Goal: Check status: Check status

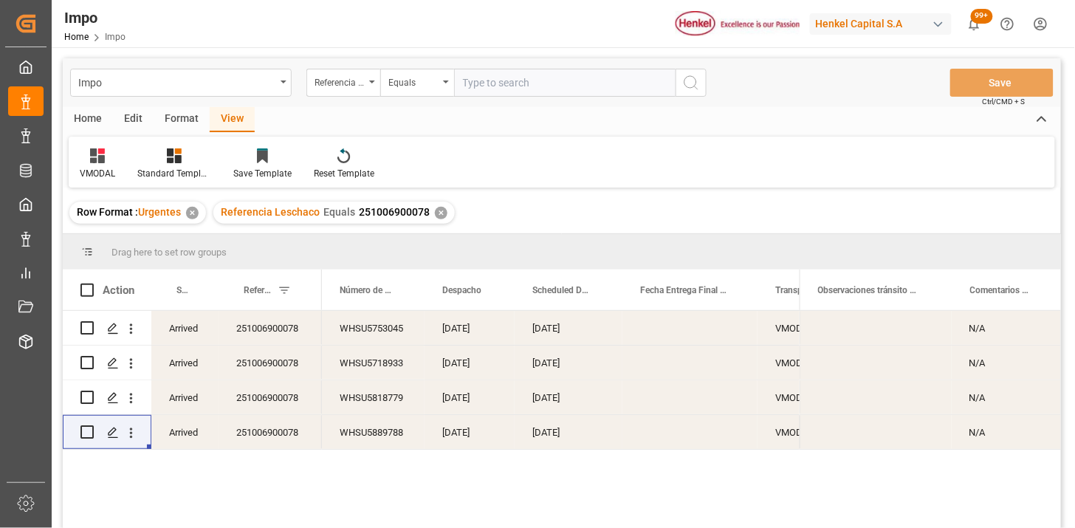
click at [483, 96] on input "text" at bounding box center [565, 83] width 222 height 28
paste input "251015080072"
type input "251015080072"
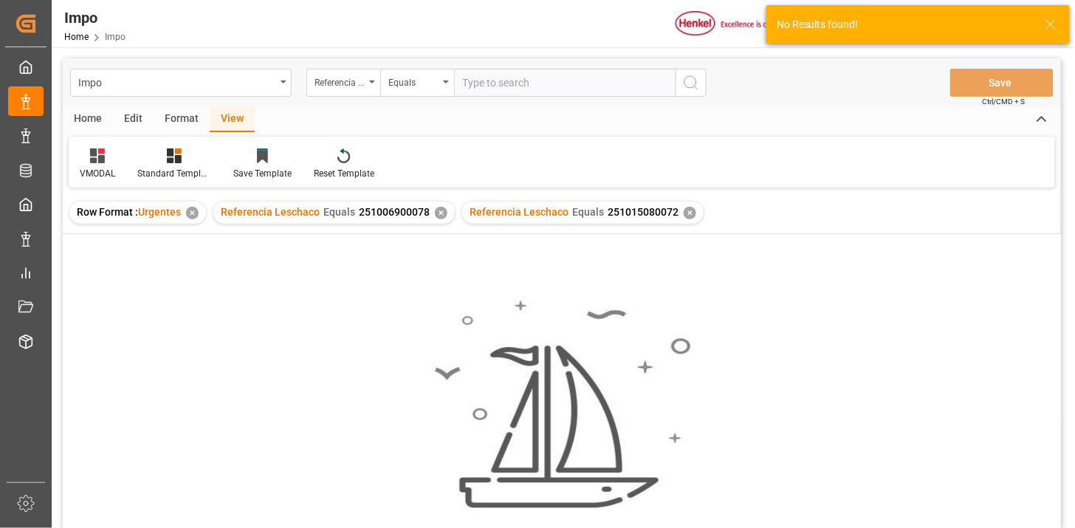
click at [437, 216] on div "✕" at bounding box center [441, 213] width 13 height 13
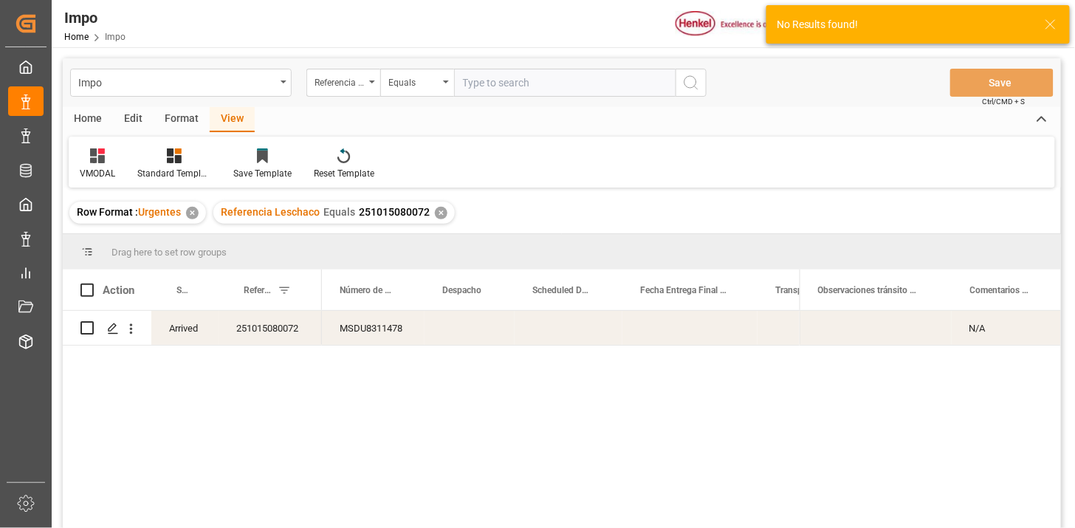
click at [105, 160] on div at bounding box center [97, 156] width 35 height 16
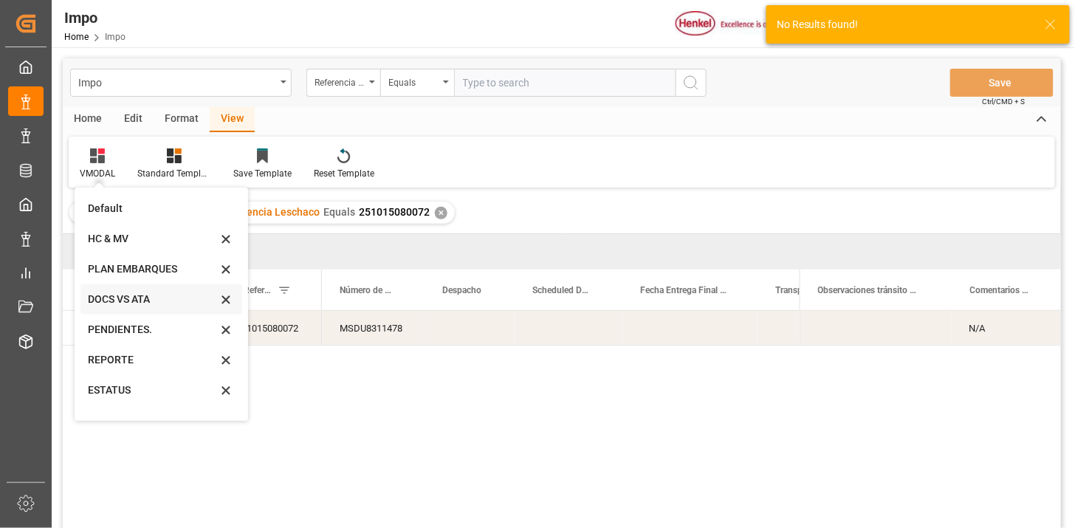
scroll to position [81, 0]
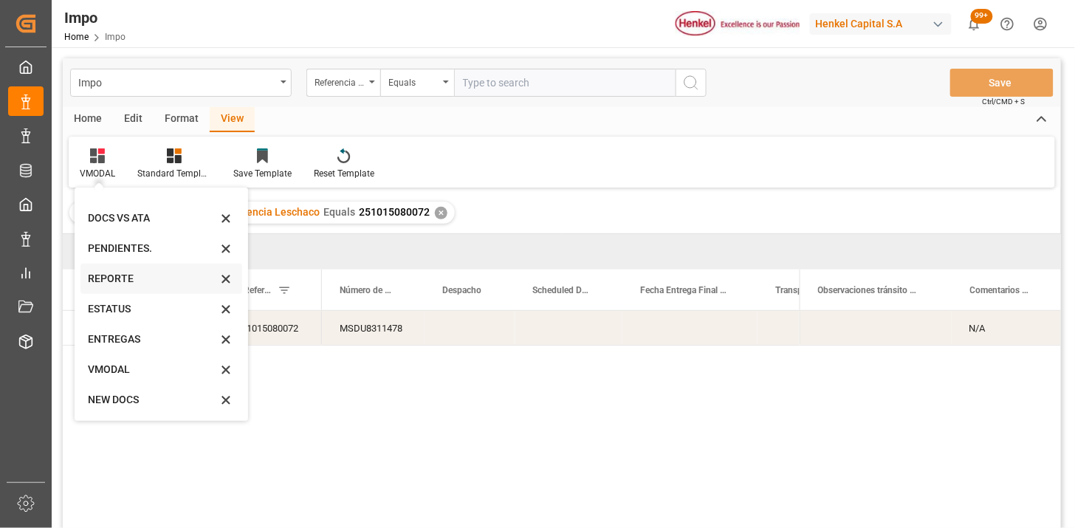
click at [128, 285] on div "REPORTE" at bounding box center [152, 279] width 129 height 16
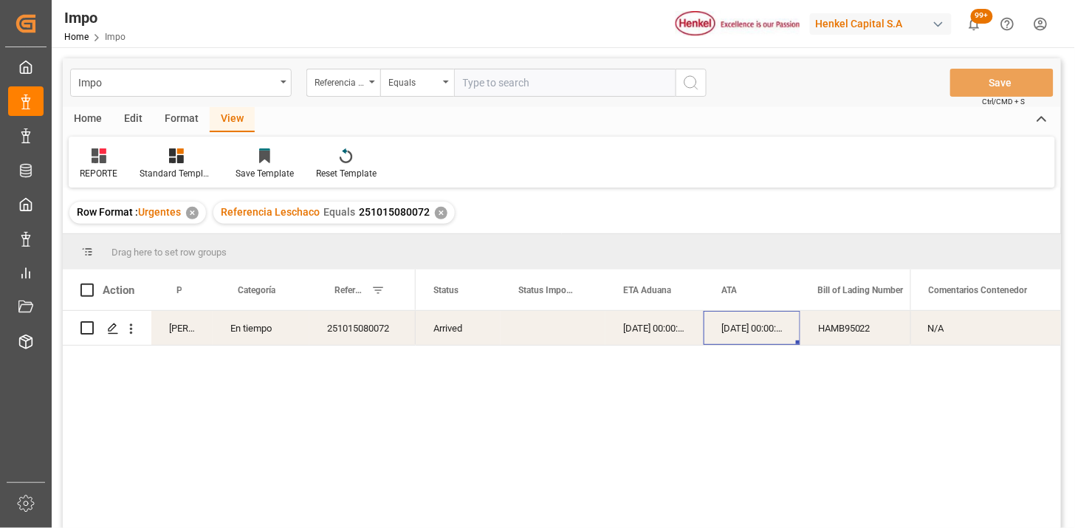
click at [724, 331] on div "[DATE] 00:00:00" at bounding box center [752, 328] width 97 height 34
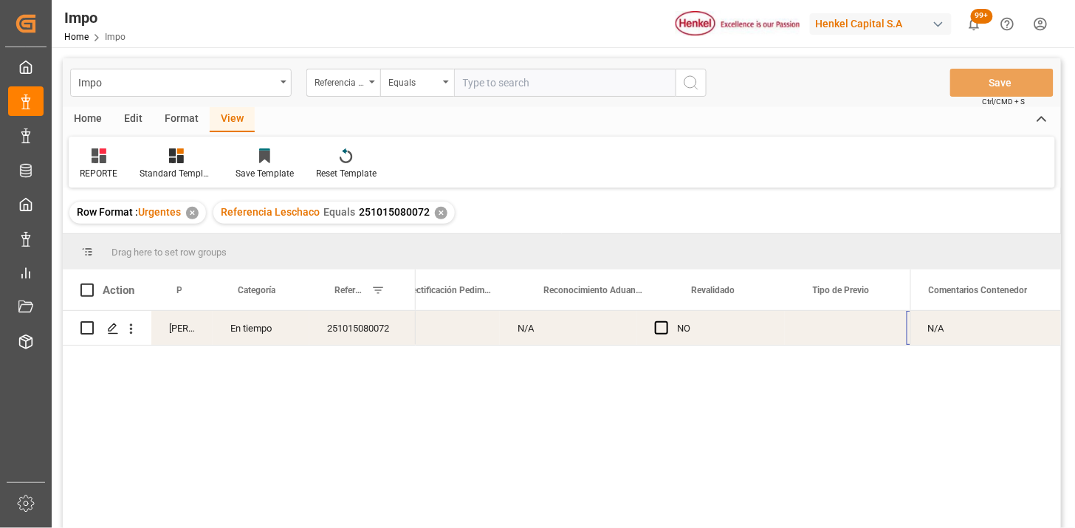
scroll to position [0, 1358]
click at [722, 331] on div "Press SPACE to select this row." at bounding box center [735, 328] width 122 height 34
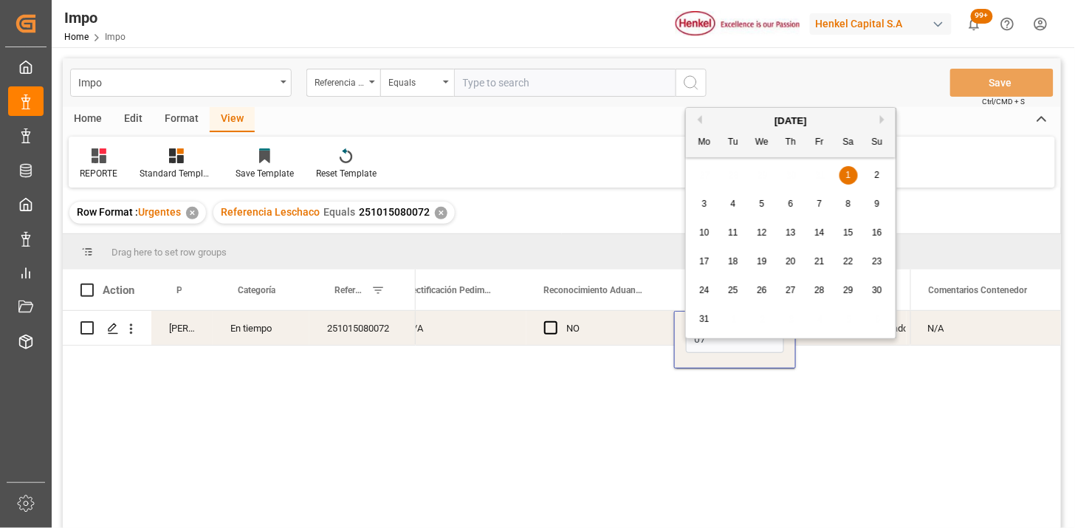
type input "[DATE]"
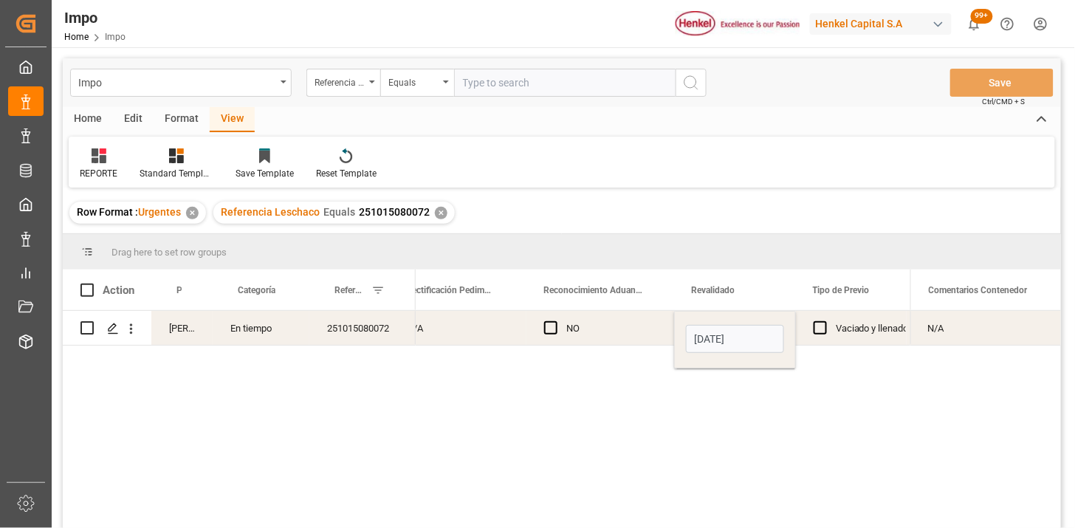
click at [858, 332] on div "Vaciado y llenado" at bounding box center [872, 329] width 73 height 34
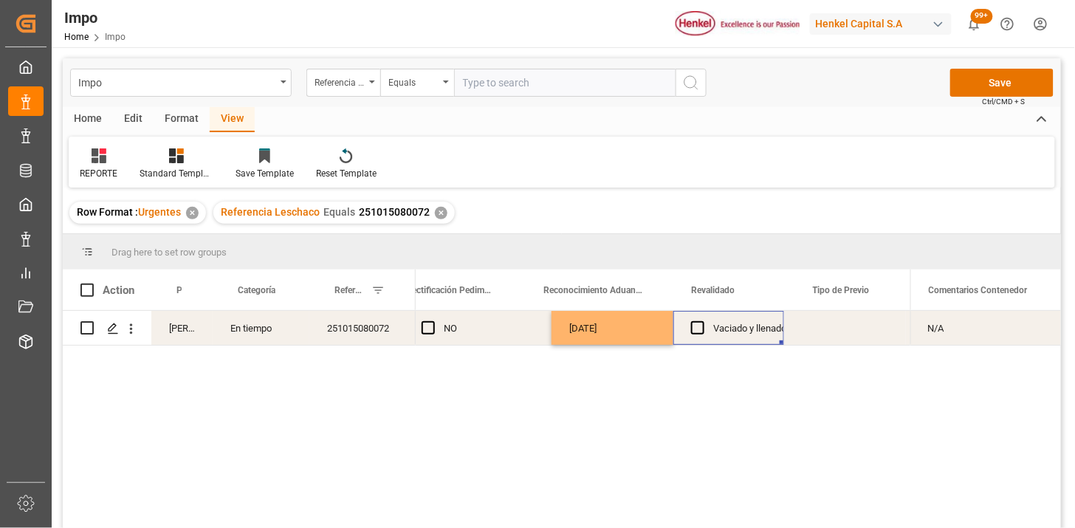
scroll to position [0, 1480]
click at [841, 325] on div "Press SPACE to select this row." at bounding box center [845, 328] width 122 height 34
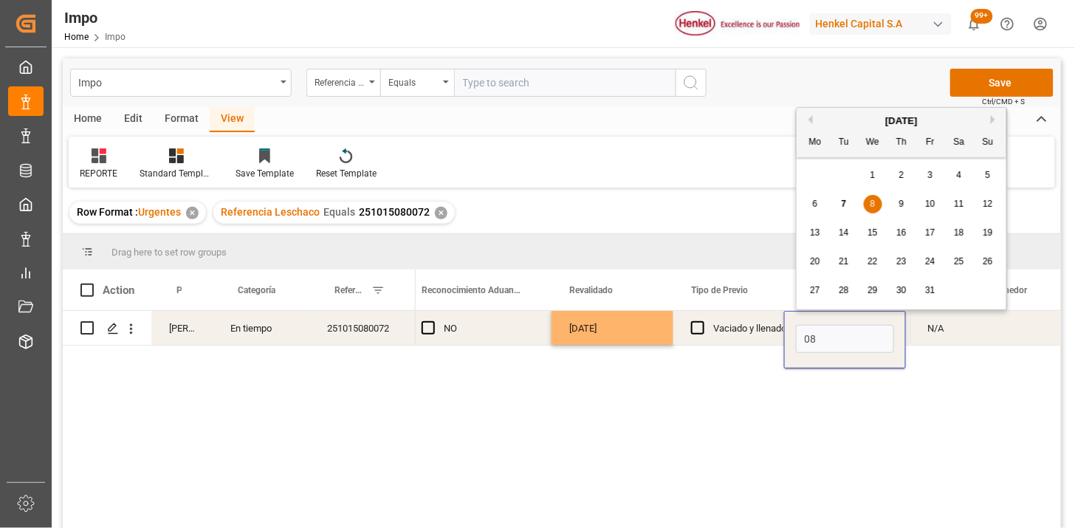
type input "[DATE]"
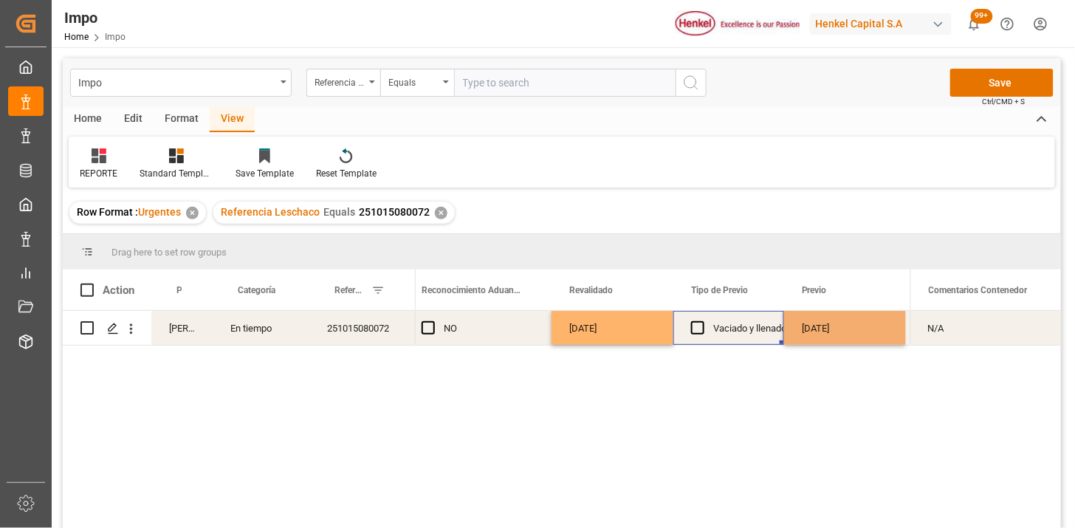
click at [739, 323] on div "Vaciado y llenado" at bounding box center [750, 329] width 73 height 34
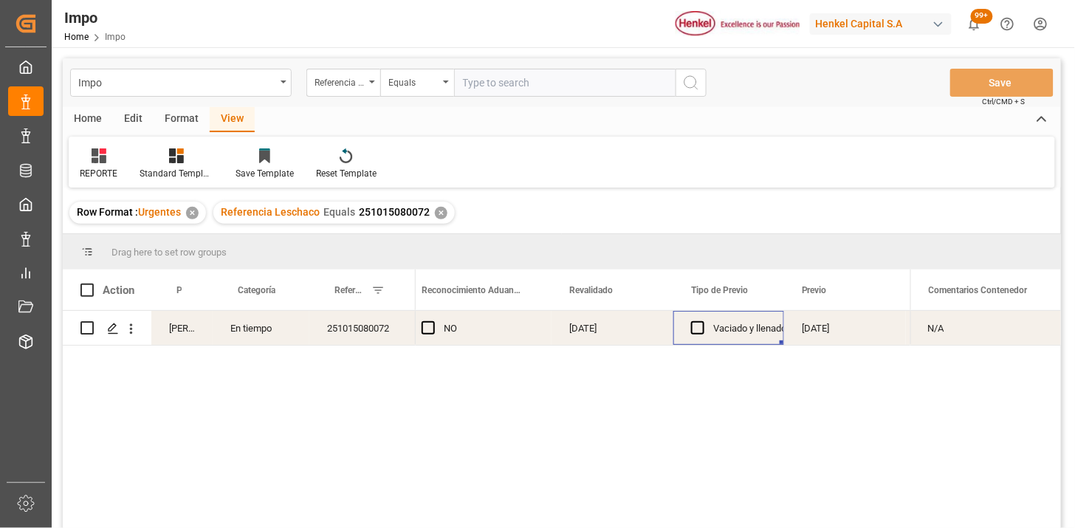
click at [475, 91] on input "text" at bounding box center [565, 83] width 222 height 28
paste input "251006900423"
type input "251006900423"
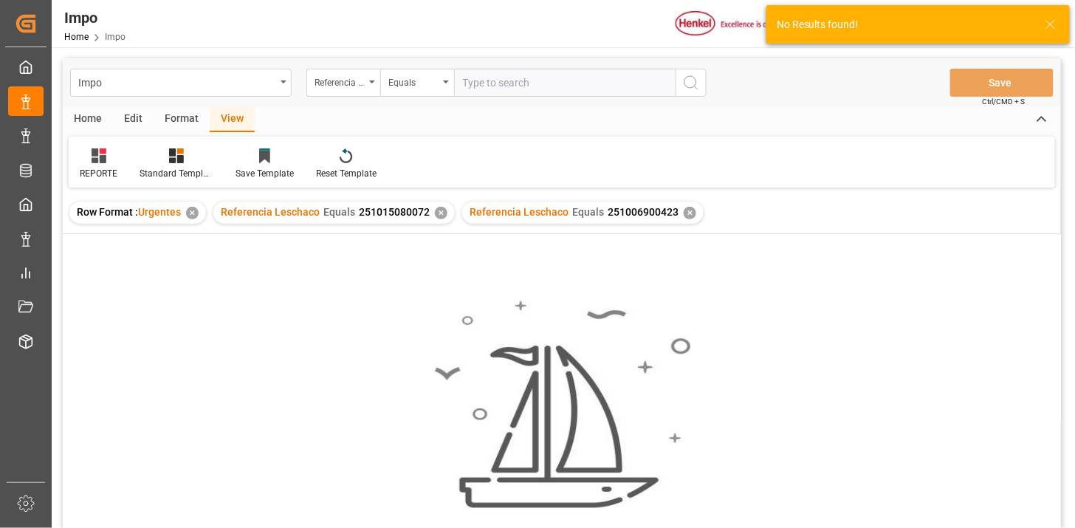
click at [437, 211] on div "✕" at bounding box center [441, 213] width 13 height 13
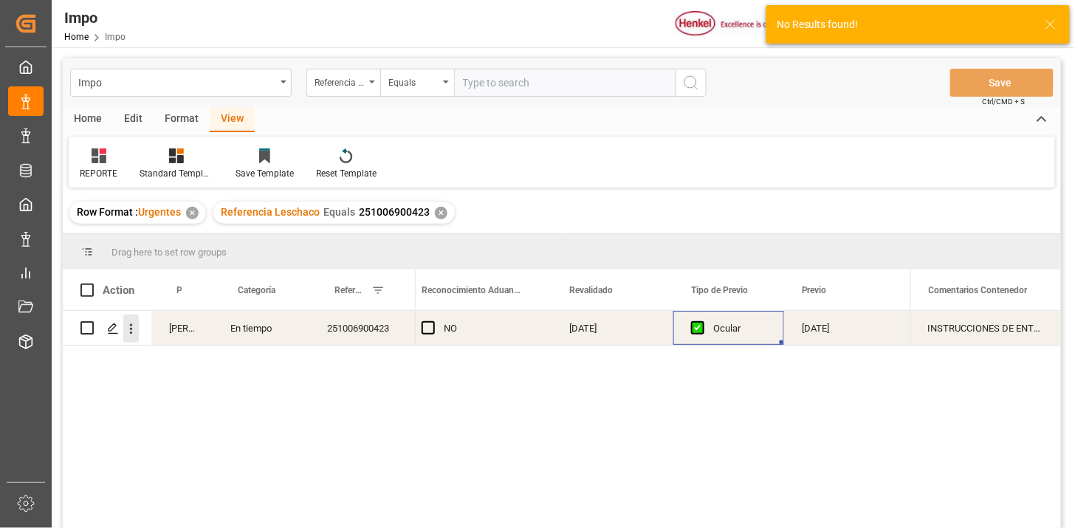
click at [129, 335] on icon "open menu" at bounding box center [131, 329] width 16 height 16
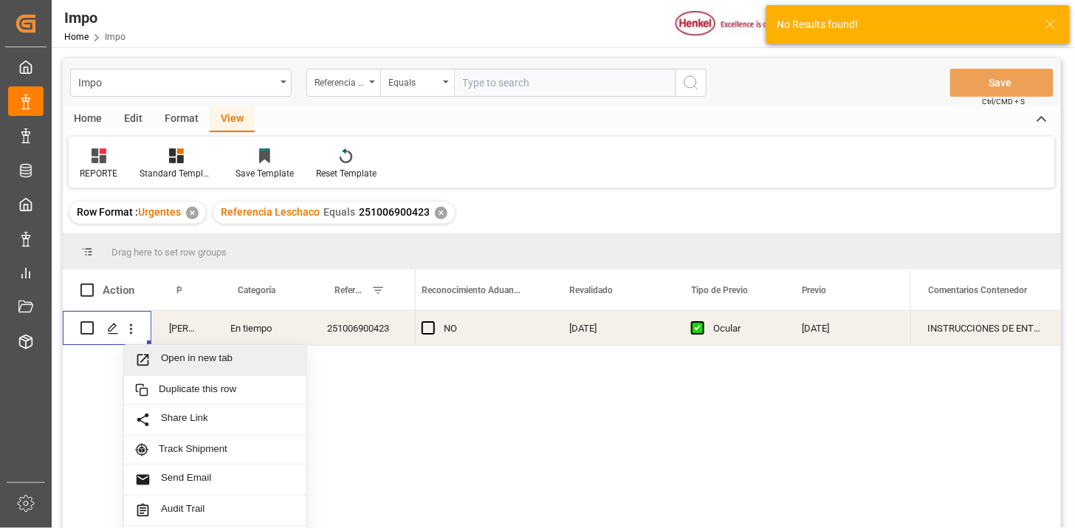
click at [161, 359] on span "Open in new tab" at bounding box center [228, 360] width 134 height 16
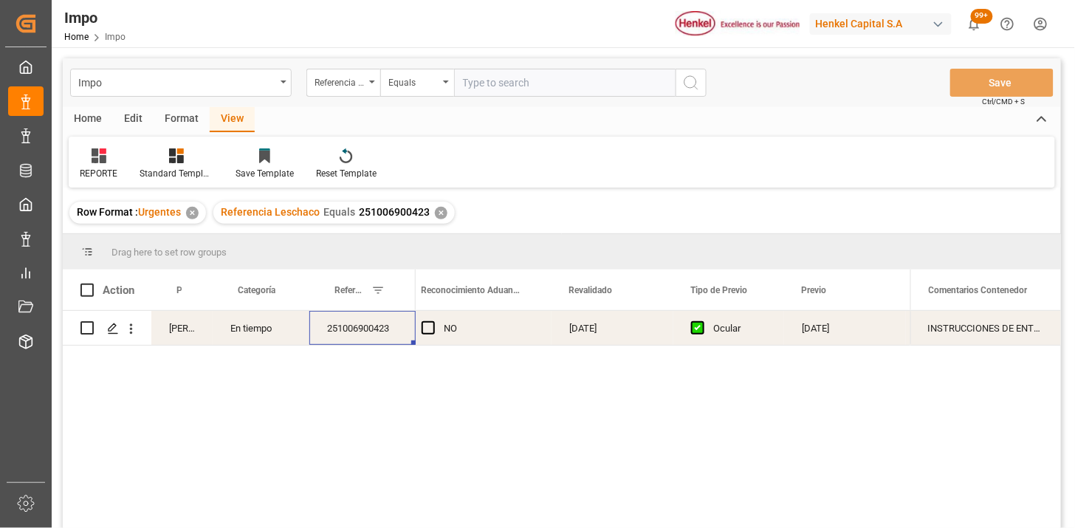
click at [496, 86] on input "text" at bounding box center [565, 83] width 222 height 28
paste input "251006900147"
type input "251006900147"
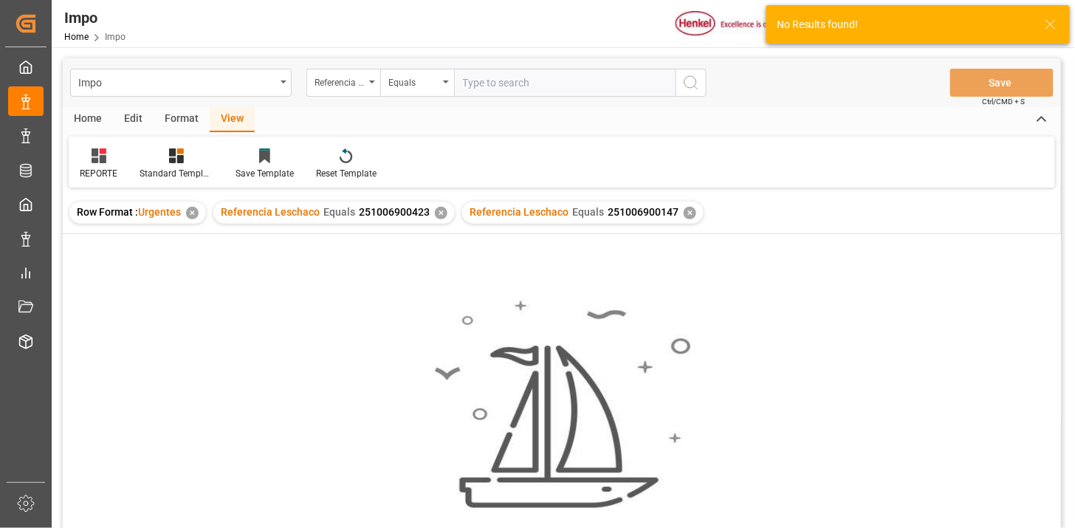
click at [438, 212] on div "✕" at bounding box center [441, 213] width 13 height 13
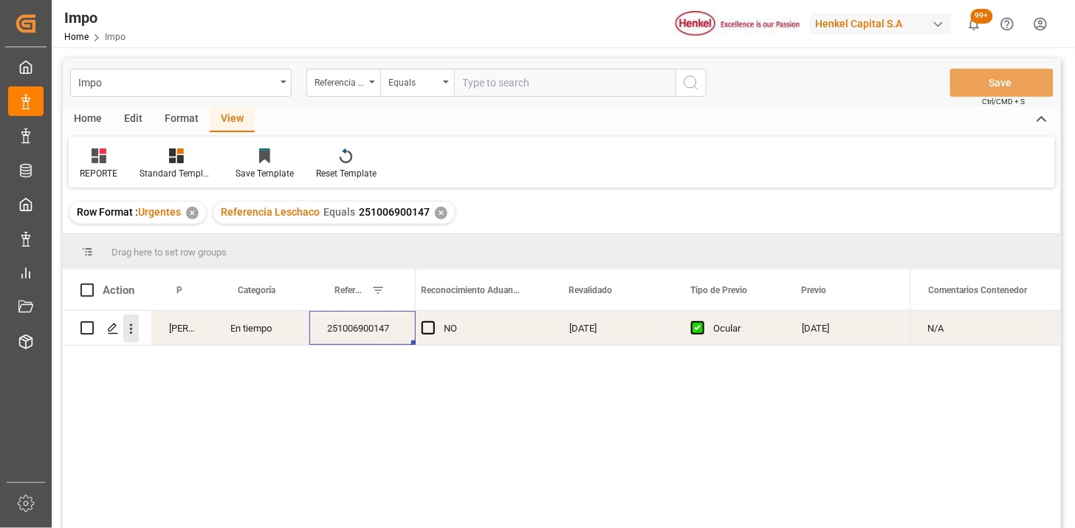
click at [131, 338] on button "open menu" at bounding box center [131, 329] width 16 height 28
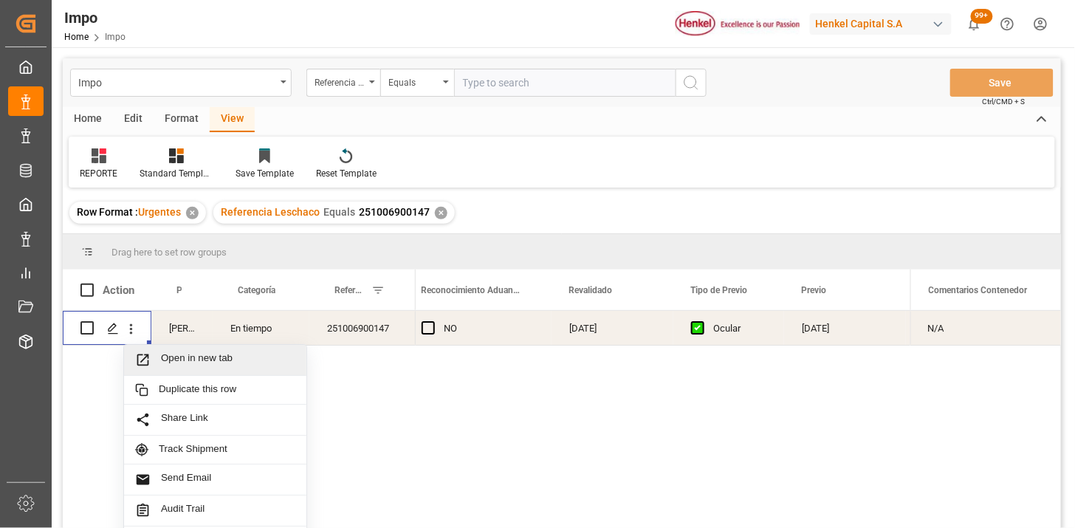
click at [171, 358] on span "Open in new tab" at bounding box center [228, 360] width 134 height 16
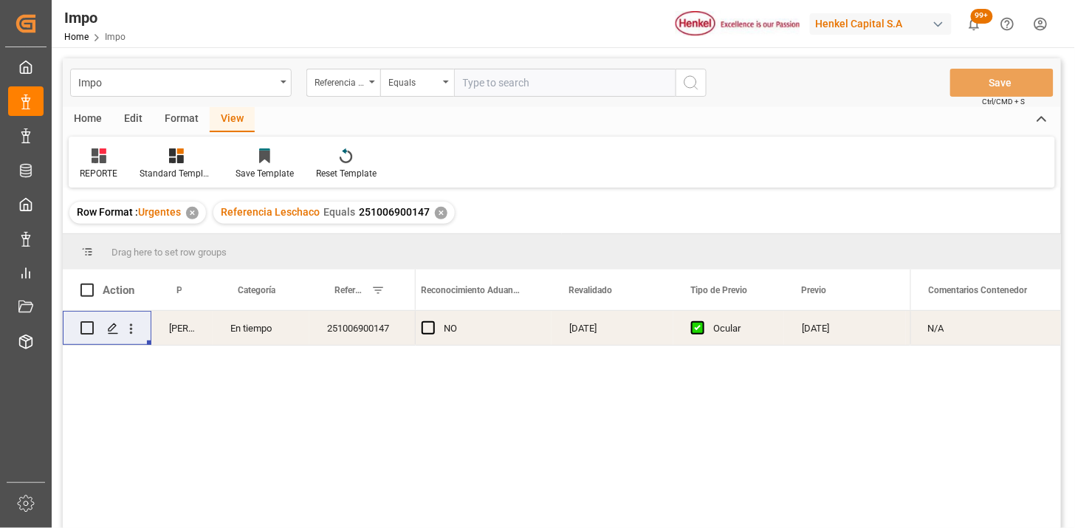
click at [566, 78] on input "text" at bounding box center [565, 83] width 222 height 28
paste input "251006900149"
type input "251006900149"
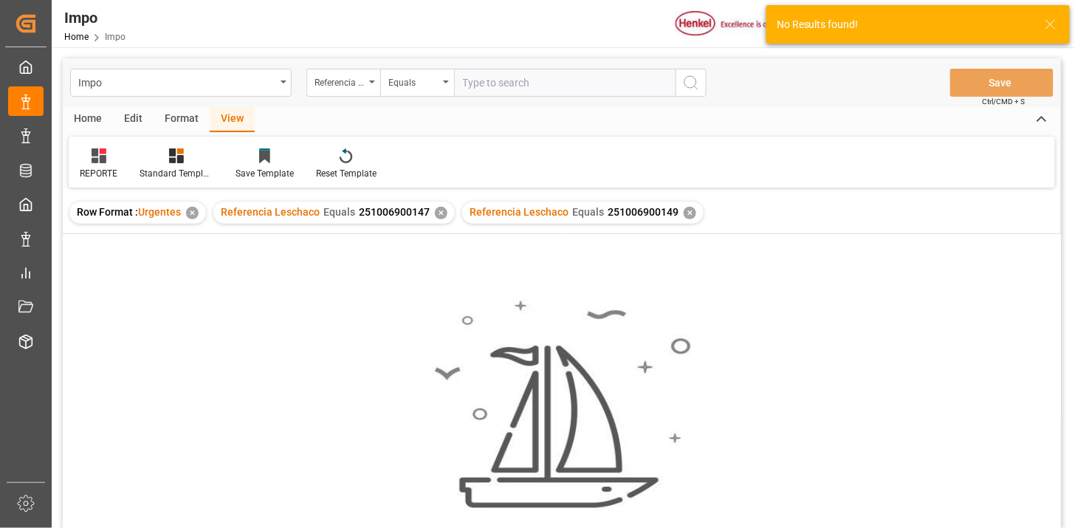
click at [440, 214] on div "✕" at bounding box center [441, 213] width 13 height 13
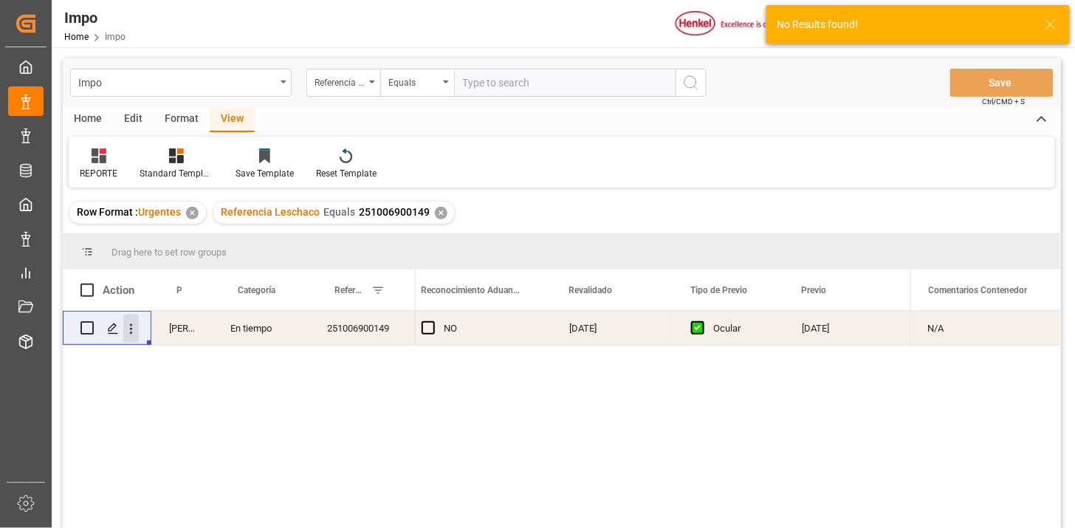
click at [131, 329] on icon "open menu" at bounding box center [131, 329] width 3 height 10
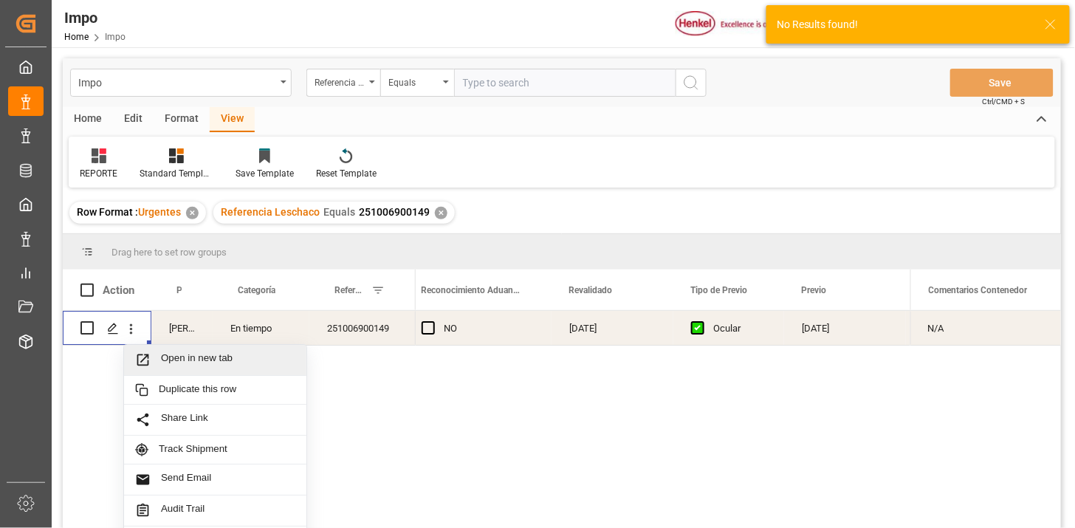
click at [165, 360] on span "Open in new tab" at bounding box center [228, 360] width 134 height 16
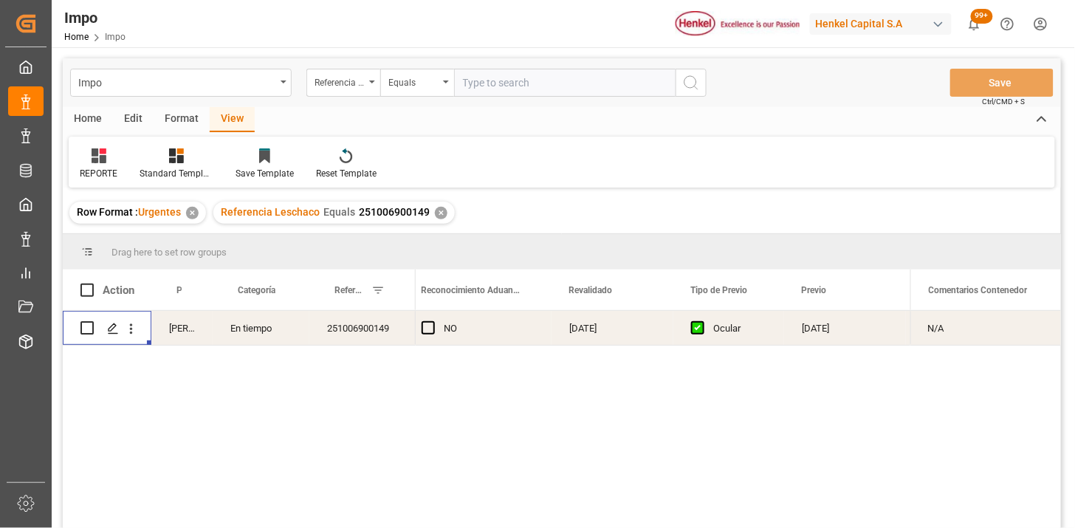
click at [550, 99] on div "Impo Referencia Leschaco Equals Save Ctrl/CMD + S" at bounding box center [562, 82] width 999 height 49
click at [562, 81] on input "text" at bounding box center [565, 83] width 222 height 28
paste input "251006900608"
type input "251006900608"
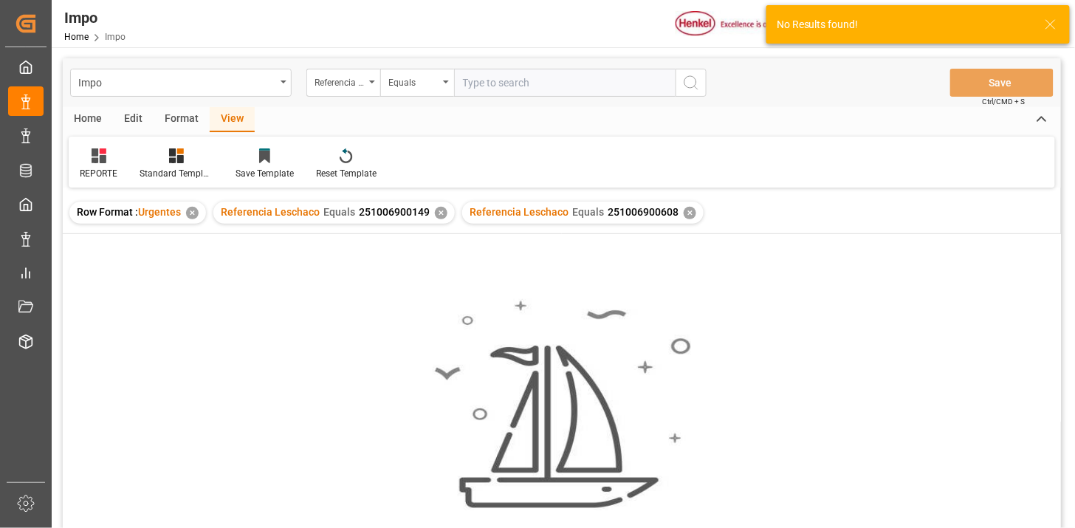
click at [437, 216] on div "✕" at bounding box center [441, 213] width 13 height 13
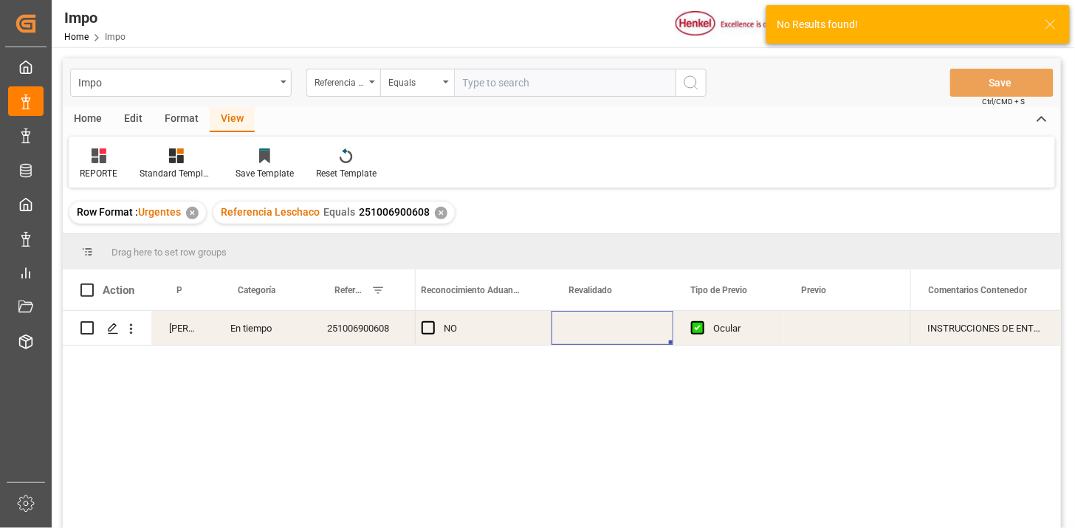
click at [599, 329] on div "Press SPACE to select this row." at bounding box center [613, 328] width 122 height 34
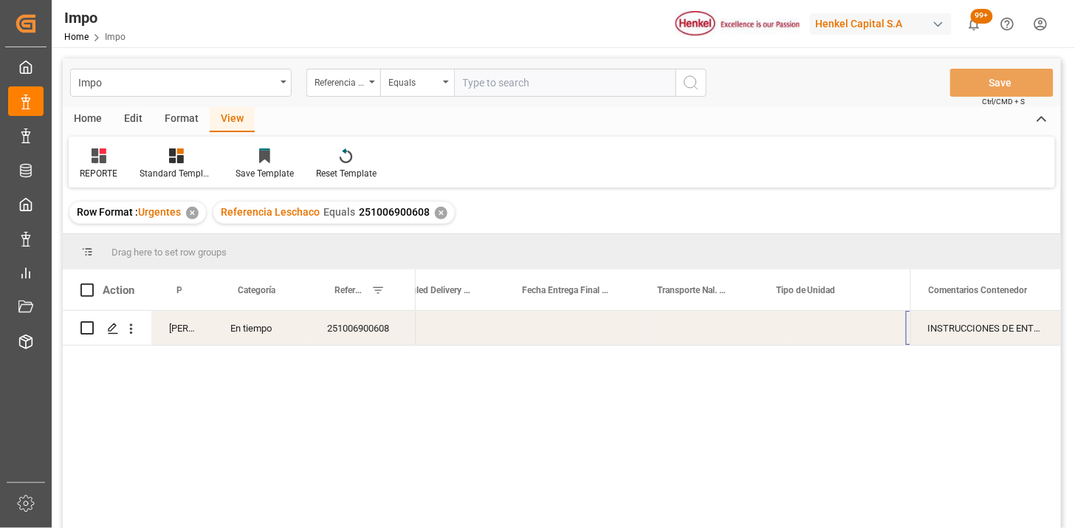
scroll to position [0, 2556]
click at [695, 329] on div "Press SPACE to select this row." at bounding box center [699, 328] width 119 height 34
click at [695, 329] on input "Press SPACE to select this row." at bounding box center [698, 337] width 95 height 28
type input "VMODAL / ROF"
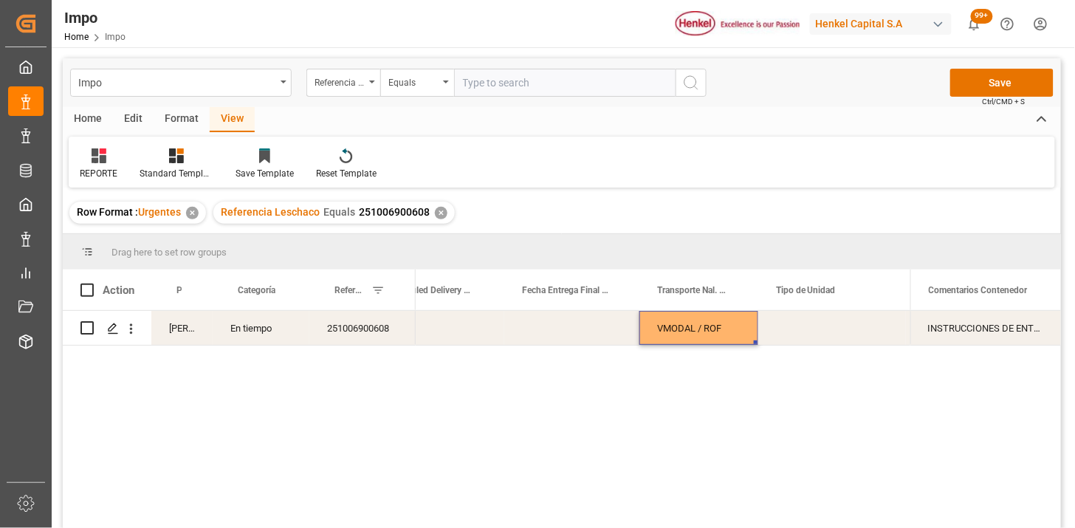
click at [695, 329] on div "VMODAL / ROF" at bounding box center [699, 328] width 119 height 34
click at [695, 329] on input "VMODAL / ROF" at bounding box center [698, 337] width 95 height 28
type input "VMODAL / ROFE"
click at [815, 332] on div "Press SPACE to select this row." at bounding box center [833, 328] width 148 height 34
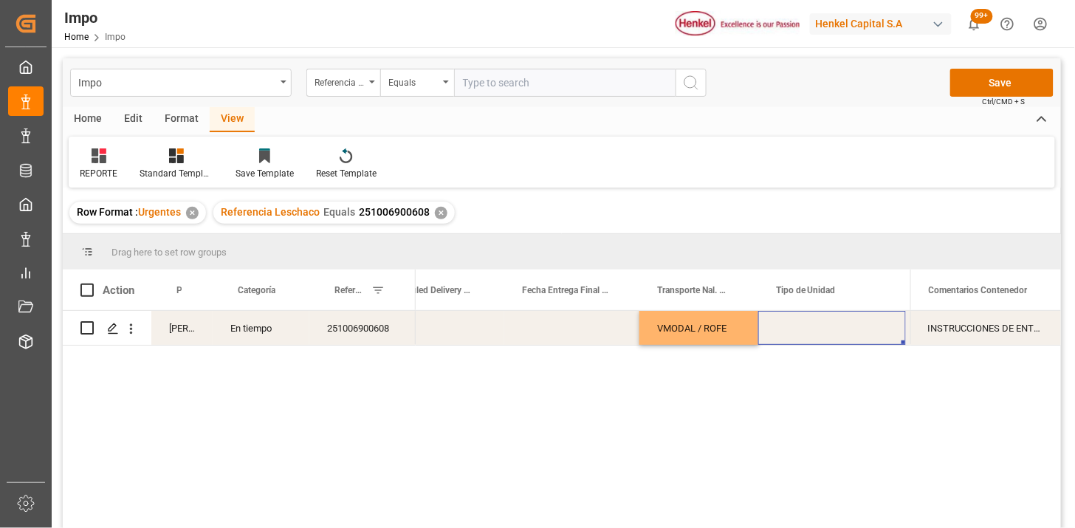
click at [815, 332] on div "Press SPACE to select this row." at bounding box center [833, 328] width 148 height 34
click at [815, 332] on input "Press SPACE to select this row." at bounding box center [832, 337] width 124 height 28
type input "FERROCARRIL"
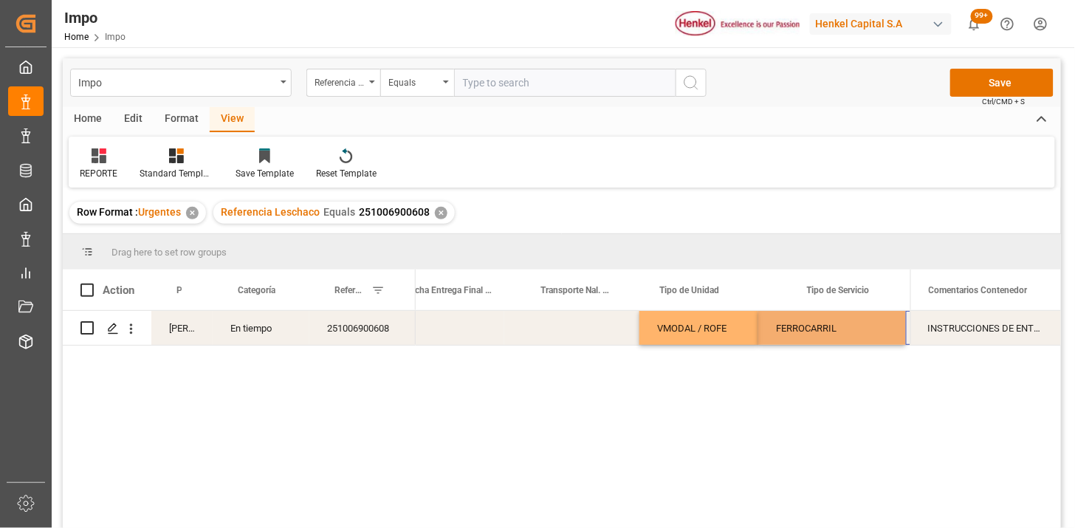
scroll to position [0, 2672]
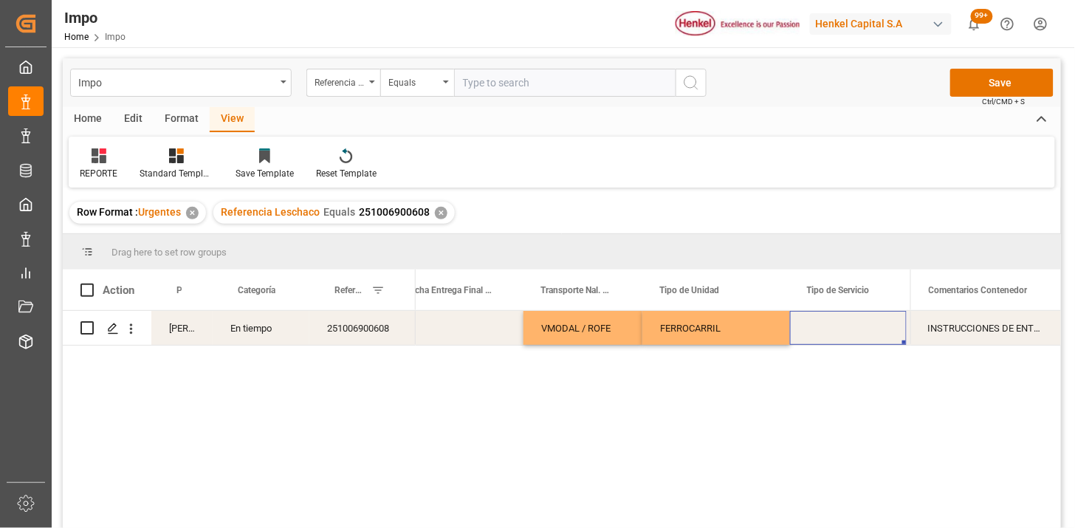
click at [815, 332] on div "Press SPACE to select this row." at bounding box center [848, 328] width 117 height 34
click at [836, 332] on span "Select" at bounding box center [826, 337] width 27 height 16
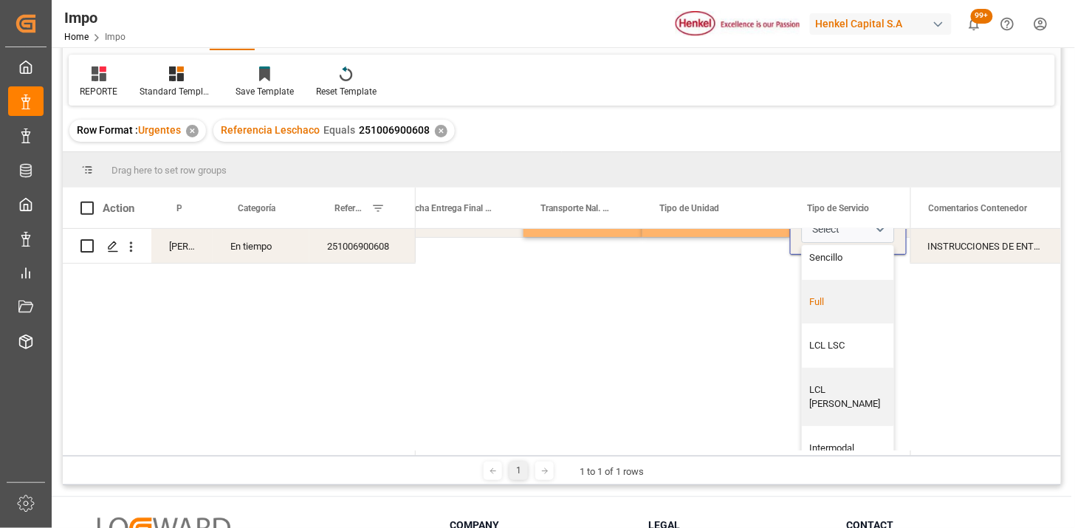
scroll to position [35, 2672]
click at [842, 441] on div "Intermodal" at bounding box center [849, 448] width 76 height 15
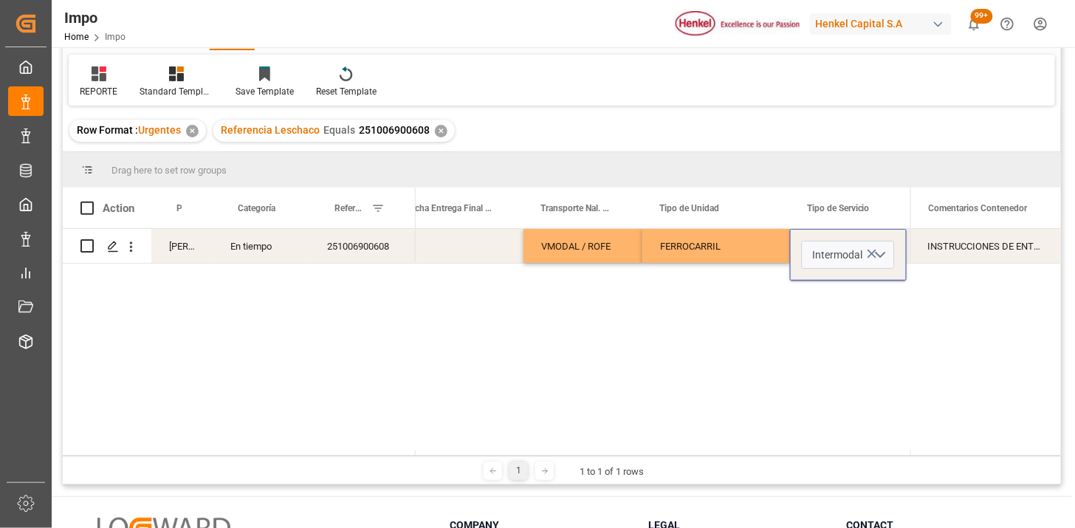
scroll to position [0, 2672]
click at [745, 297] on div "VMODAL / ROFE FERROCARRIL Intermodal No 20" at bounding box center [663, 342] width 495 height 227
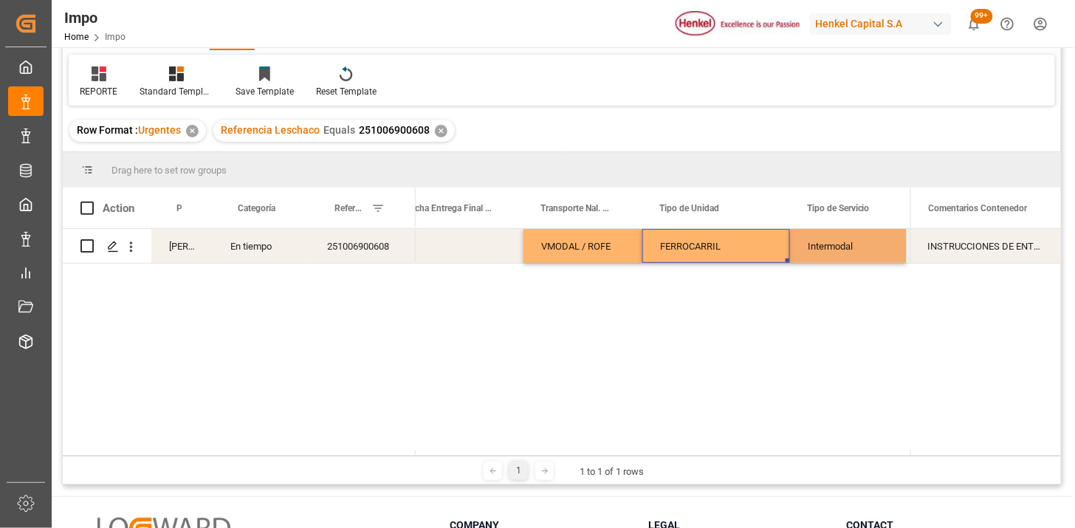
click at [718, 247] on div "FERROCARRIL" at bounding box center [717, 246] width 148 height 34
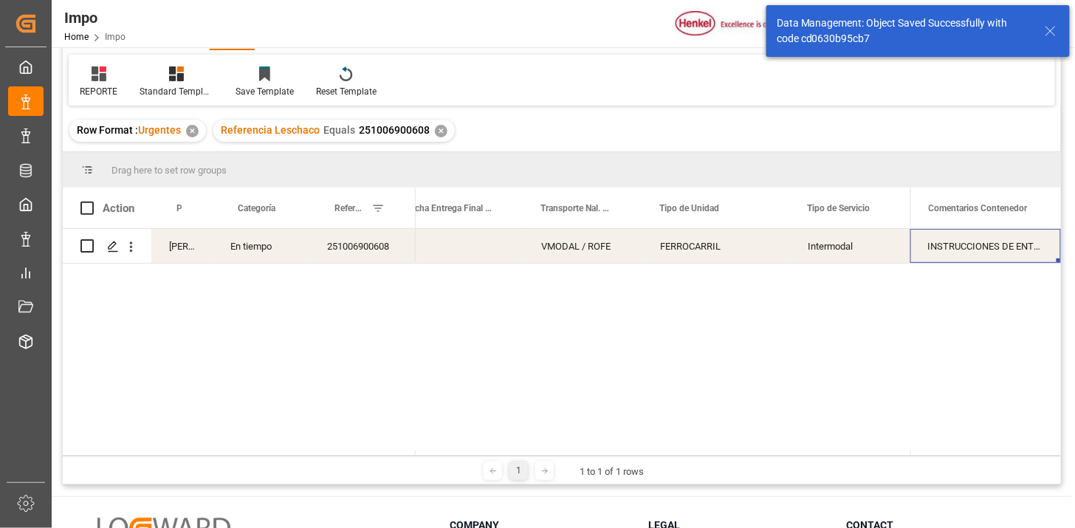
click at [966, 256] on div "INSTRUCCIONES DE ENTREGA" at bounding box center [986, 246] width 151 height 34
click at [966, 256] on input "INSTRUCCIONES DE ENTREGA" at bounding box center [986, 255] width 127 height 28
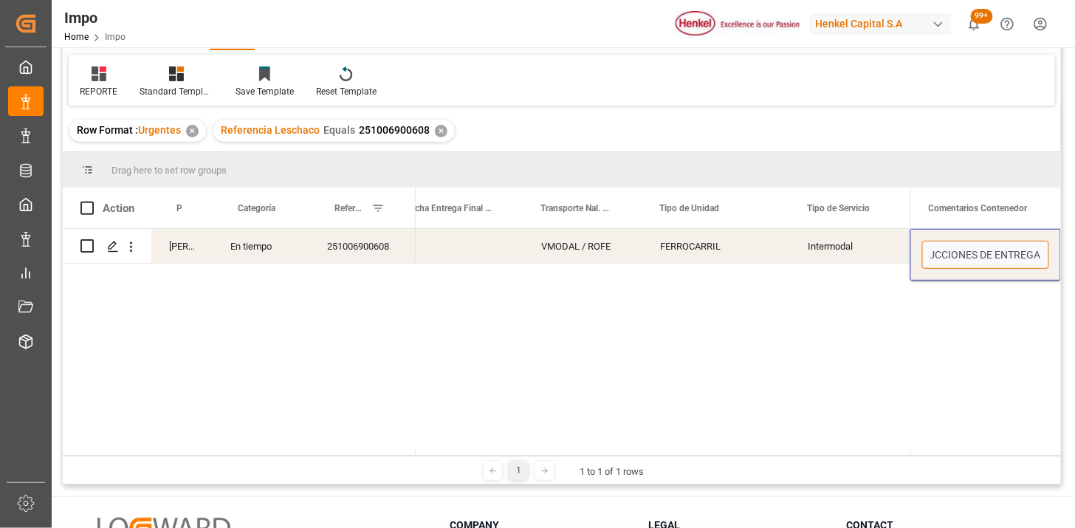
scroll to position [0, 0]
type input "N/A"
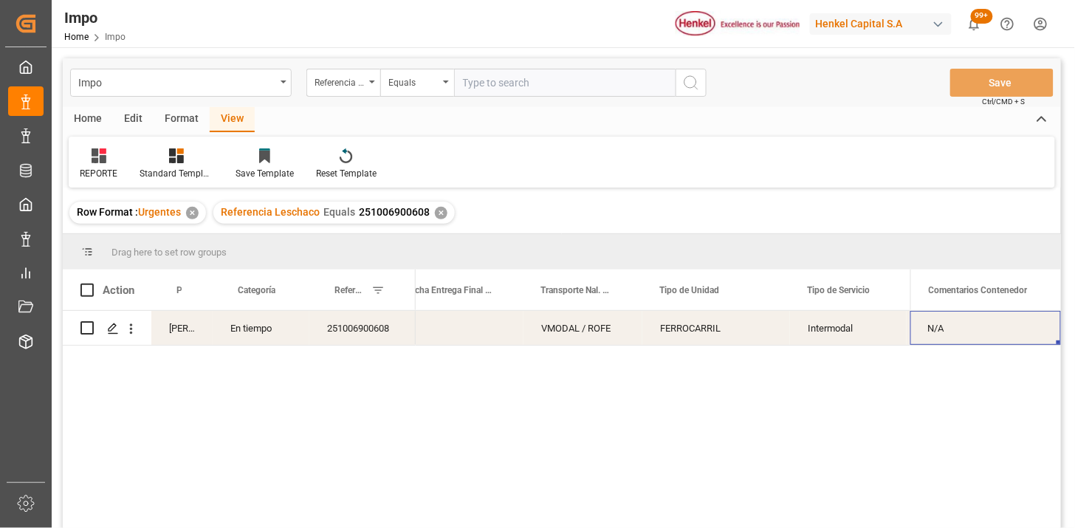
click at [521, 90] on input "text" at bounding box center [565, 83] width 222 height 28
paste input "251006900616"
type input "251006900616"
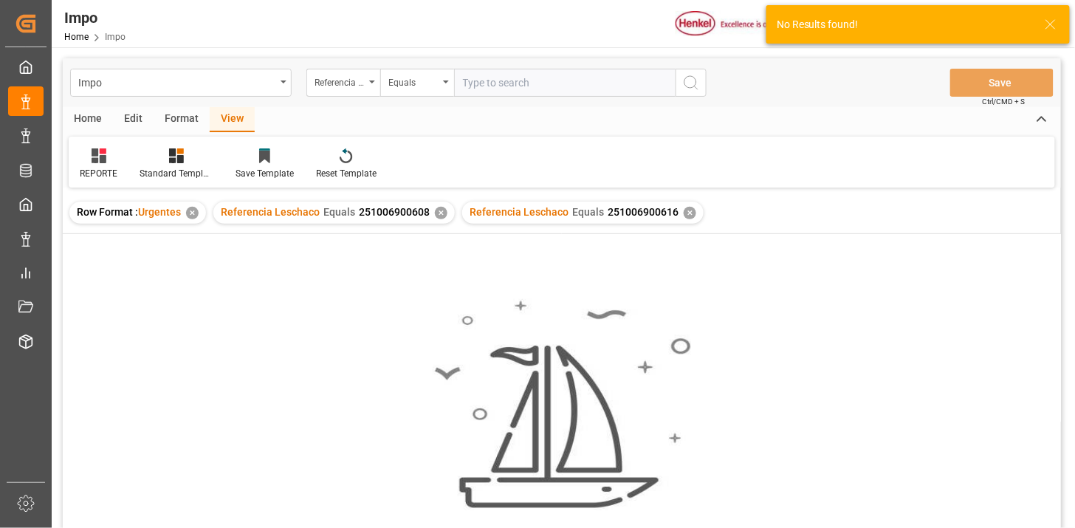
click at [440, 216] on div "✕" at bounding box center [441, 213] width 13 height 13
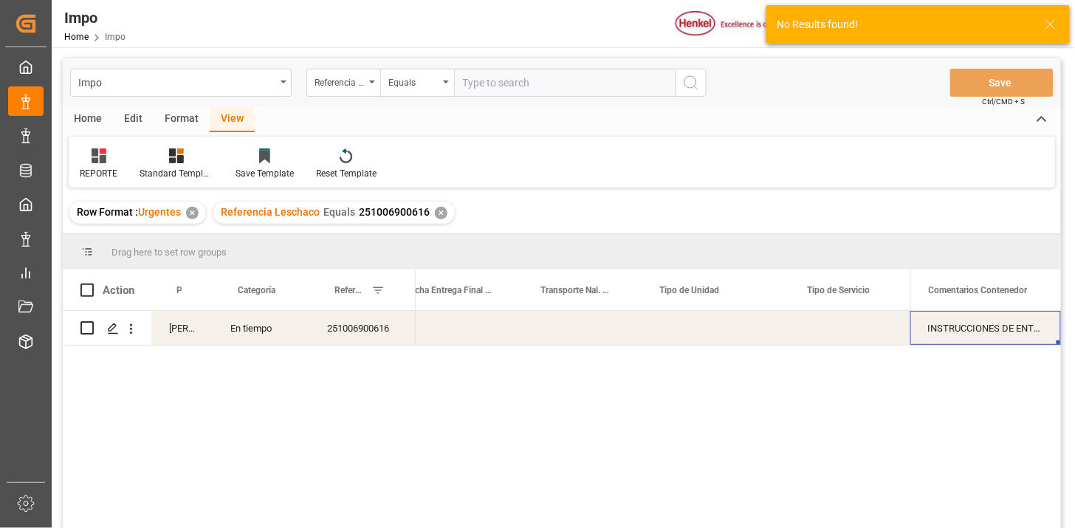
click at [807, 334] on div "Press SPACE to select this row." at bounding box center [848, 328] width 117 height 34
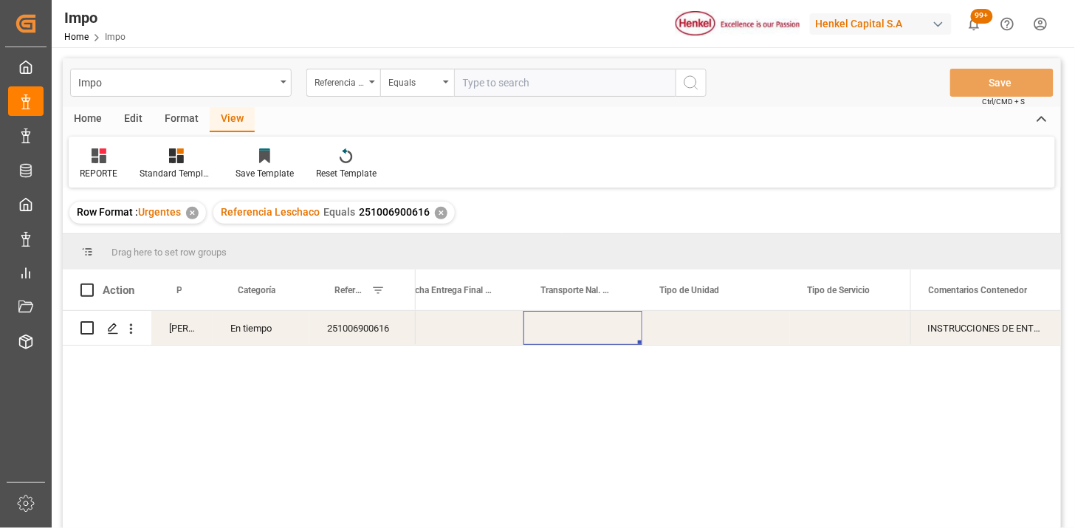
click at [578, 323] on div "Press SPACE to select this row." at bounding box center [583, 328] width 119 height 34
click at [579, 328] on input "Press SPACE to select this row." at bounding box center [583, 337] width 95 height 28
type input "VMODAL / ROFE"
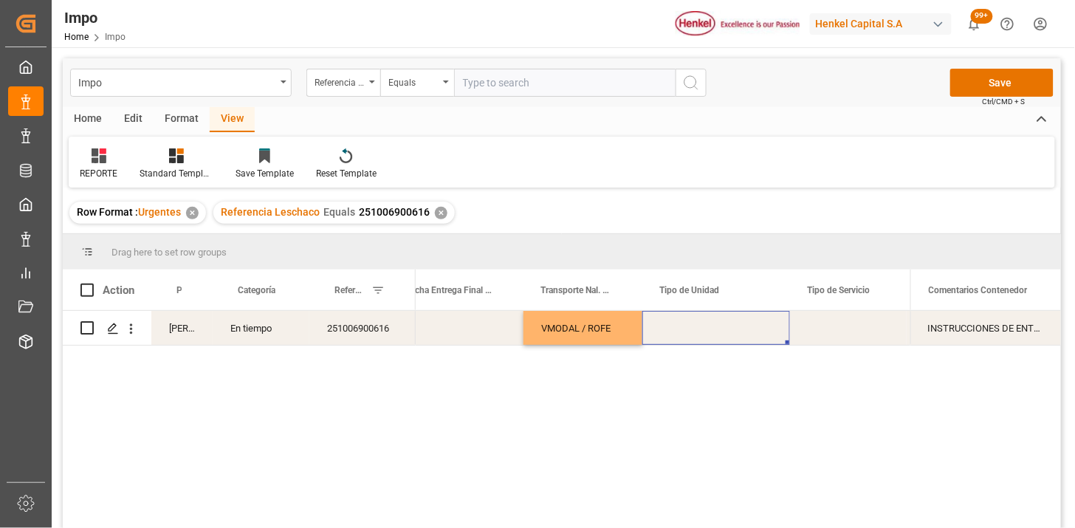
click at [698, 327] on div "Press SPACE to select this row." at bounding box center [717, 328] width 148 height 34
click at [698, 327] on input "Press SPACE to select this row." at bounding box center [716, 337] width 124 height 28
type input "FERRROCARRIL"
click at [824, 326] on div "Press SPACE to select this row." at bounding box center [848, 328] width 117 height 34
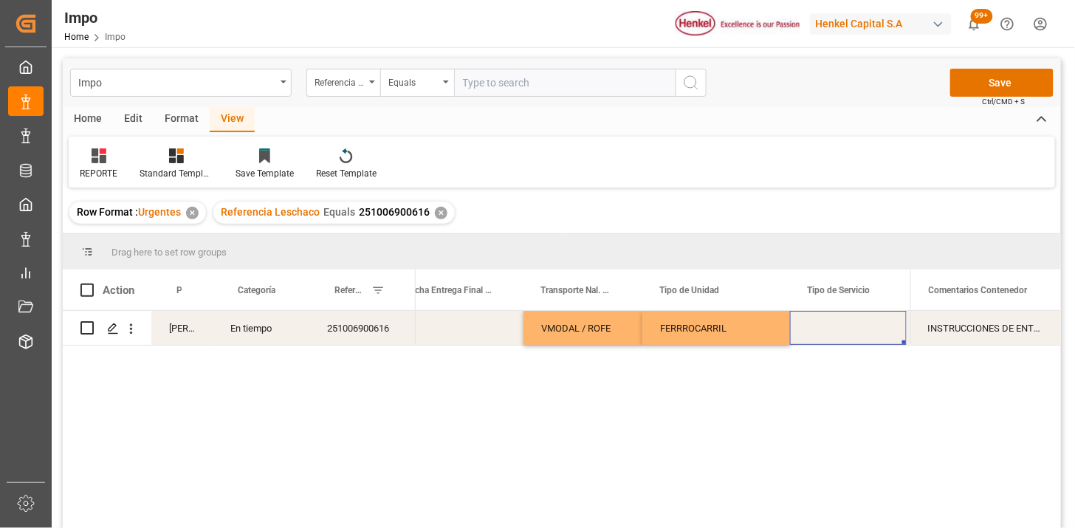
click at [824, 326] on div "Press SPACE to select this row." at bounding box center [848, 328] width 117 height 34
click at [828, 329] on button "Select" at bounding box center [848, 337] width 93 height 28
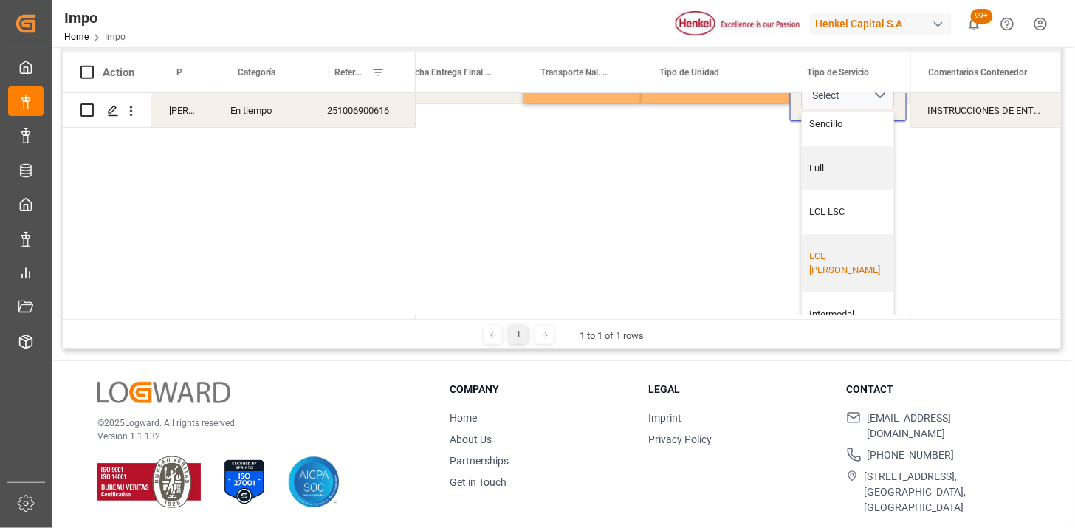
scroll to position [35, 2672]
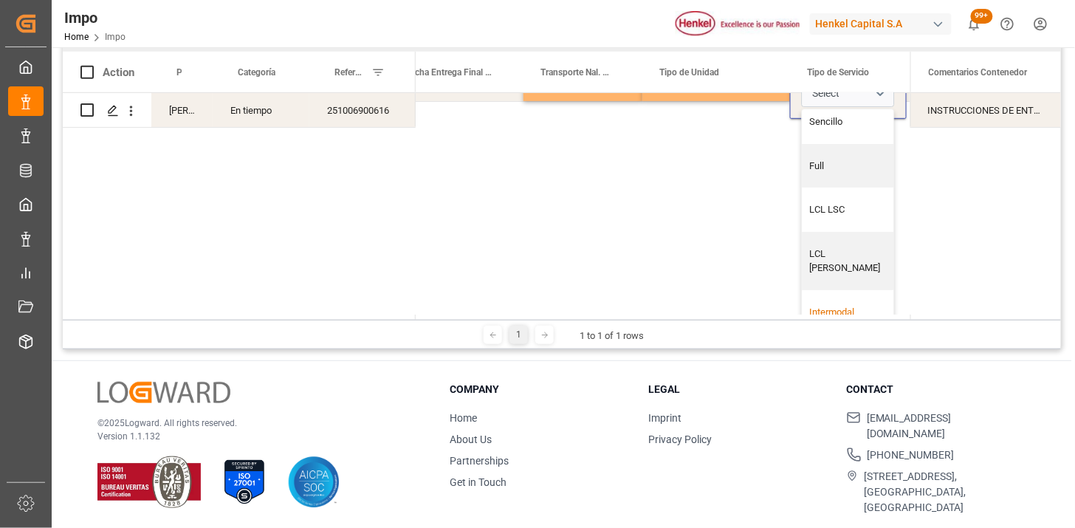
click at [830, 290] on div "Intermodal" at bounding box center [849, 312] width 92 height 44
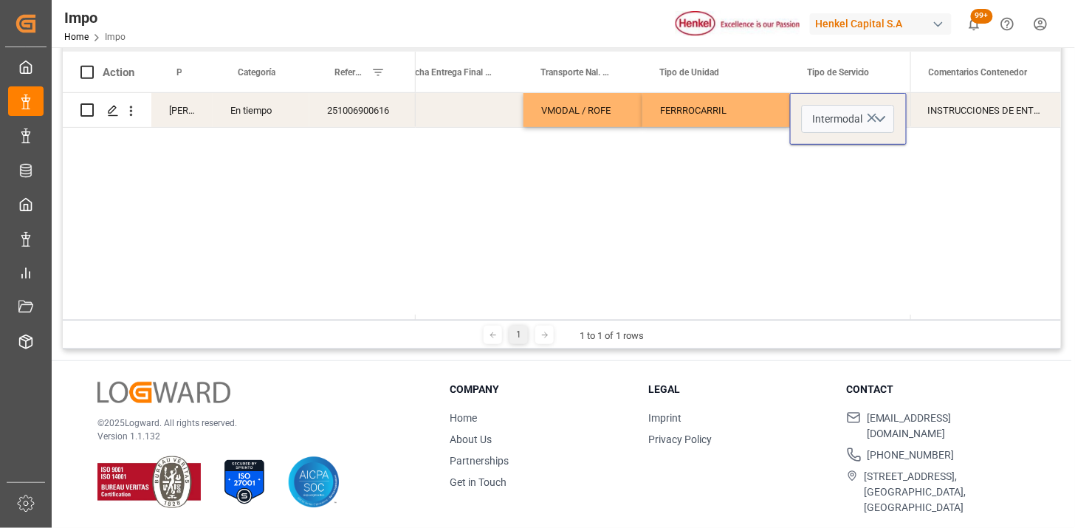
scroll to position [0, 2672]
click at [959, 242] on div "Martha Gonzalez En tiempo 251006900616 VMODAL / ROFE FERRROCARRIL Intermodal No…" at bounding box center [562, 204] width 999 height 222
click at [958, 115] on div "INSTRUCCIONES DE ENTREGA" at bounding box center [986, 110] width 151 height 34
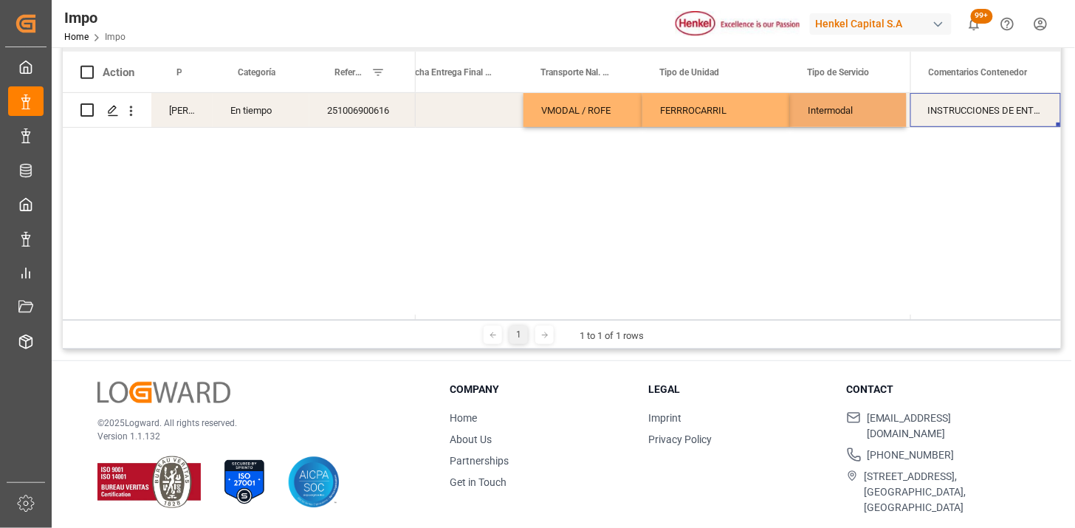
click at [958, 115] on div "INSTRUCCIONES DE ENTREGA" at bounding box center [986, 110] width 151 height 34
click at [958, 114] on input "INSTRUCCIONES DE ENTREGA" at bounding box center [986, 119] width 127 height 28
type input "N/A"
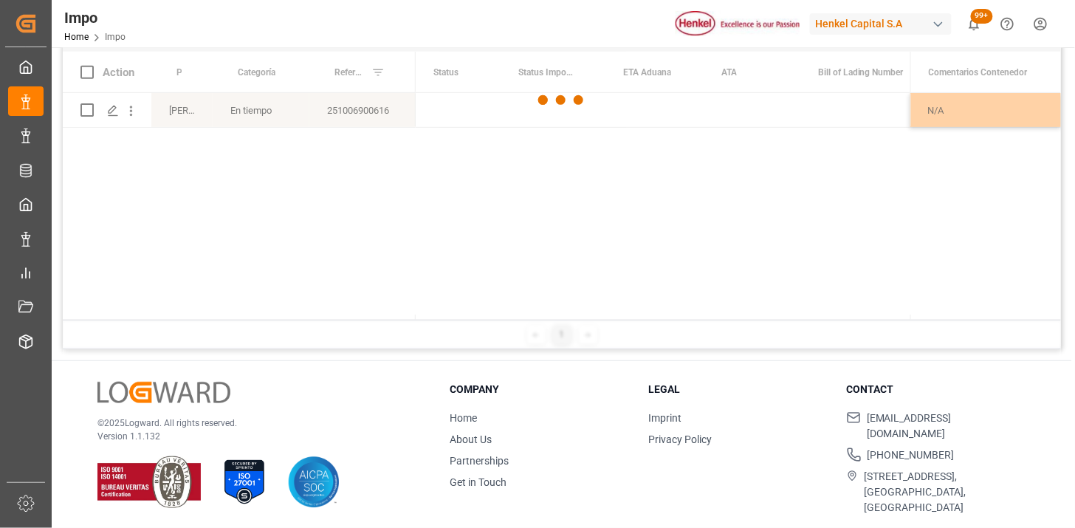
scroll to position [0, 0]
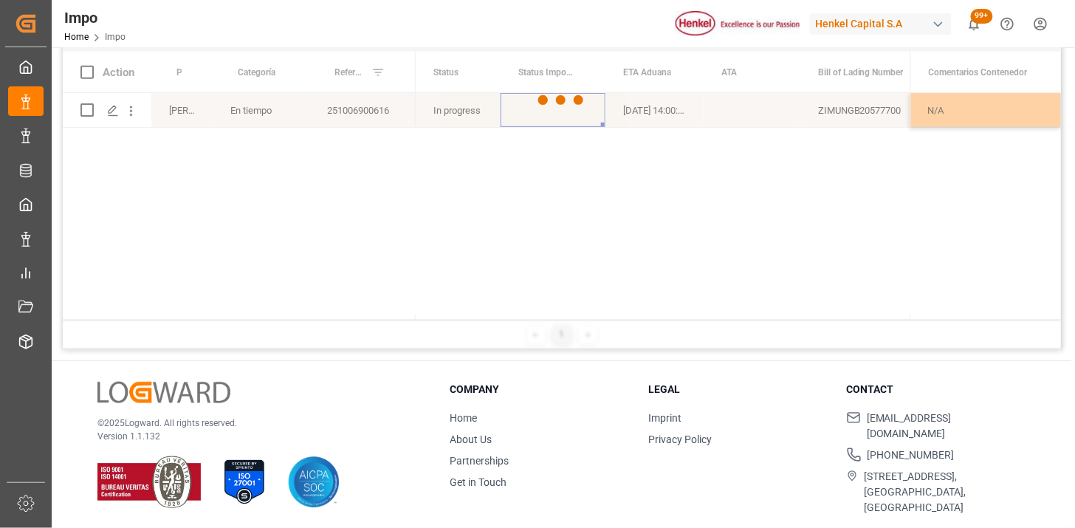
click at [567, 117] on div at bounding box center [562, 100] width 59 height 59
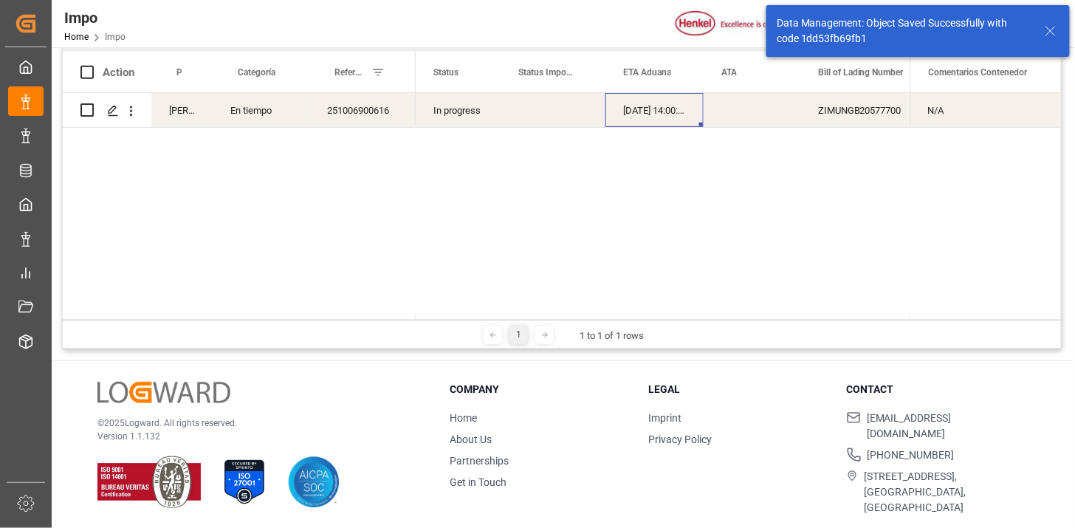
click at [639, 120] on div "08-10-2025 14:00:00" at bounding box center [655, 110] width 98 height 34
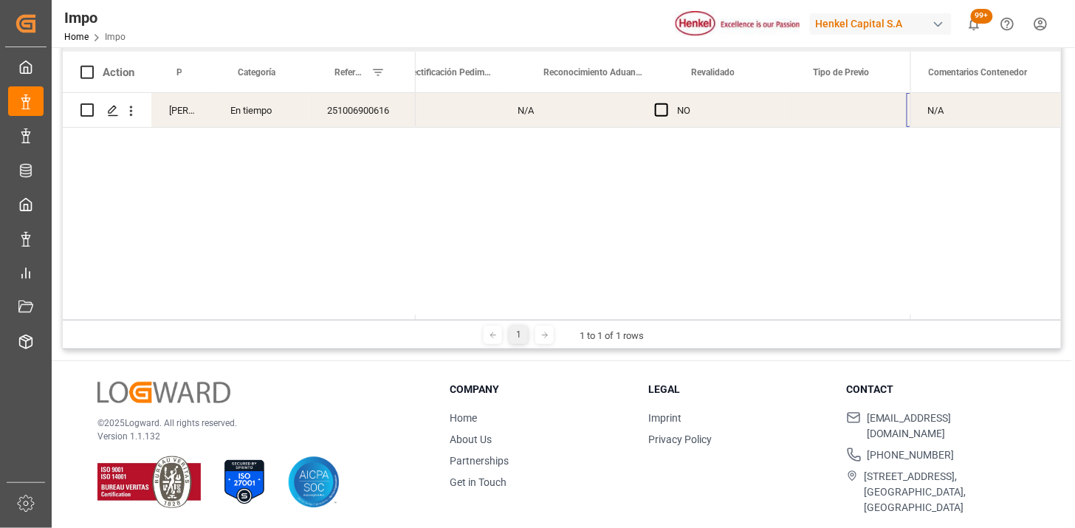
scroll to position [0, 1358]
click at [725, 116] on div "Press SPACE to select this row." at bounding box center [735, 110] width 122 height 34
click at [724, 116] on div "Press SPACE to select this row." at bounding box center [735, 110] width 122 height 34
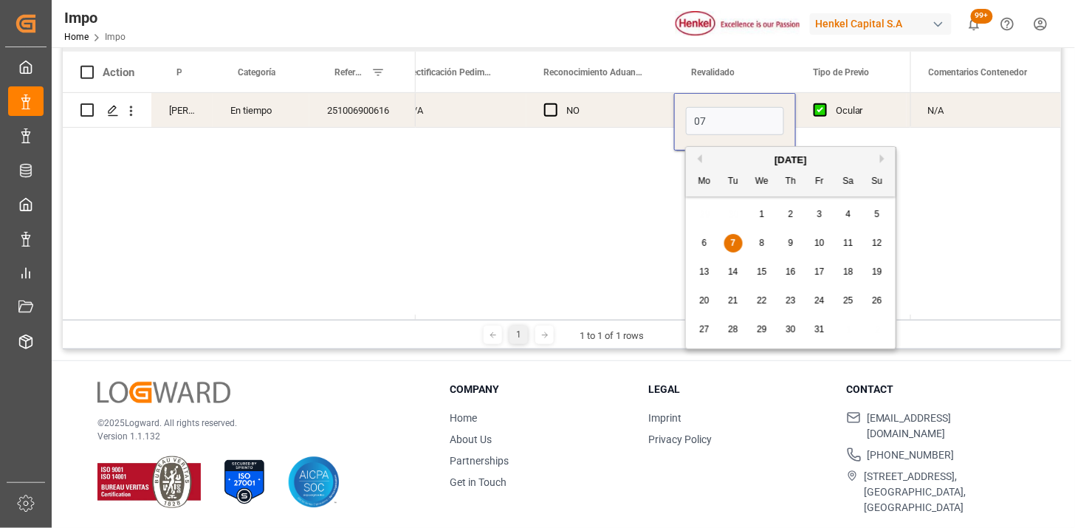
type input "[DATE]"
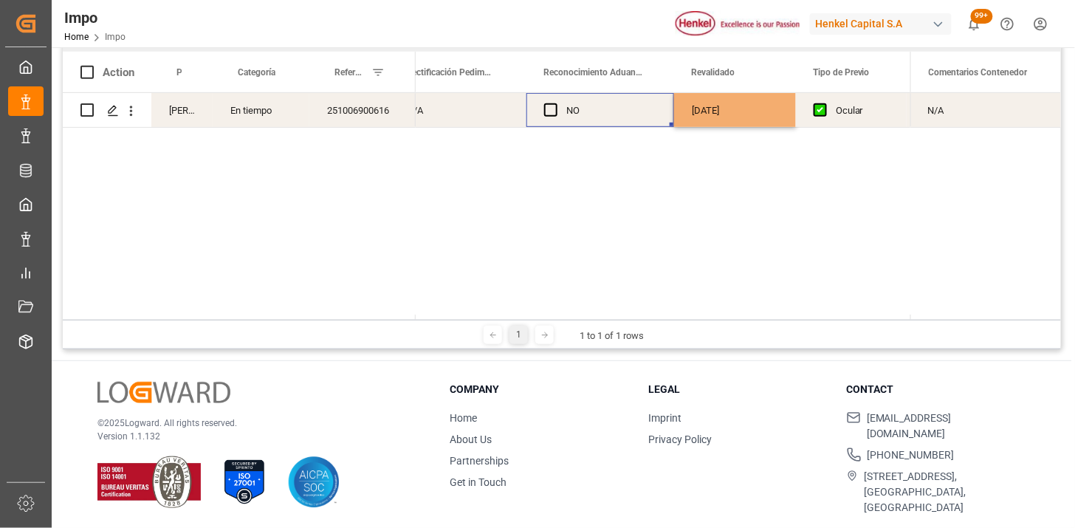
click at [623, 114] on div "NO" at bounding box center [612, 111] width 90 height 34
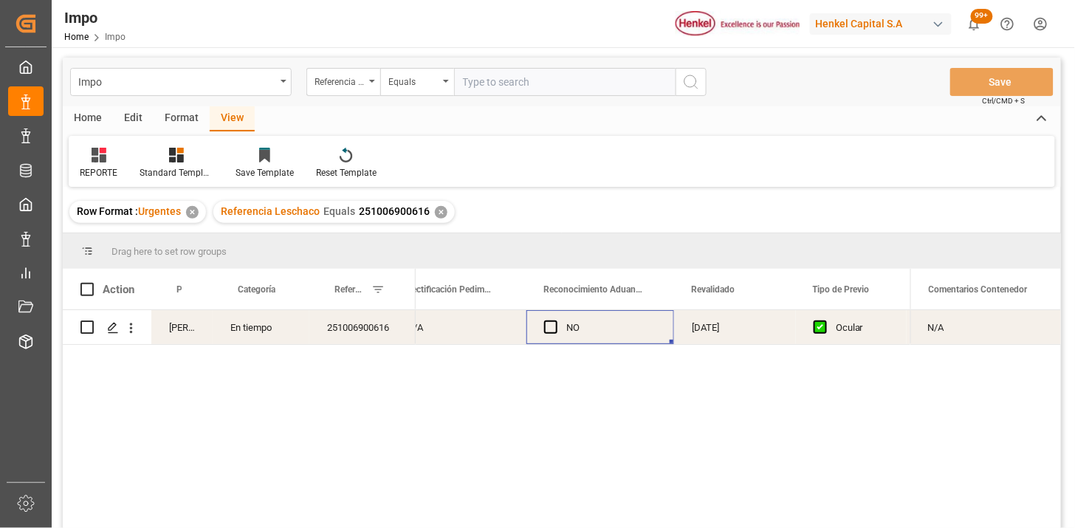
scroll to position [0, 0]
click at [499, 79] on input "text" at bounding box center [565, 83] width 222 height 28
paste input "251006900615"
type input "251006900615"
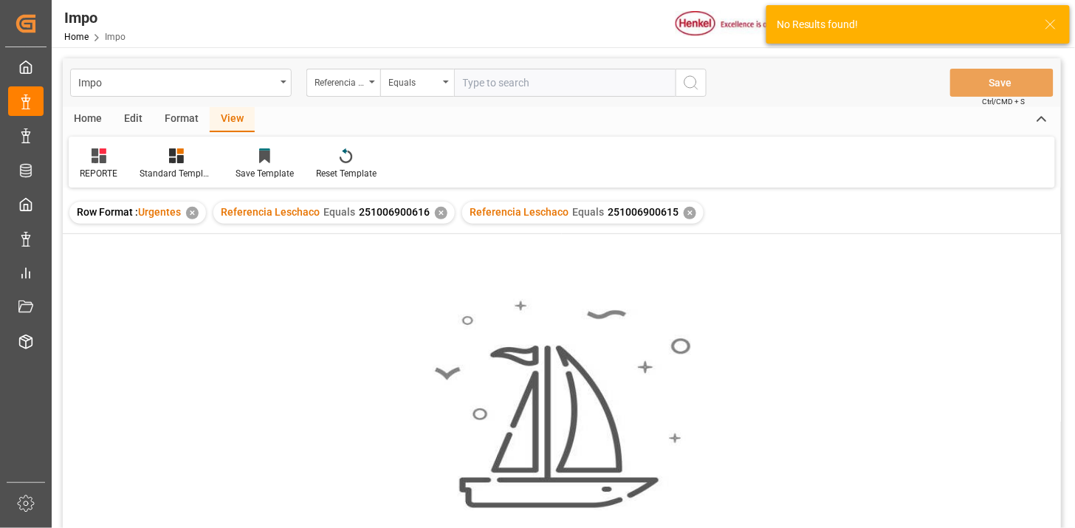
click at [437, 207] on div "✕" at bounding box center [441, 213] width 13 height 13
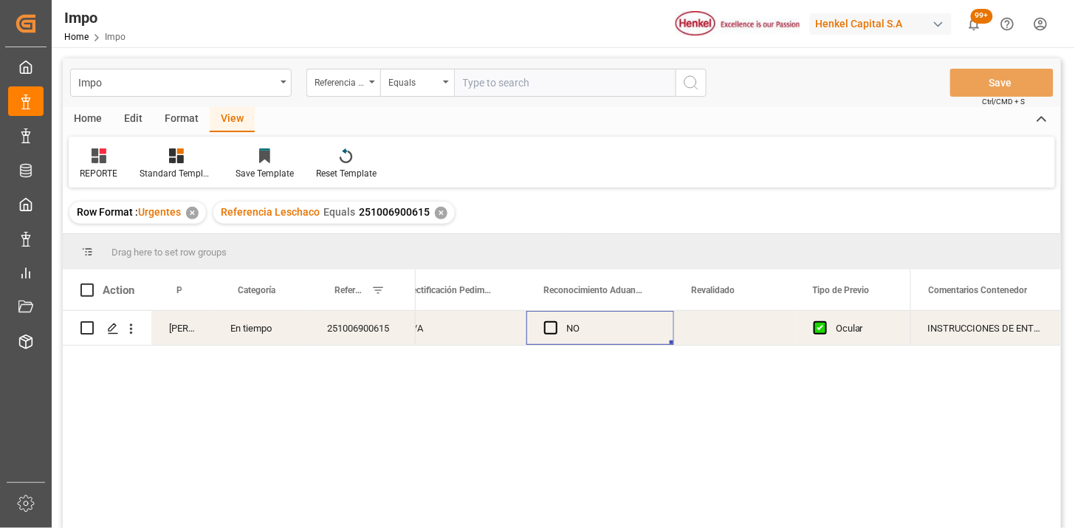
click at [368, 342] on div "251006900615" at bounding box center [362, 328] width 106 height 34
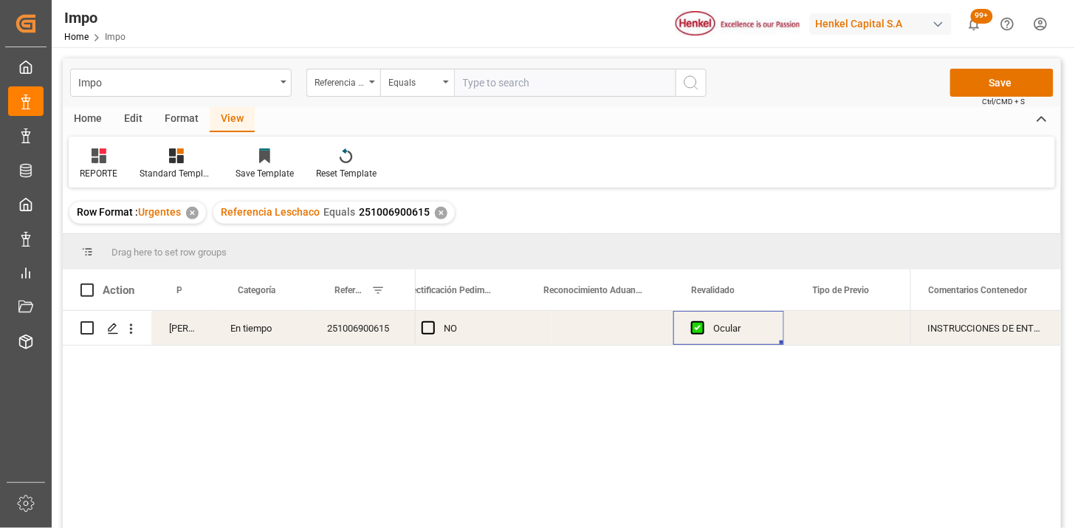
scroll to position [0, 1480]
click at [602, 333] on div "Press SPACE to select this row." at bounding box center [613, 328] width 122 height 34
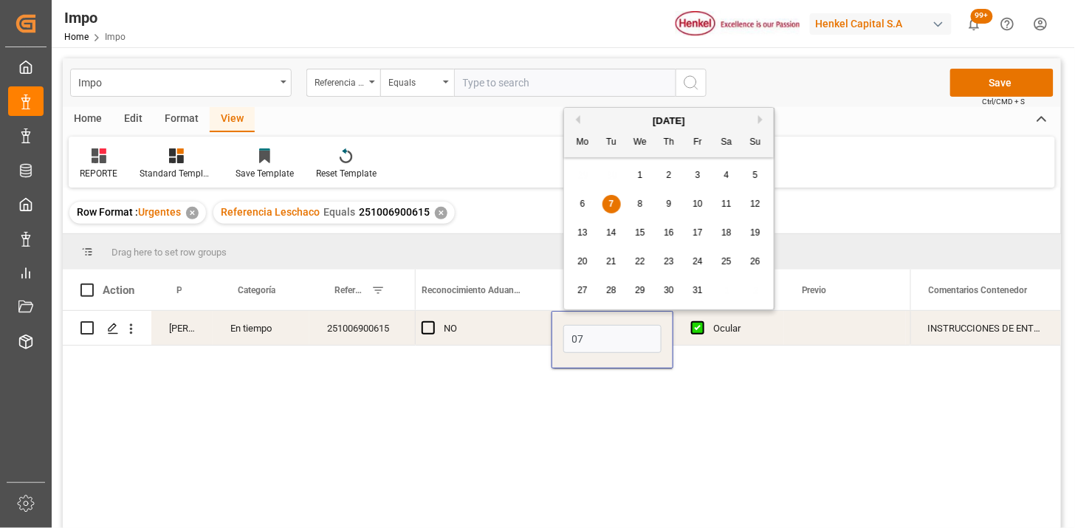
type input "[DATE]"
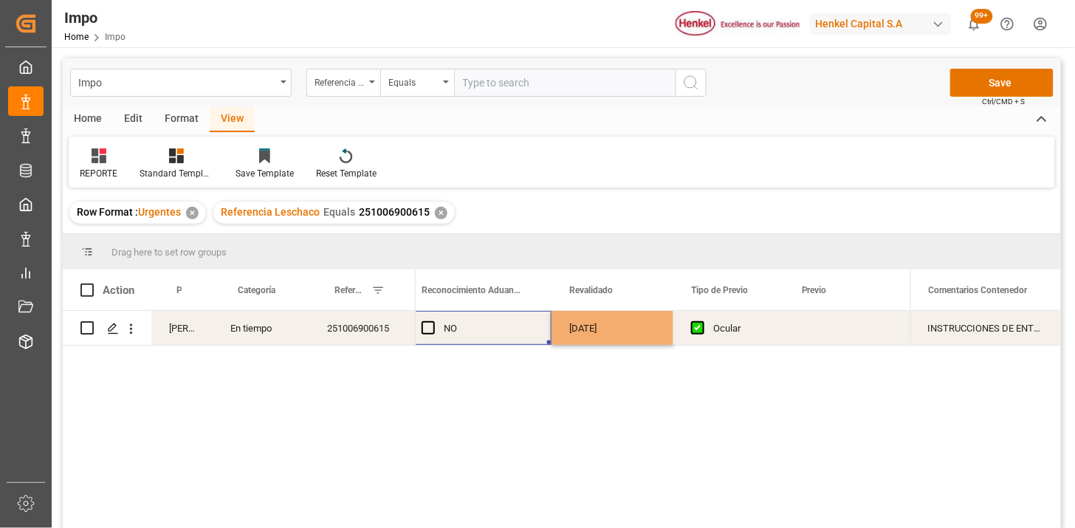
click at [521, 327] on div "NO" at bounding box center [489, 329] width 90 height 34
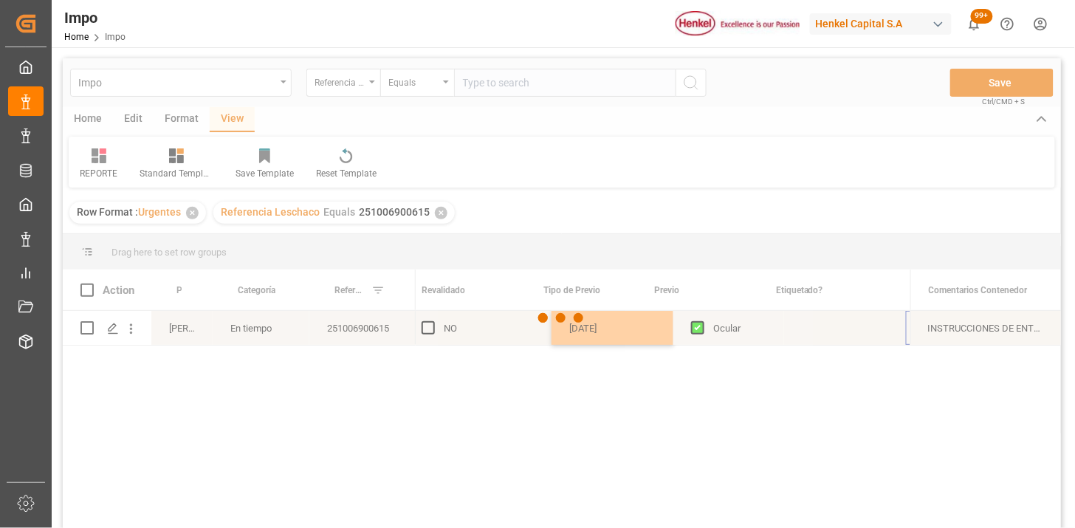
scroll to position [0, 1628]
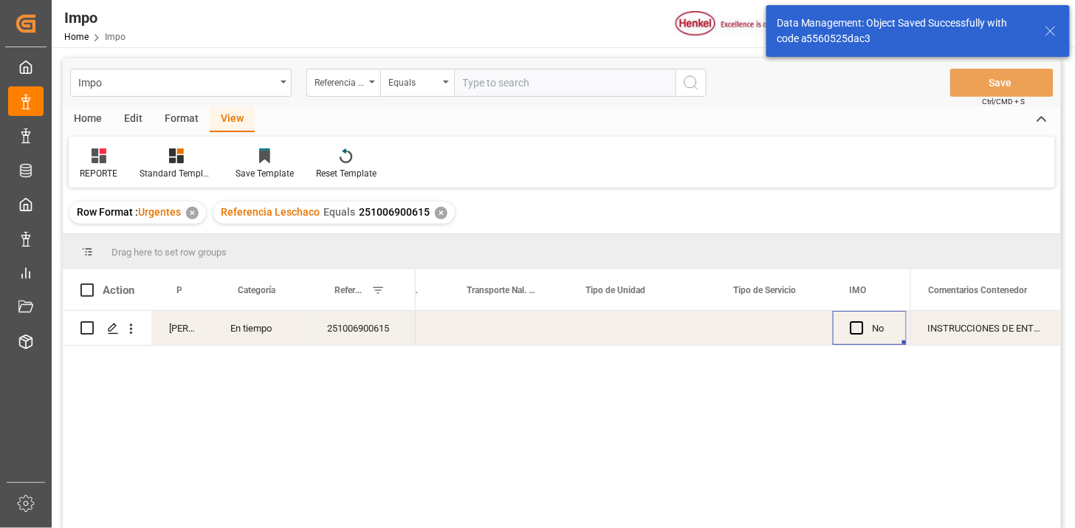
click at [513, 330] on div "Press SPACE to select this row." at bounding box center [509, 328] width 119 height 34
click at [513, 330] on input "Press SPACE to select this row." at bounding box center [509, 337] width 95 height 28
type input "VMODAL / ROFE"
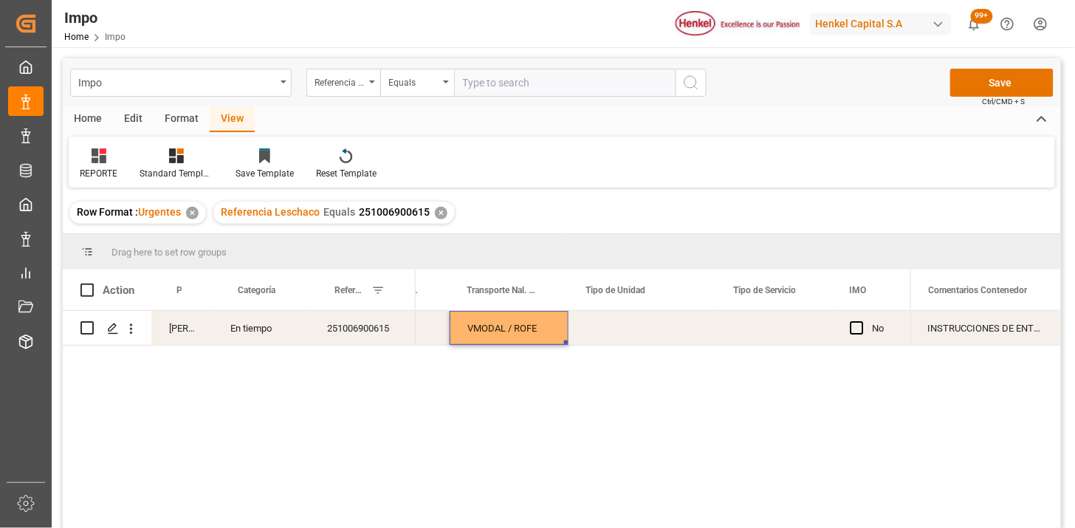
click at [635, 330] on div "Press SPACE to select this row." at bounding box center [643, 328] width 148 height 34
click at [635, 330] on input "Press SPACE to select this row." at bounding box center [643, 337] width 124 height 28
type input "FERROCARRIL"
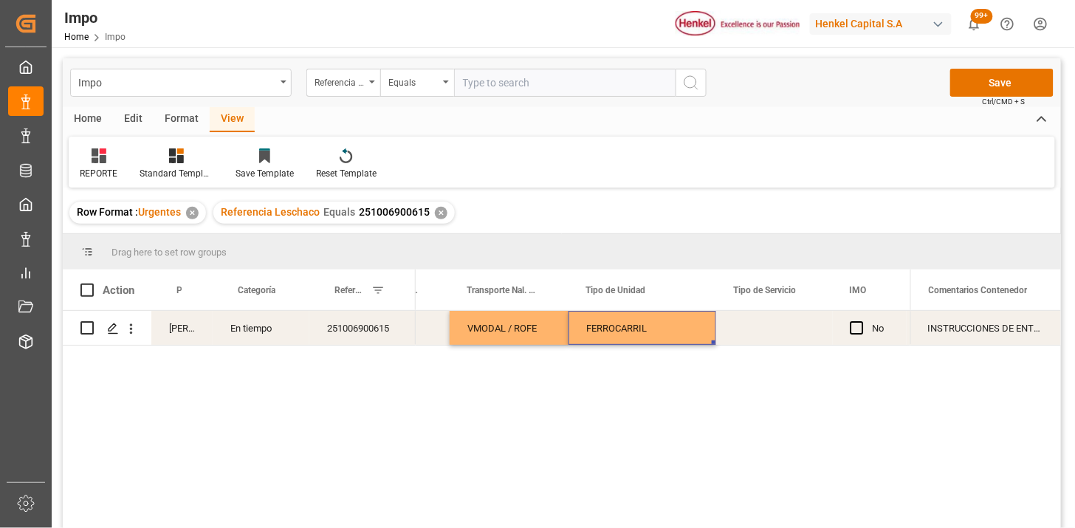
click at [770, 326] on div "Press SPACE to select this row." at bounding box center [774, 328] width 117 height 34
click at [770, 326] on button "Select" at bounding box center [774, 337] width 93 height 28
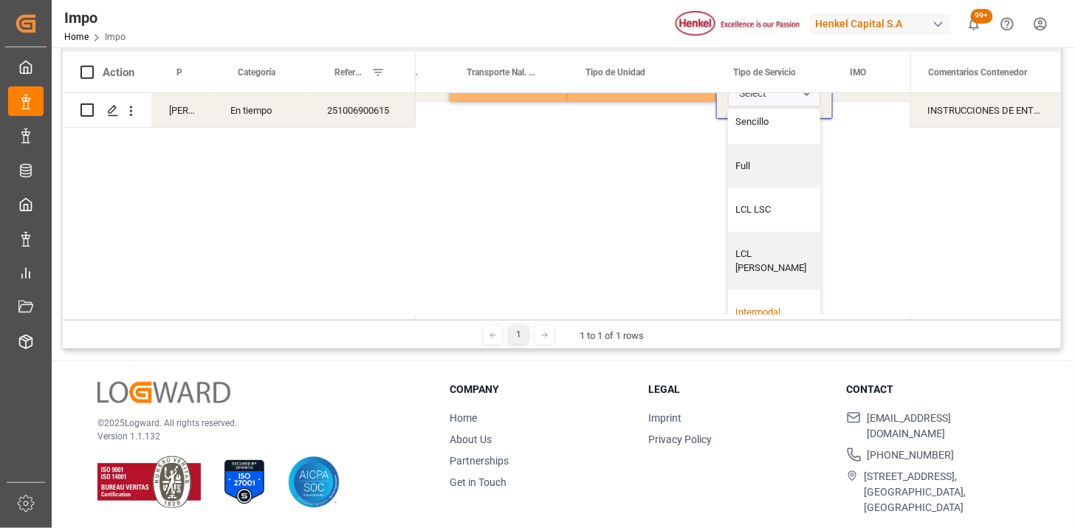
click at [763, 305] on div "Intermodal" at bounding box center [775, 312] width 76 height 15
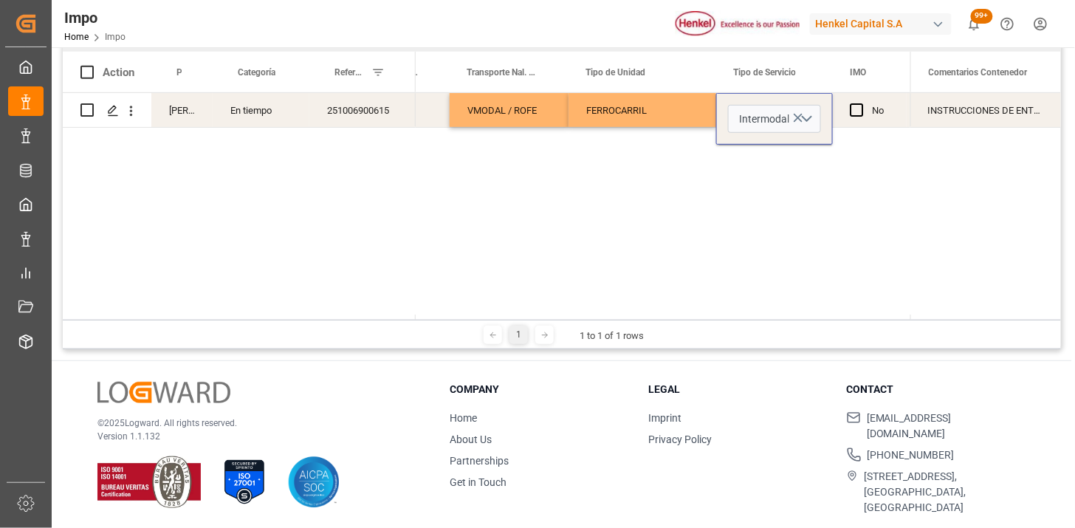
click at [847, 251] on div "VMODAL / ROFE FERROCARRIL Intermodal No 40 48" at bounding box center [663, 206] width 495 height 227
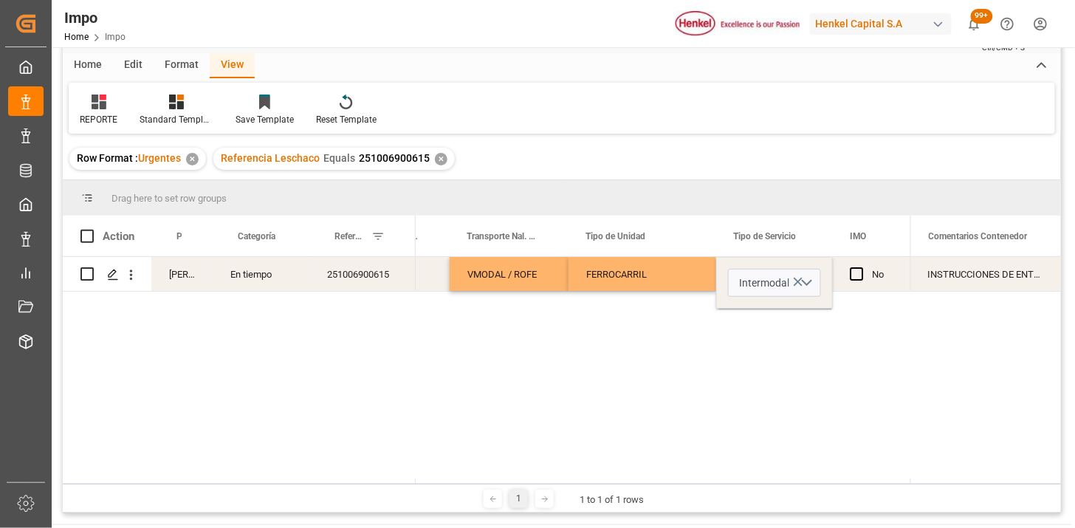
click at [980, 273] on div "INSTRUCCIONES DE ENTREGA" at bounding box center [986, 274] width 151 height 34
click at [980, 272] on div "INSTRUCCIONES DE ENTREGA" at bounding box center [986, 274] width 151 height 34
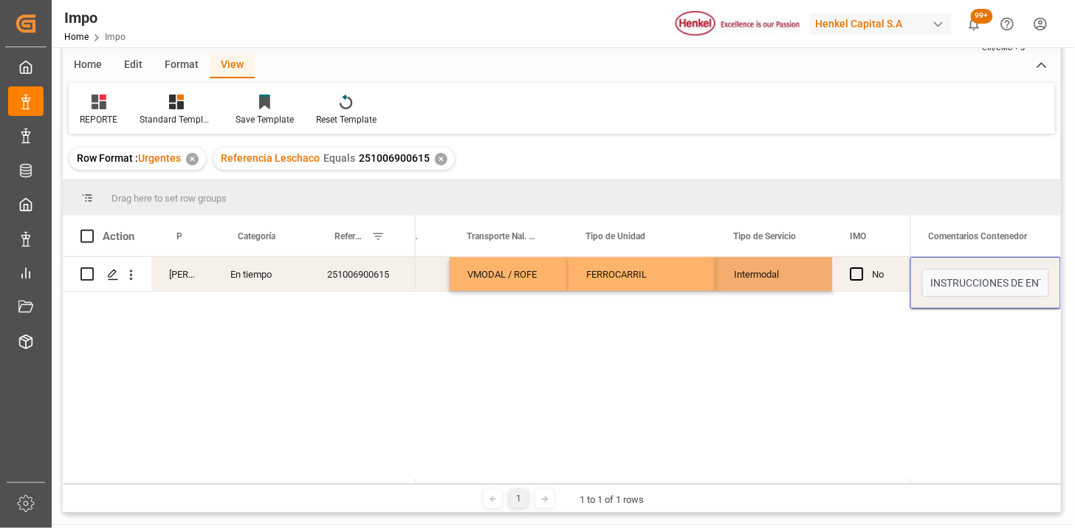
click at [980, 272] on input "INSTRUCCIONES DE ENTREGA" at bounding box center [986, 283] width 127 height 28
type input "n"
type input "N/A"
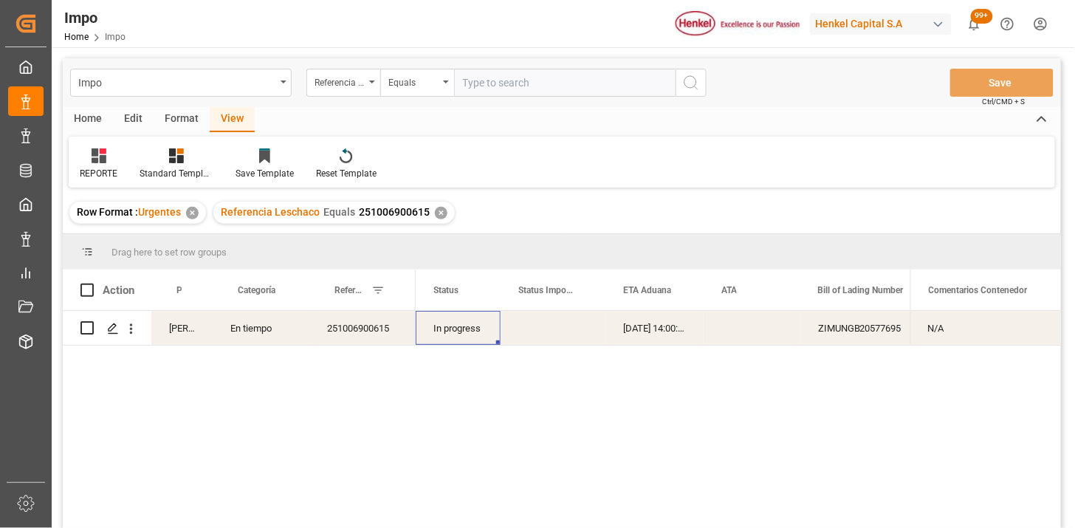
click at [473, 82] on input "text" at bounding box center [565, 83] width 222 height 28
paste input "251006900614"
type input "251006900614"
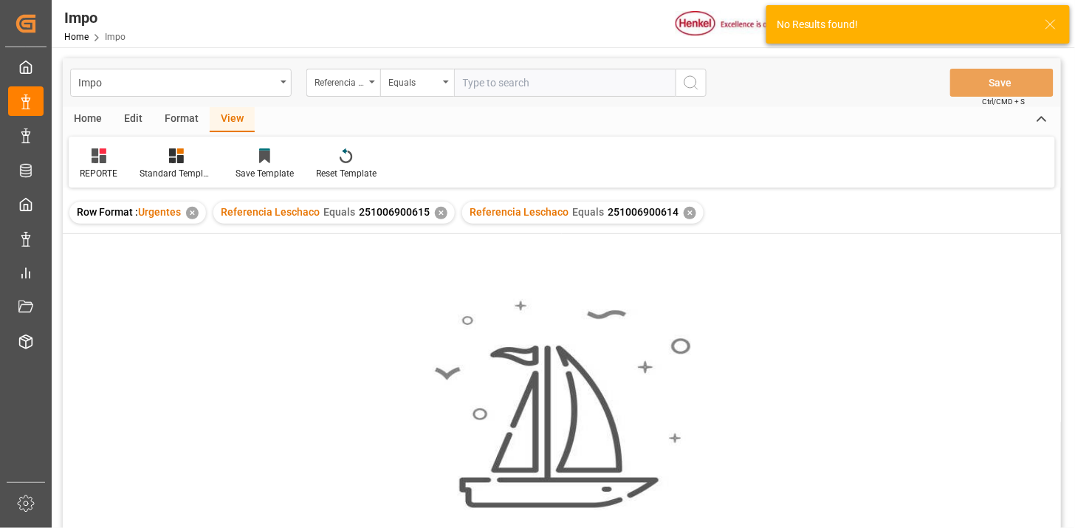
click at [436, 213] on div "✕" at bounding box center [441, 213] width 13 height 13
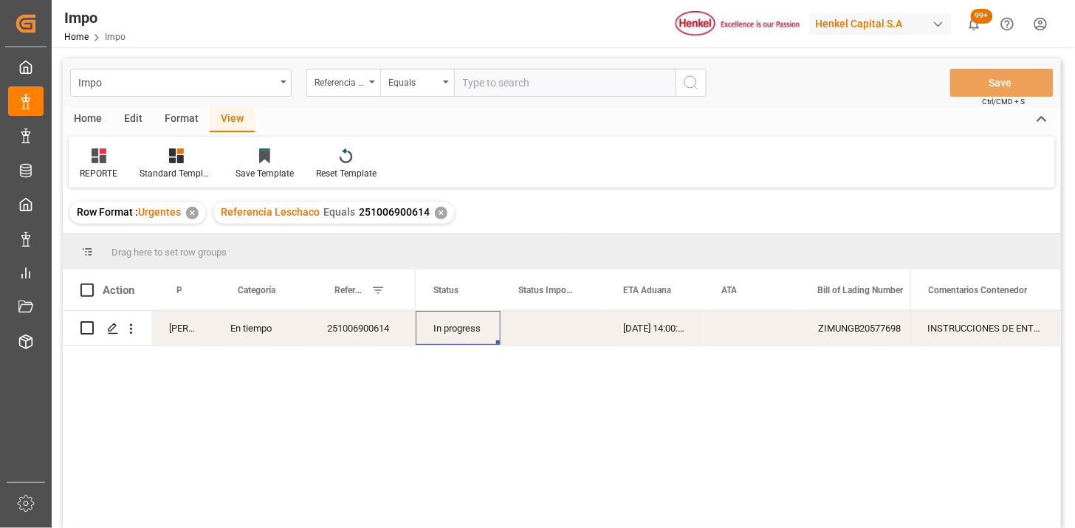
click at [657, 335] on div "08-10-2025 14:00:00" at bounding box center [655, 328] width 98 height 34
click at [765, 327] on div "Press SPACE to select this row." at bounding box center [752, 328] width 97 height 34
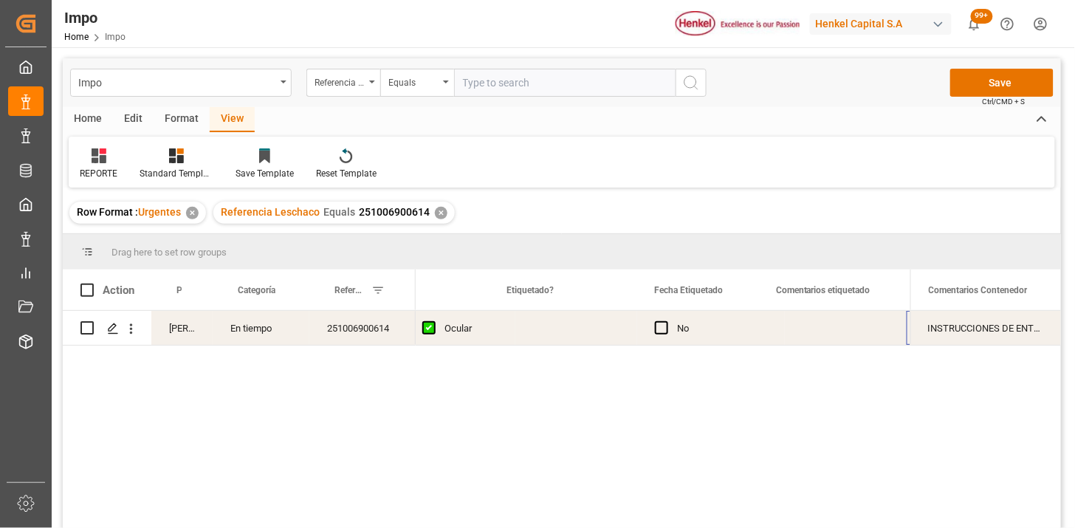
scroll to position [0, 1897]
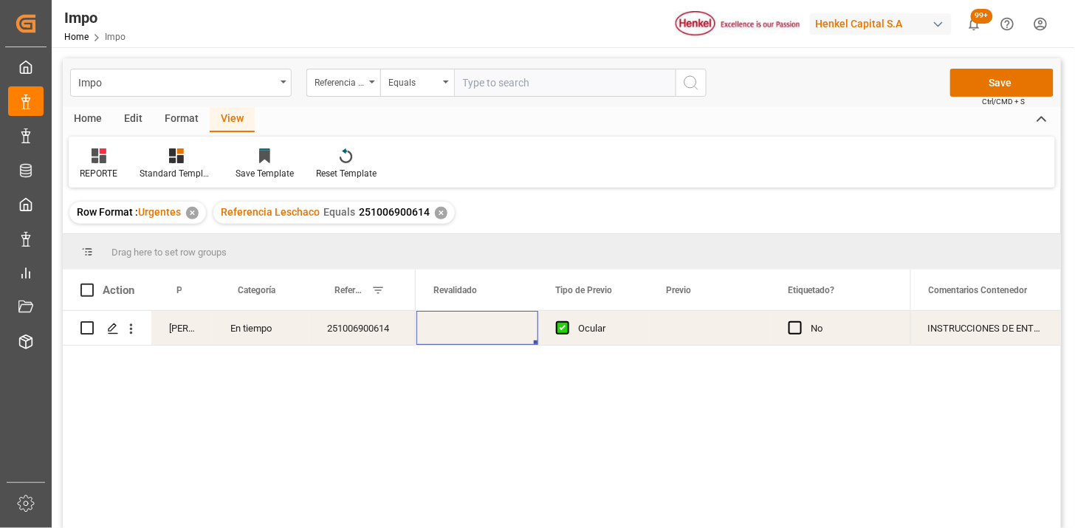
click at [461, 333] on div "Press SPACE to select this row." at bounding box center [478, 328] width 122 height 34
click at [460, 333] on div "Press SPACE to select this row." at bounding box center [478, 328] width 122 height 34
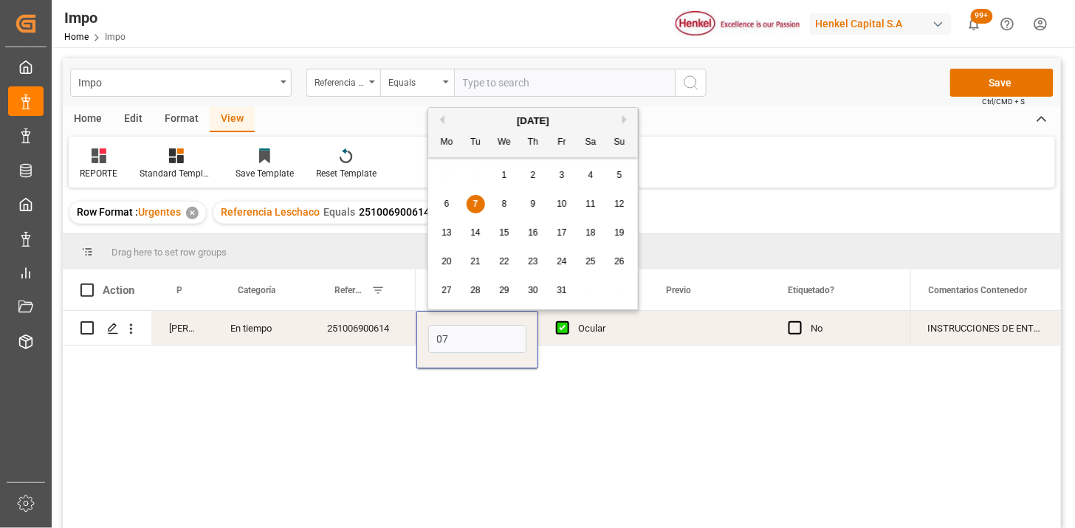
type input "[DATE]"
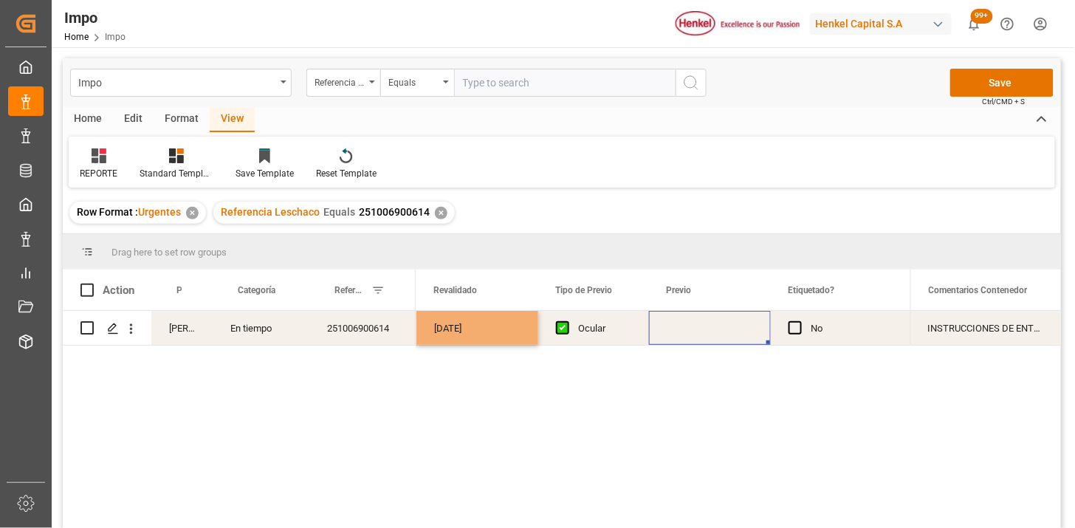
click at [697, 323] on div "Press SPACE to select this row." at bounding box center [710, 328] width 122 height 34
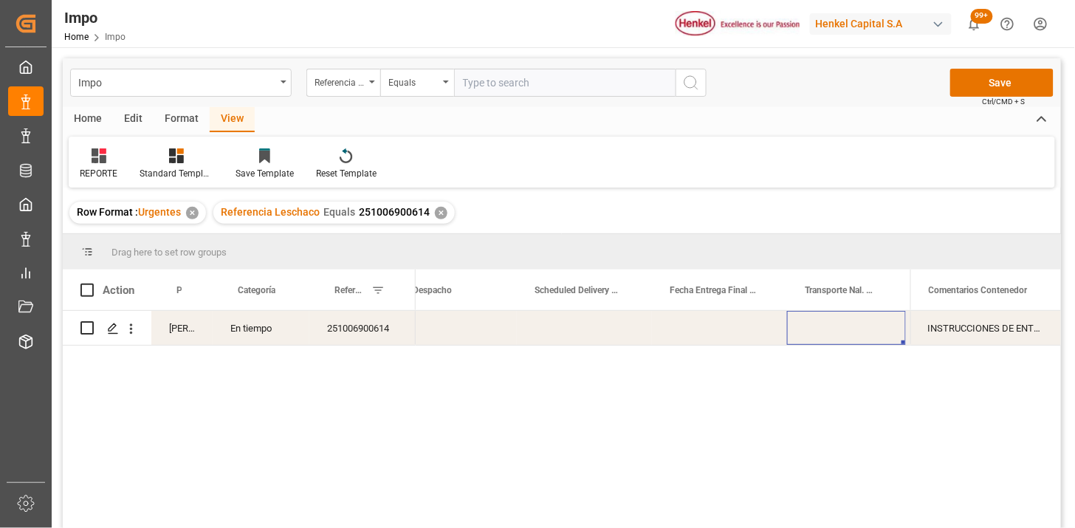
click at [697, 323] on div "Press SPACE to select this row." at bounding box center [719, 328] width 135 height 34
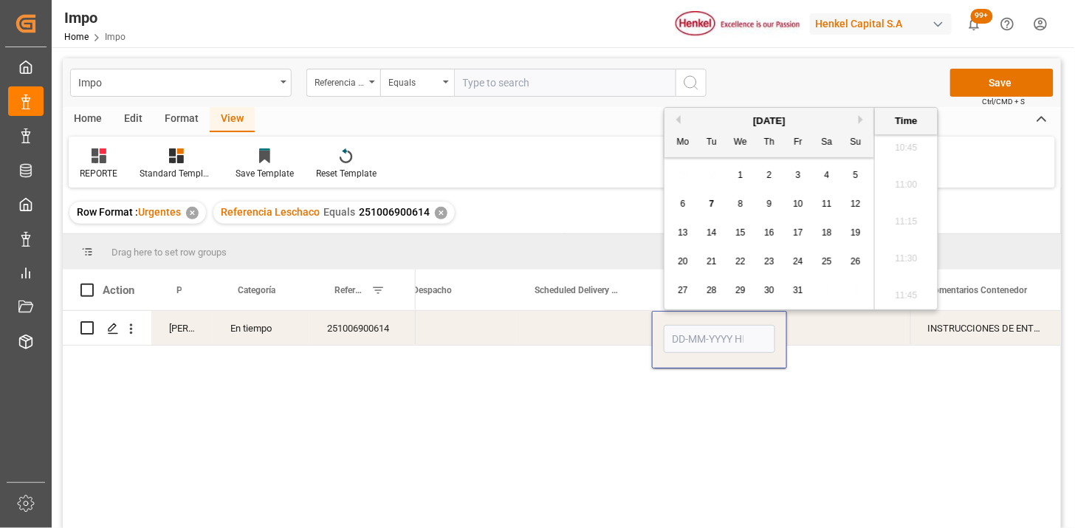
click at [842, 330] on div "Press SPACE to select this row." at bounding box center [846, 328] width 119 height 34
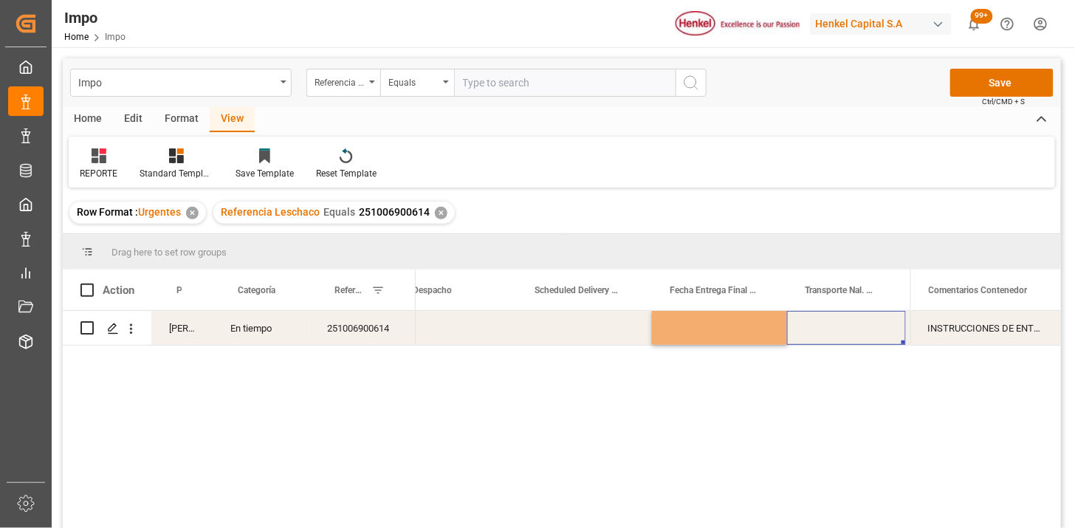
click at [816, 328] on div "Press SPACE to select this row." at bounding box center [846, 328] width 119 height 34
click at [816, 328] on input "Press SPACE to select this row." at bounding box center [846, 337] width 95 height 28
type input "VMODAL / ROFE"
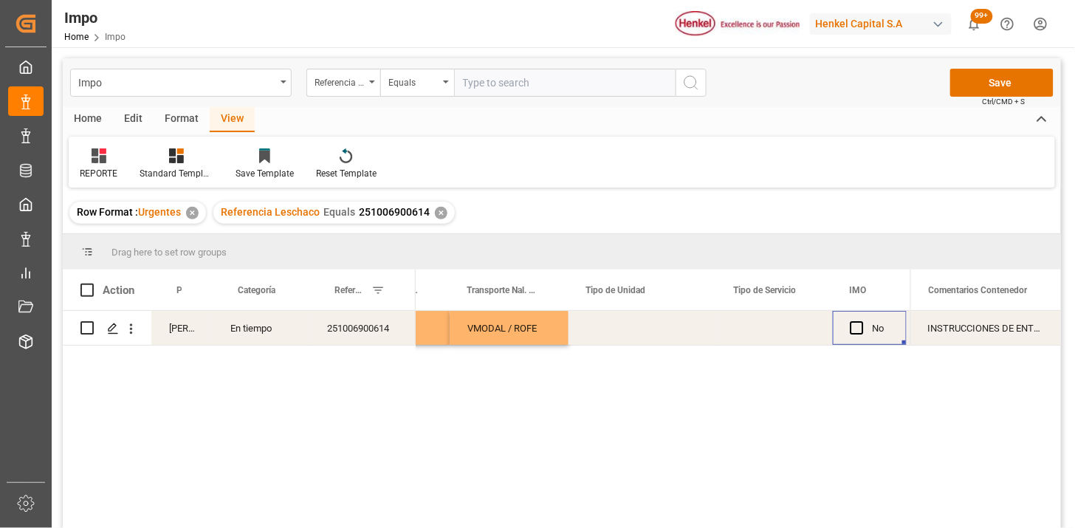
click at [645, 333] on div "Press SPACE to select this row." at bounding box center [643, 328] width 148 height 34
type input "FERROCARRIL"
click at [780, 333] on div "Press SPACE to select this row." at bounding box center [774, 328] width 117 height 34
click at [780, 332] on div "Press SPACE to select this row." at bounding box center [774, 328] width 117 height 34
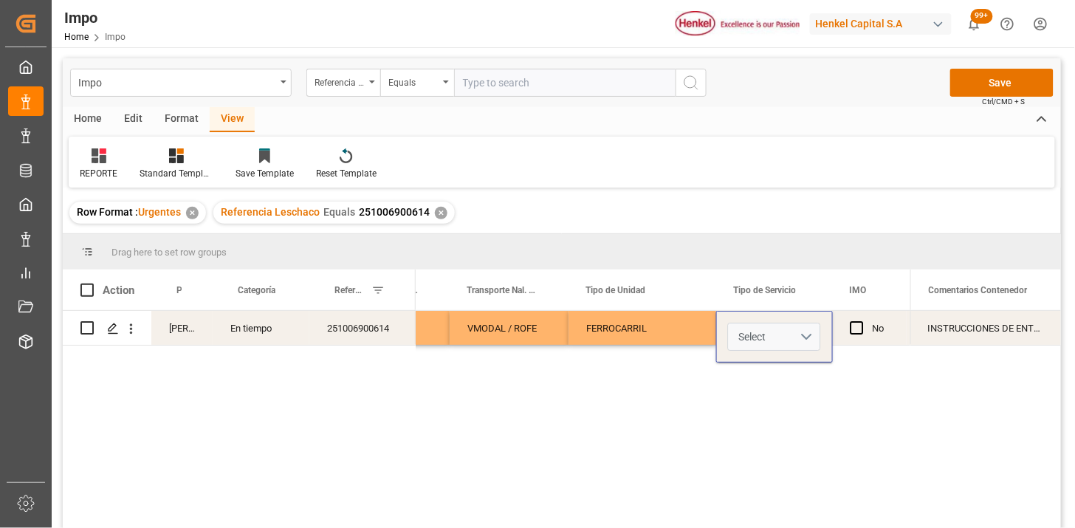
click at [808, 341] on button "Select" at bounding box center [774, 337] width 93 height 28
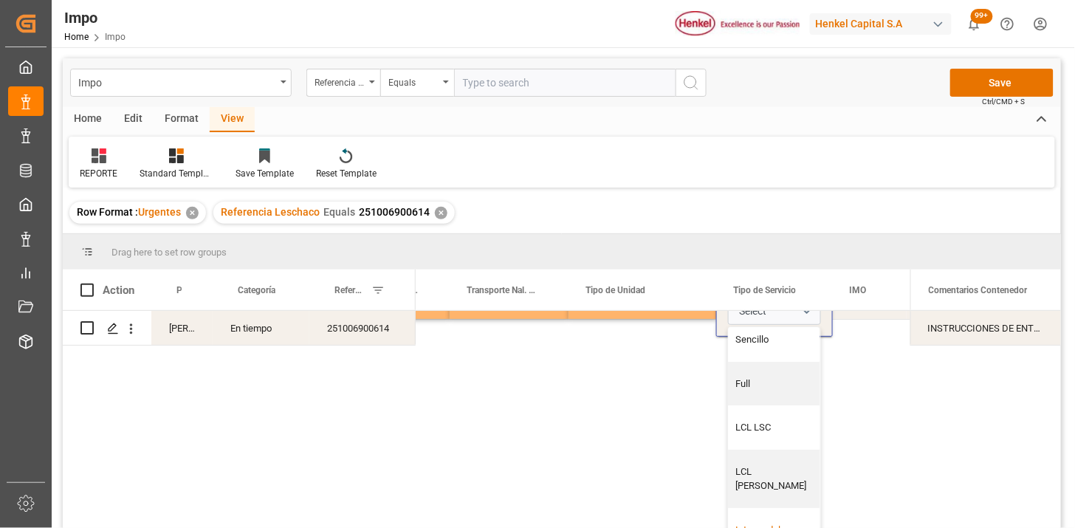
click at [759, 523] on div "Intermodal" at bounding box center [775, 530] width 76 height 15
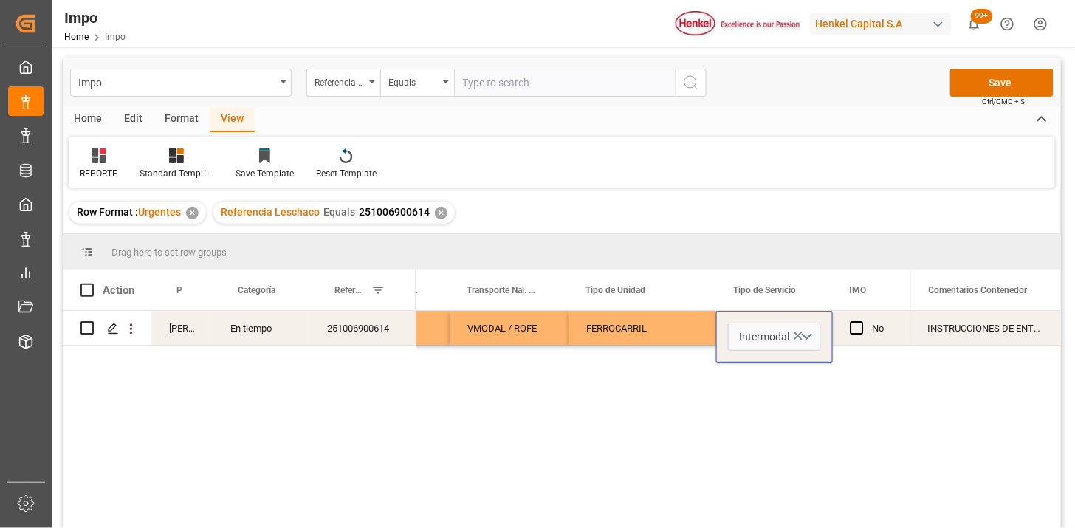
click at [977, 334] on div "INSTRUCCIONES DE ENTREGA" at bounding box center [986, 328] width 151 height 34
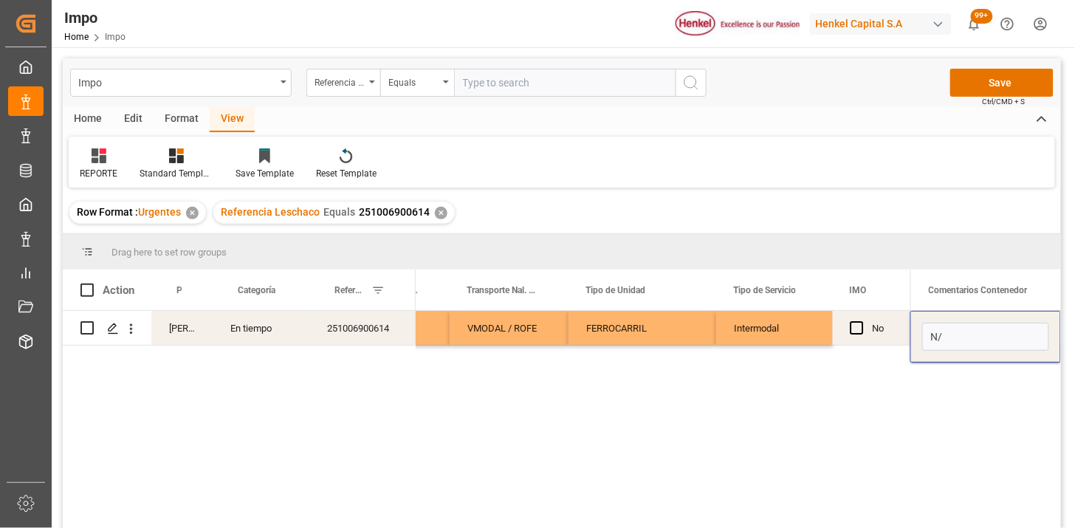
type input "N/A"
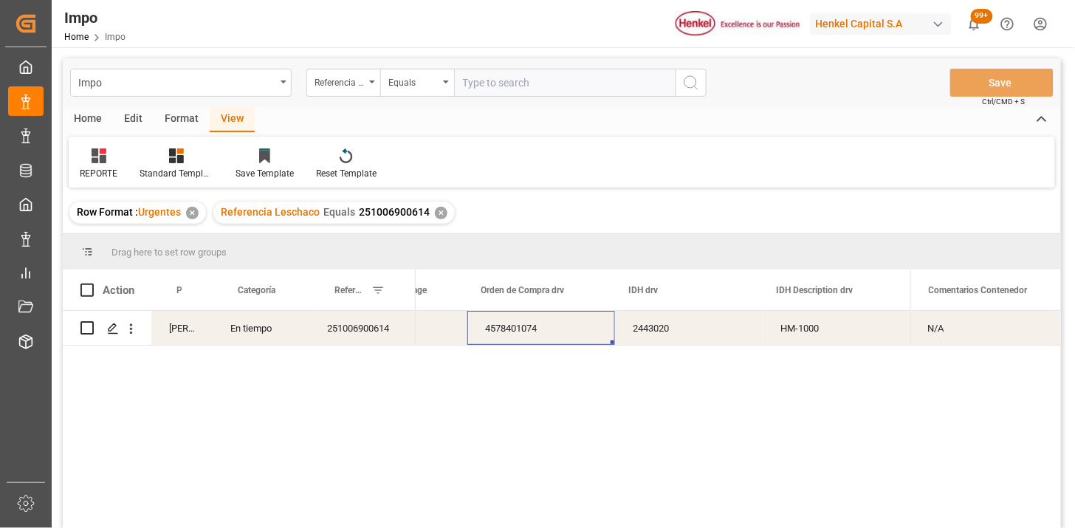
click at [539, 89] on input "text" at bounding box center [565, 83] width 222 height 28
paste input "251006900619"
type input "251006900619"
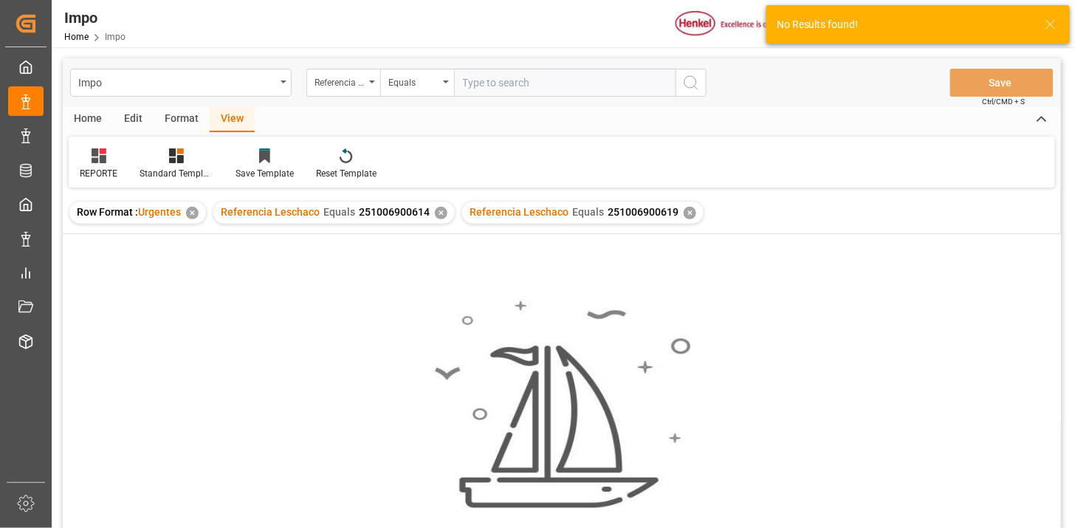
click at [441, 218] on div "✕" at bounding box center [441, 213] width 13 height 13
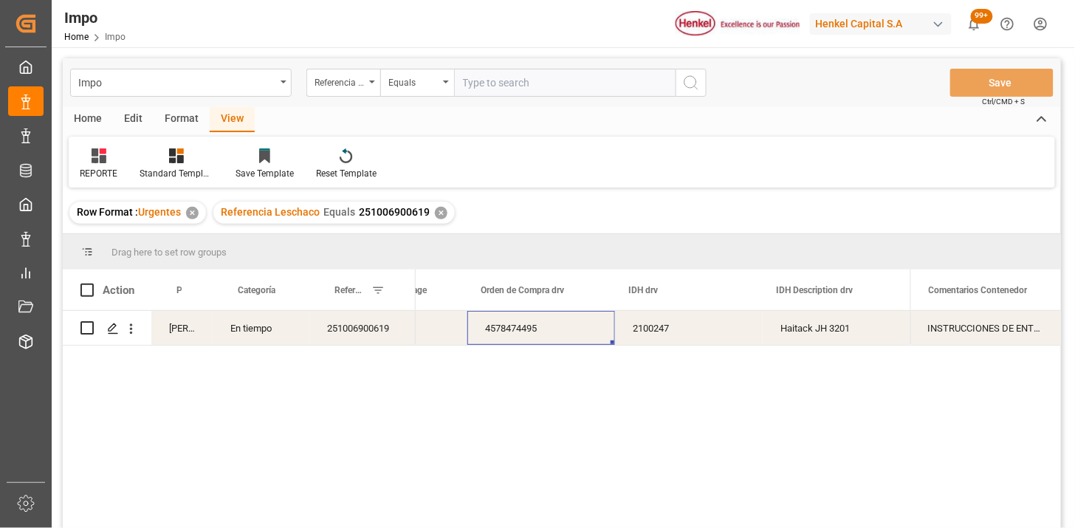
click at [1037, 402] on div "Martha Gonzalez En tiempo 251006900619 4578474495 2100247 Haitack JH 3201 INSTR…" at bounding box center [562, 422] width 999 height 222
click at [338, 333] on div "251006900619" at bounding box center [362, 328] width 106 height 34
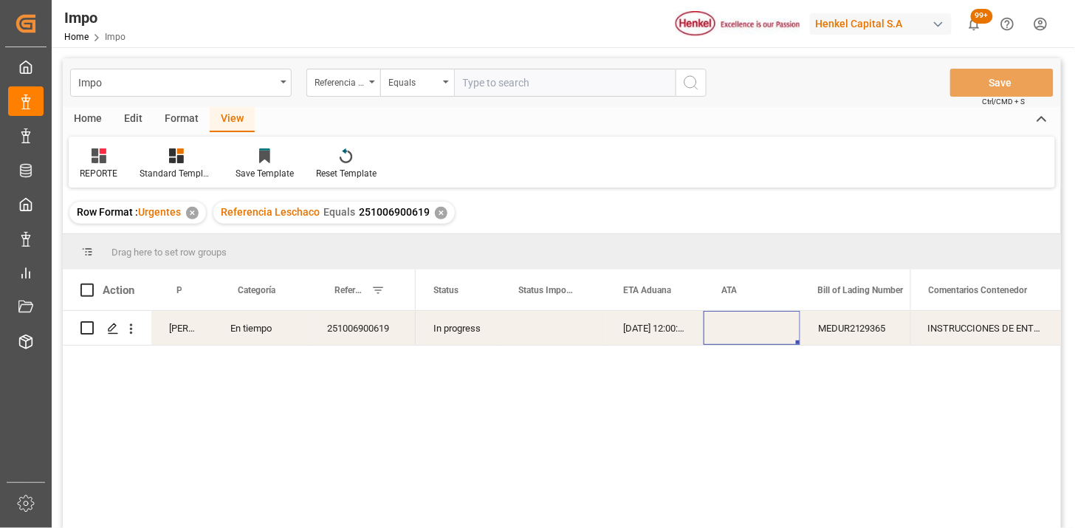
scroll to position [0, 41]
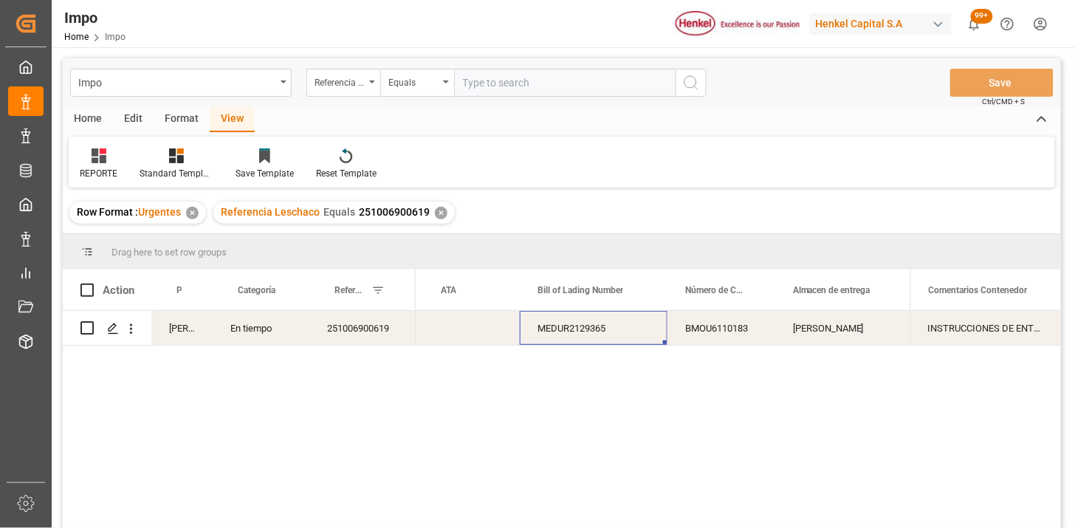
click at [533, 331] on div "MEDUR2129365" at bounding box center [594, 328] width 148 height 34
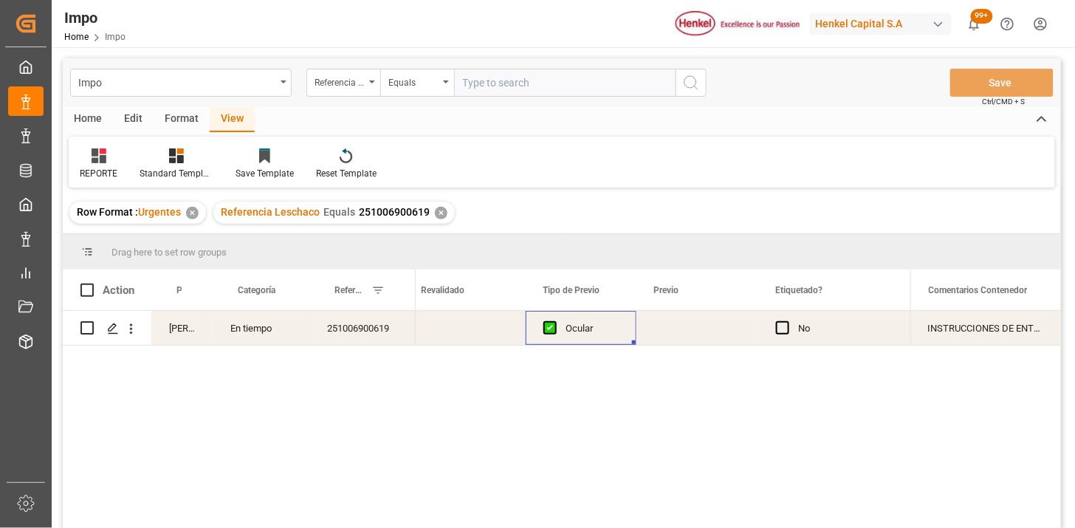
click at [443, 327] on div "Press SPACE to select this row." at bounding box center [465, 328] width 122 height 34
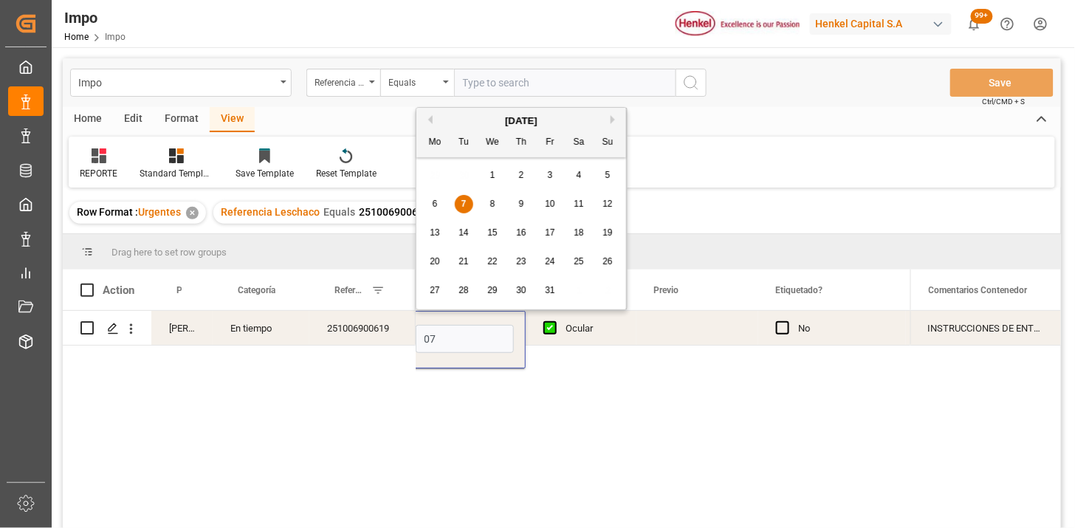
type input "[DATE]"
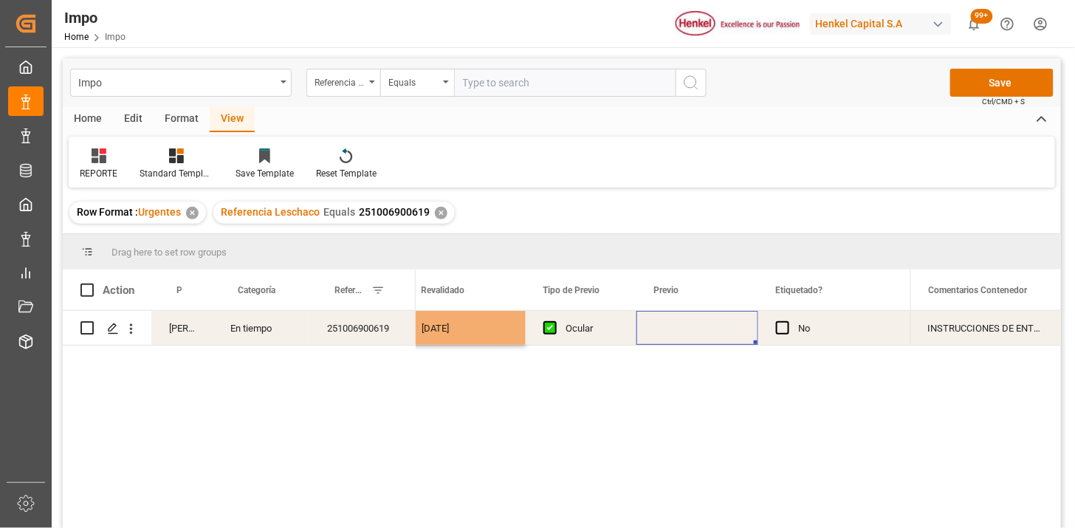
click at [660, 332] on div "Press SPACE to select this row." at bounding box center [698, 328] width 122 height 34
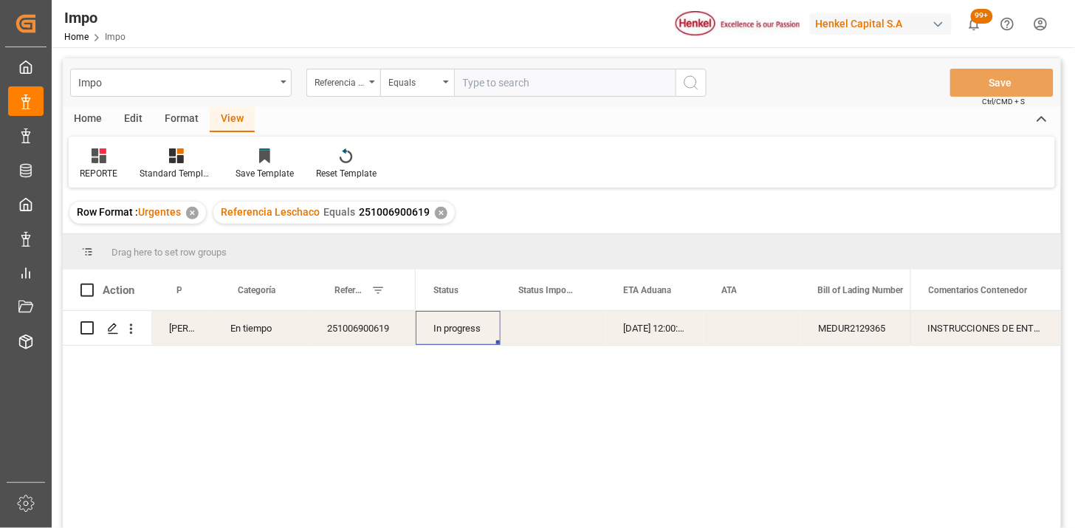
click at [527, 83] on input "text" at bounding box center [565, 83] width 222 height 28
paste input "251006900618"
type input "251006900618"
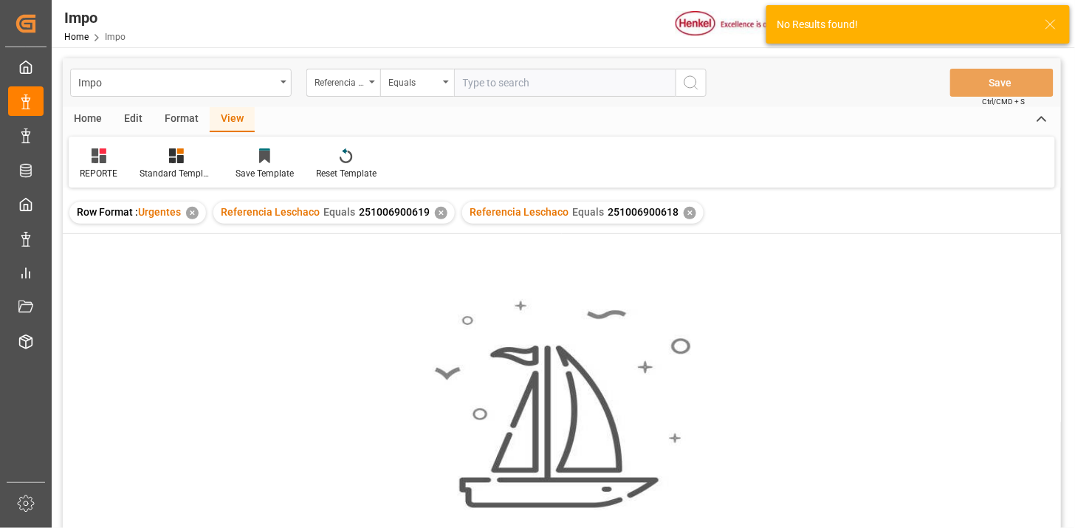
click at [438, 214] on div "✕" at bounding box center [441, 213] width 13 height 13
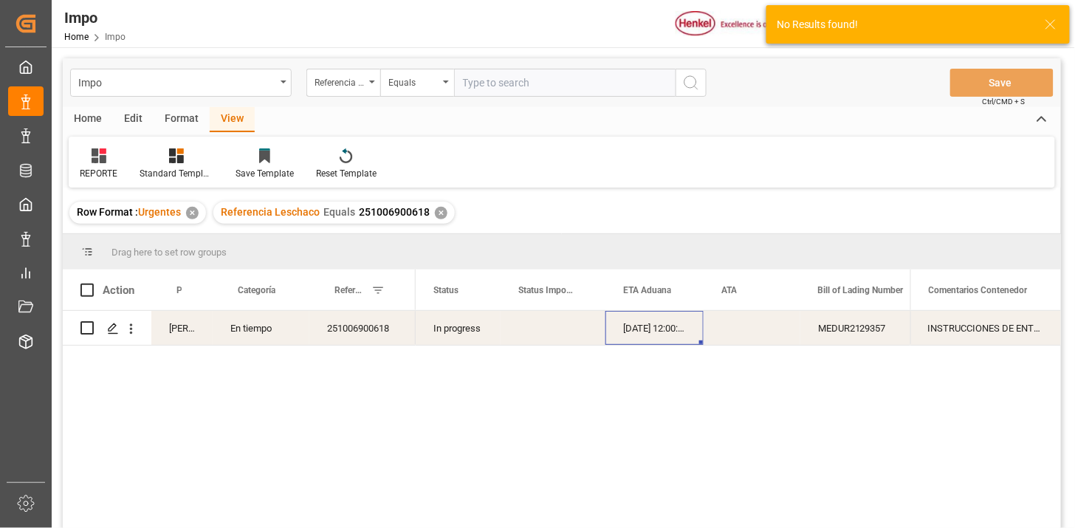
click at [658, 333] on div "08-10-2025 12:00:00" at bounding box center [655, 328] width 98 height 34
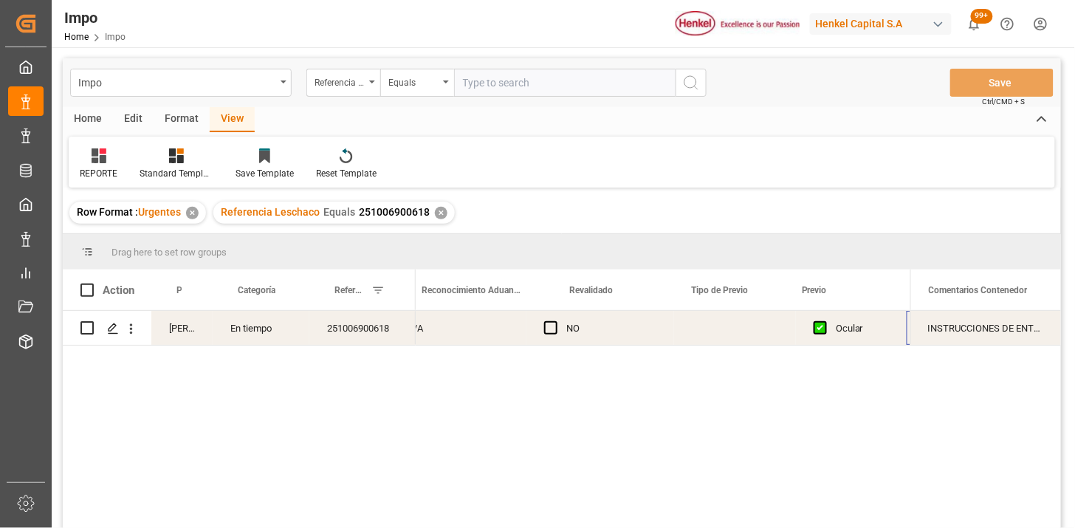
scroll to position [0, 1480]
click at [608, 329] on div "Press SPACE to select this row." at bounding box center [613, 328] width 122 height 34
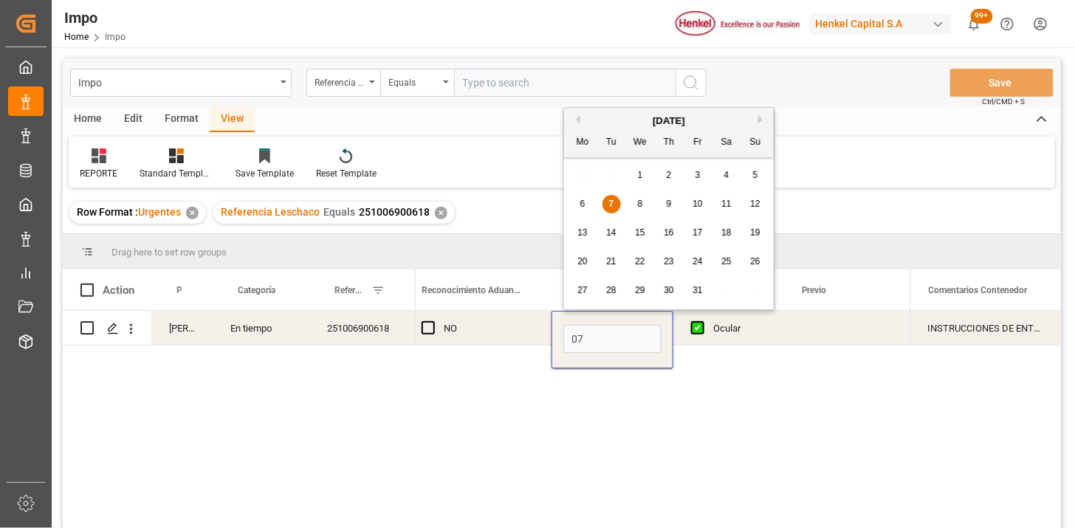
type input "[DATE]"
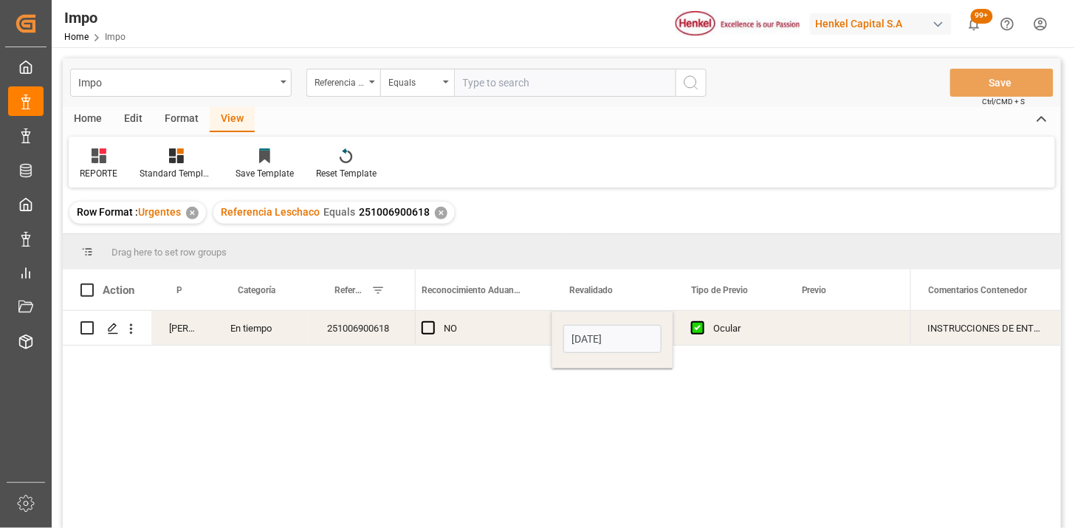
click at [728, 325] on div "Ocular" at bounding box center [740, 329] width 53 height 34
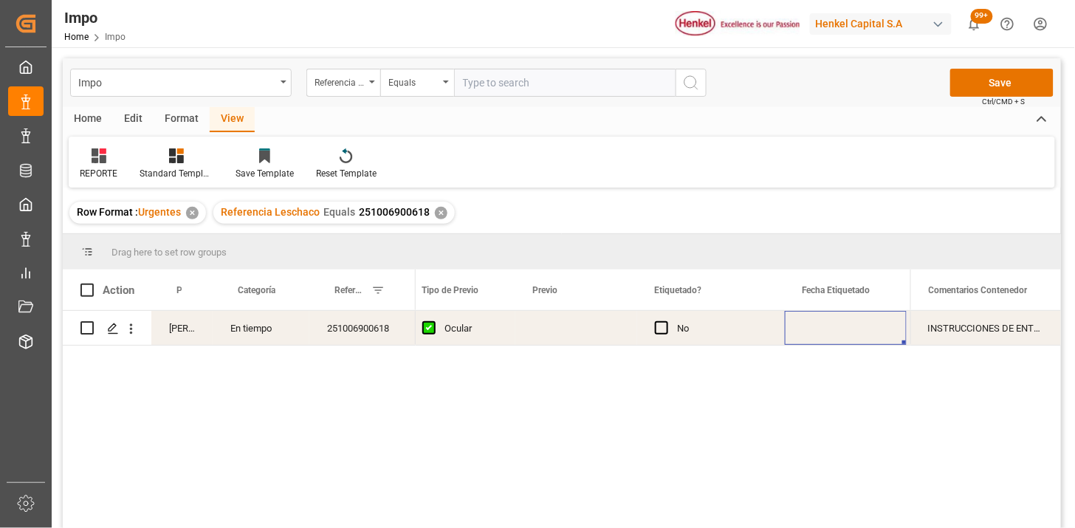
scroll to position [0, 1897]
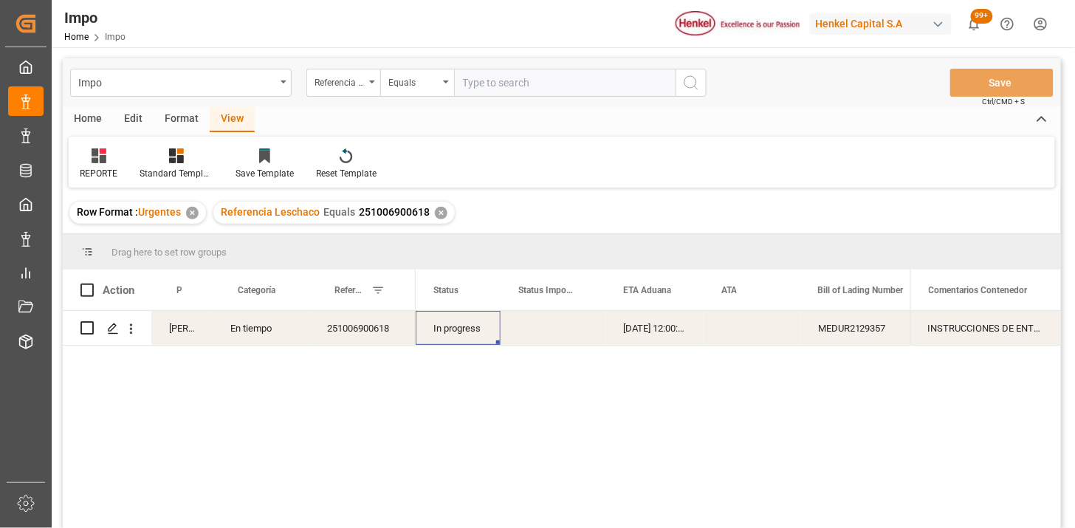
click at [497, 80] on input "text" at bounding box center [565, 83] width 222 height 28
paste input "251015080132"
type input "251015080132"
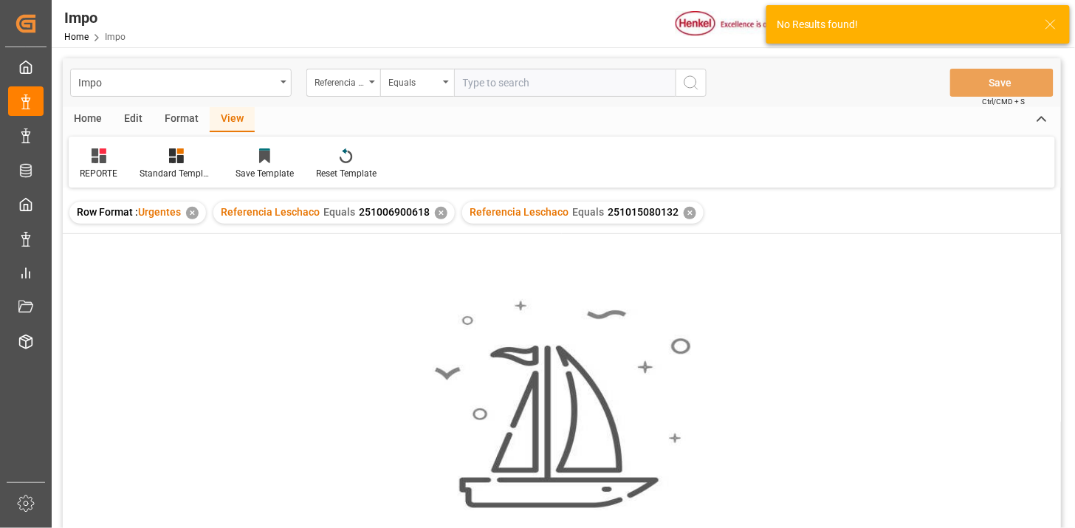
click at [437, 211] on div "✕" at bounding box center [441, 213] width 13 height 13
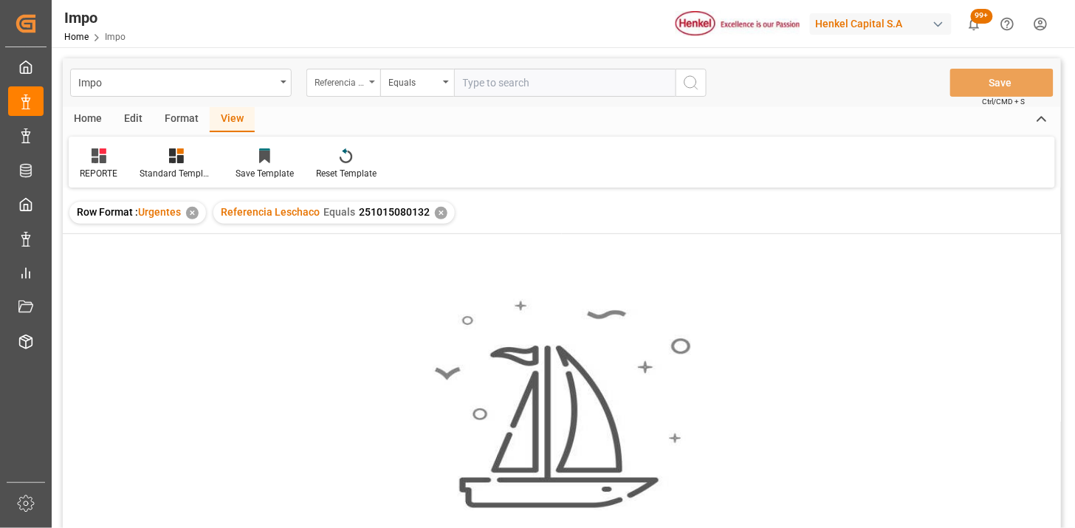
click at [334, 86] on div "Referencia Leschaco" at bounding box center [340, 80] width 50 height 17
type input "bil"
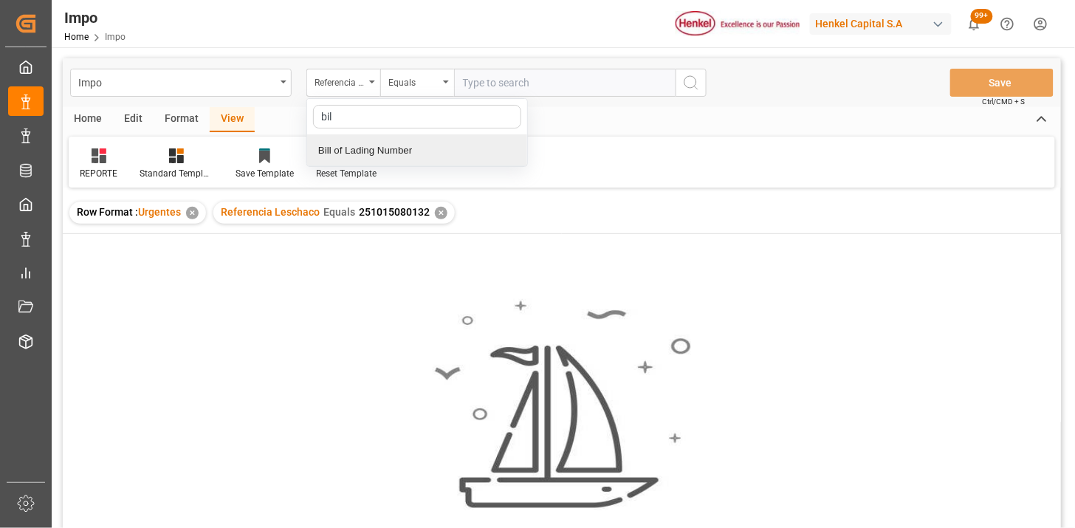
drag, startPoint x: 402, startPoint y: 152, endPoint x: 409, endPoint y: 146, distance: 9.9
click at [406, 148] on div "Bill of Lading Number" at bounding box center [417, 150] width 220 height 31
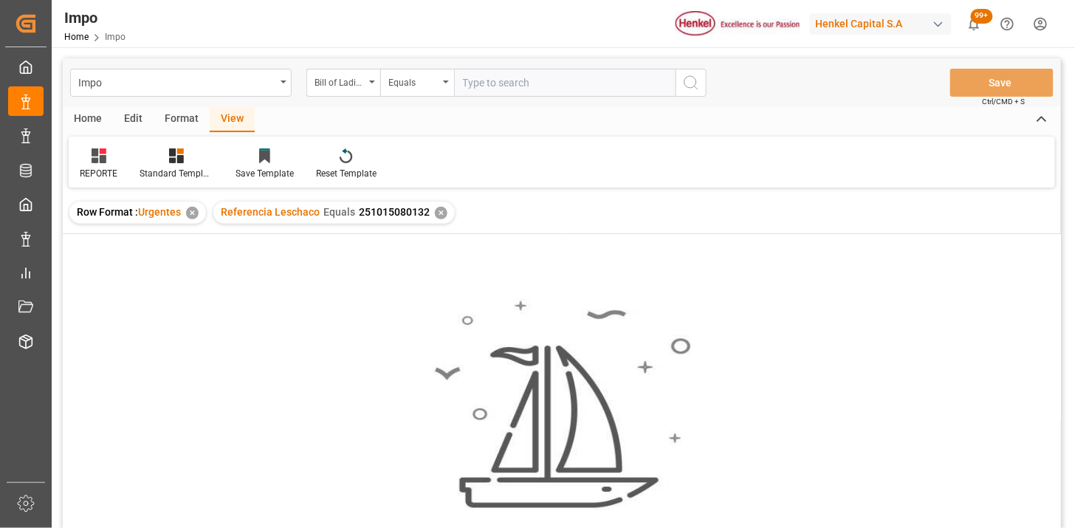
click at [503, 89] on input "text" at bounding box center [565, 83] width 222 height 28
paste input "ALRB250913210102"
type input "ALRB250913210102"
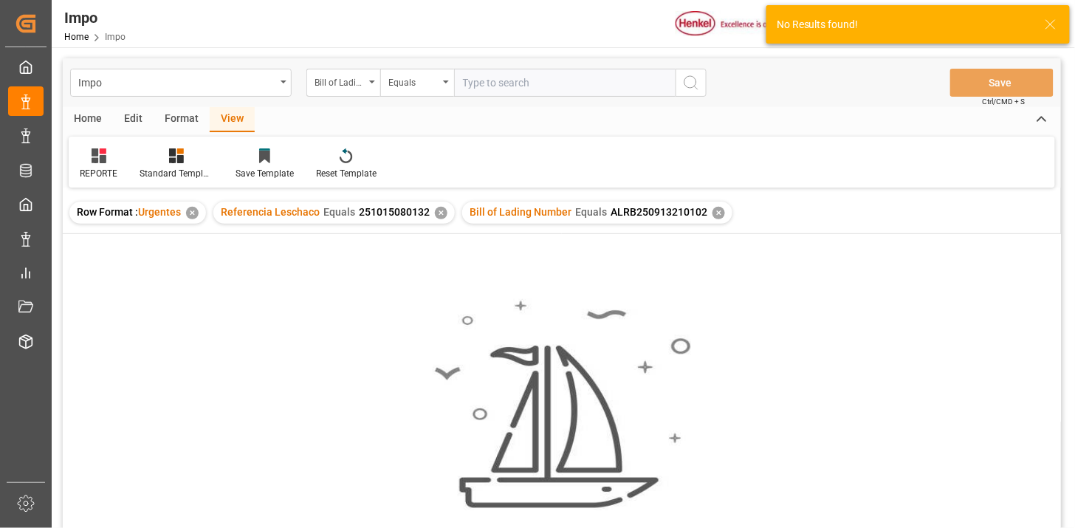
click at [440, 216] on div "✕" at bounding box center [441, 213] width 13 height 13
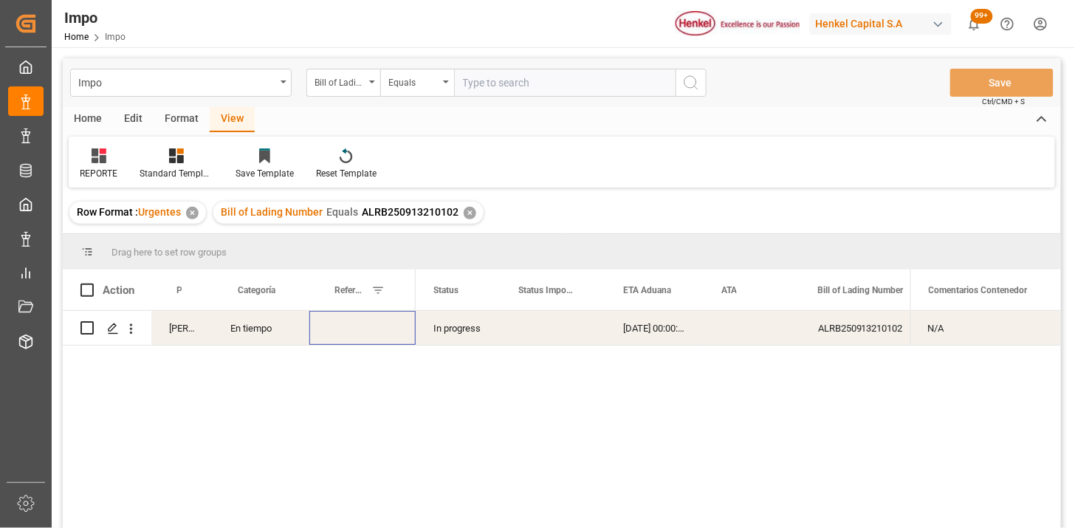
click at [352, 342] on div "Press SPACE to select this row." at bounding box center [362, 328] width 106 height 34
click at [355, 338] on input "Press SPACE to select this row." at bounding box center [362, 337] width 83 height 28
type input "251015080132"
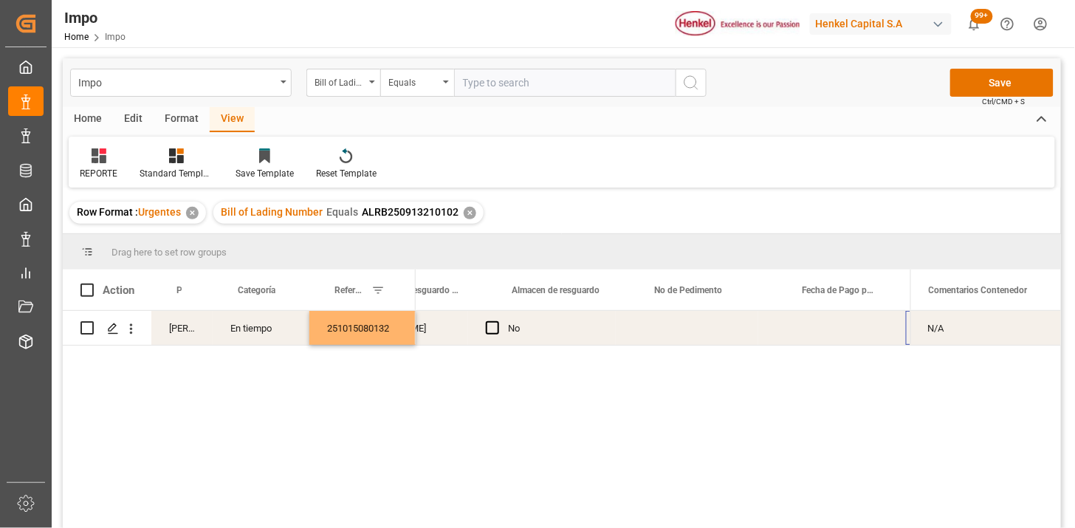
scroll to position [0, 840]
click at [708, 329] on div "Press SPACE to select this row." at bounding box center [711, 328] width 148 height 34
click at [708, 329] on input "Press SPACE to select this row." at bounding box center [711, 337] width 124 height 28
type input "25 43 3108 5008022"
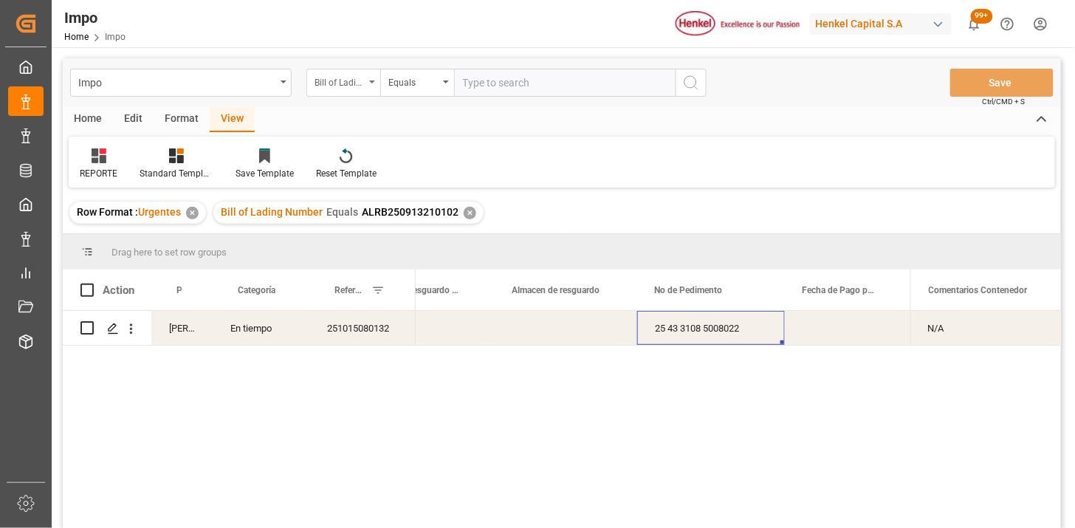
click at [308, 86] on div "Bill of Lading Number" at bounding box center [344, 83] width 74 height 28
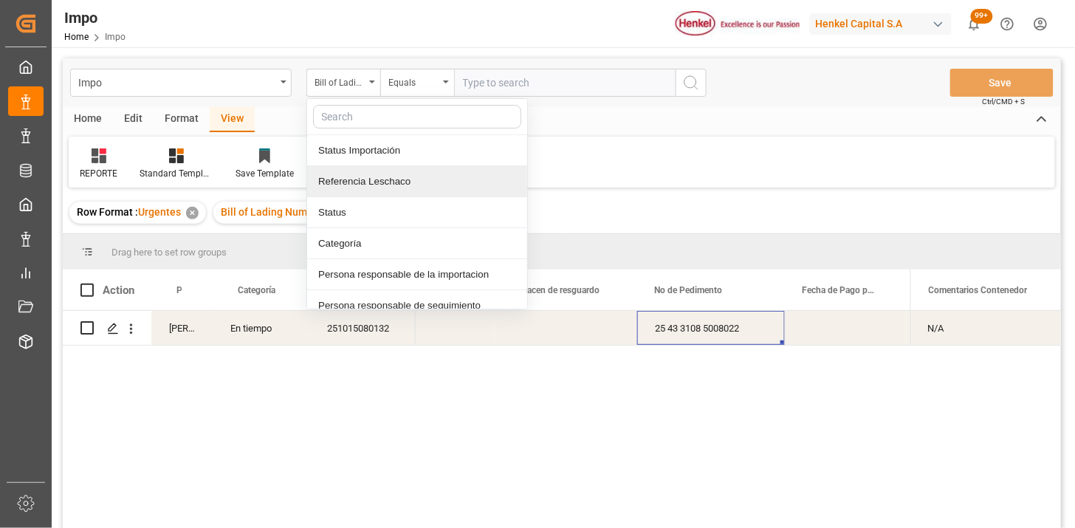
click at [371, 188] on div "Referencia Leschaco" at bounding box center [417, 181] width 220 height 31
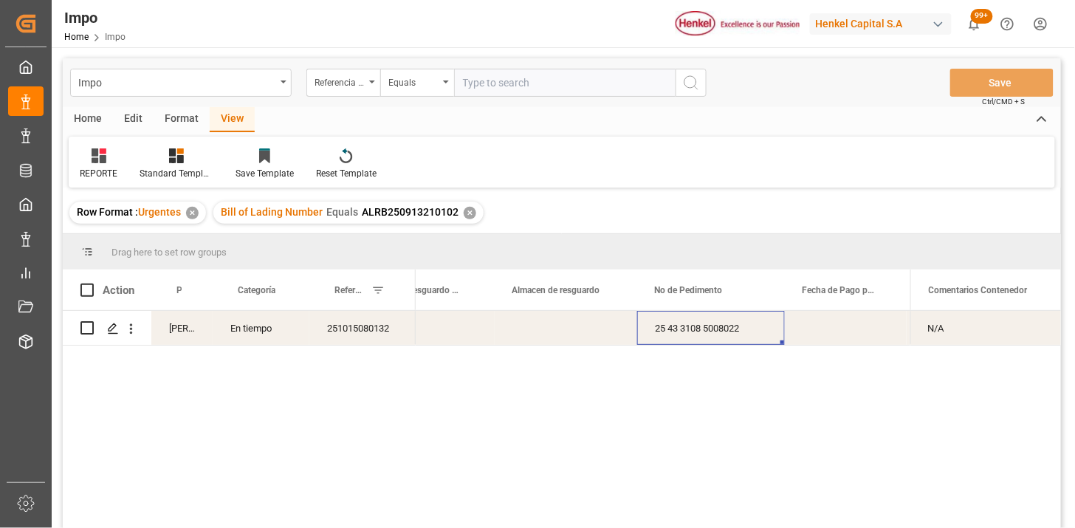
click at [505, 71] on input "text" at bounding box center [565, 83] width 222 height 28
paste input "251015080072"
type input "251015080072"
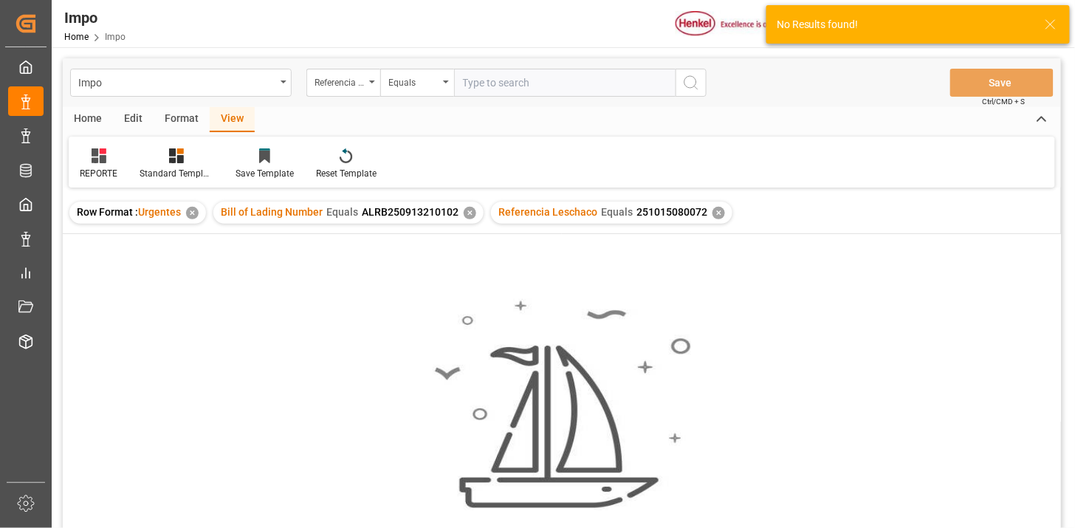
click at [464, 207] on div "✕" at bounding box center [470, 213] width 13 height 13
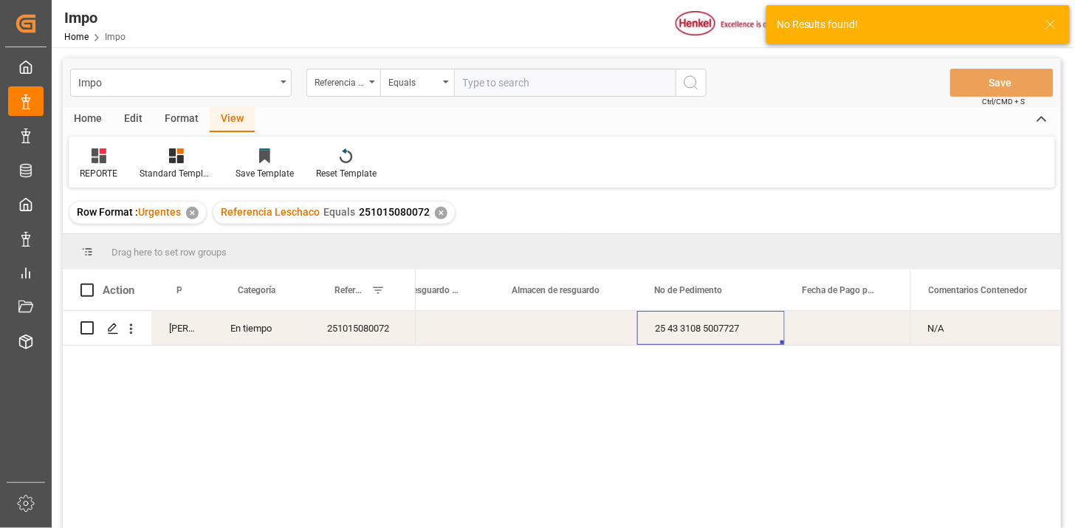
click at [711, 328] on div "25 43 3108 5007727" at bounding box center [711, 328] width 148 height 34
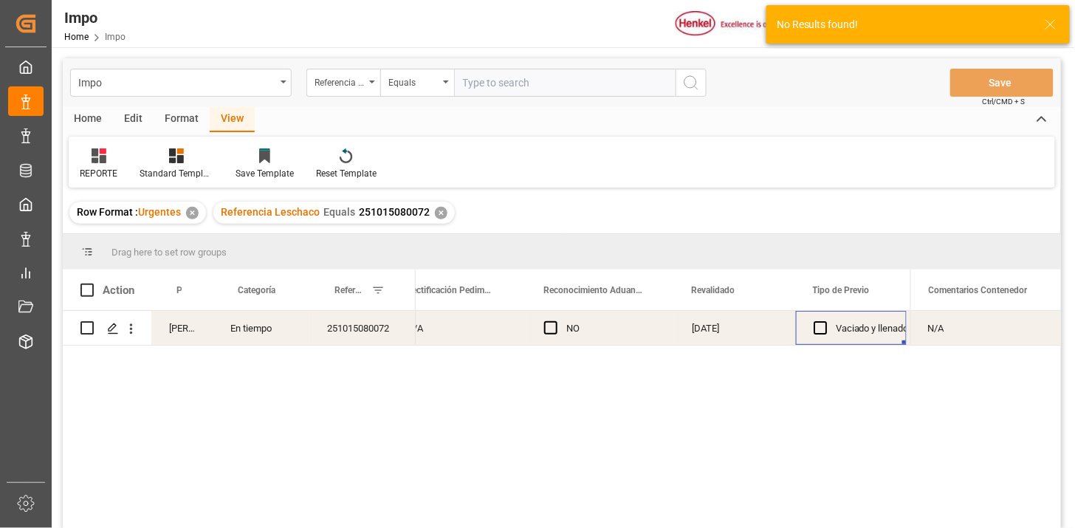
scroll to position [0, 1480]
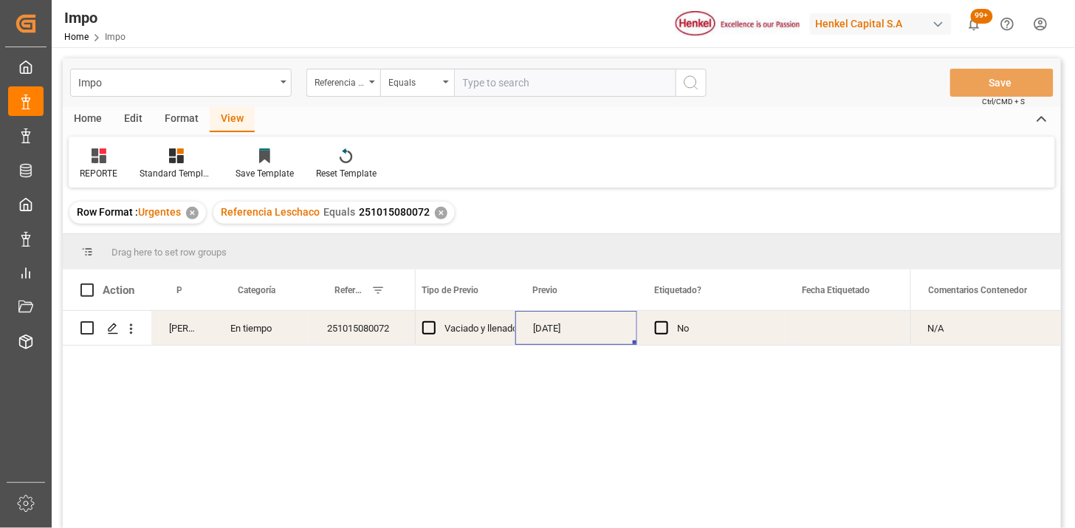
click at [574, 329] on div "08-10-2025" at bounding box center [577, 328] width 122 height 34
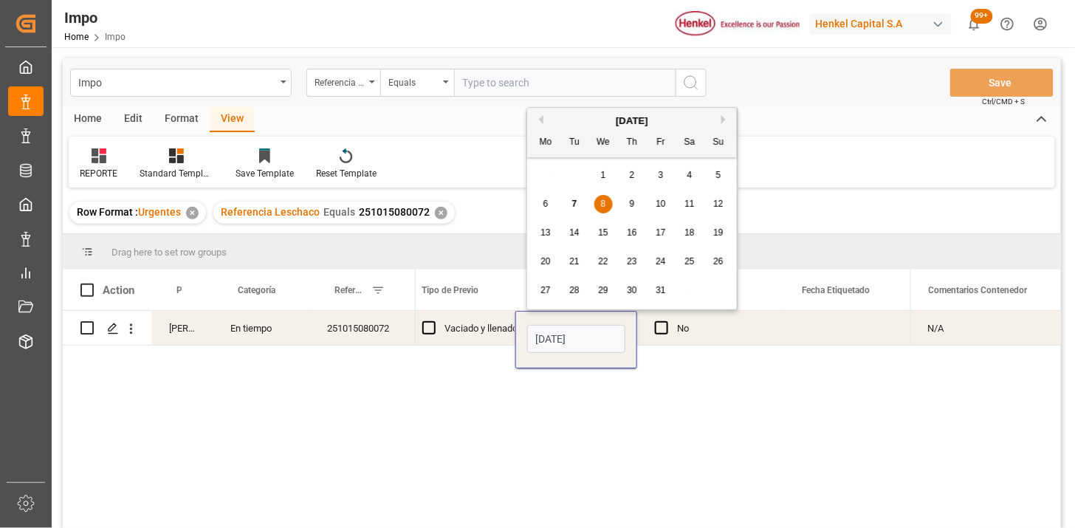
click at [574, 329] on input "08-10-2025" at bounding box center [576, 339] width 98 height 28
type input "09-10-2025"
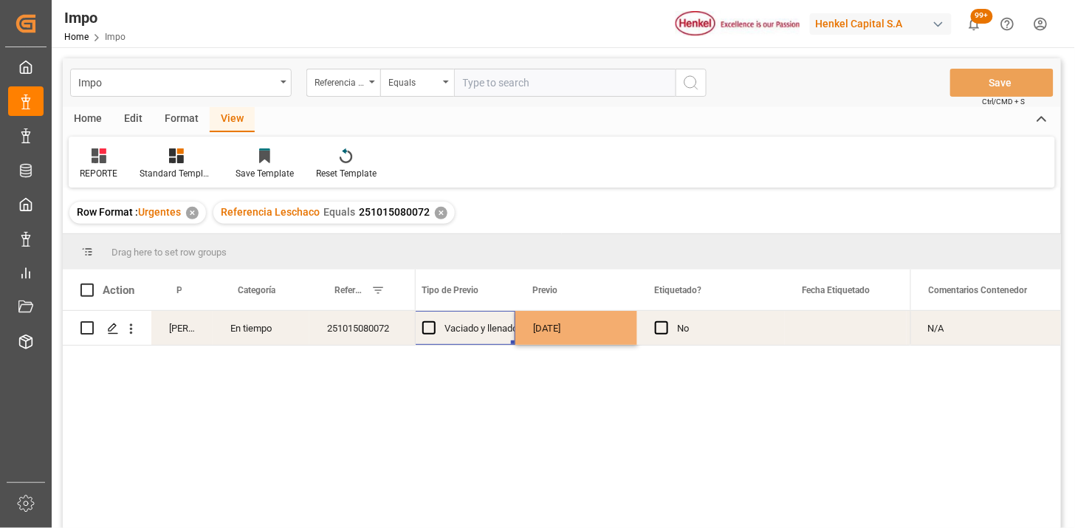
click at [448, 331] on div "Vaciado y llenado" at bounding box center [481, 329] width 73 height 34
click at [473, 83] on input "text" at bounding box center [565, 83] width 222 height 28
paste input "250906900477"
type input "250906900477"
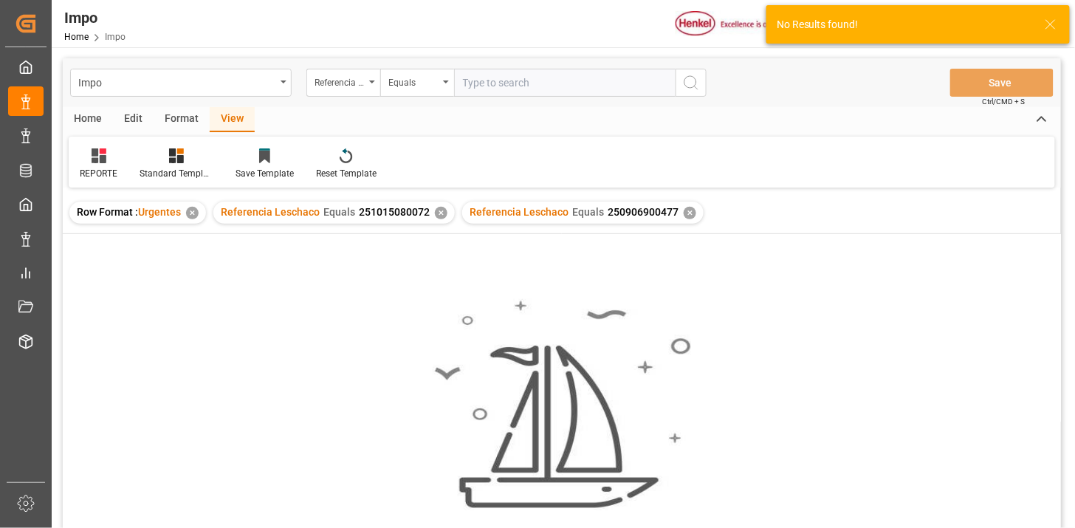
click at [440, 214] on div "✕" at bounding box center [441, 213] width 13 height 13
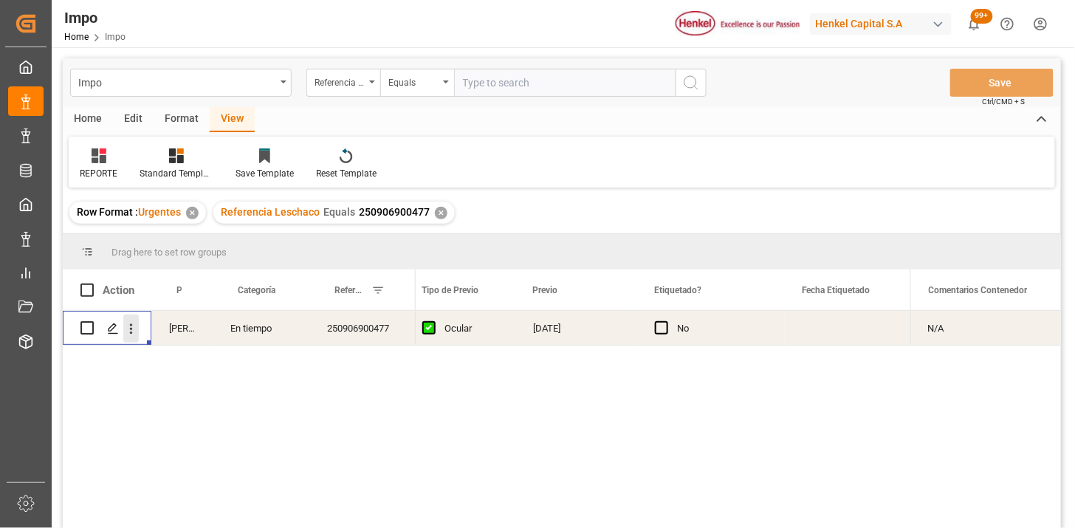
click at [137, 336] on button "open menu" at bounding box center [131, 329] width 16 height 28
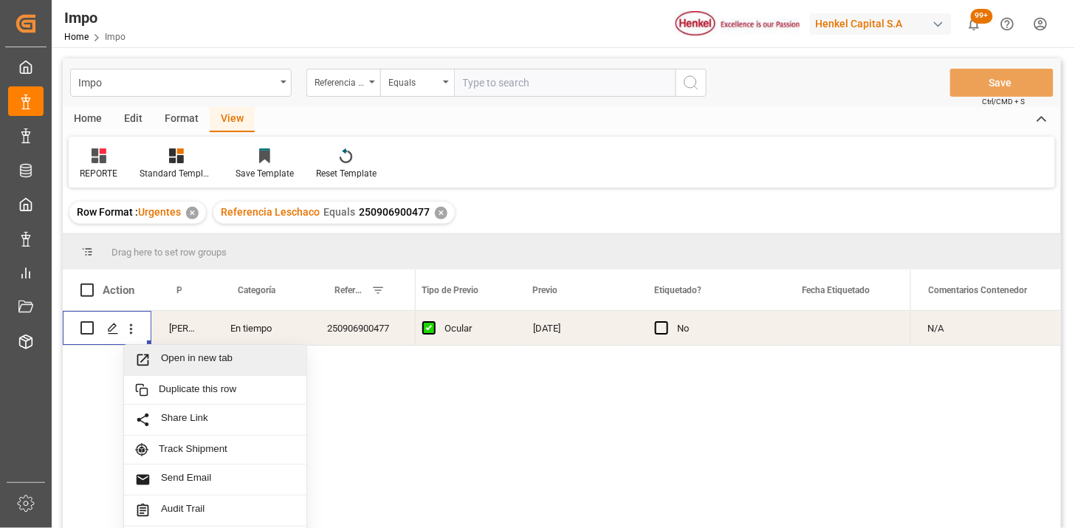
click at [148, 345] on div "Open in new tab" at bounding box center [215, 360] width 182 height 31
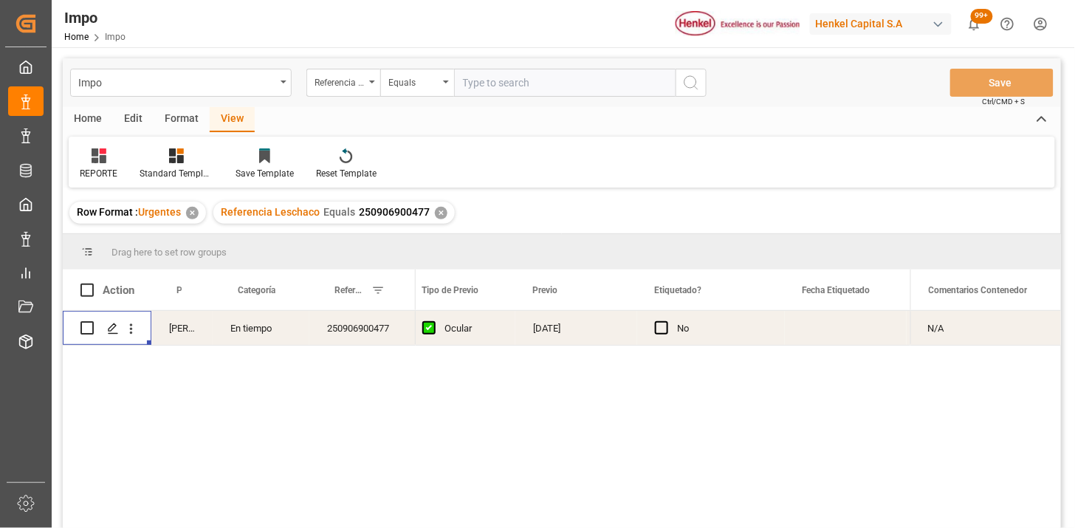
click at [500, 84] on input "text" at bounding box center [565, 83] width 222 height 28
paste input "YOKZLO25091466"
type input "YOKZLO2509146"
click at [341, 85] on div "Referencia Leschaco" at bounding box center [340, 80] width 50 height 17
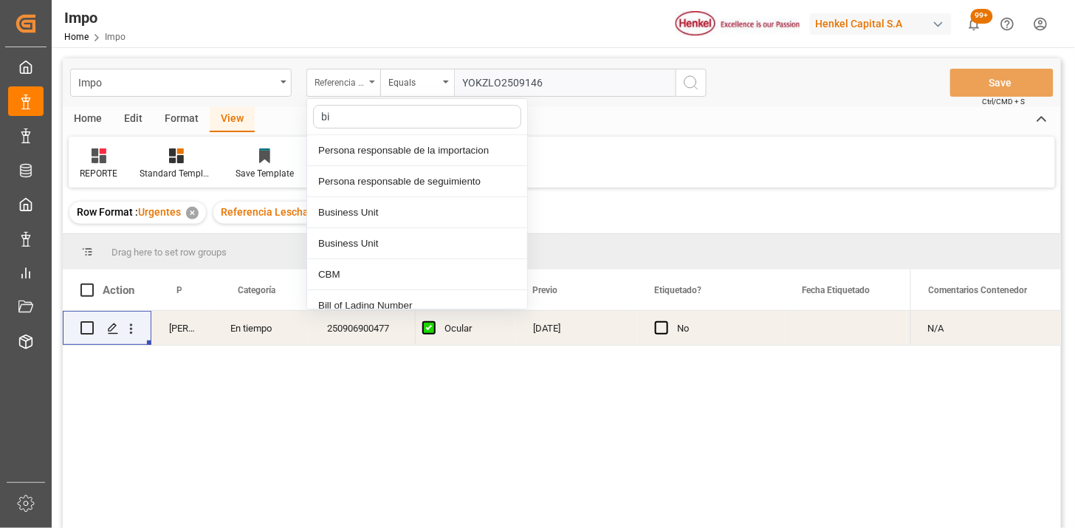
type input "bil"
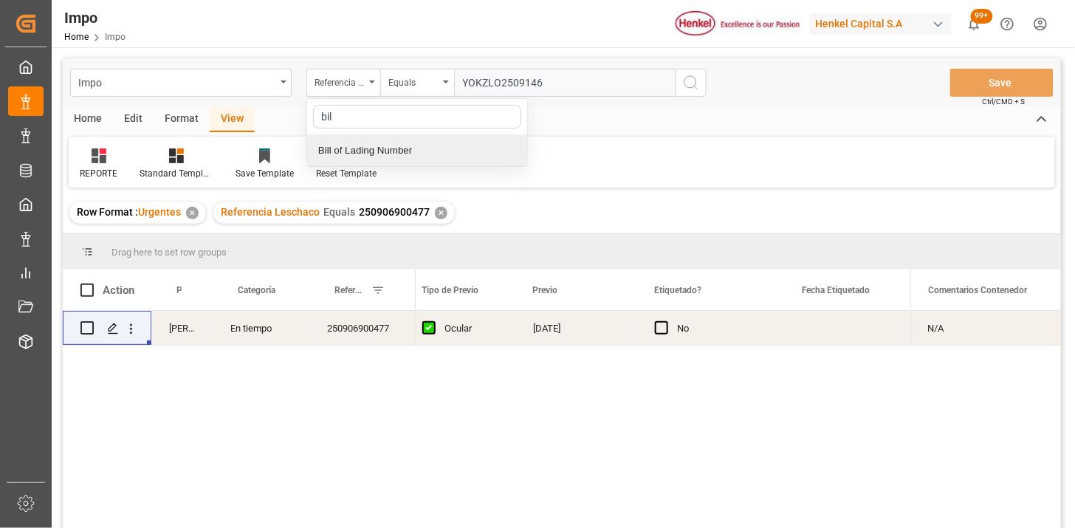
click at [428, 152] on div "Bill of Lading Number" at bounding box center [417, 150] width 220 height 31
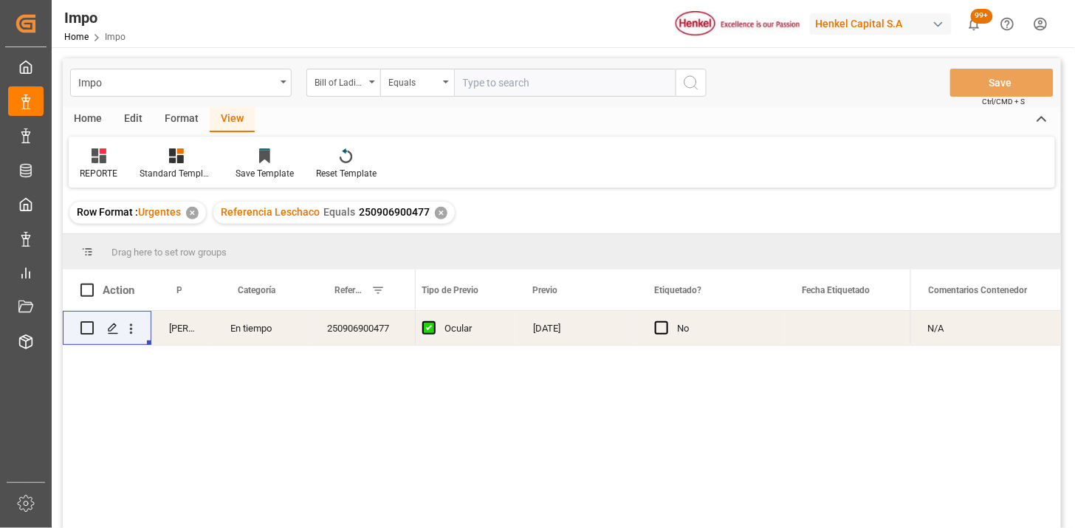
click at [513, 85] on input "text" at bounding box center [565, 83] width 222 height 28
paste input "YOKZLO25091466"
type input "YOKZLO25091466"
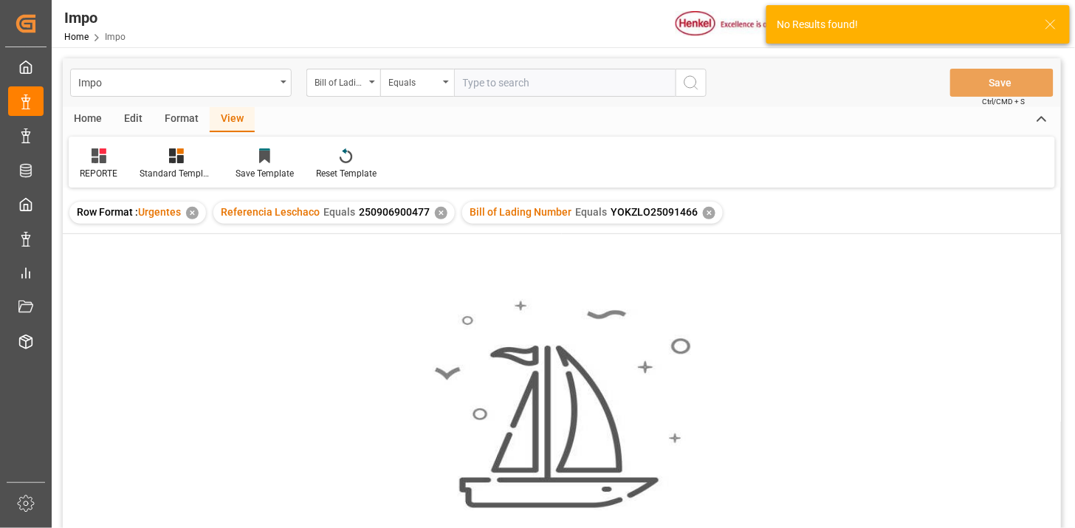
click at [440, 216] on div "✕" at bounding box center [441, 213] width 13 height 13
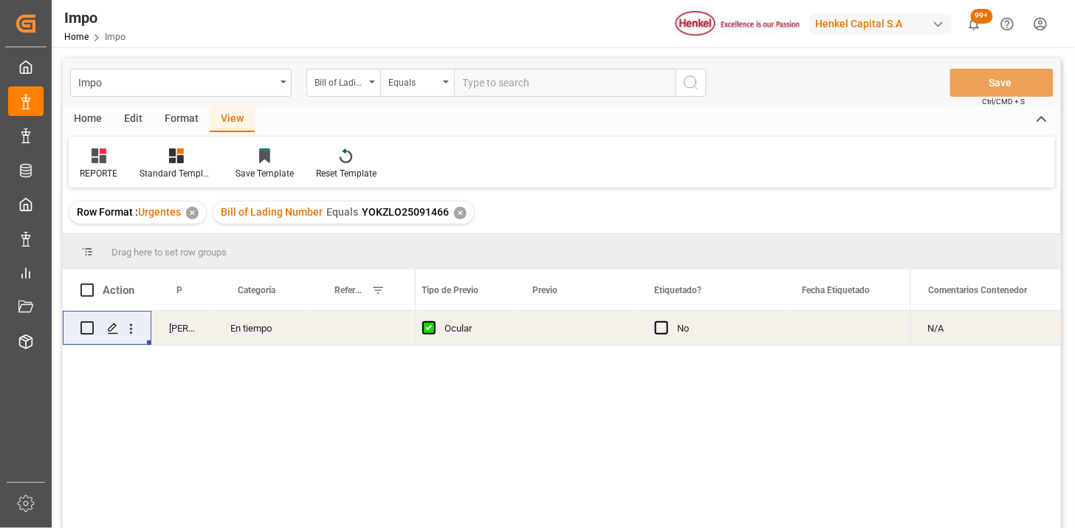
click at [389, 327] on div "Press SPACE to select this row." at bounding box center [362, 328] width 106 height 34
click at [379, 335] on div "Press SPACE to select this row." at bounding box center [362, 328] width 106 height 34
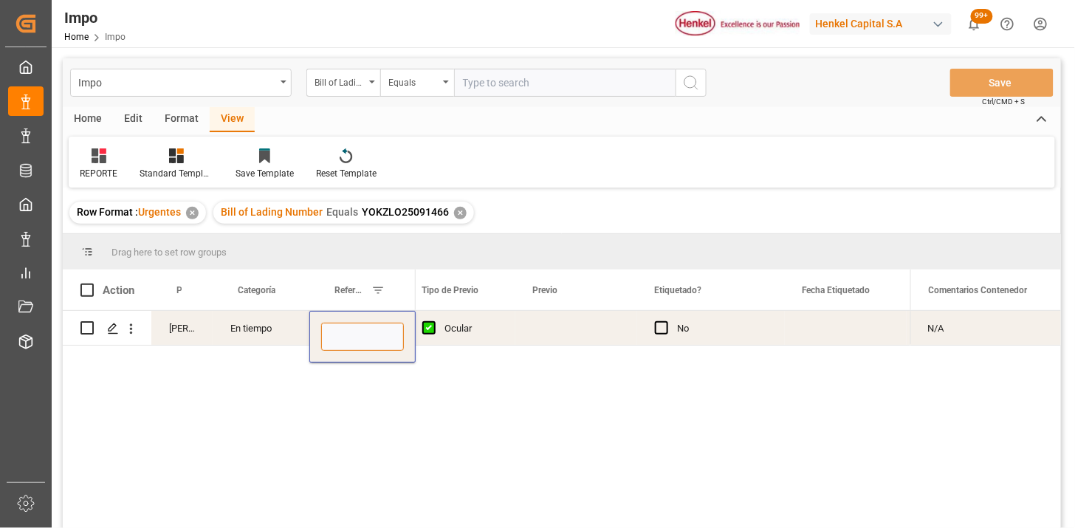
click at [379, 335] on input "Press SPACE to select this row." at bounding box center [362, 337] width 83 height 28
paste input "251015080140"
type input "251015080140"
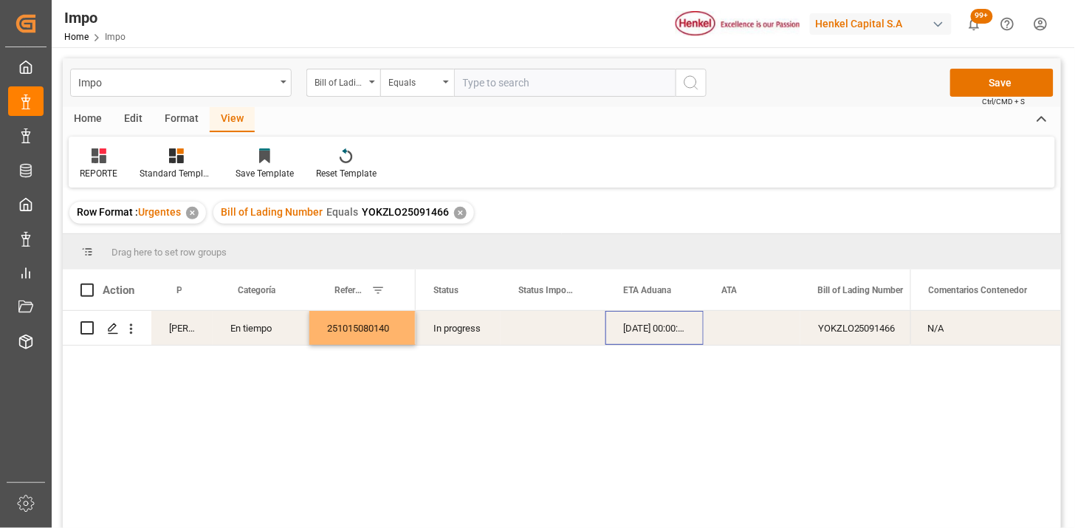
click at [654, 329] on div "12-10-2025 00:00:00" at bounding box center [655, 328] width 98 height 34
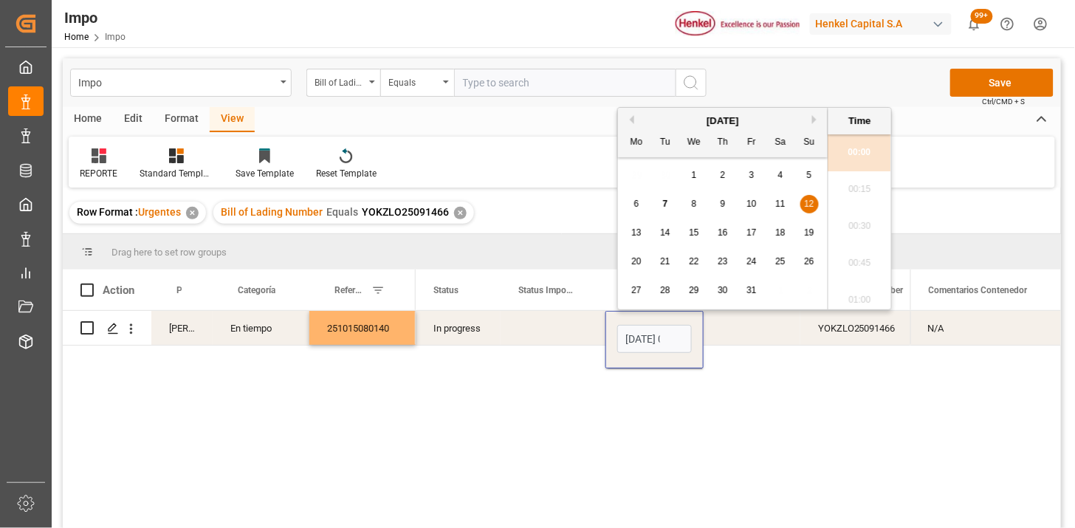
click at [654, 329] on input "12-10-2025 00:00" at bounding box center [655, 339] width 75 height 28
type input "11-10-2025 00:00"
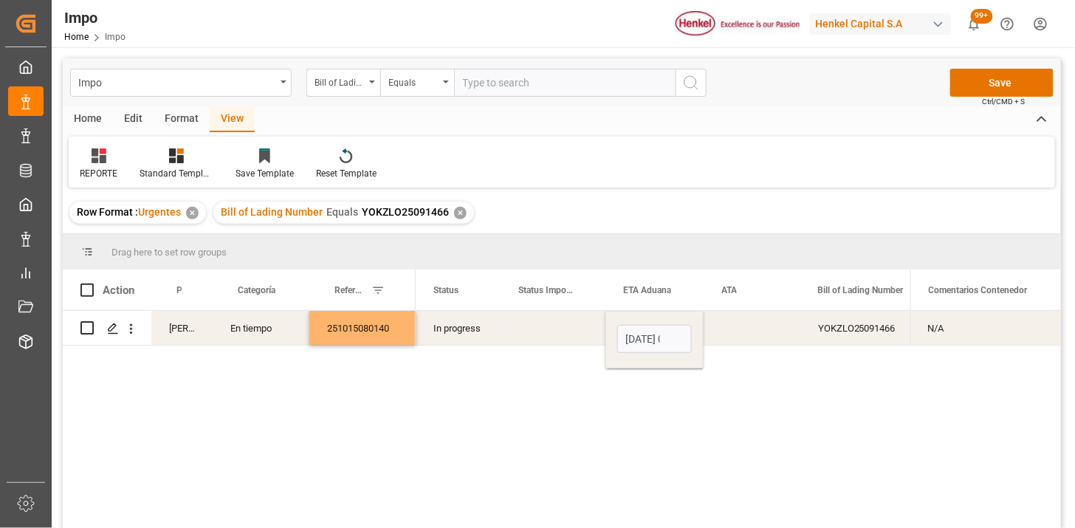
click at [569, 329] on div "Press SPACE to select this row." at bounding box center [553, 328] width 105 height 34
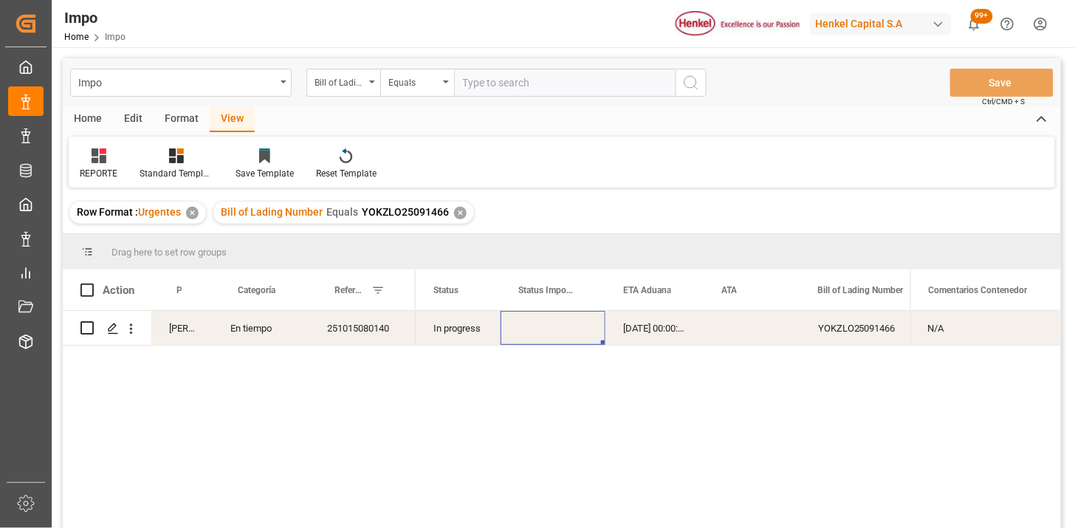
click at [636, 82] on input "text" at bounding box center [565, 83] width 222 height 28
paste input "251006900431"
type input "251006900431"
click at [345, 79] on div "Bill of Lading Number" at bounding box center [340, 80] width 50 height 17
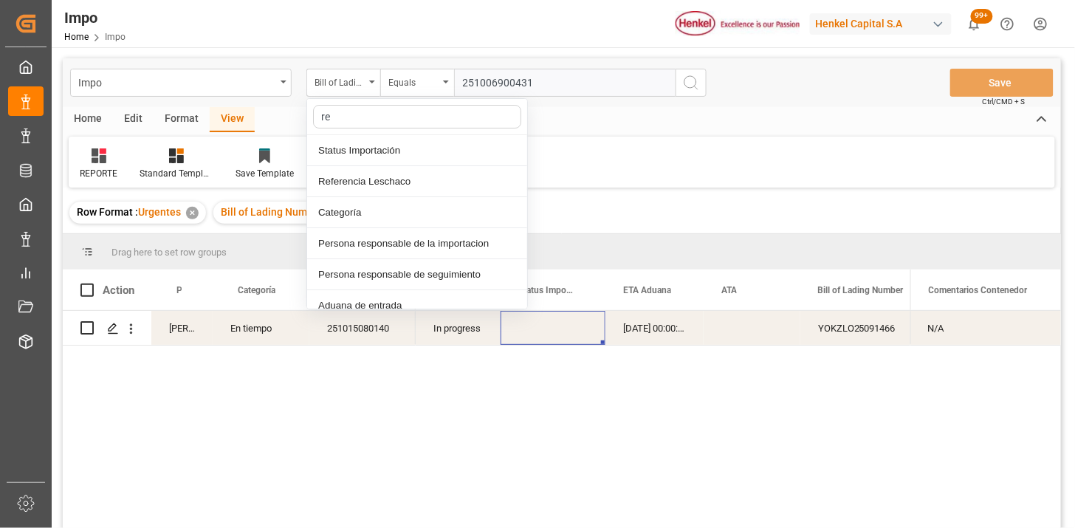
type input "ref"
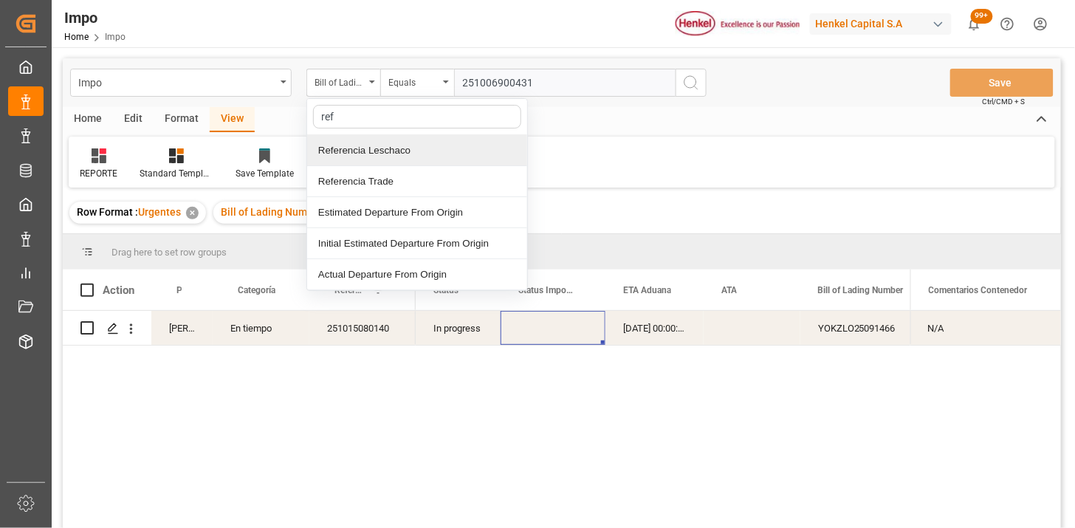
click at [389, 141] on div "Referencia Leschaco" at bounding box center [417, 150] width 220 height 31
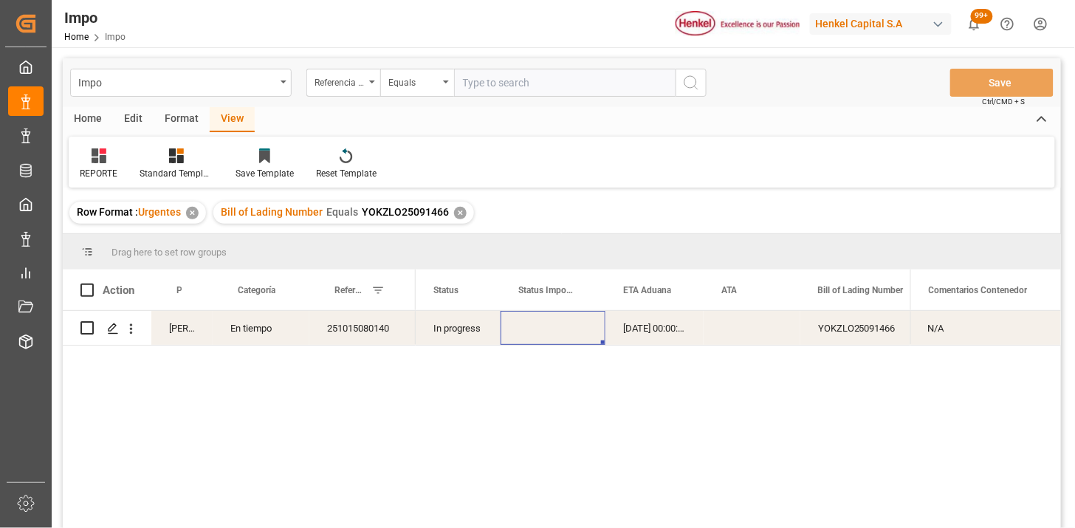
click at [497, 93] on input "text" at bounding box center [565, 83] width 222 height 28
paste input "251006900431"
type input "251006900431"
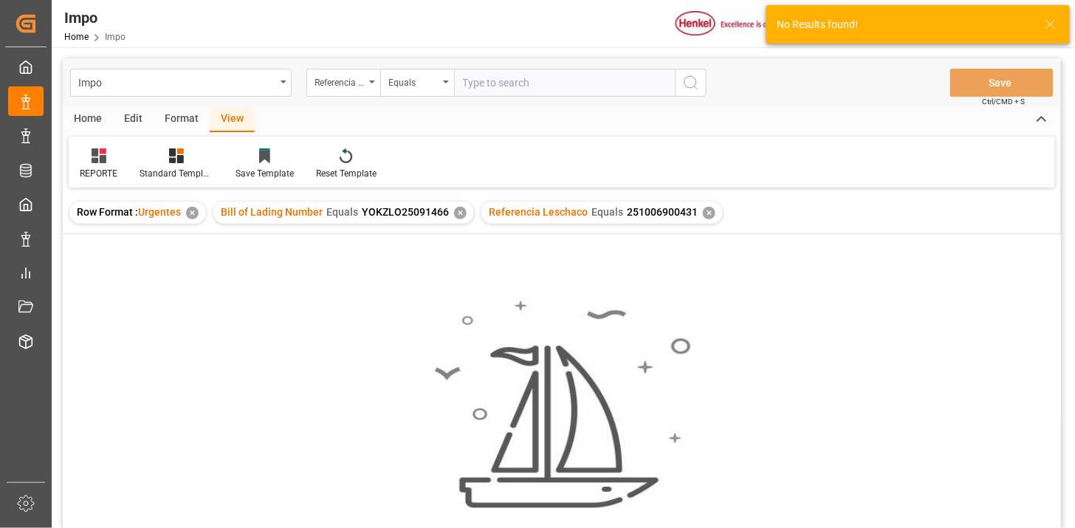
click at [459, 211] on div "✕" at bounding box center [460, 213] width 13 height 13
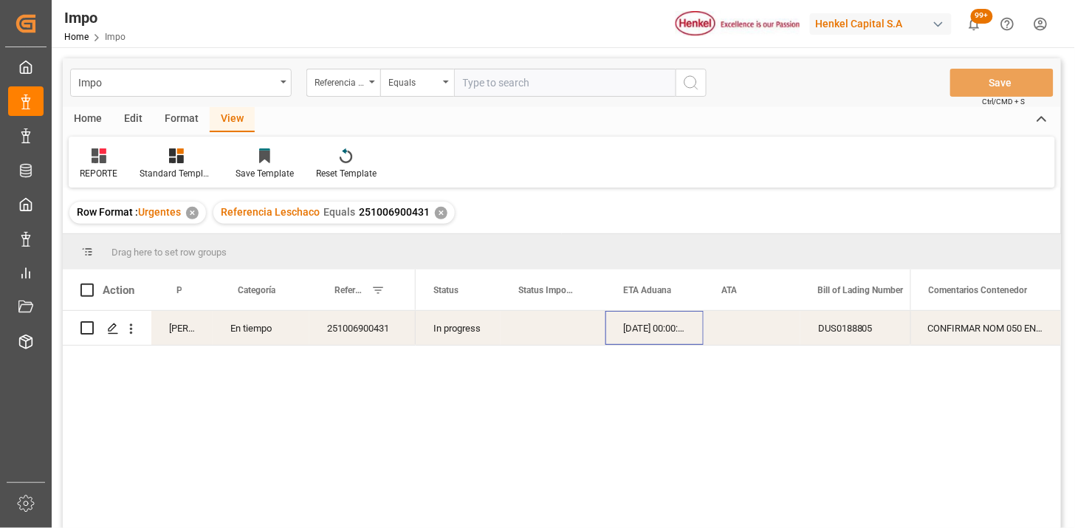
click at [665, 338] on div "07-10-2025 00:00:00" at bounding box center [655, 328] width 98 height 34
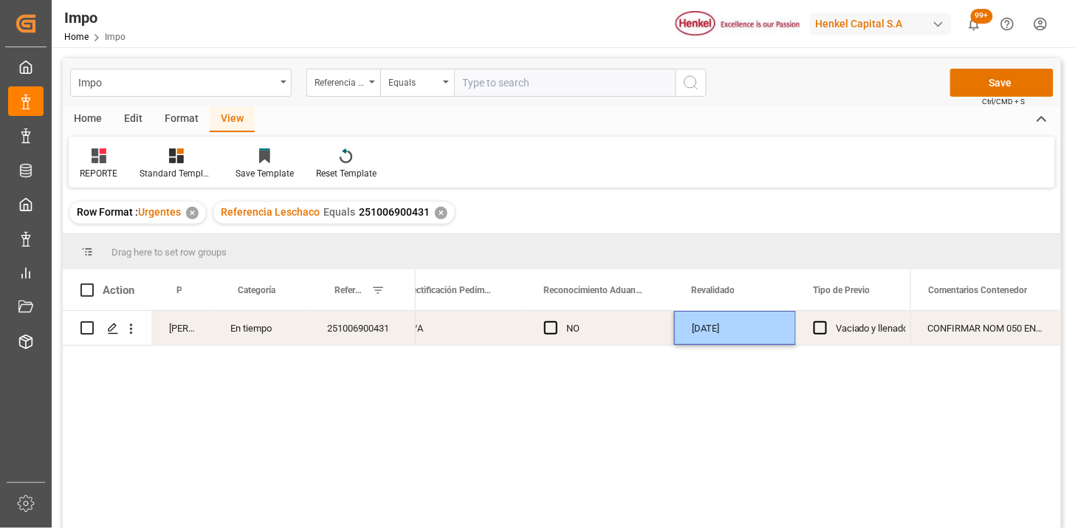
scroll to position [0, 1480]
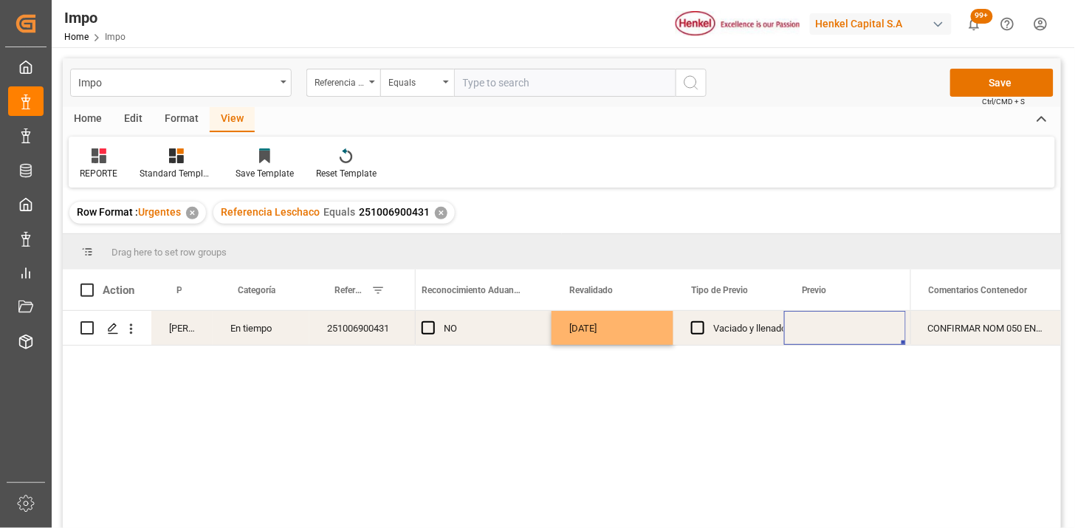
click at [852, 326] on div "Press SPACE to select this row." at bounding box center [845, 328] width 122 height 34
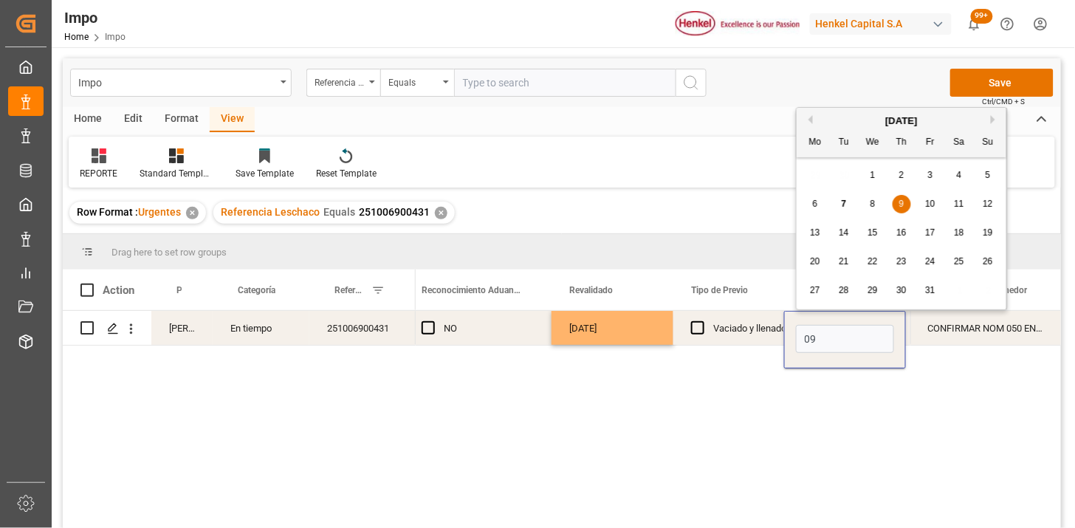
type input "09-10-2025"
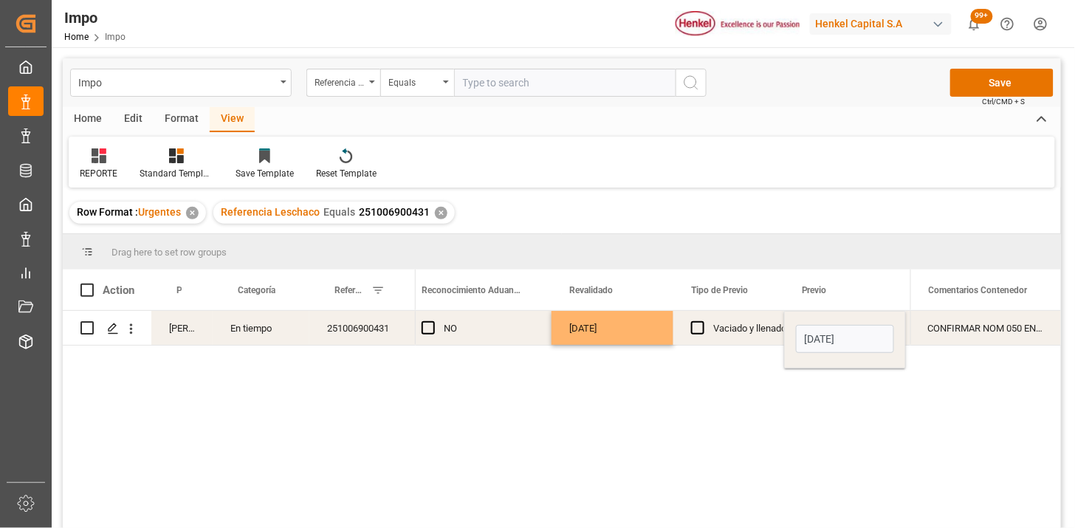
click at [965, 336] on div "CONFIRMAR NOM 050 EN PREVIO" at bounding box center [986, 328] width 151 height 34
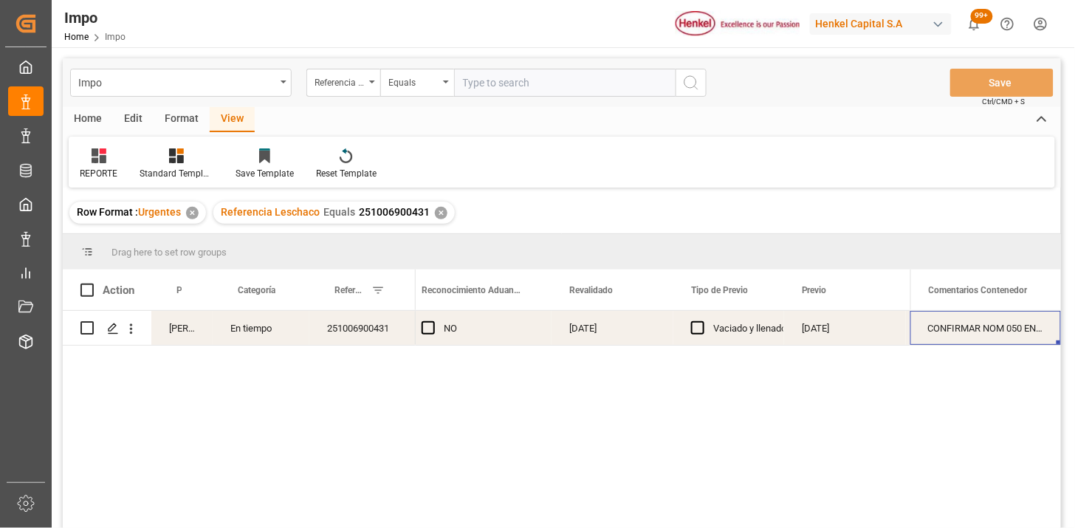
drag, startPoint x: 518, startPoint y: 92, endPoint x: 522, endPoint y: 127, distance: 35.0
click at [521, 105] on div "Impo Referencia Leschaco Equals Save Ctrl/CMD + S" at bounding box center [562, 82] width 999 height 49
paste input "250915080112"
type input "250915080112"
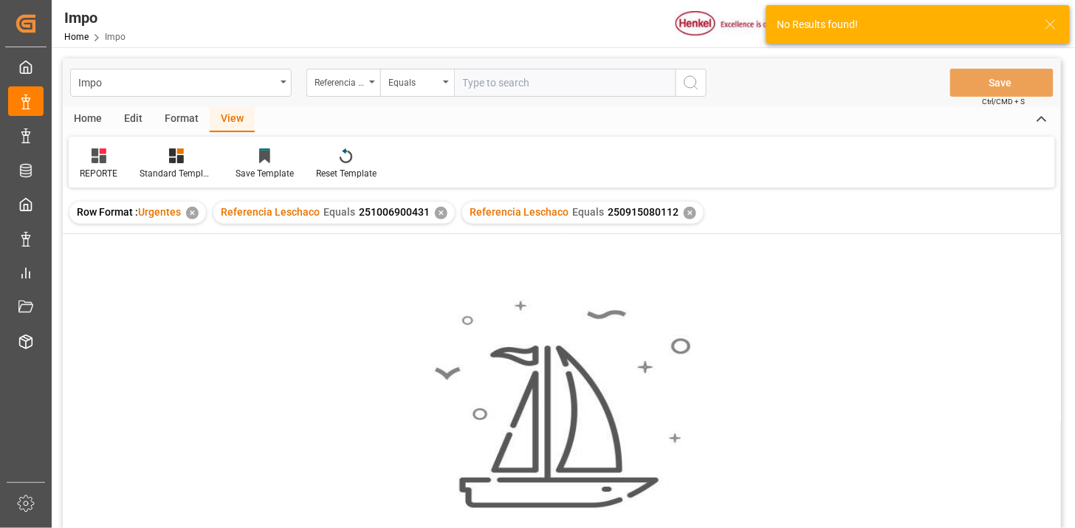
click at [435, 212] on div "✕" at bounding box center [441, 213] width 13 height 13
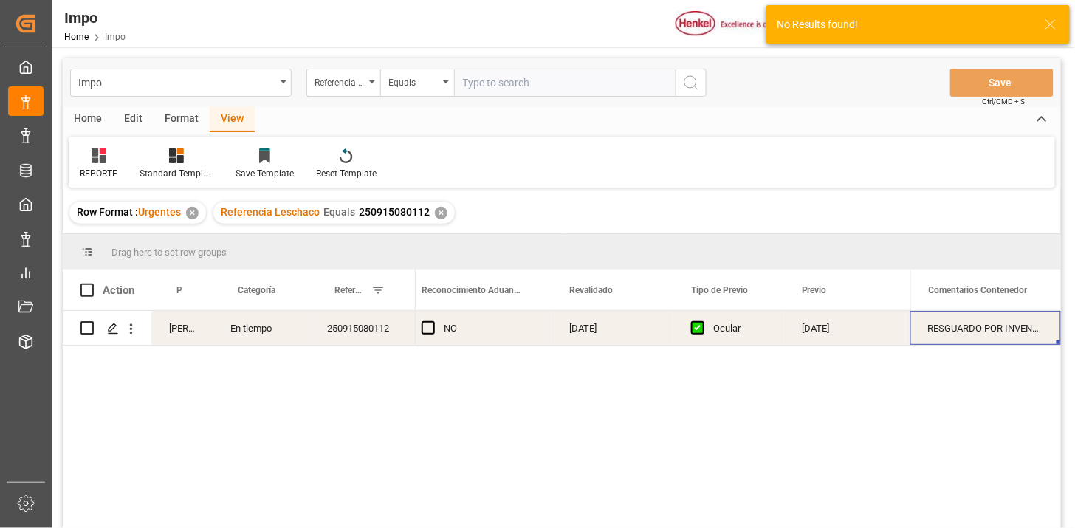
click at [736, 343] on div "Ocular" at bounding box center [740, 329] width 53 height 34
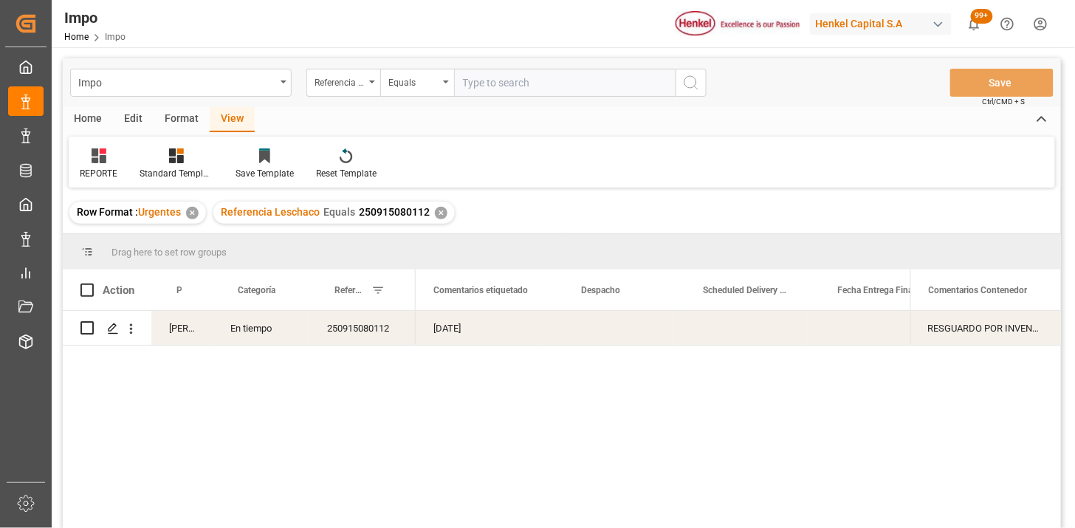
scroll to position [0, 2240]
click at [628, 329] on div "[DATE]" at bounding box center [625, 328] width 122 height 34
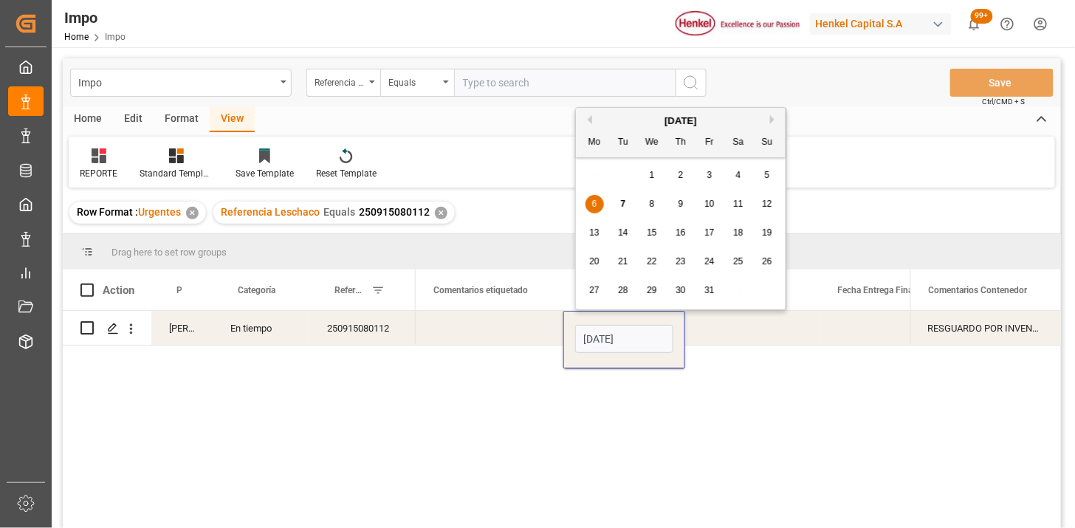
click at [628, 329] on input "[DATE]" at bounding box center [624, 339] width 98 height 28
type input "09-10-2025"
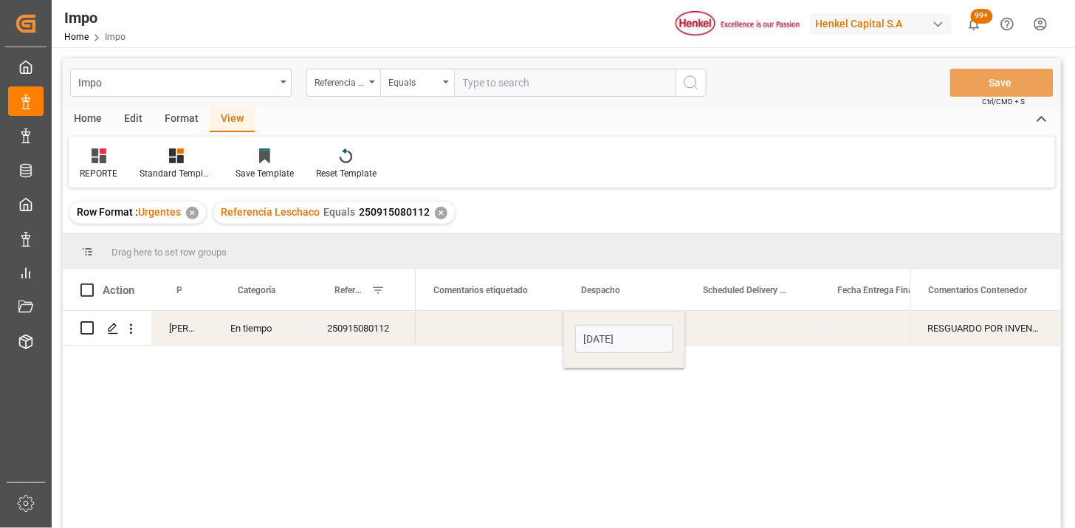
click at [956, 332] on div "RESGUARDO POR INVENTARIO" at bounding box center [986, 328] width 151 height 34
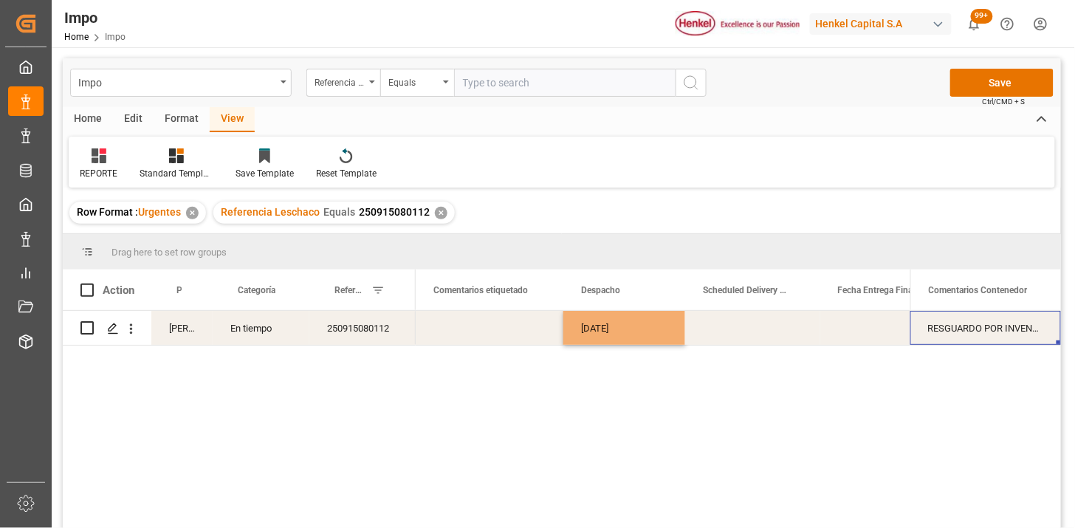
click at [956, 332] on div "RESGUARDO POR INVENTARIO" at bounding box center [986, 328] width 151 height 34
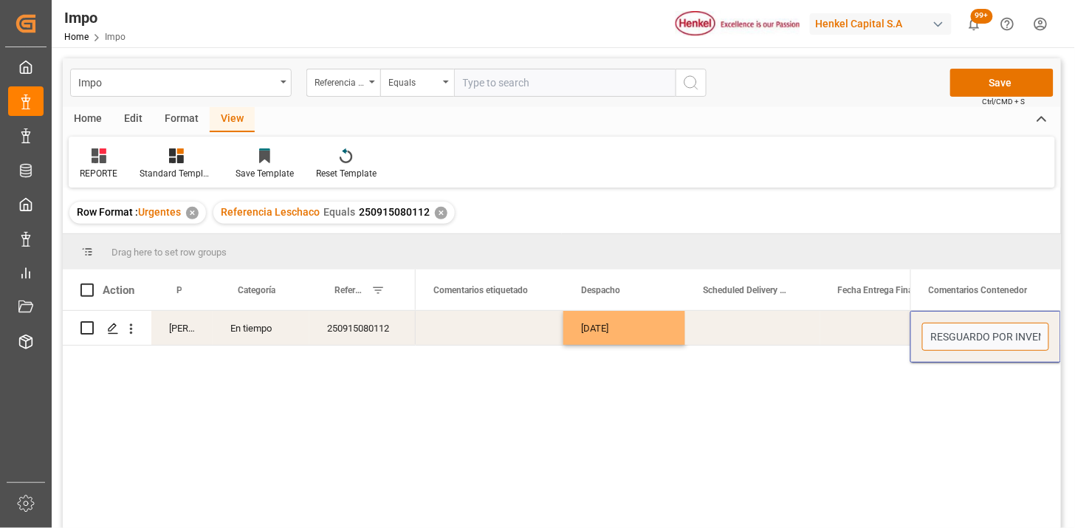
click at [956, 332] on input "RESGUARDO POR INVENTARIO" at bounding box center [986, 337] width 127 height 28
type input "RESGUARDO POR INVENTARIO | DESPACHO REPROGRAMADO POR SATURACIÓN EN PUERTO, SE G…"
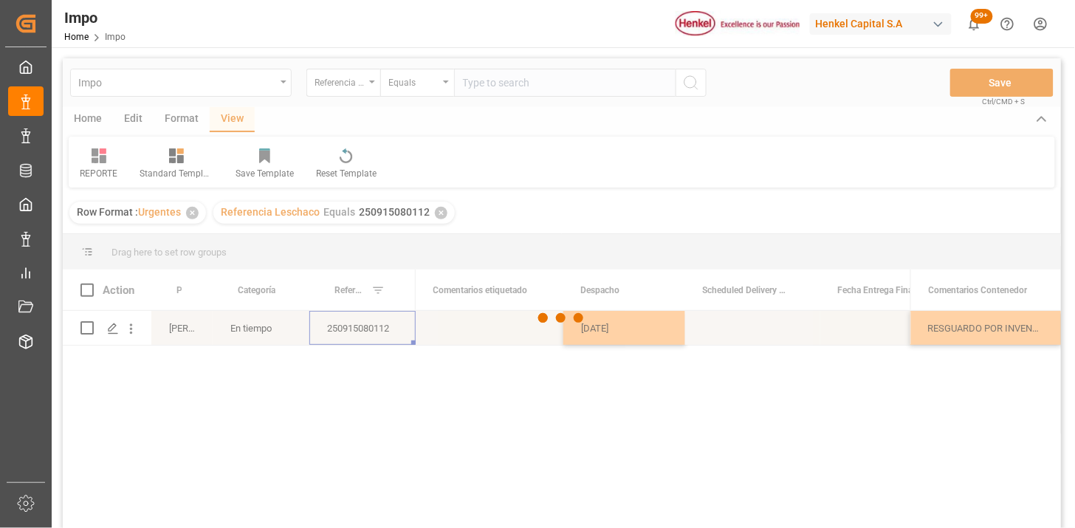
scroll to position [0, 0]
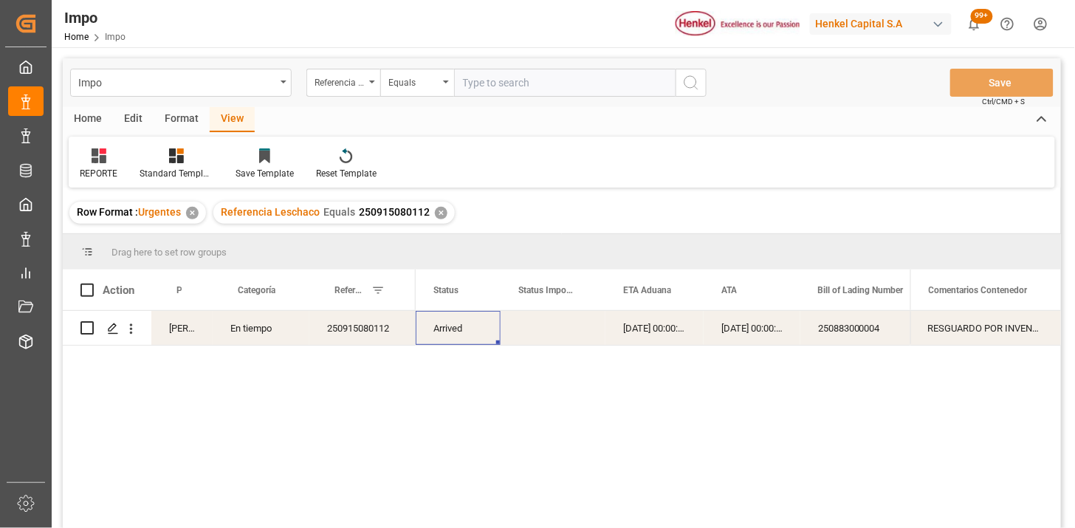
click at [485, 86] on input "text" at bounding box center [565, 83] width 222 height 28
paste input "251006900528"
type input "251006900528"
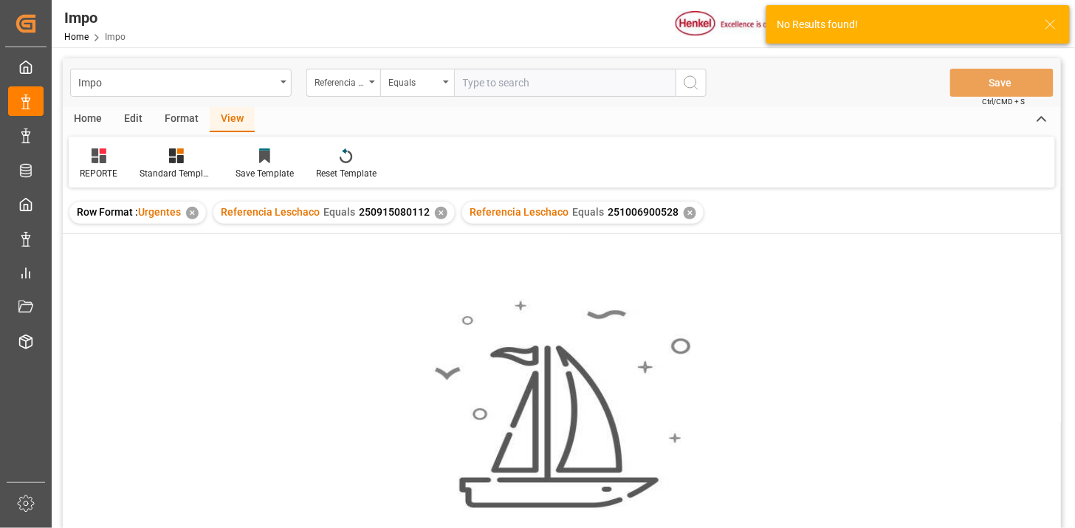
click at [436, 212] on div "✕" at bounding box center [441, 213] width 13 height 13
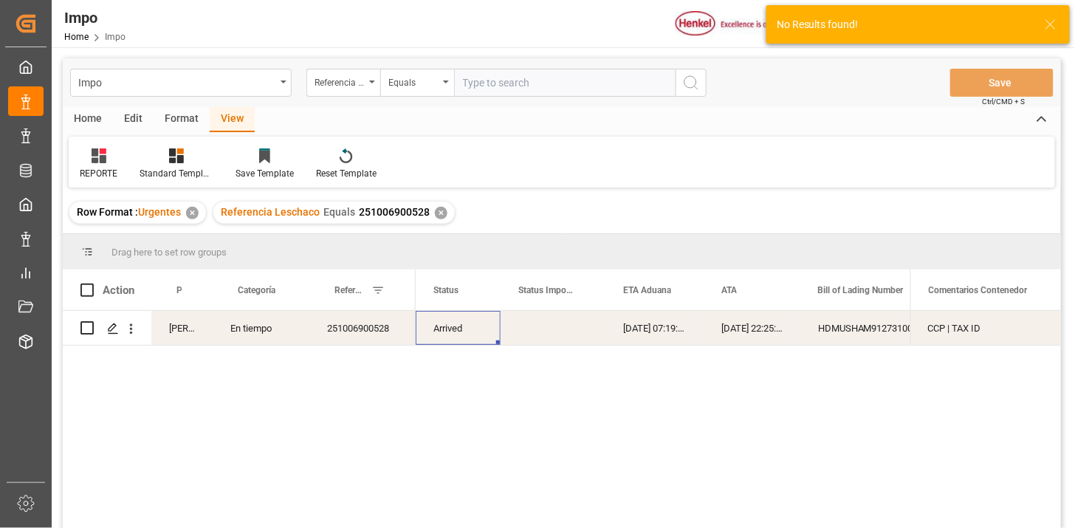
click at [538, 341] on div "Press SPACE to select this row." at bounding box center [553, 328] width 105 height 34
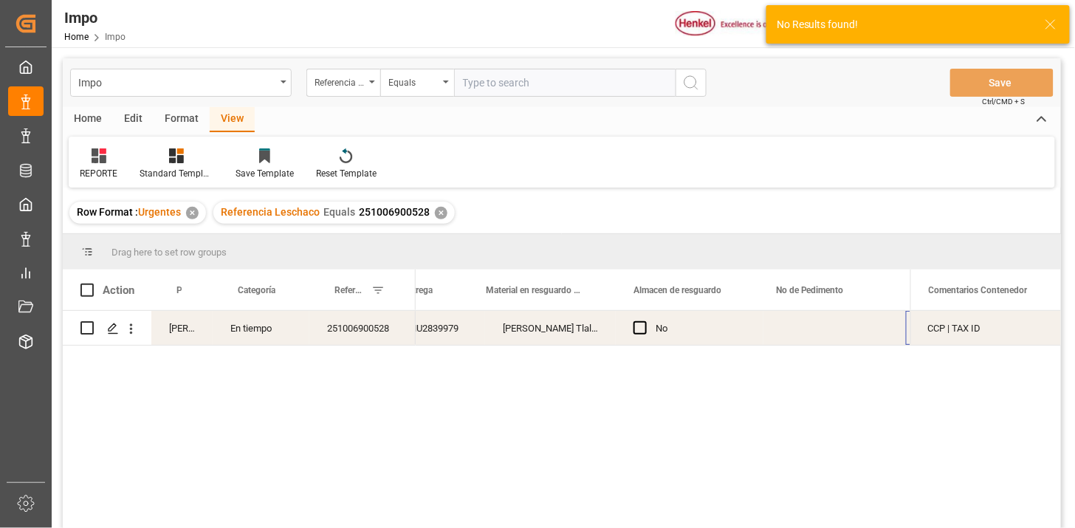
scroll to position [0, 719]
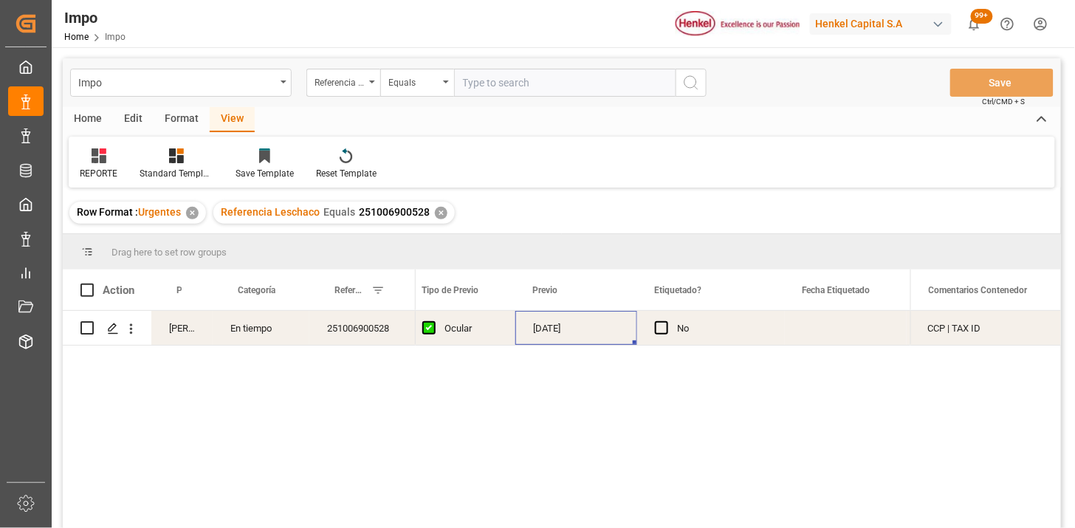
click at [548, 335] on div "[DATE]" at bounding box center [577, 328] width 122 height 34
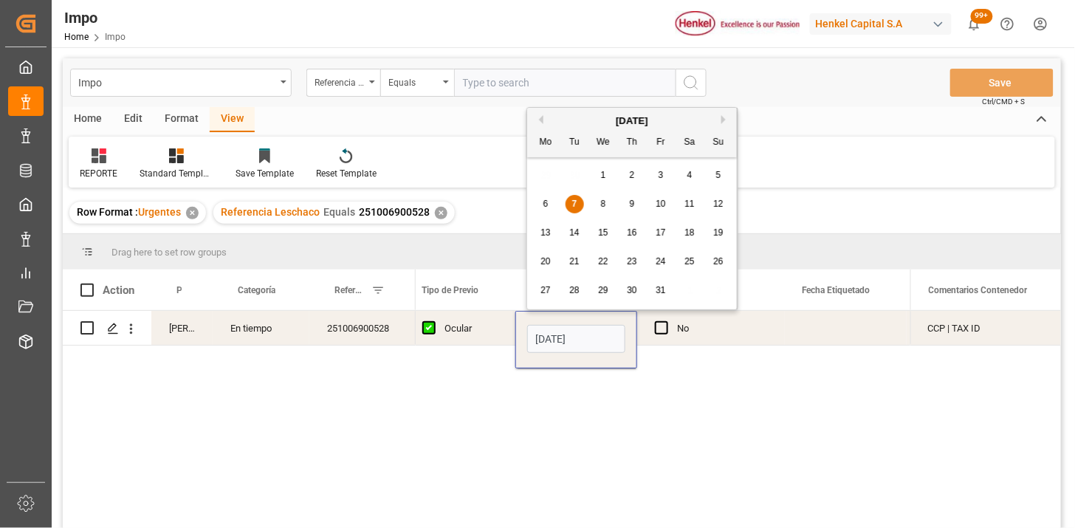
click at [548, 335] on input "[DATE]" at bounding box center [576, 339] width 98 height 28
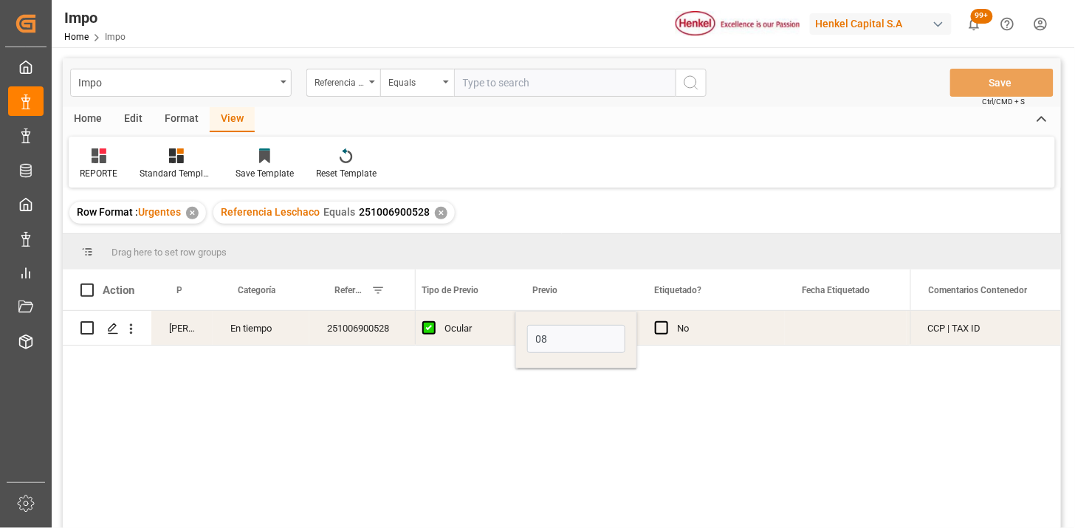
type input "08-10-2025"
click at [950, 332] on div "CCP | TAX ID" at bounding box center [986, 328] width 151 height 34
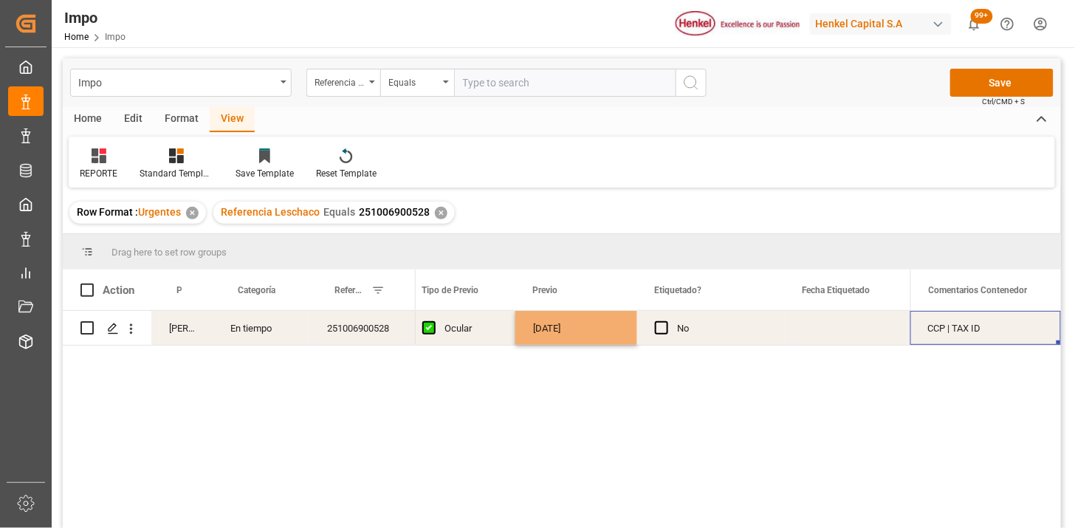
click at [950, 332] on div "CCP | TAX ID" at bounding box center [986, 328] width 151 height 34
click at [950, 332] on input "CCP | TAX ID" at bounding box center [986, 337] width 127 height 28
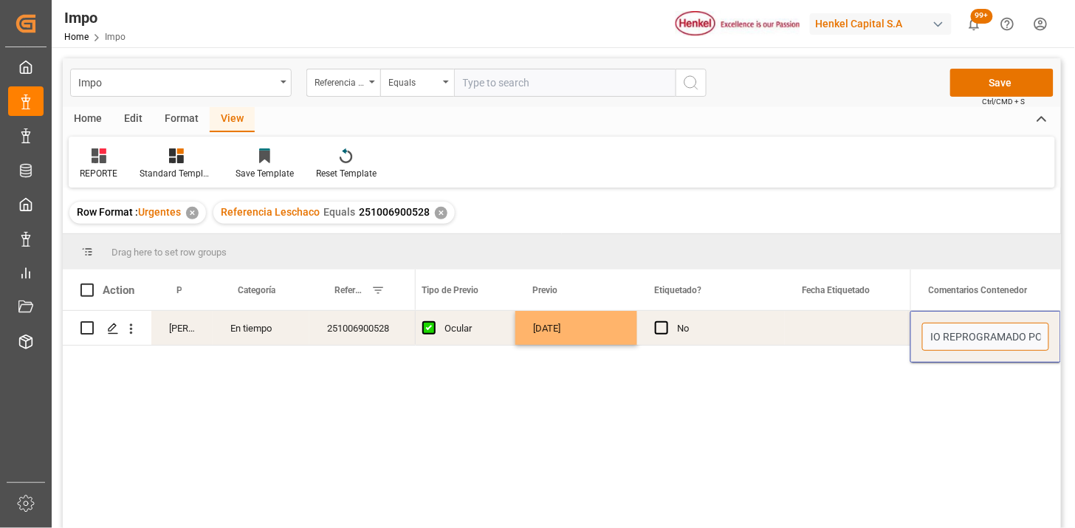
scroll to position [0, 35]
type input "PREVIO REPROGRAMADO POR SATURACIÓN EN TERMINAL (FECHA INICIAL 07.10)"
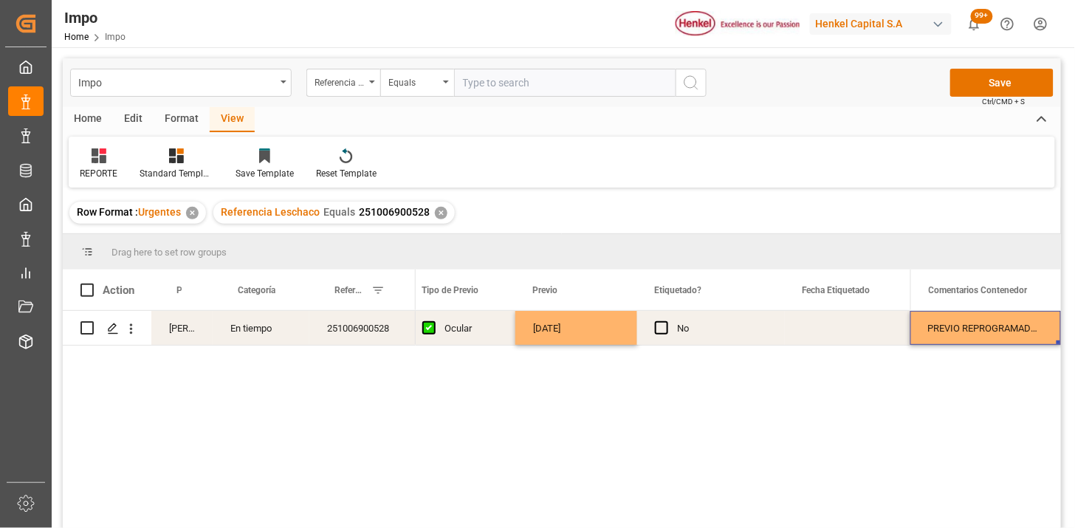
scroll to position [0, 3775]
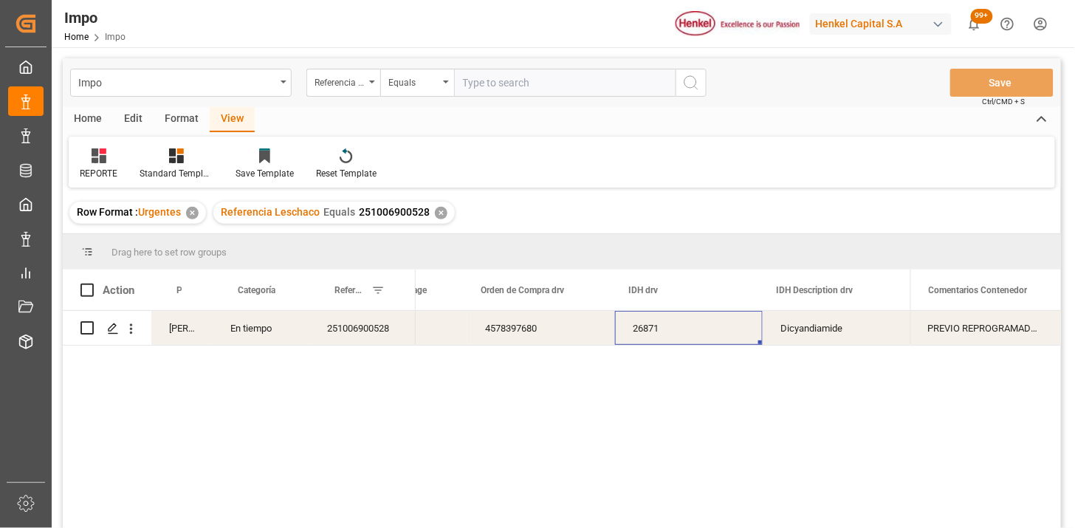
click at [527, 83] on input "text" at bounding box center [565, 83] width 222 height 28
paste input "251006900147"
type input "251006900147"
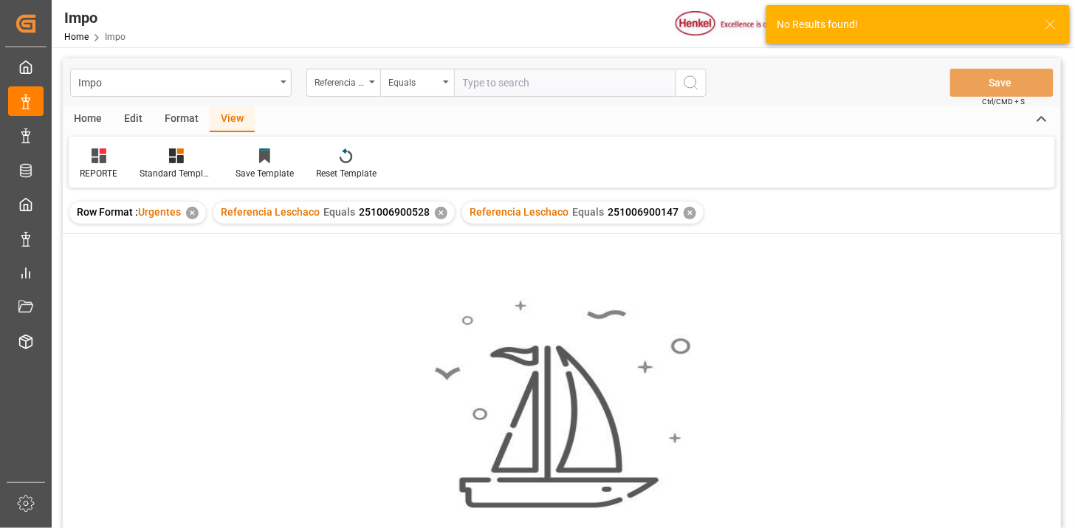
click at [440, 211] on div "✕" at bounding box center [441, 213] width 13 height 13
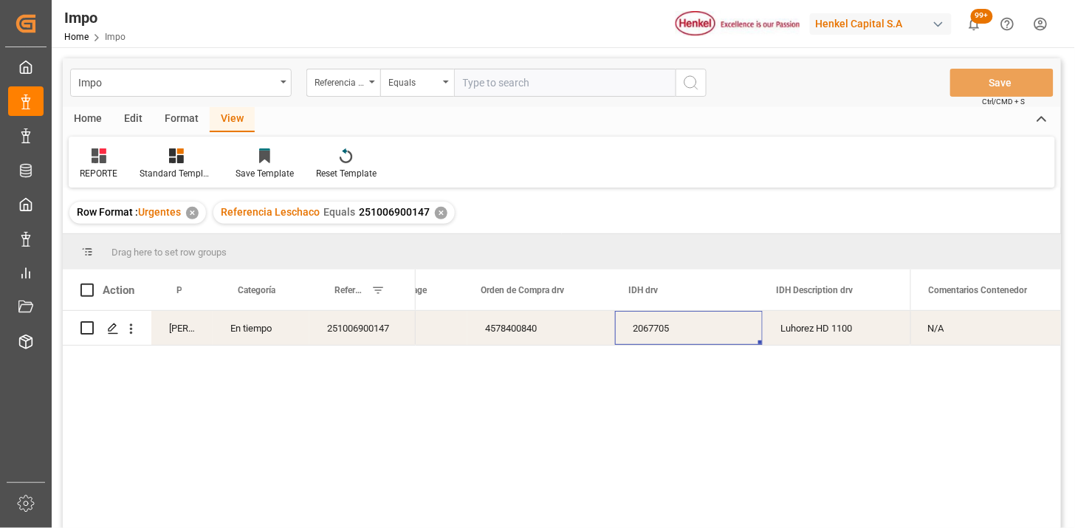
click at [669, 334] on div "2067705" at bounding box center [689, 328] width 148 height 34
click at [632, 329] on div "2067705" at bounding box center [689, 328] width 148 height 34
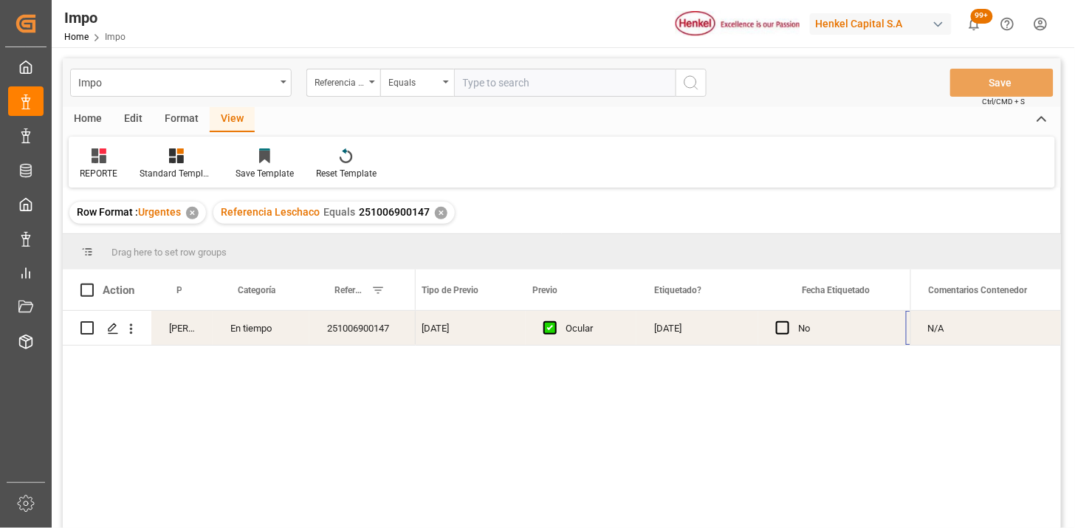
scroll to position [0, 1749]
click at [576, 329] on div "Press SPACE to select this row." at bounding box center [575, 328] width 122 height 34
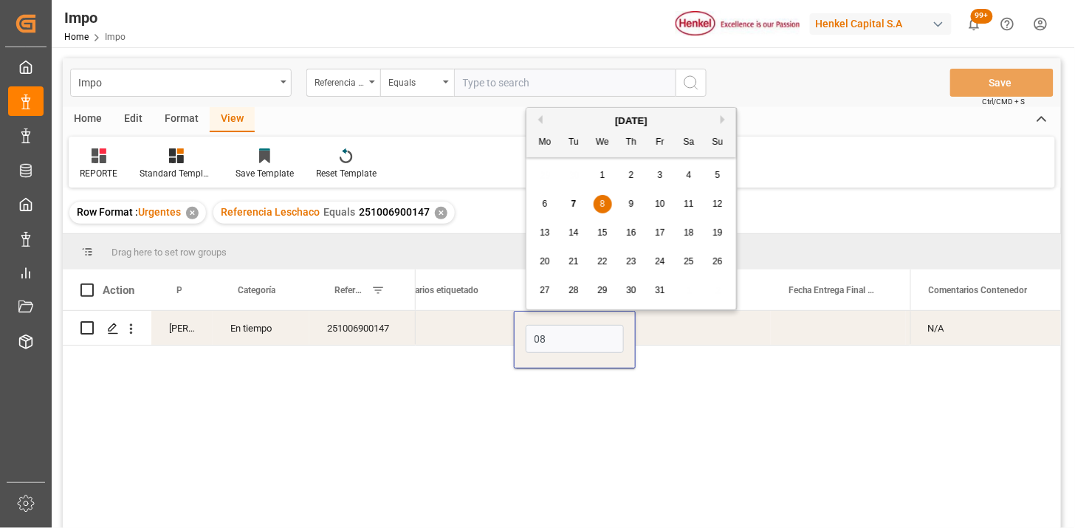
type input "08-10-2025"
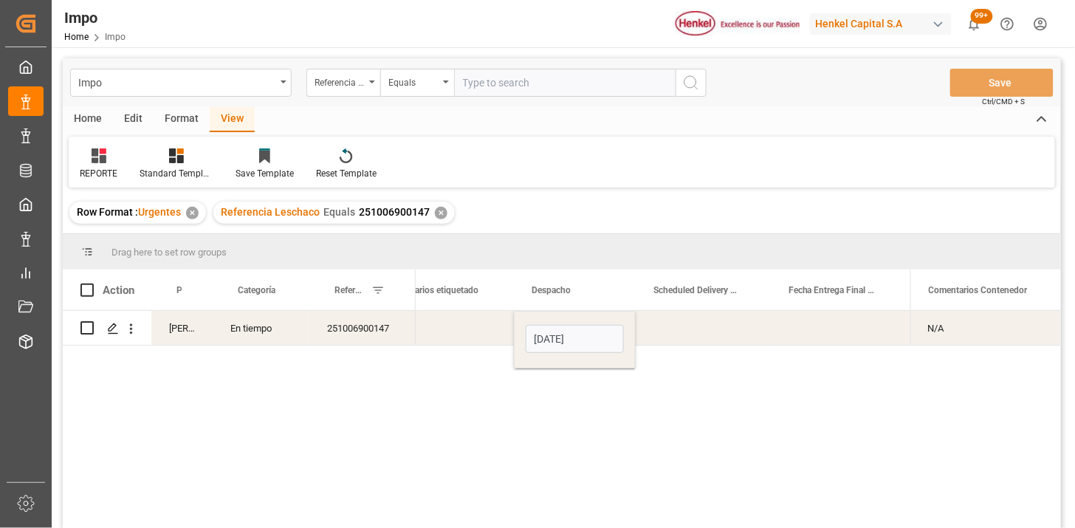
click at [691, 327] on div "Press SPACE to select this row." at bounding box center [703, 328] width 135 height 34
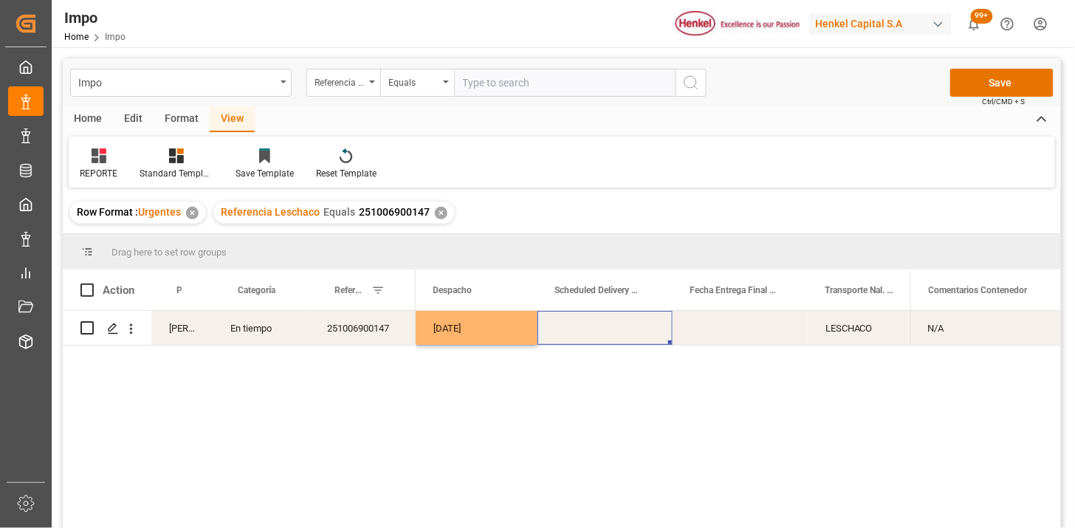
click at [601, 329] on div "Press SPACE to select this row." at bounding box center [605, 328] width 135 height 34
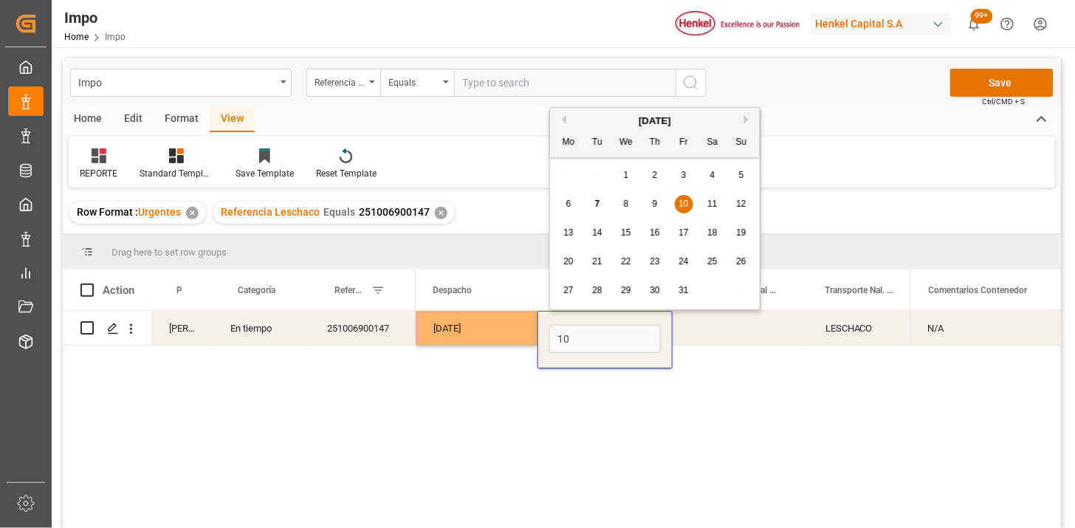
type input "10-10-2025"
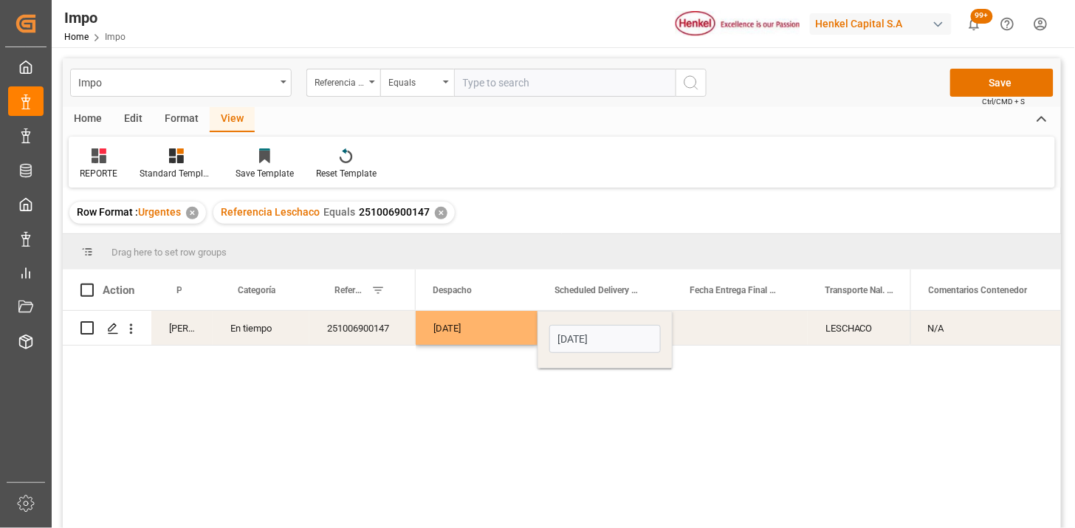
click at [719, 321] on div "Press SPACE to select this row." at bounding box center [740, 328] width 135 height 34
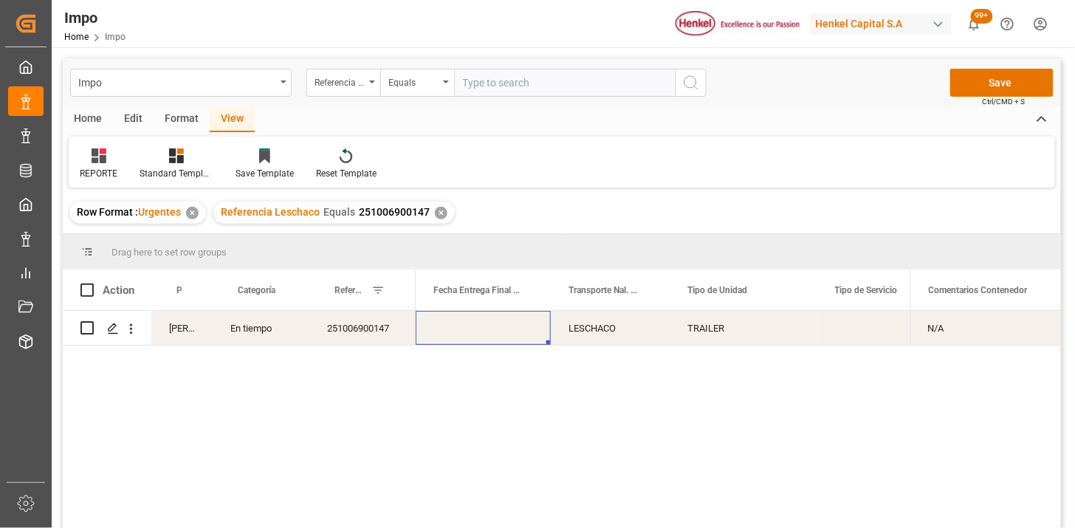
click at [857, 325] on div "Press SPACE to select this row." at bounding box center [876, 328] width 117 height 34
click at [863, 331] on span "Select" at bounding box center [854, 337] width 27 height 16
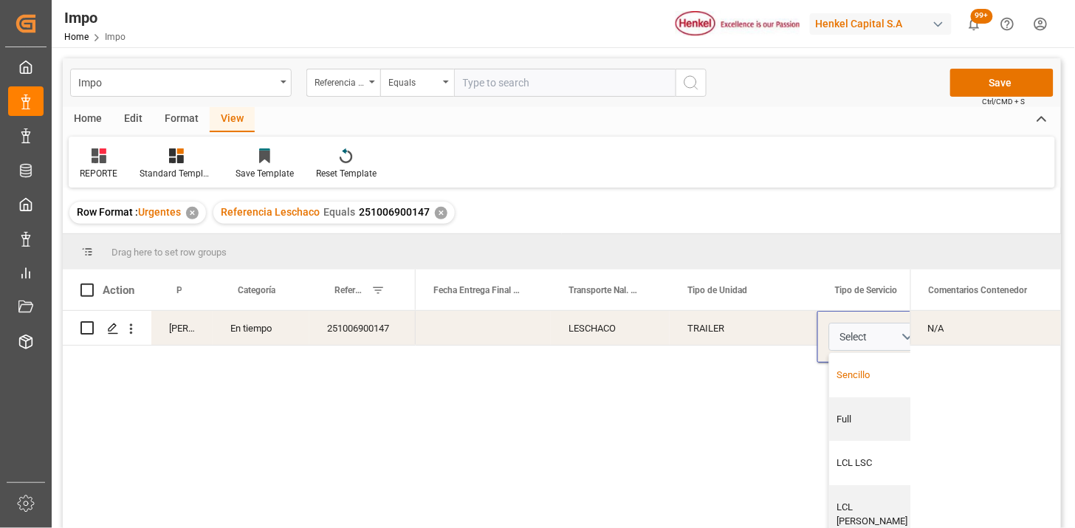
click at [865, 372] on div "Sencillo" at bounding box center [876, 375] width 76 height 15
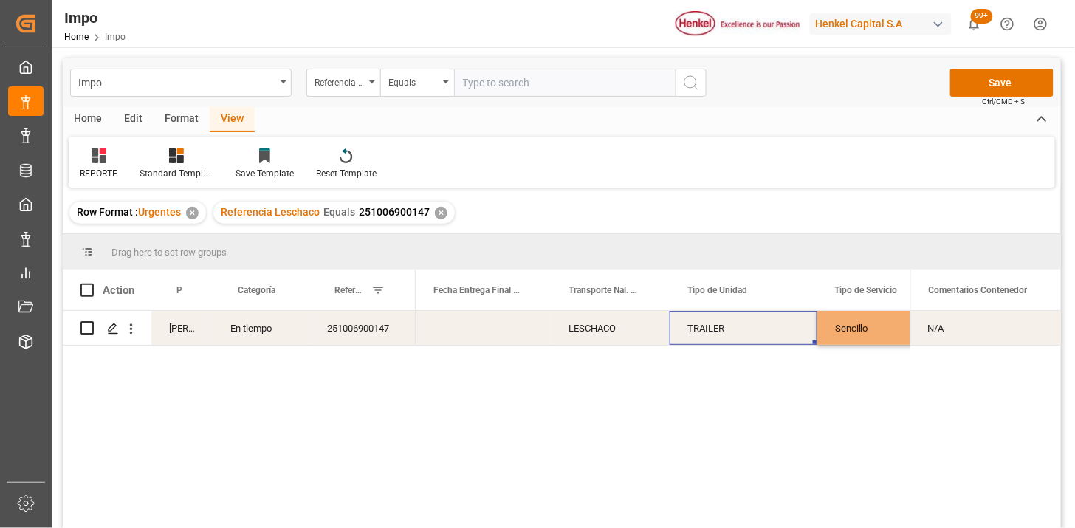
click at [748, 326] on div "TRAILER" at bounding box center [744, 328] width 148 height 34
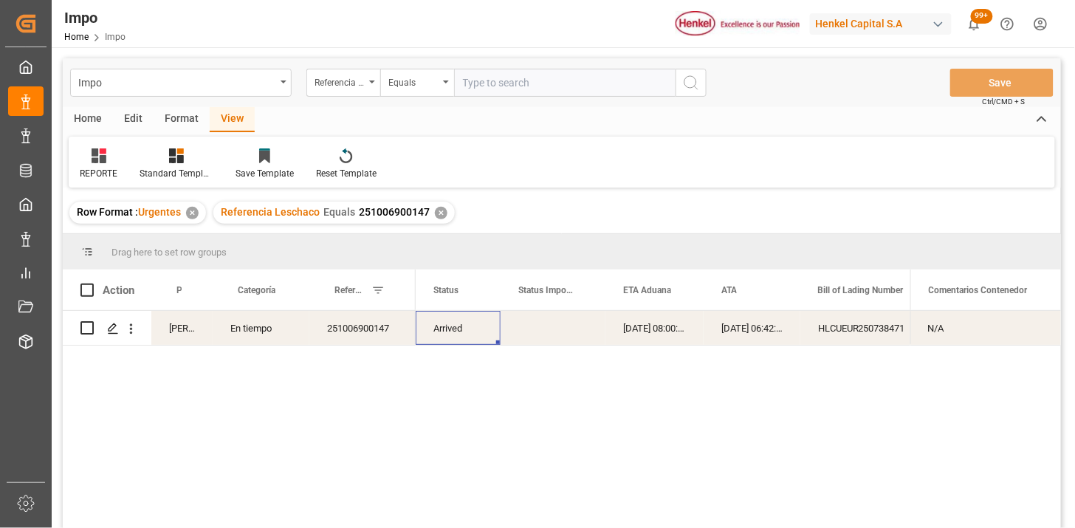
click at [440, 213] on div "✕" at bounding box center [441, 213] width 13 height 13
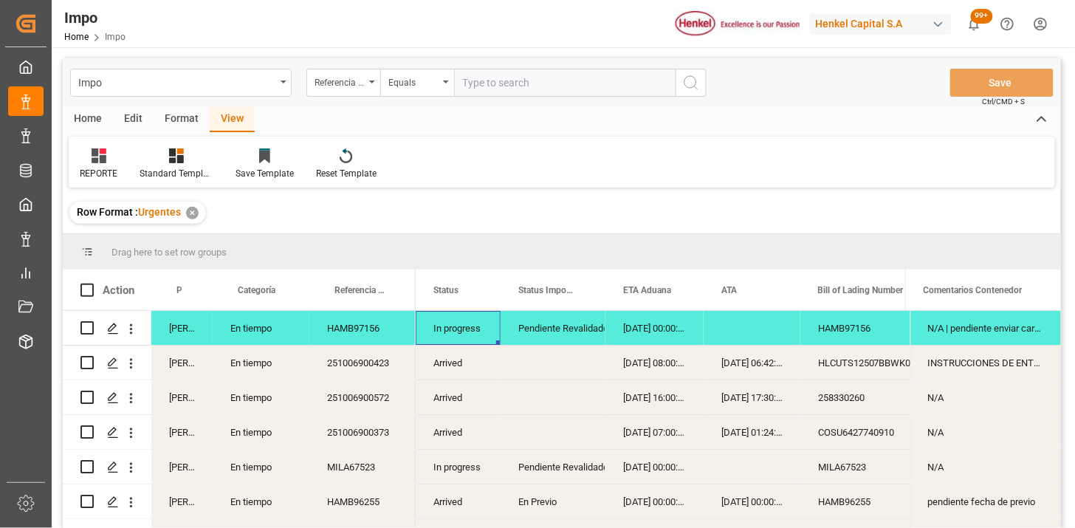
click at [439, 362] on div "Arrived" at bounding box center [458, 363] width 85 height 34
click at [479, 290] on span at bounding box center [476, 290] width 13 height 13
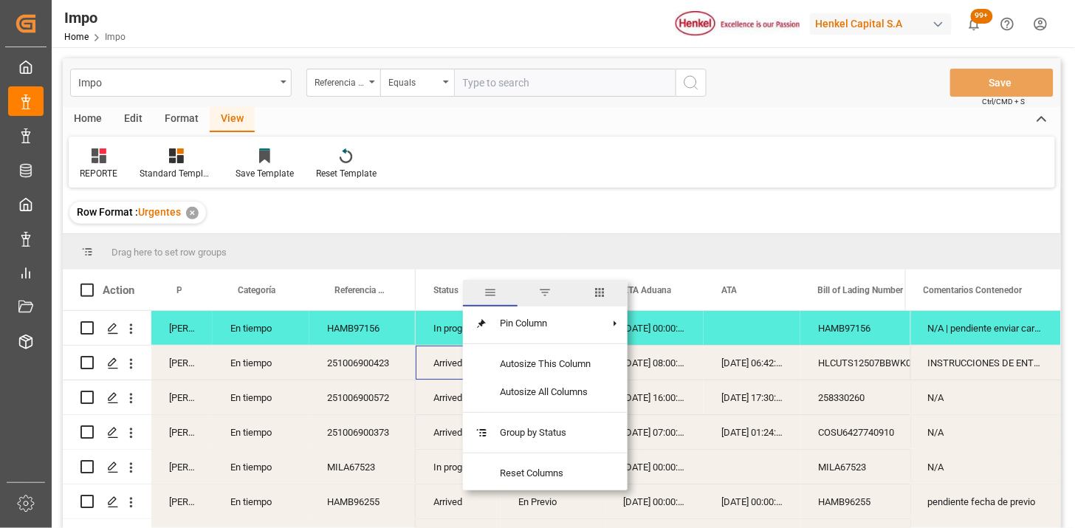
click at [544, 300] on span "filter" at bounding box center [545, 293] width 55 height 27
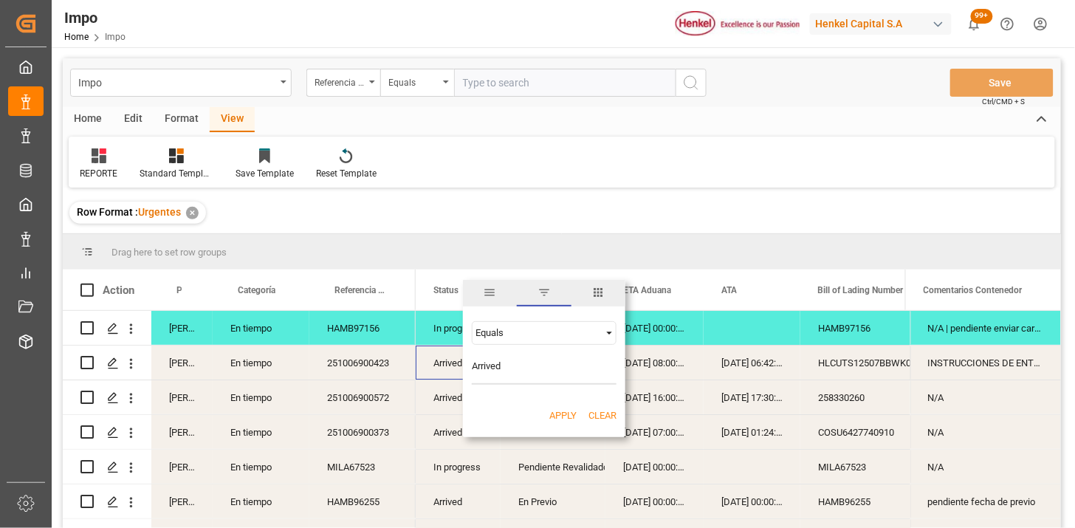
type input "Arrived"
click at [572, 415] on button "Apply" at bounding box center [563, 415] width 27 height 15
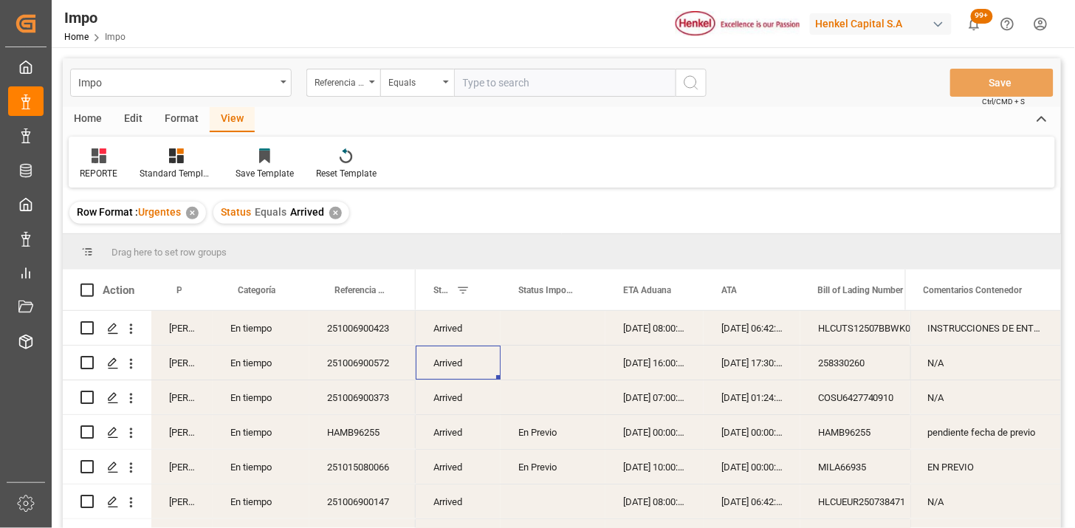
click at [174, 370] on div "Martha Gonzalez" at bounding box center [181, 363] width 61 height 34
click at [196, 293] on div "Persona responsable de seguimiento" at bounding box center [181, 290] width 61 height 41
click at [193, 293] on span at bounding box center [188, 290] width 13 height 13
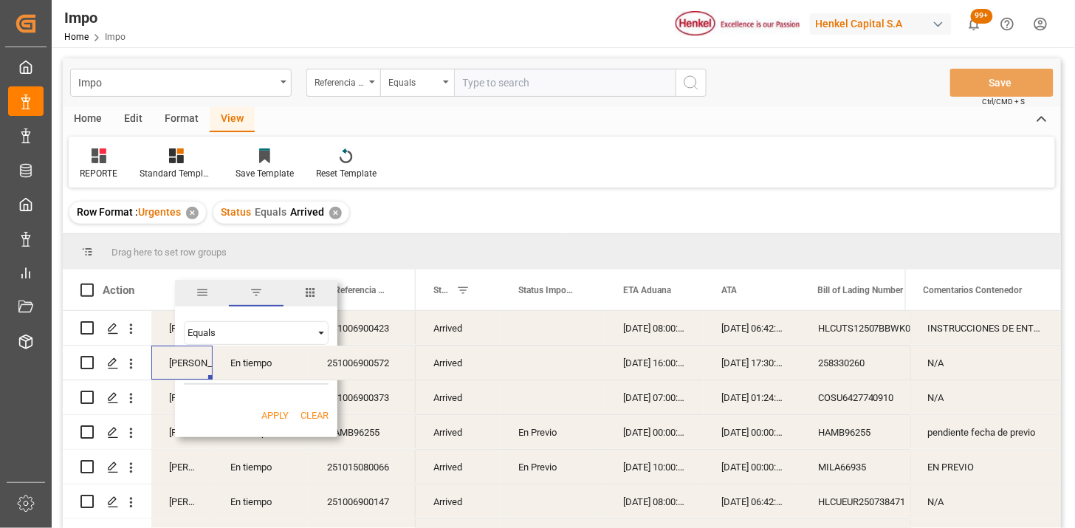
type input "Martha Gonzalez"
click at [284, 412] on button "Apply" at bounding box center [274, 415] width 27 height 15
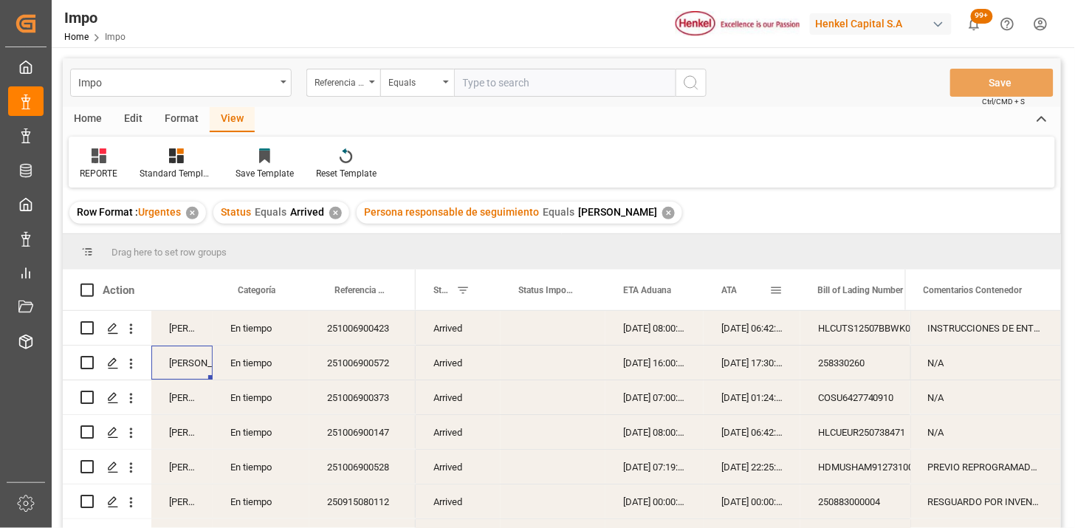
click at [733, 295] on div "ATA" at bounding box center [746, 290] width 48 height 41
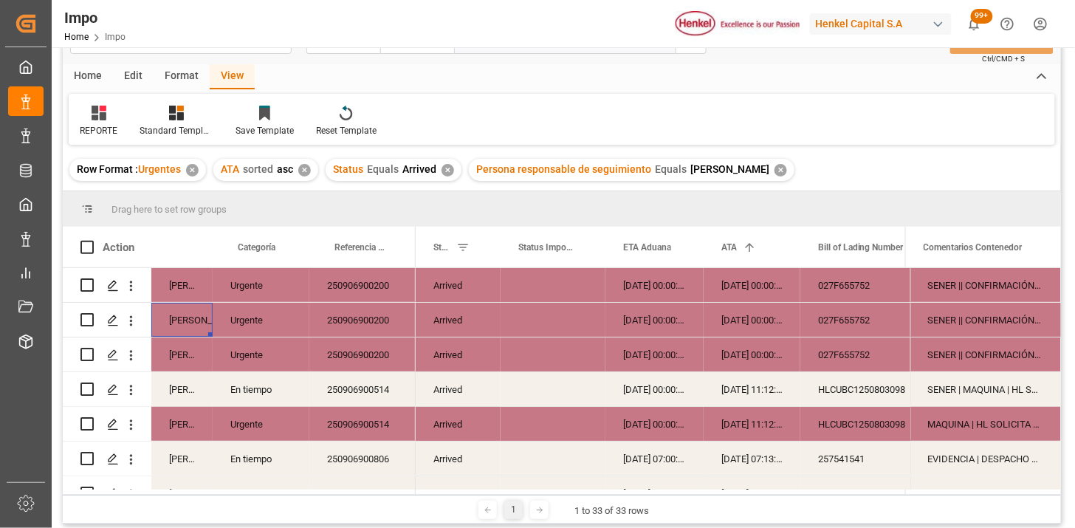
scroll to position [82, 0]
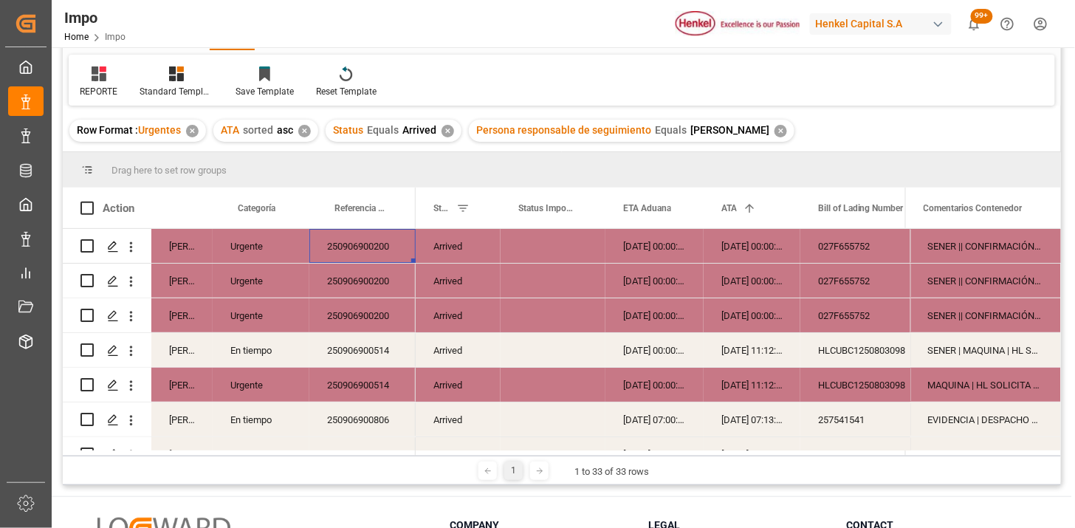
click at [369, 246] on div "250906900200" at bounding box center [362, 246] width 106 height 34
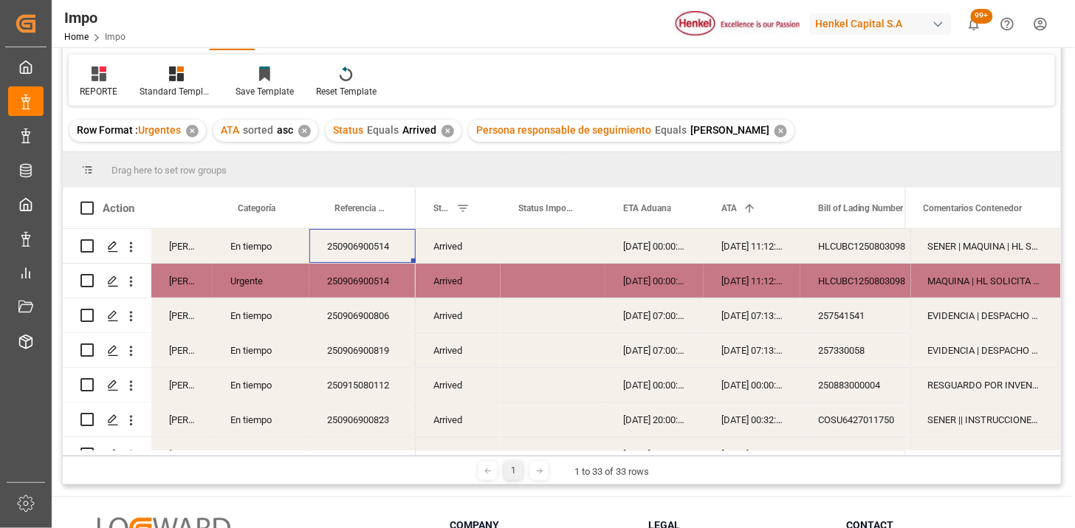
scroll to position [69, 0]
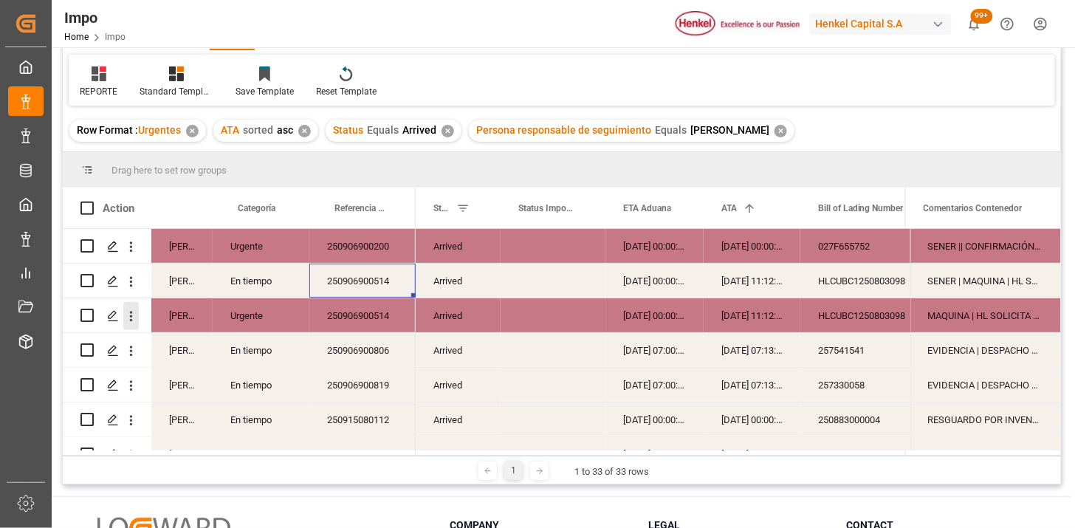
click at [129, 320] on icon "open menu" at bounding box center [131, 317] width 16 height 16
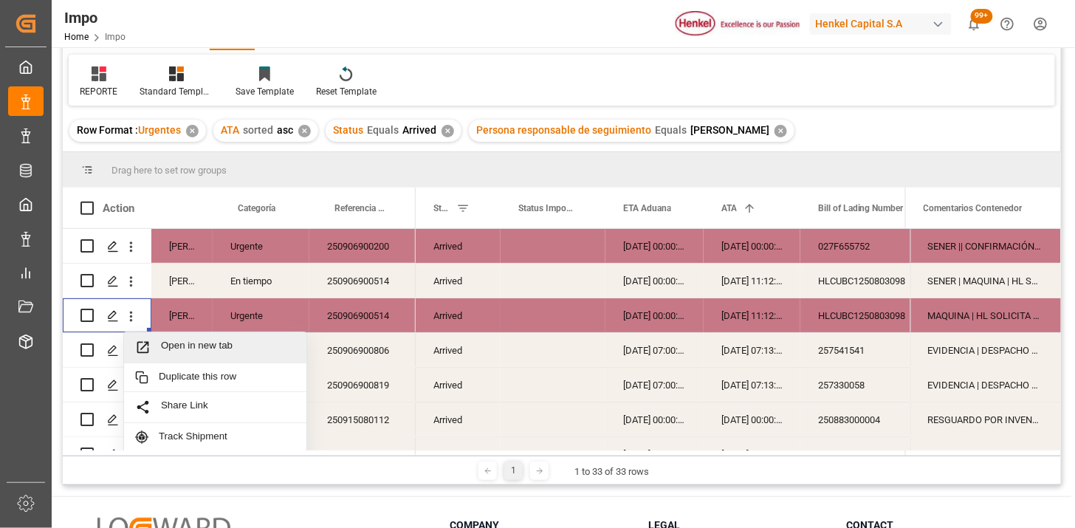
click at [182, 350] on span "Open in new tab" at bounding box center [228, 348] width 134 height 16
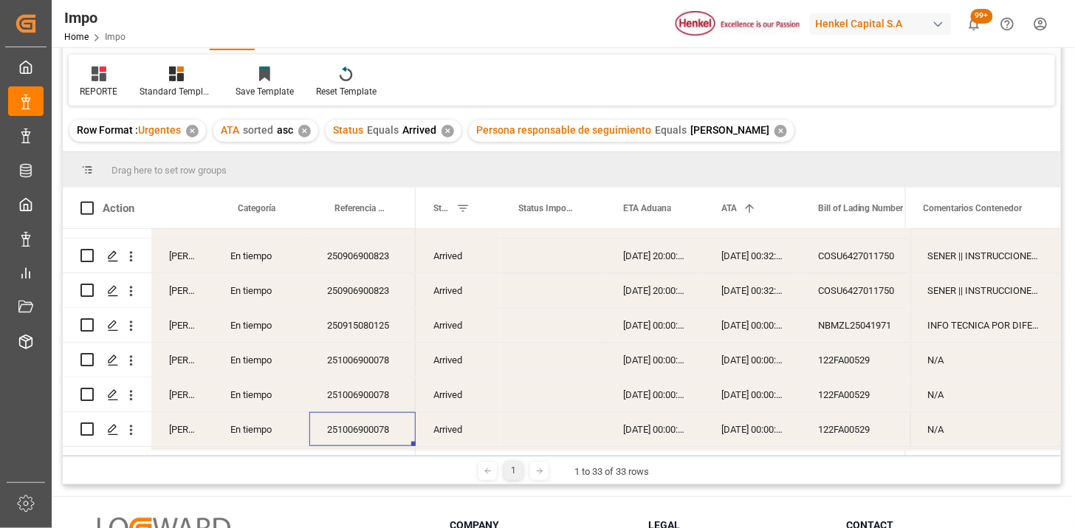
scroll to position [303, 0]
click at [973, 325] on div "N/A" at bounding box center [986, 325] width 151 height 34
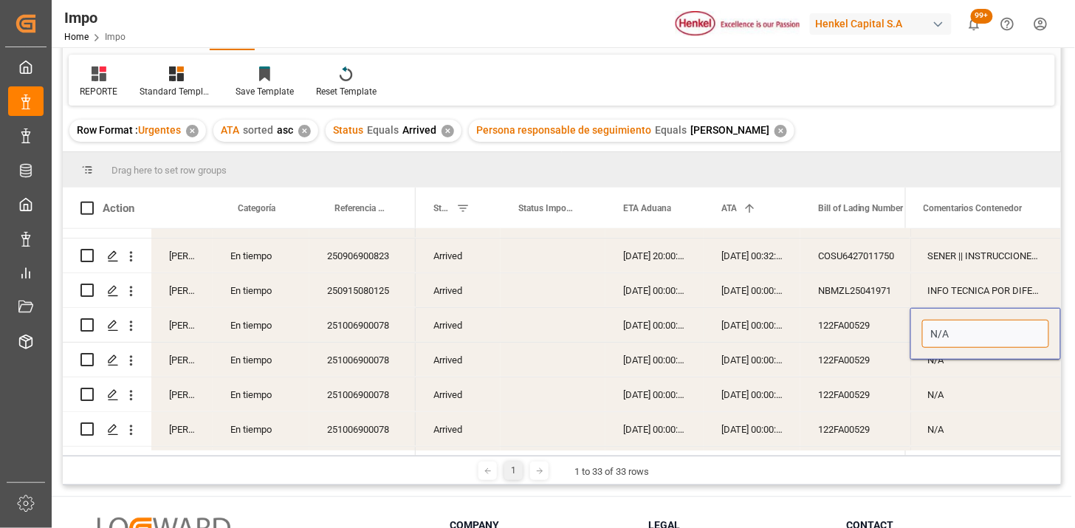
click at [973, 325] on input "N/A" at bounding box center [986, 334] width 127 height 28
type input "EVIDENCIA"
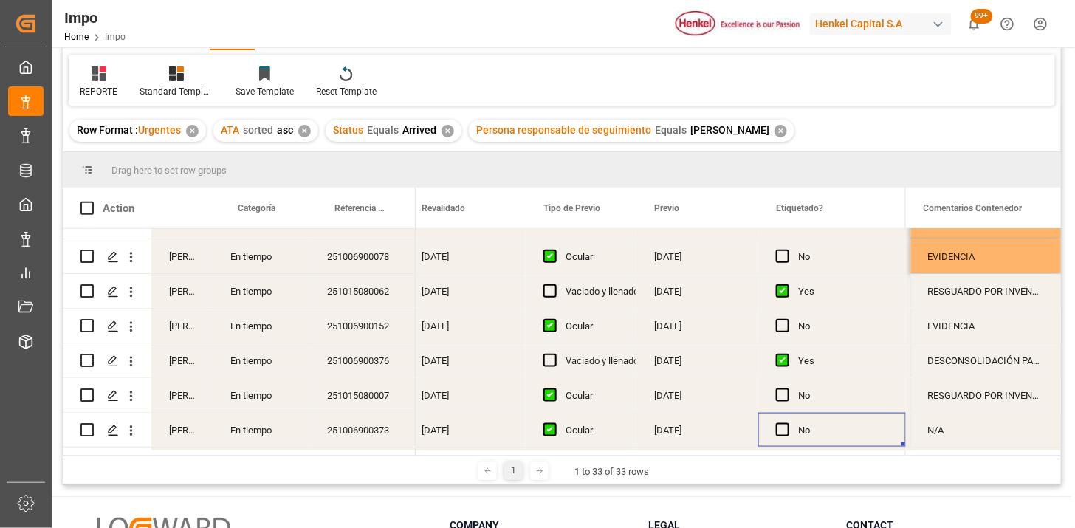
scroll to position [0, 1749]
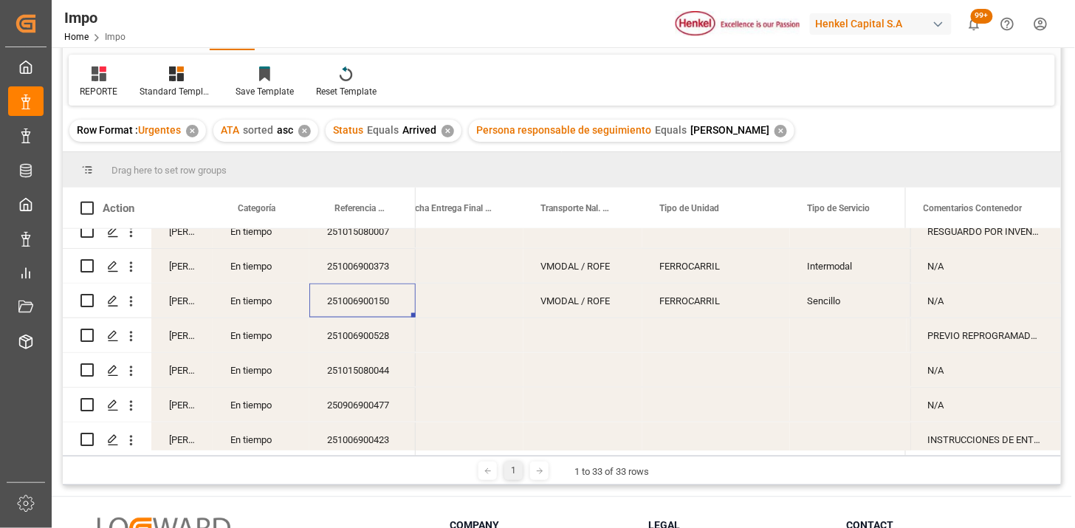
click at [945, 307] on div "N/A" at bounding box center [986, 301] width 151 height 34
click at [945, 307] on input "N/A" at bounding box center [986, 309] width 127 height 28
type input "AA SUGIERE OTRO NICO"
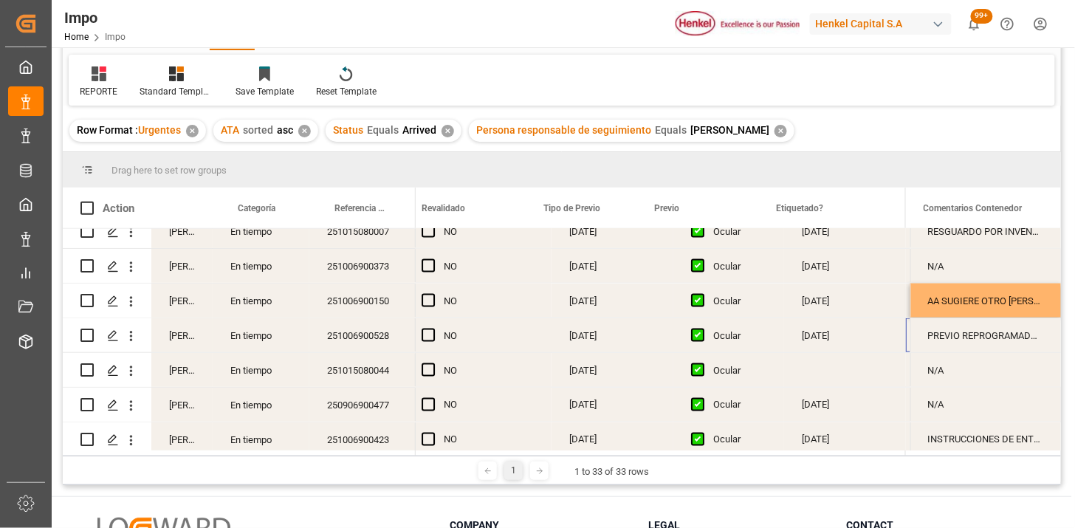
scroll to position [0, 1628]
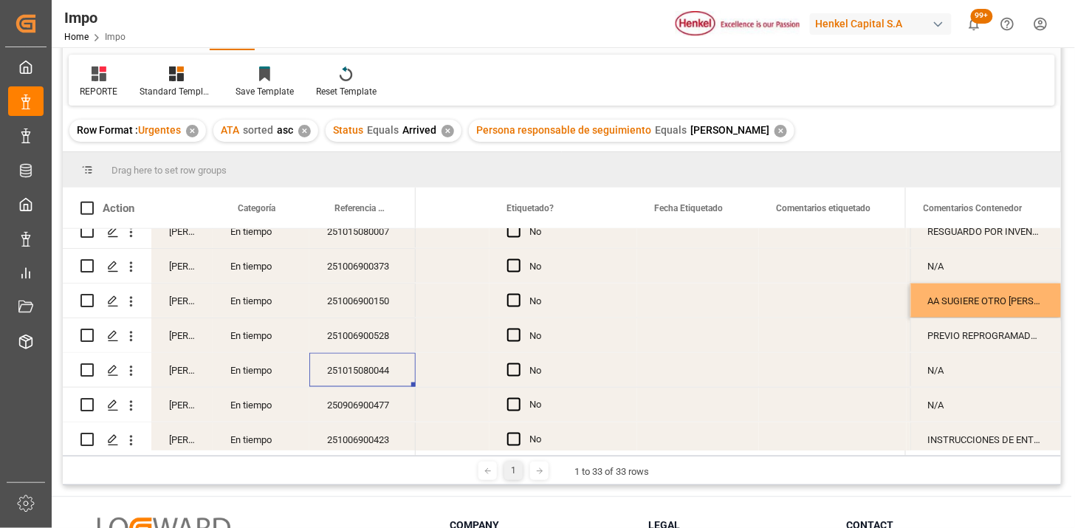
click at [448, 372] on div "Press SPACE to select this row." at bounding box center [429, 370] width 122 height 34
click at [440, 369] on div "Press SPACE to select this row." at bounding box center [429, 370] width 122 height 34
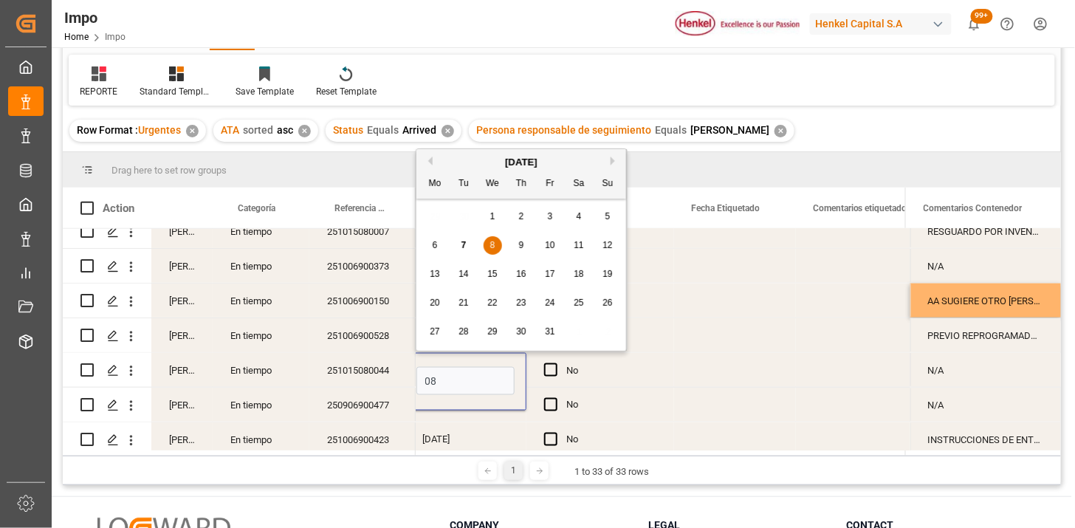
type input "08-10-2025"
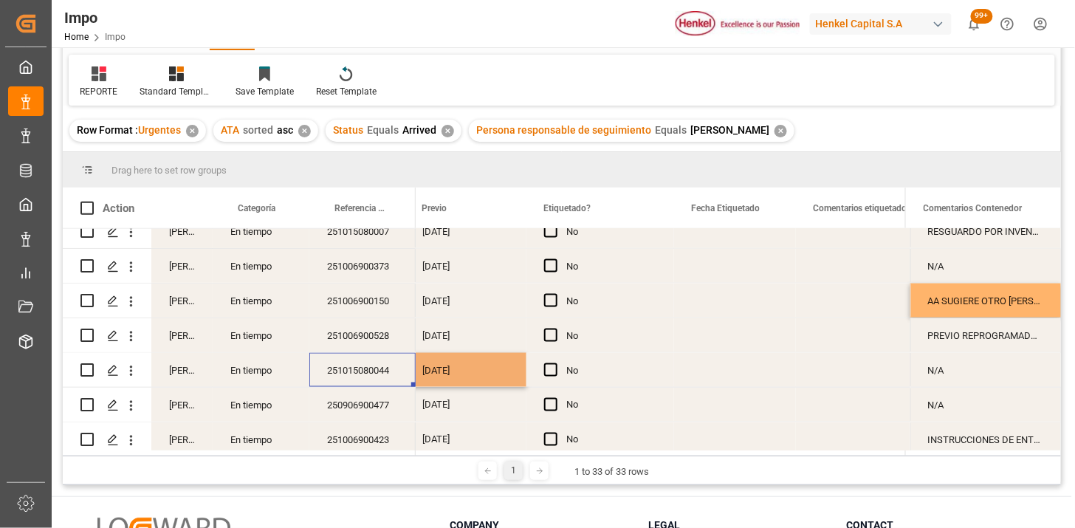
click at [393, 374] on div "251015080044" at bounding box center [362, 370] width 106 height 34
click at [445, 371] on div "08-10-2025" at bounding box center [466, 370] width 122 height 34
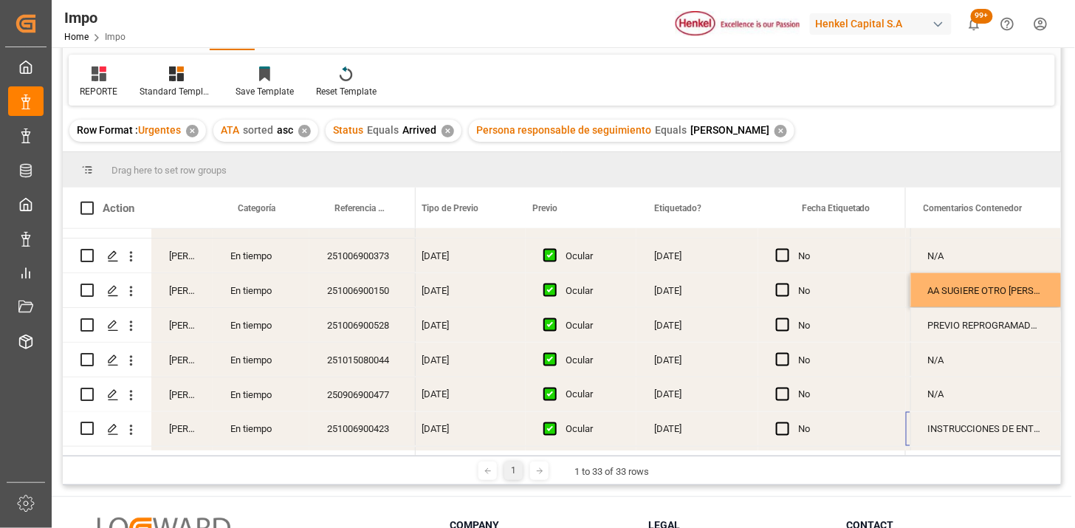
scroll to position [0, 1749]
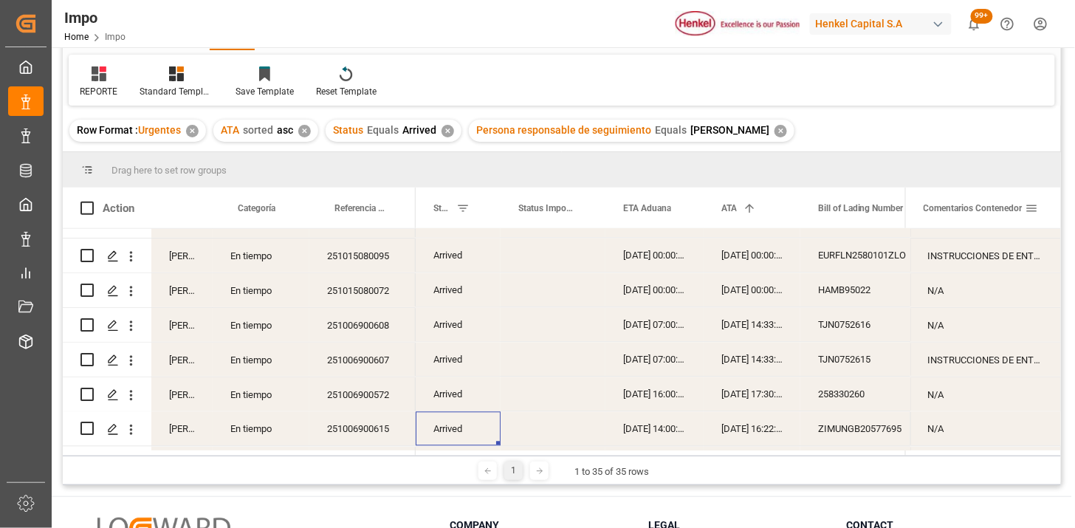
click at [1036, 210] on span at bounding box center [1032, 208] width 13 height 13
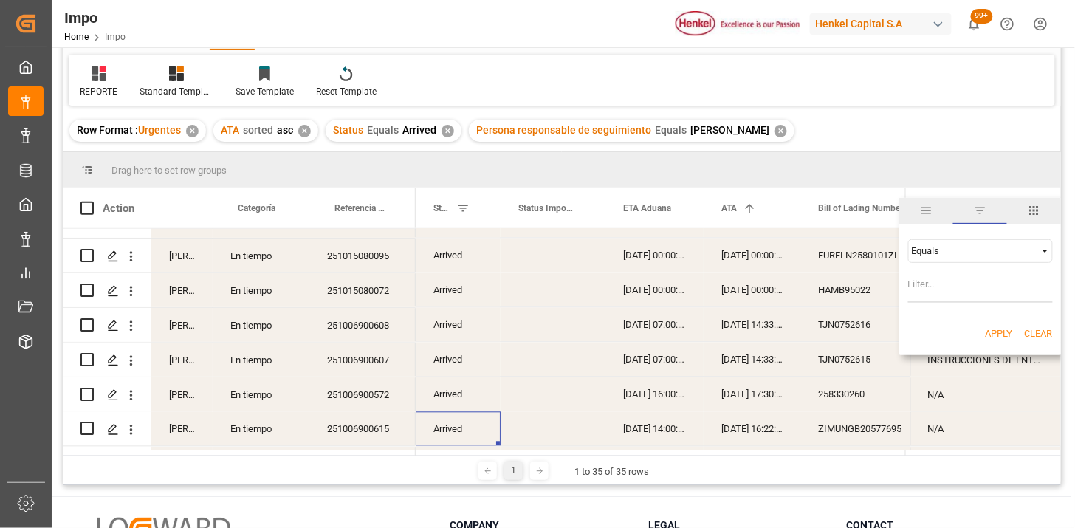
click at [963, 259] on div "Equals" at bounding box center [981, 251] width 145 height 24
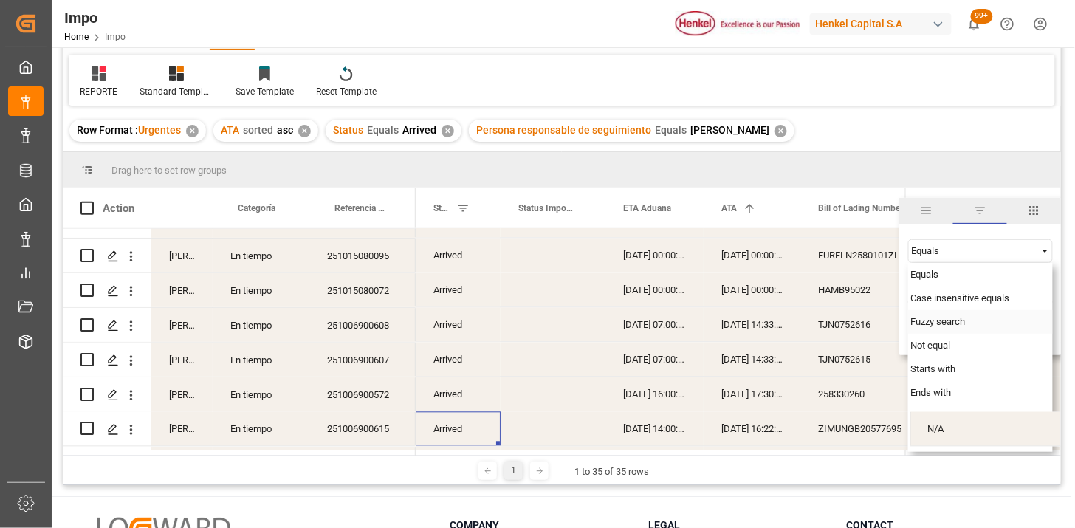
click at [948, 321] on span "Fuzzy search" at bounding box center [939, 321] width 55 height 11
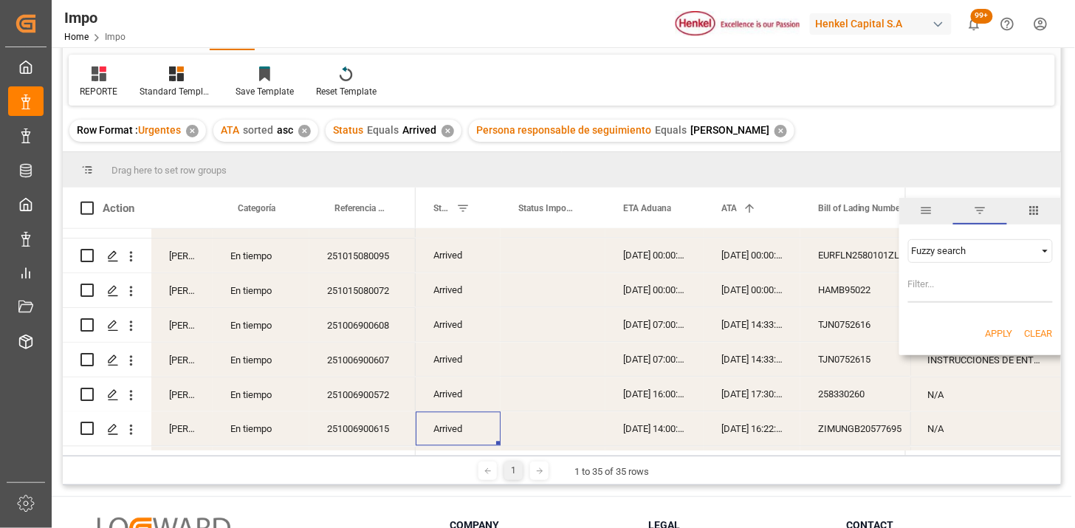
click at [942, 289] on input "Filter Value" at bounding box center [981, 288] width 145 height 30
type input "instrucciones"
click at [994, 334] on button "Apply" at bounding box center [999, 333] width 27 height 15
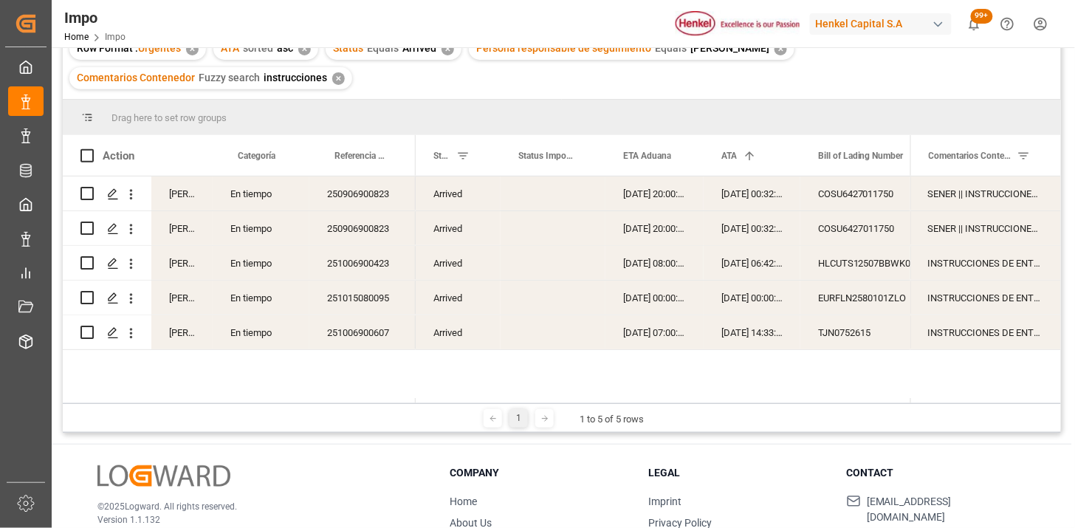
click at [762, 210] on div "16-09-2025 00:32:14" at bounding box center [752, 194] width 97 height 34
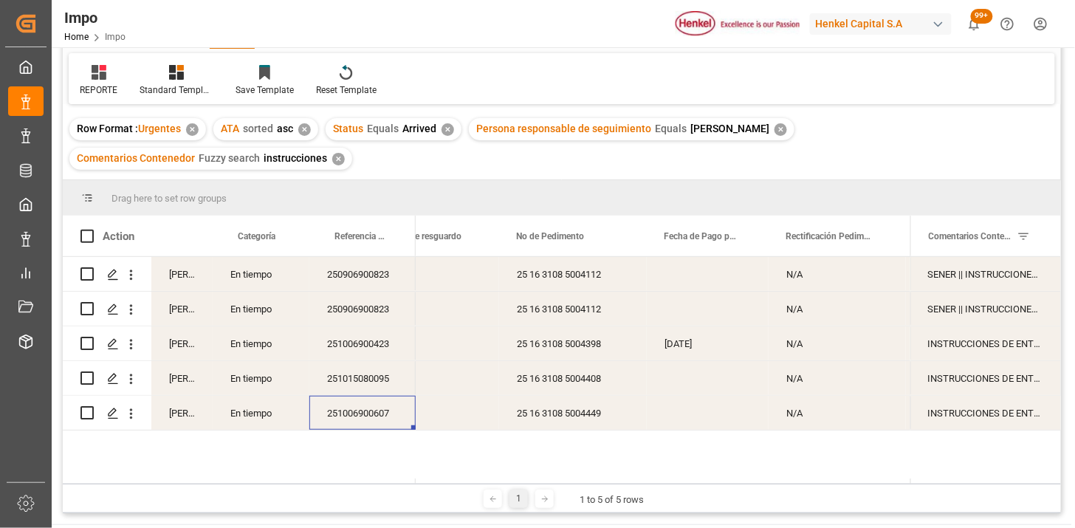
click at [332, 158] on div "✕" at bounding box center [338, 159] width 13 height 13
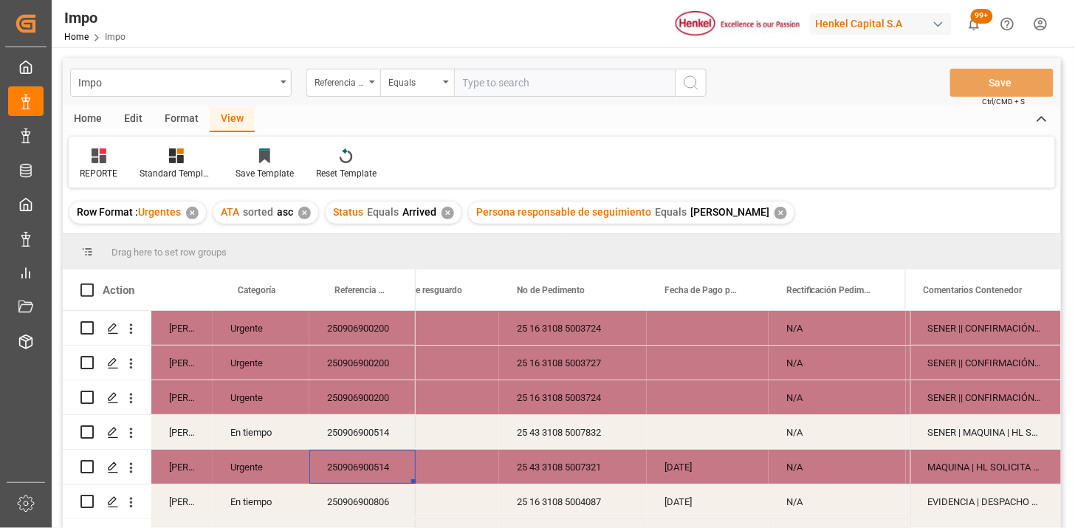
click at [445, 213] on div "✕" at bounding box center [448, 213] width 13 height 13
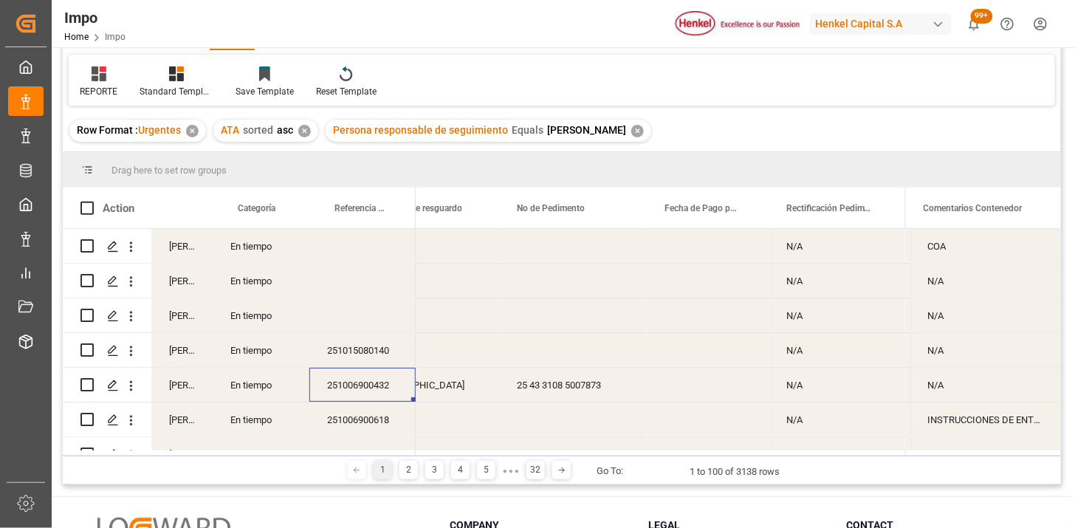
click at [340, 253] on div "Press SPACE to select this row." at bounding box center [362, 246] width 106 height 34
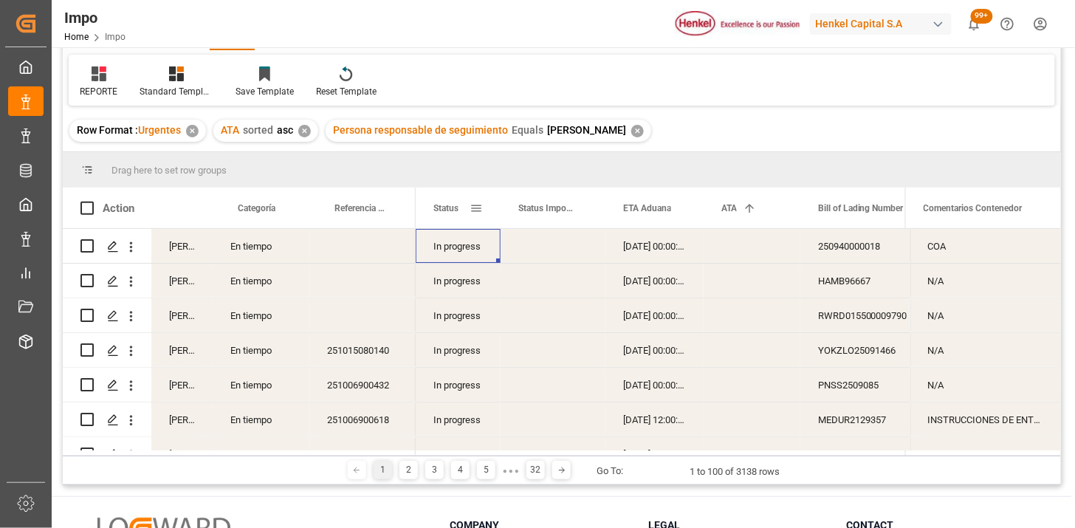
click at [479, 212] on span at bounding box center [476, 208] width 13 height 13
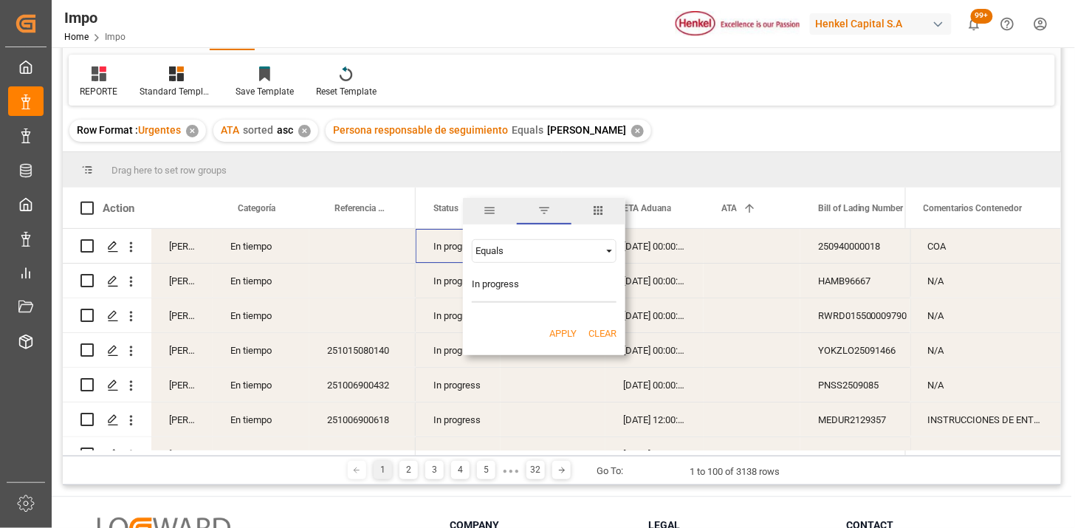
type input "In progress"
click at [565, 338] on button "Apply" at bounding box center [563, 333] width 27 height 15
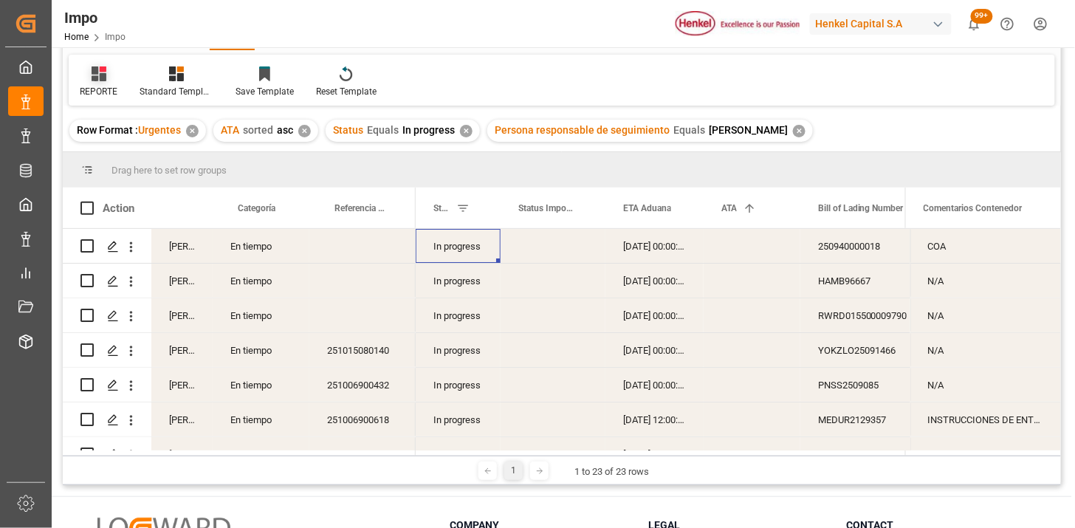
click at [98, 78] on icon at bounding box center [99, 73] width 15 height 15
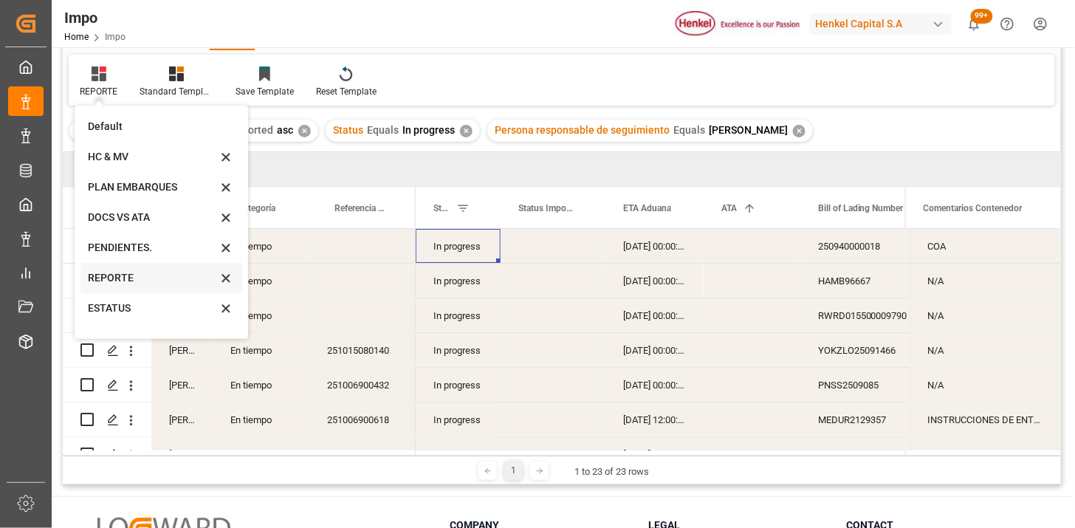
click at [129, 269] on div "REPORTE" at bounding box center [162, 278] width 162 height 30
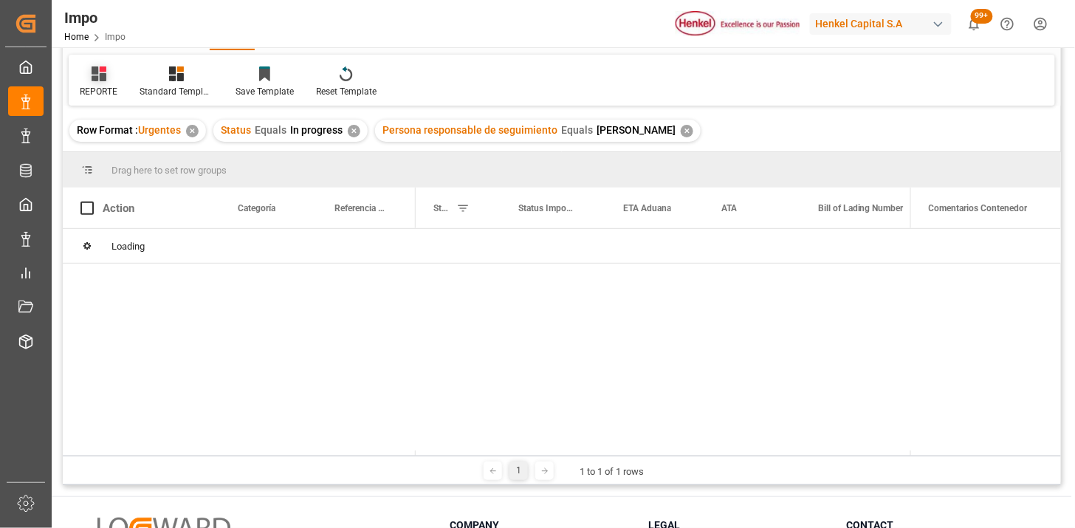
click at [98, 83] on div "REPORTE" at bounding box center [99, 82] width 60 height 33
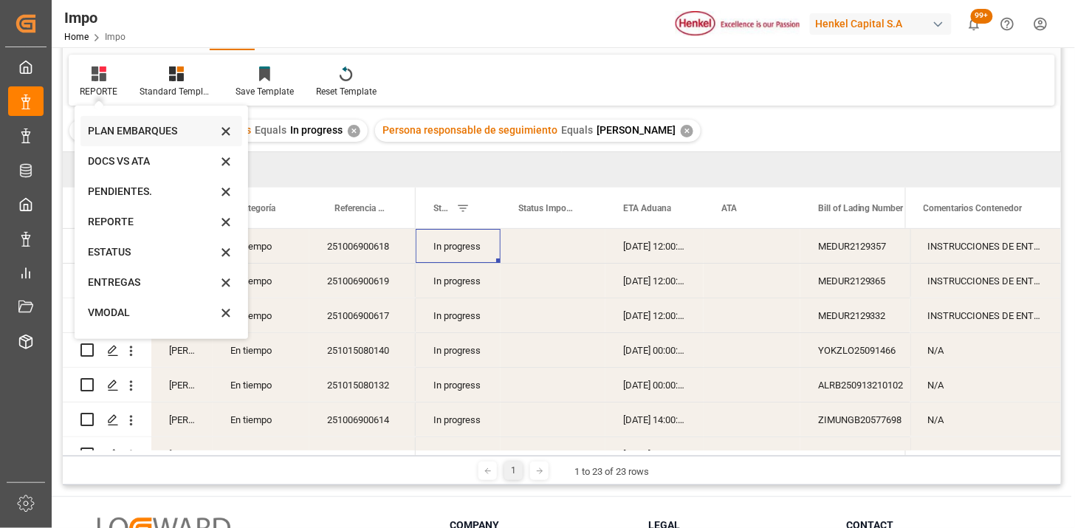
scroll to position [81, 0]
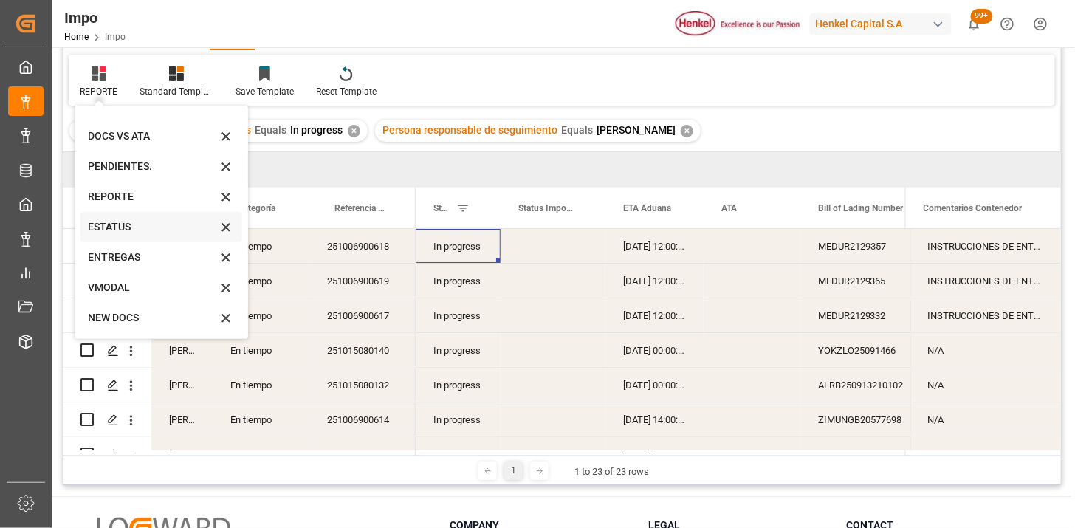
click at [143, 224] on div "ESTATUS" at bounding box center [152, 227] width 129 height 16
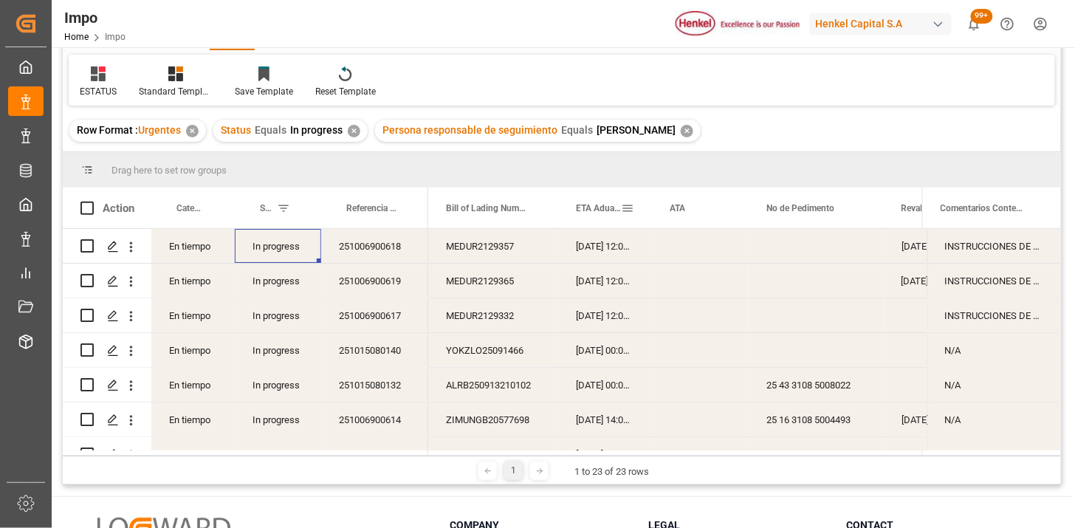
click at [606, 218] on div "ETA Aduana" at bounding box center [598, 208] width 45 height 41
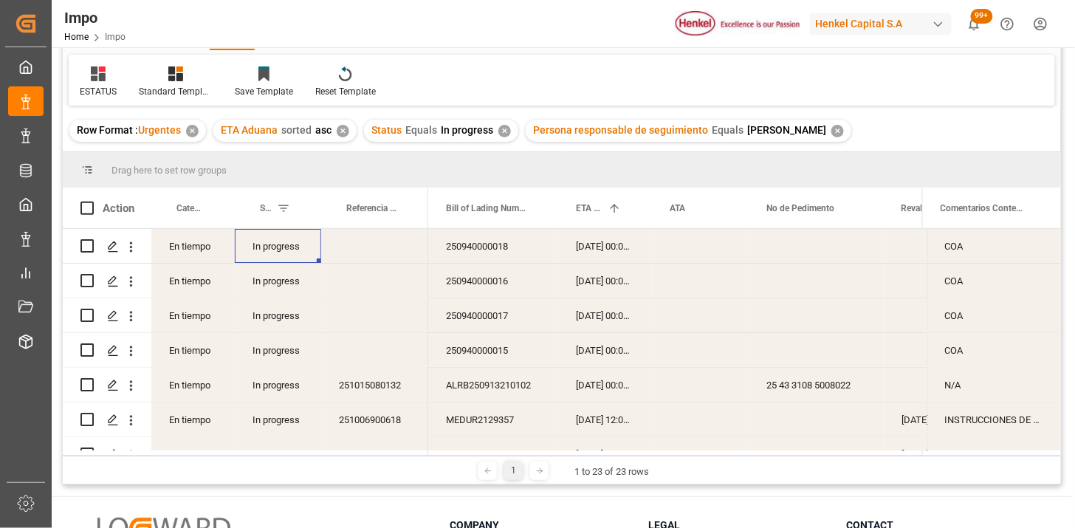
click at [470, 244] on div "250940000018" at bounding box center [493, 246] width 130 height 34
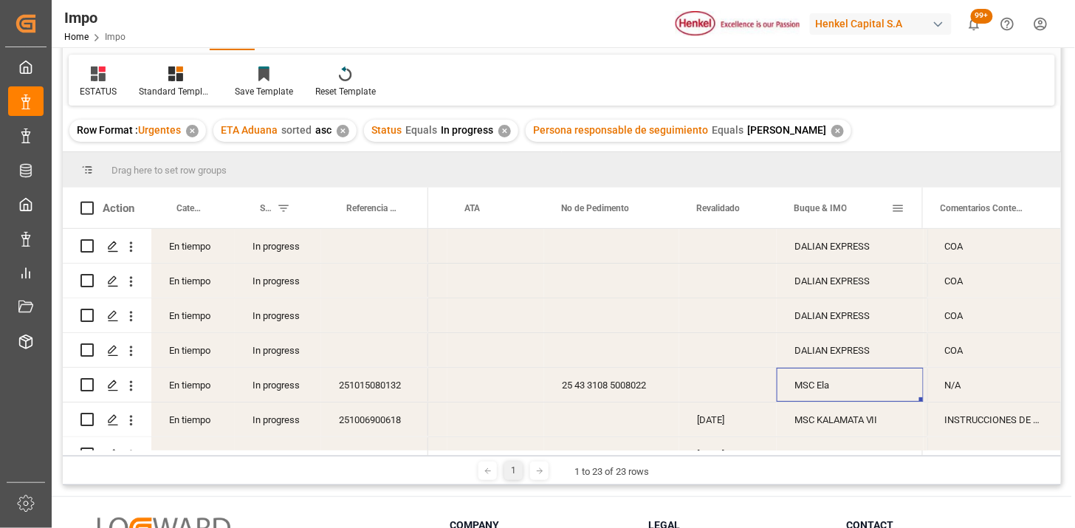
click at [905, 202] on span at bounding box center [898, 208] width 13 height 13
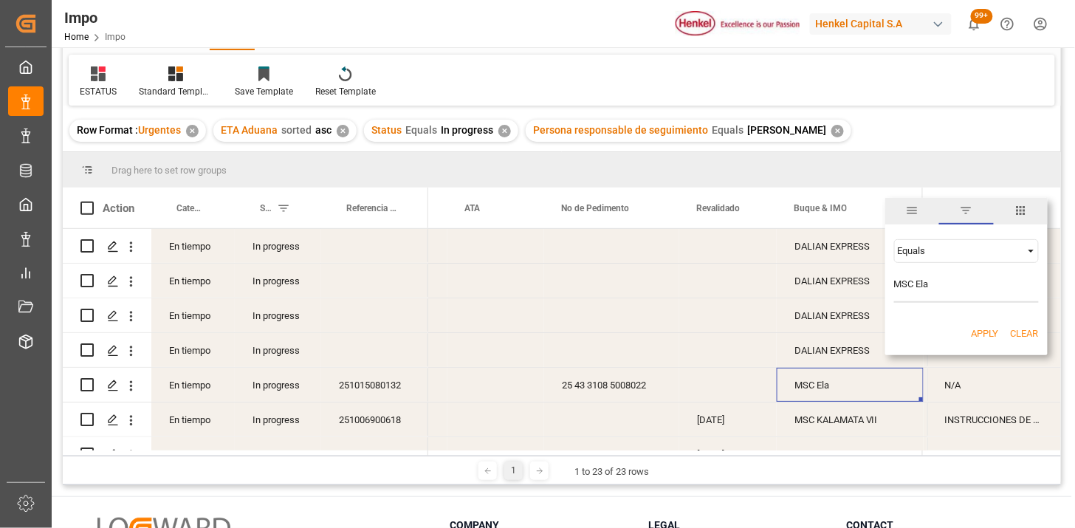
type input "MSC Ela"
click at [984, 337] on button "Apply" at bounding box center [985, 333] width 27 height 15
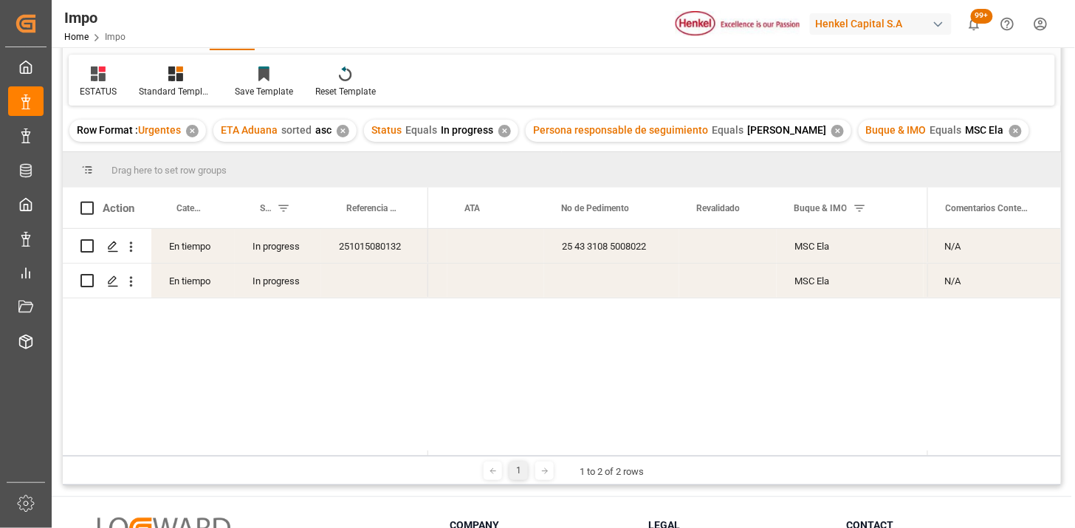
click at [382, 244] on div "251015080132" at bounding box center [374, 246] width 107 height 34
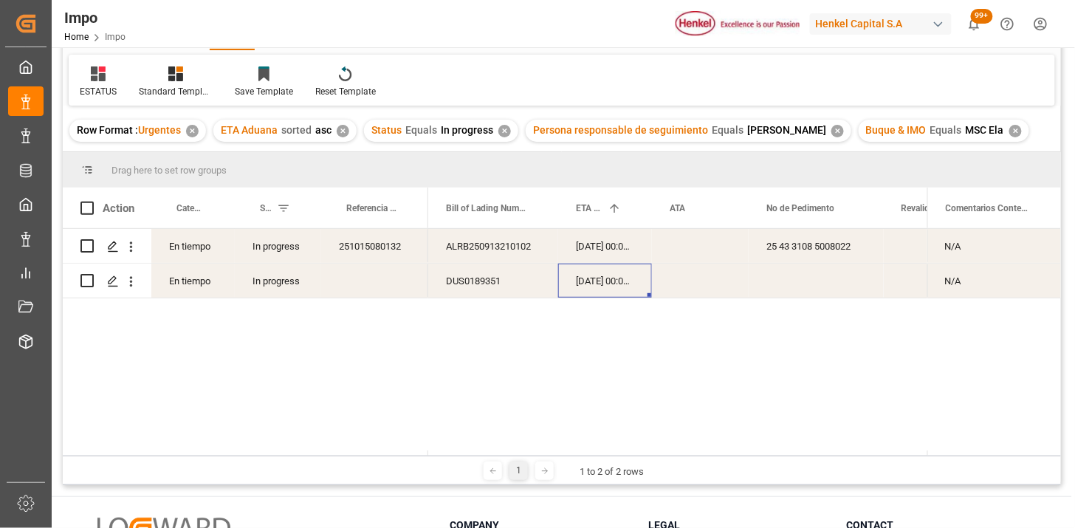
click at [462, 275] on div "DUS0189351" at bounding box center [493, 281] width 130 height 34
click at [408, 244] on div "251015080132" at bounding box center [374, 246] width 107 height 34
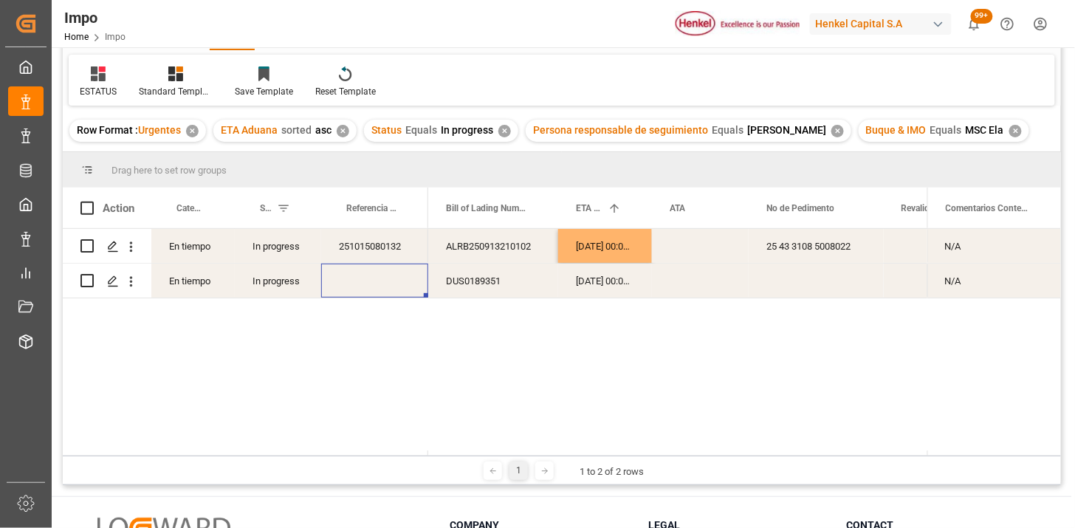
click at [371, 284] on div "Press SPACE to select this row." at bounding box center [374, 281] width 107 height 34
click at [371, 284] on input "Press SPACE to select this row." at bounding box center [374, 272] width 83 height 28
paste input "251006900662"
type input "251006900662"
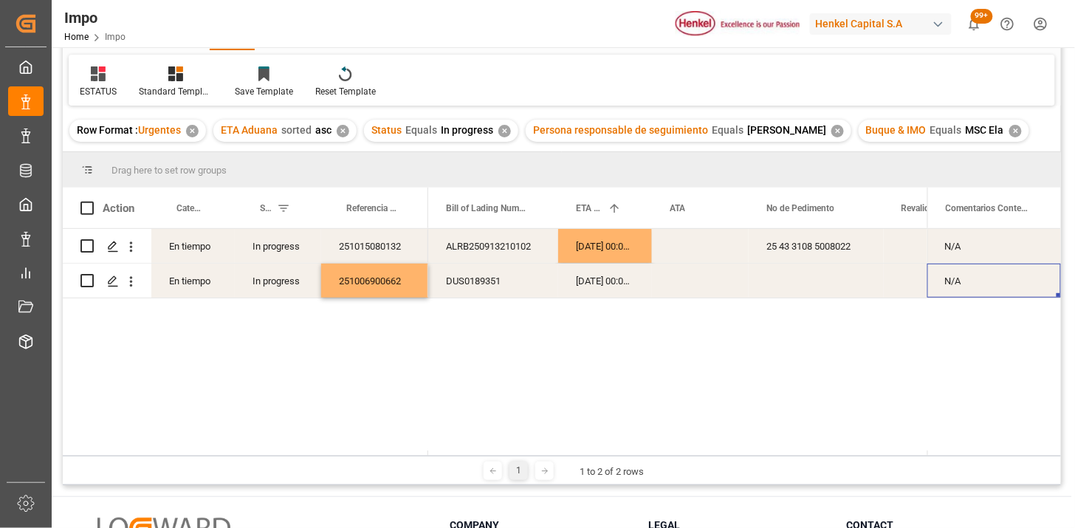
scroll to position [0, 634]
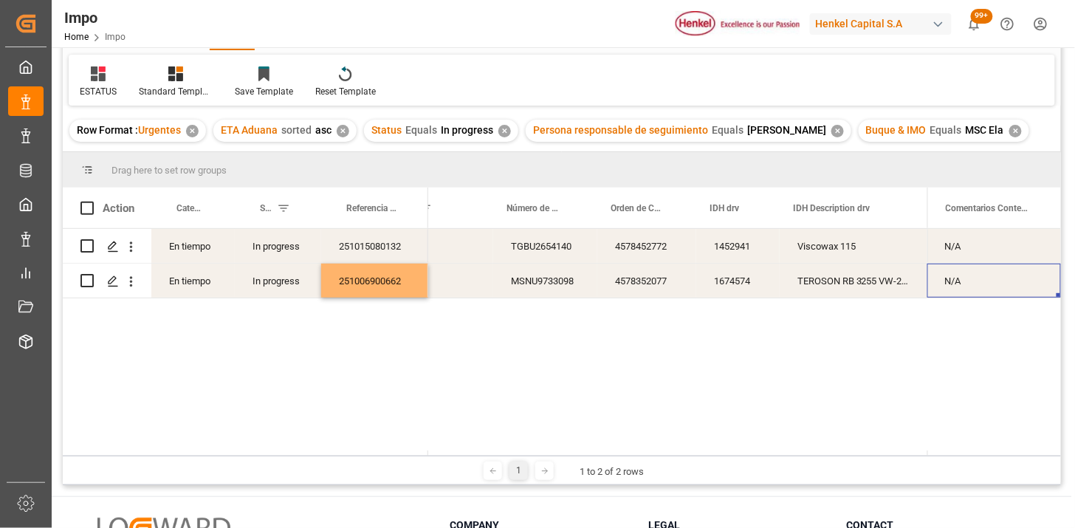
click at [974, 279] on div "N/A" at bounding box center [995, 281] width 134 height 34
click at [974, 279] on input "N/A" at bounding box center [995, 272] width 110 height 28
type input "TRASLADO A GOLMEX POR CANTIDAD DE ETIQUETAS"
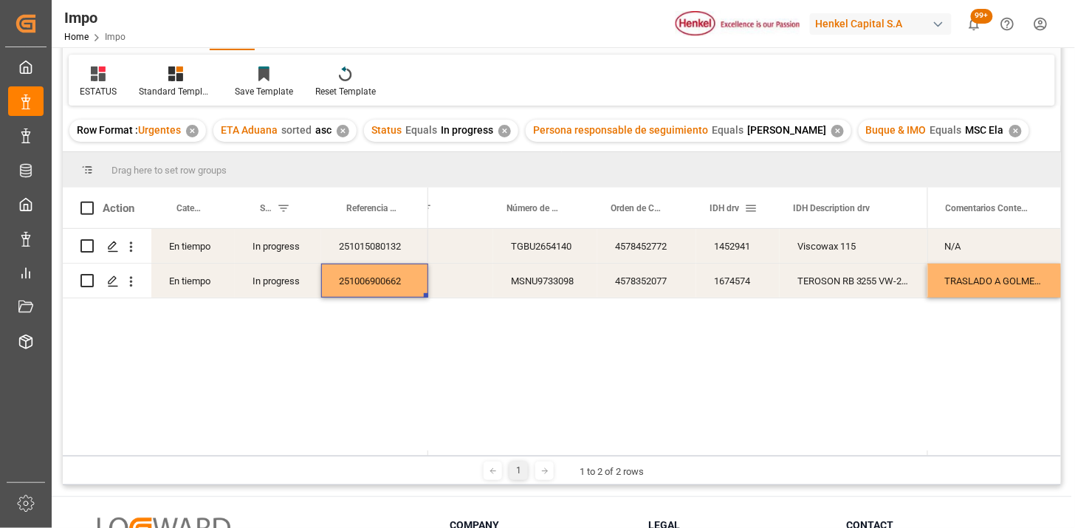
click at [759, 212] on div "IDH drv" at bounding box center [733, 208] width 83 height 41
click at [757, 208] on span at bounding box center [751, 208] width 13 height 13
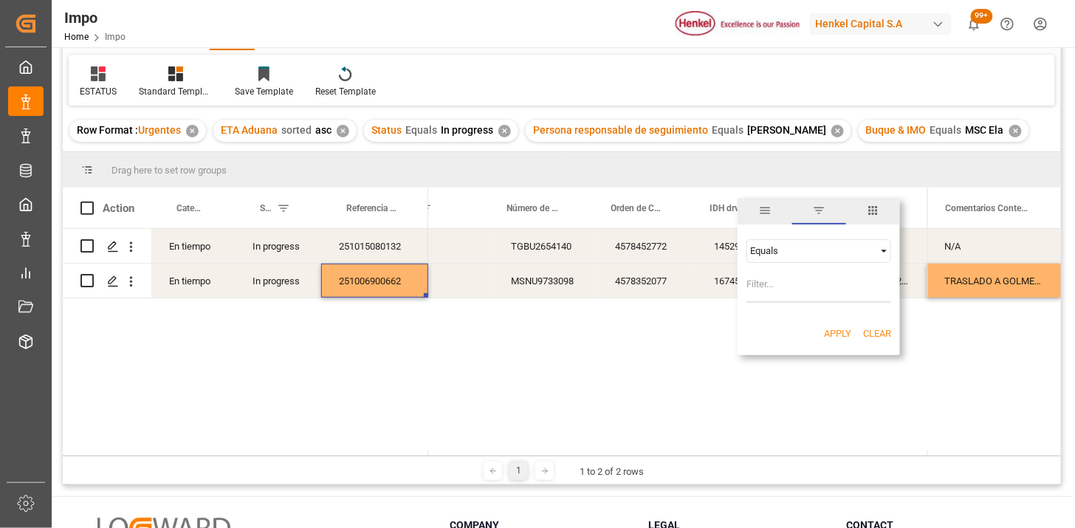
drag, startPoint x: 866, startPoint y: 213, endPoint x: 852, endPoint y: 224, distance: 18.5
click at [866, 214] on span "columns" at bounding box center [873, 211] width 54 height 27
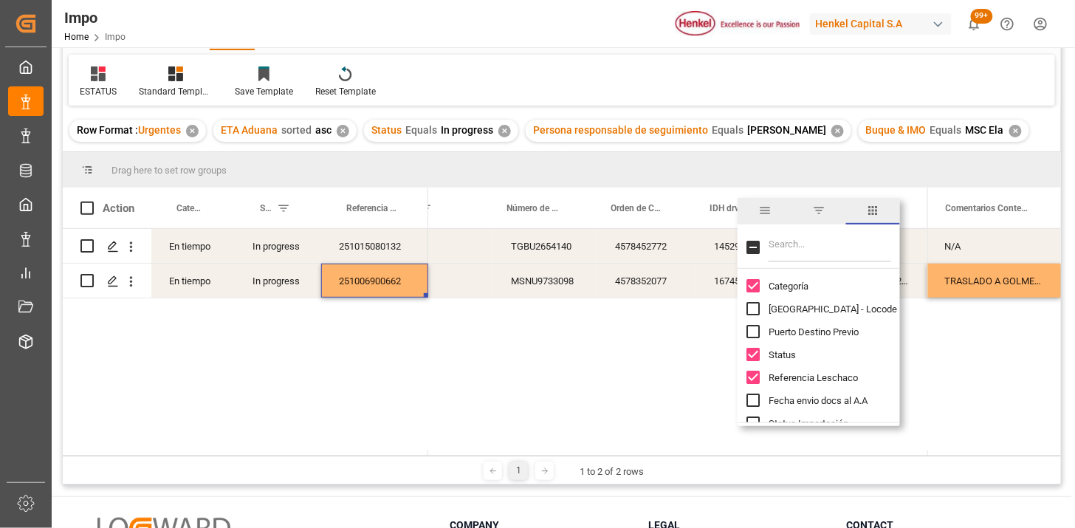
click at [800, 244] on input "Filter Columns Input" at bounding box center [830, 248] width 123 height 30
type input "ETI"
click at [796, 285] on span "Etiquetado?" at bounding box center [793, 286] width 49 height 11
checkbox input "false"
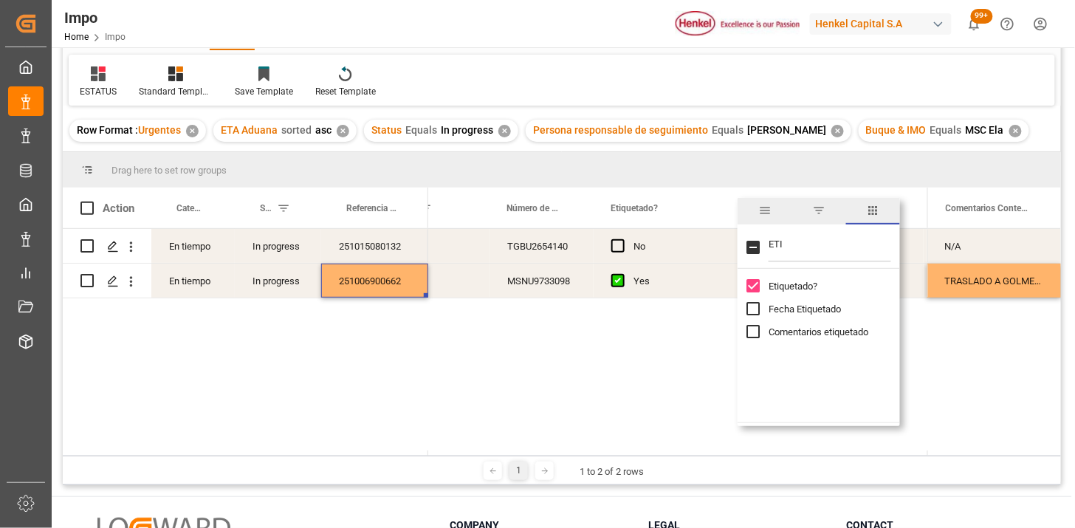
click at [758, 281] on input "Etiquetado? column toggle visibility (visible)" at bounding box center [753, 285] width 13 height 13
checkbox input "false"
click at [521, 281] on div "MSNU9733098" at bounding box center [545, 281] width 104 height 34
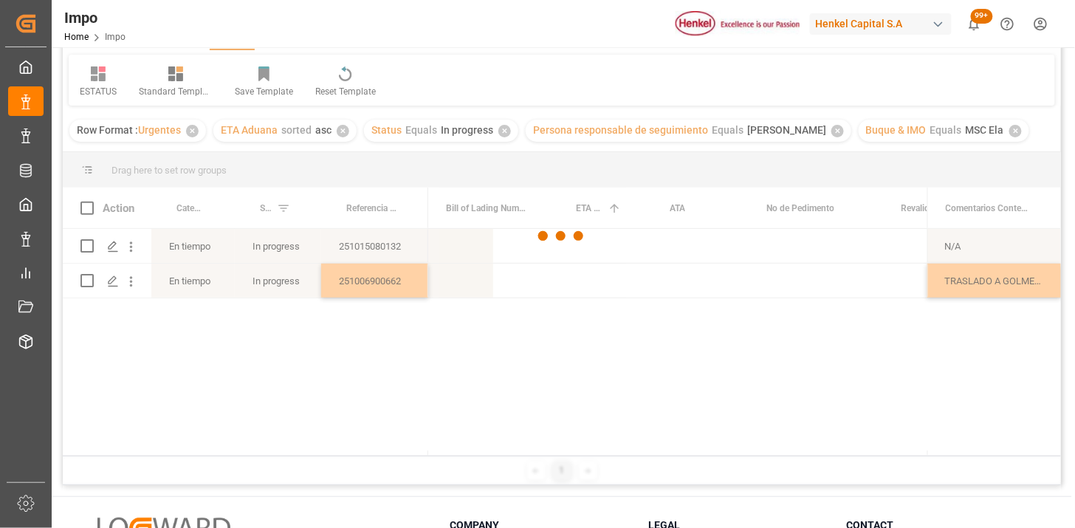
scroll to position [0, 0]
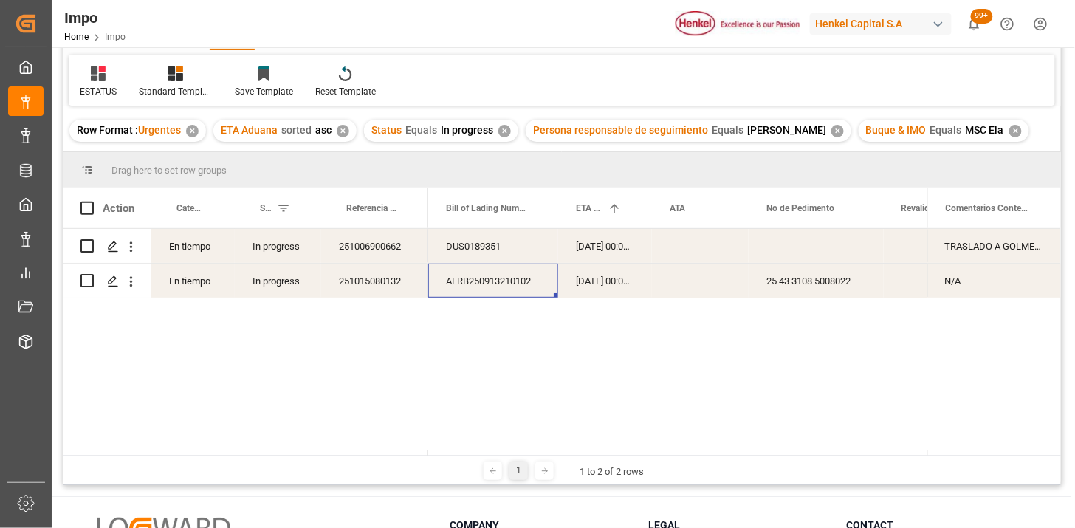
click at [1012, 134] on div "✕" at bounding box center [1016, 131] width 13 height 13
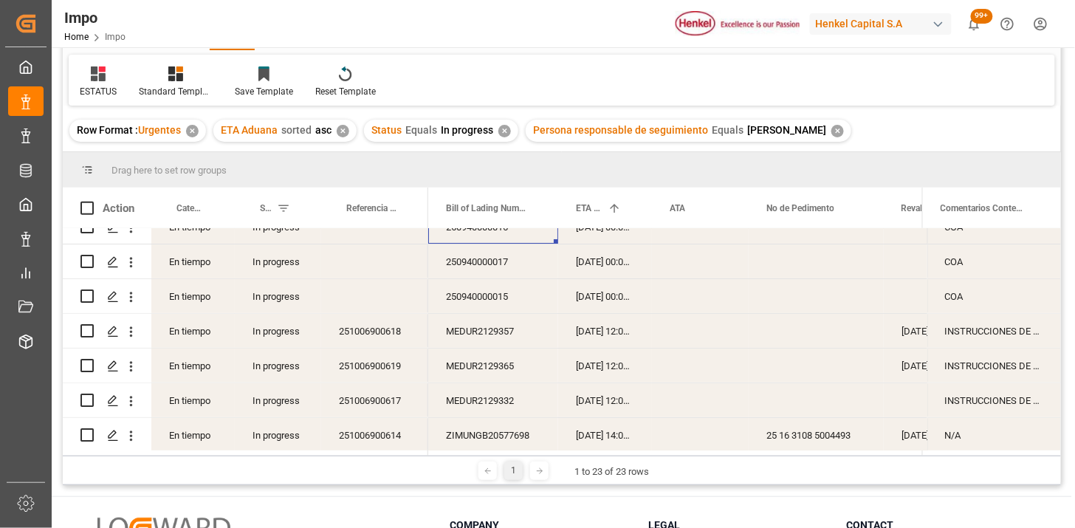
scroll to position [82, 0]
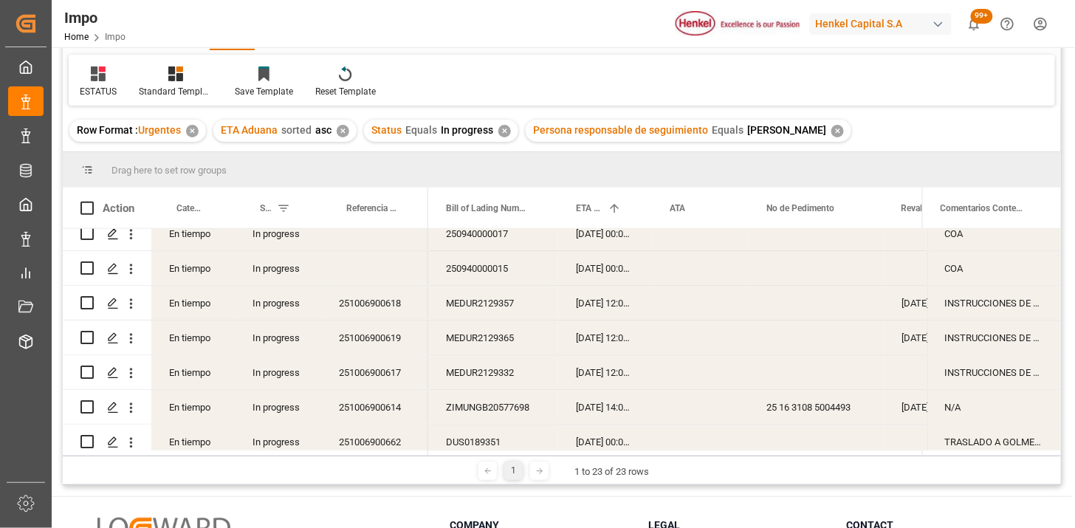
click at [503, 300] on div "MEDUR2129357" at bounding box center [493, 303] width 130 height 34
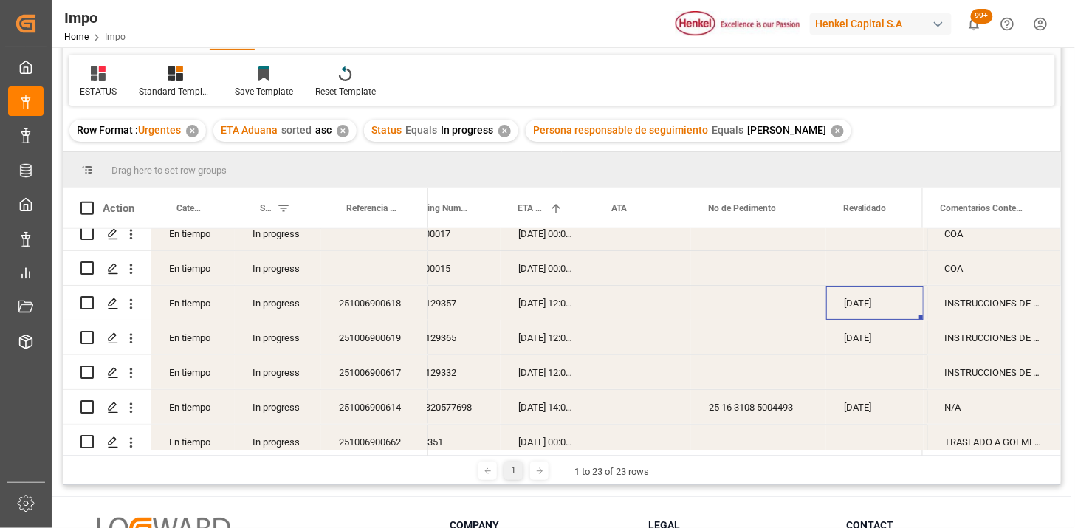
scroll to position [0, 205]
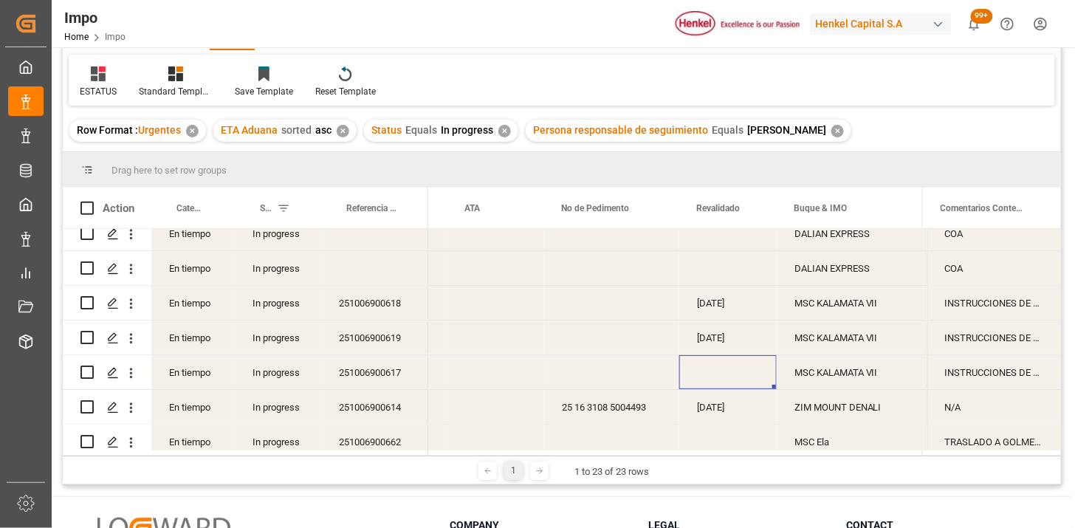
click at [706, 369] on div "Press SPACE to select this row." at bounding box center [729, 372] width 98 height 34
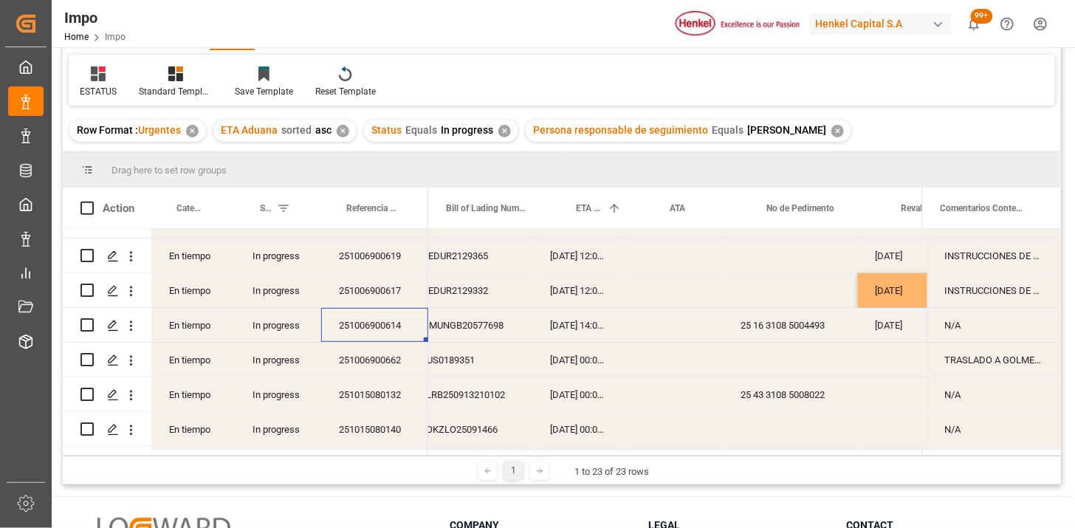
scroll to position [0, 0]
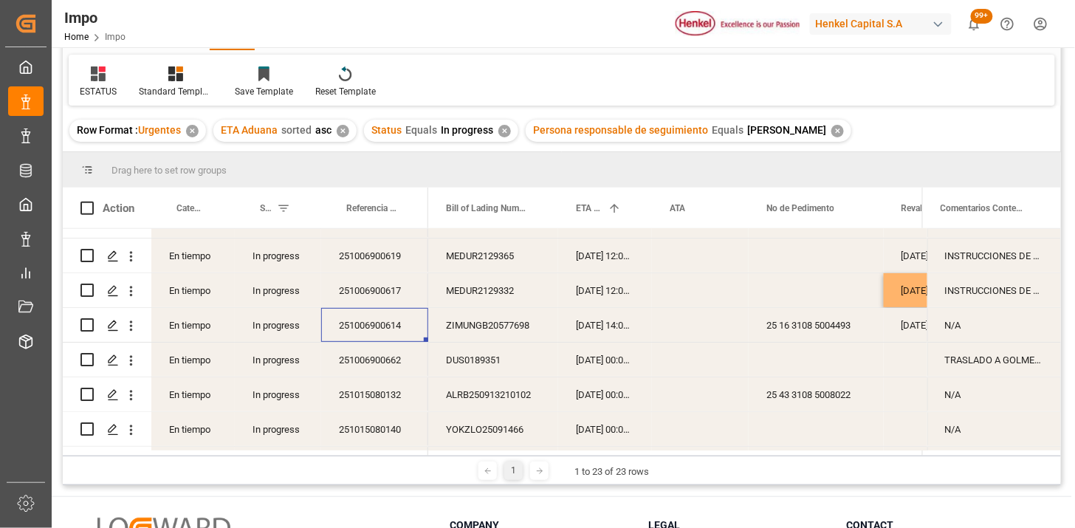
click at [374, 320] on div "251006900614" at bounding box center [374, 325] width 107 height 34
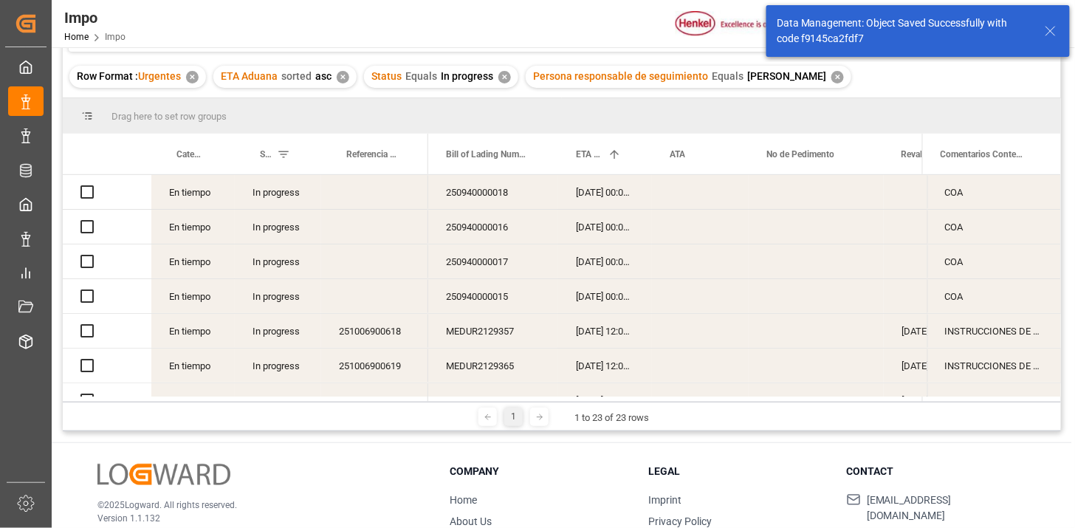
scroll to position [255, 0]
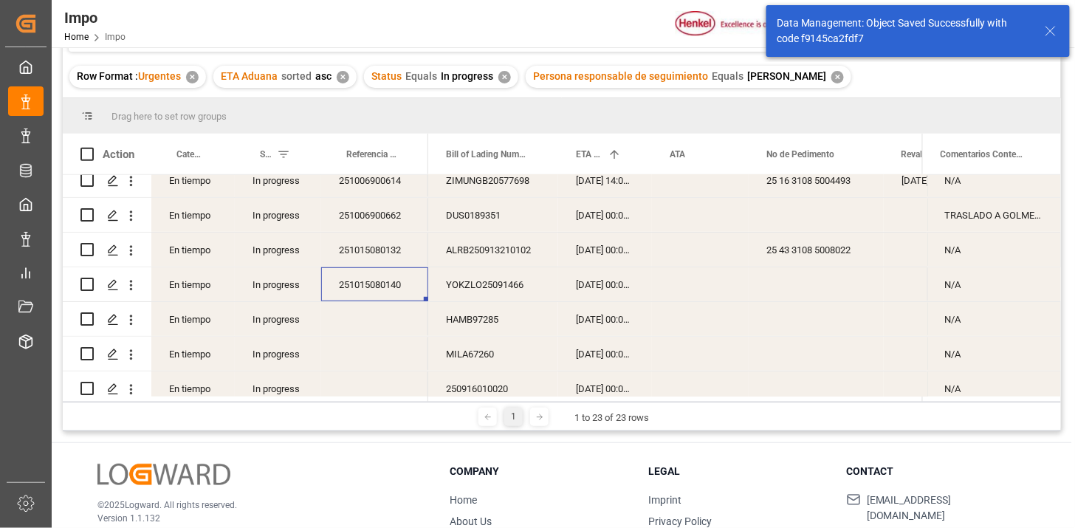
click at [471, 182] on div "ZIMUNGB20577698" at bounding box center [493, 180] width 130 height 34
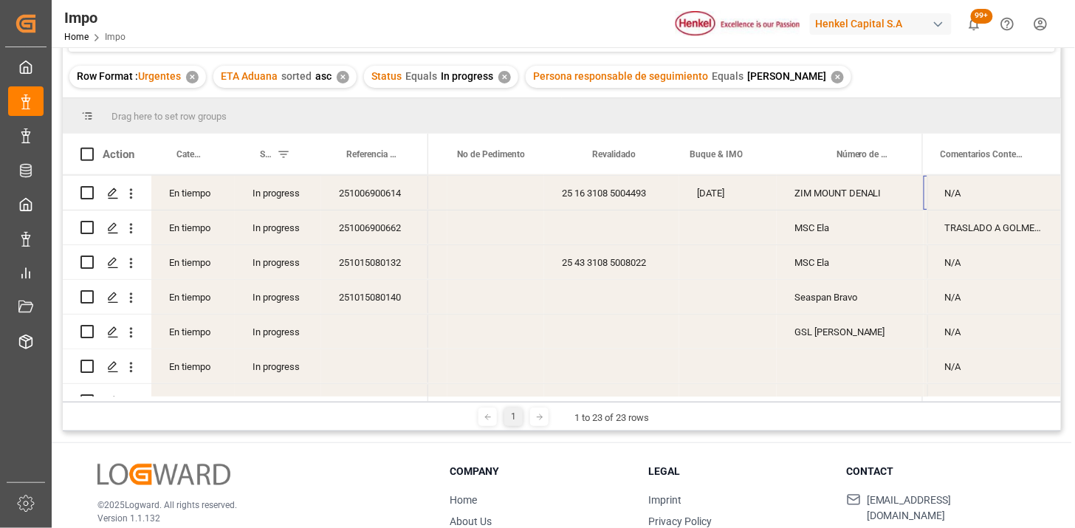
scroll to position [0, 309]
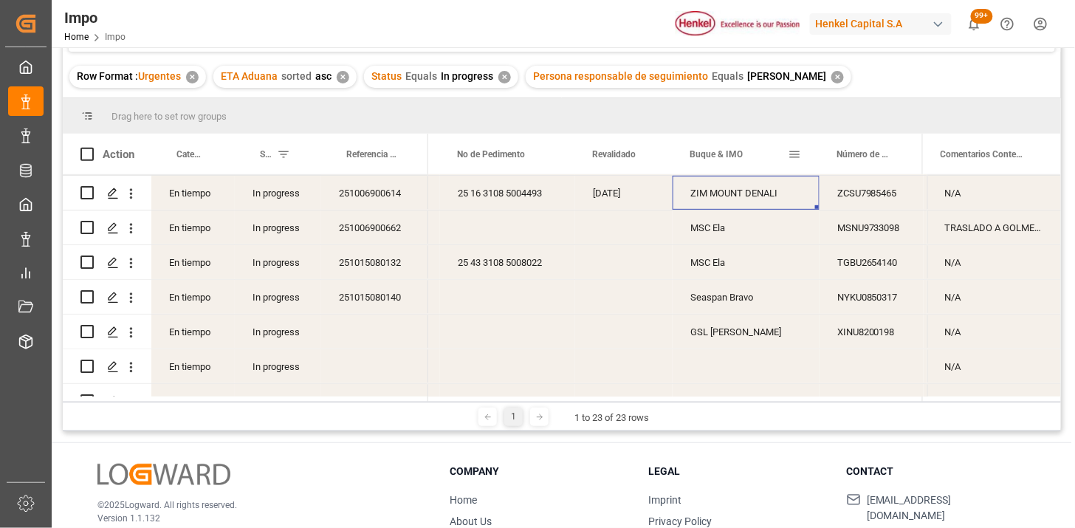
click at [791, 159] on span at bounding box center [794, 154] width 13 height 13
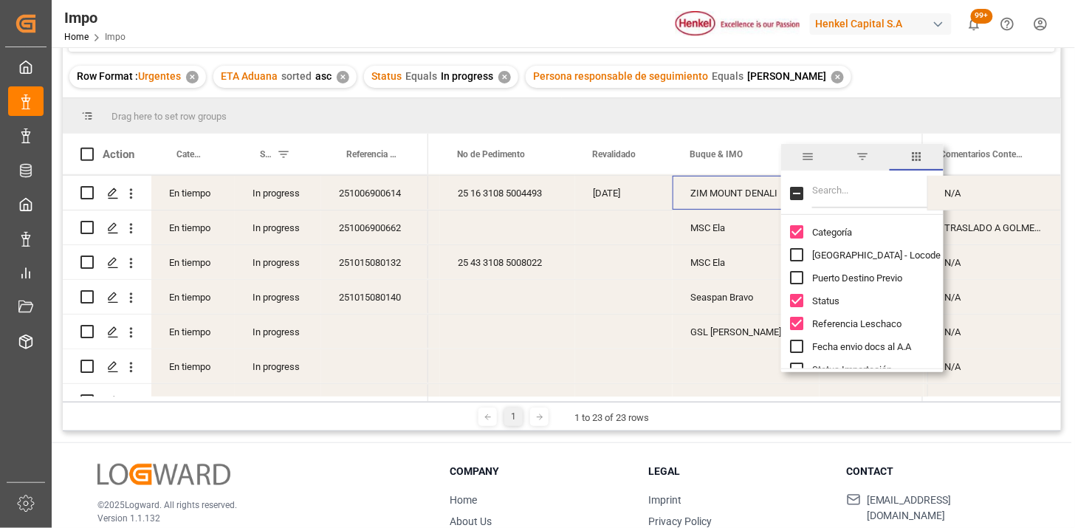
click at [862, 160] on span "filter" at bounding box center [862, 156] width 13 height 13
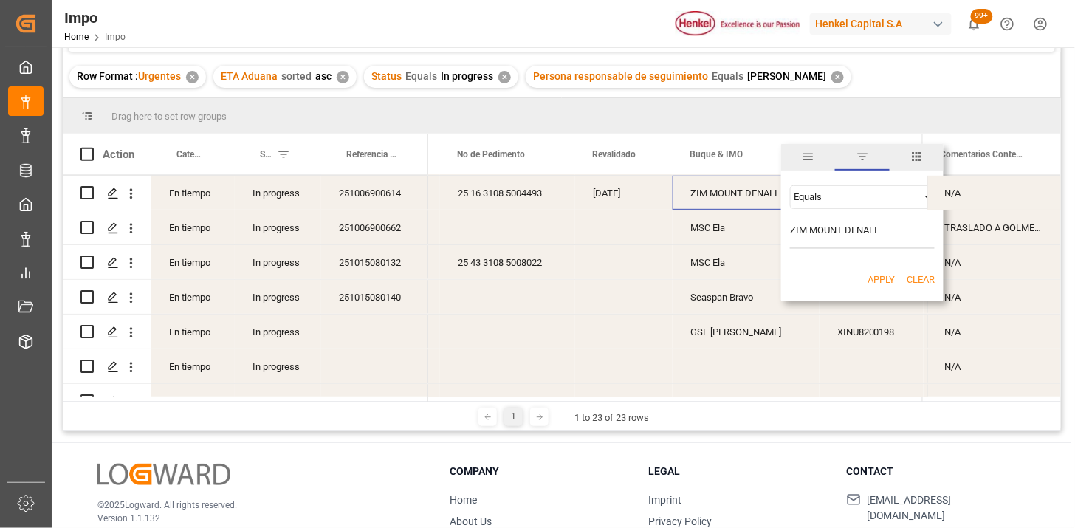
type input "ZIM MOUNT DENALI"
click at [876, 284] on button "Apply" at bounding box center [881, 280] width 27 height 15
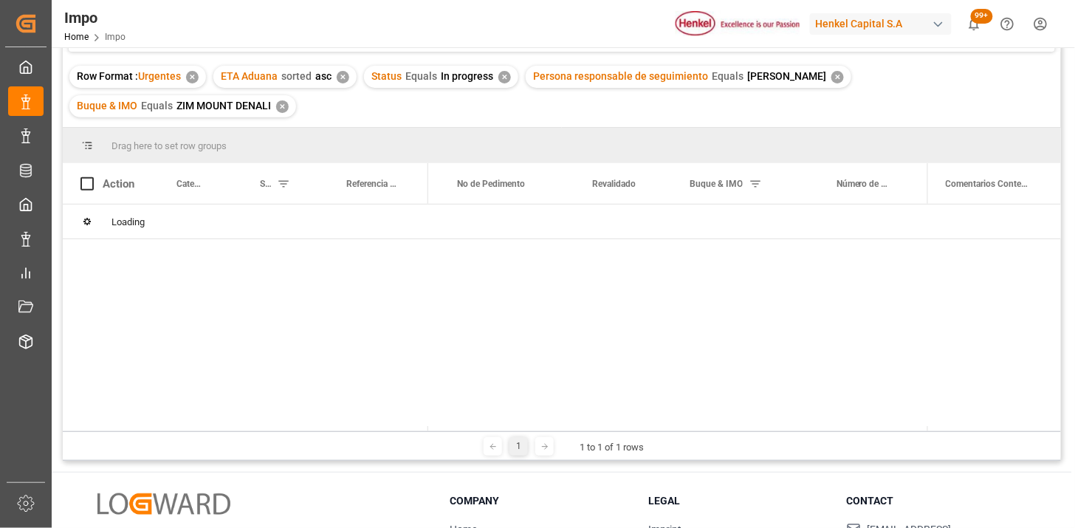
scroll to position [54, 0]
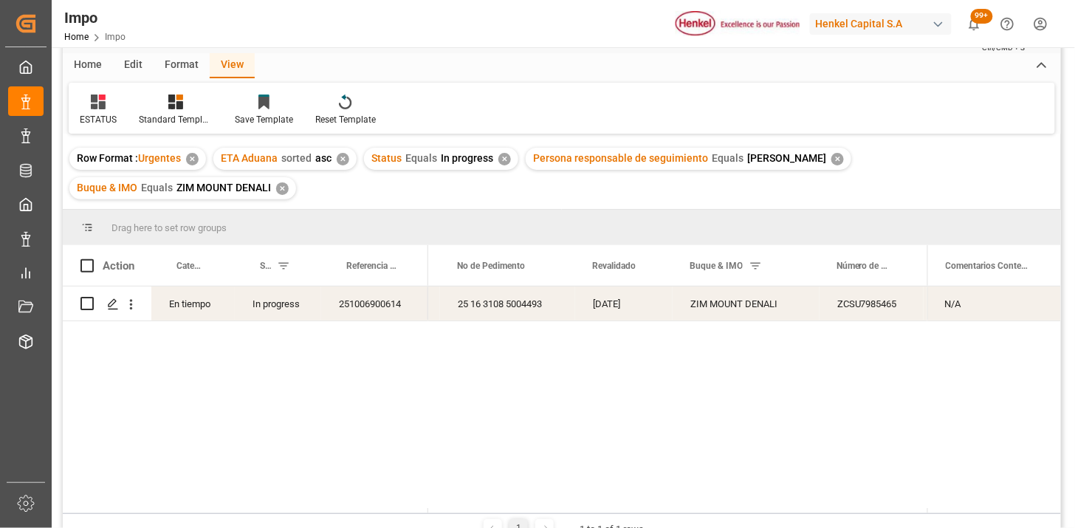
click at [832, 160] on div "✕" at bounding box center [838, 159] width 13 height 13
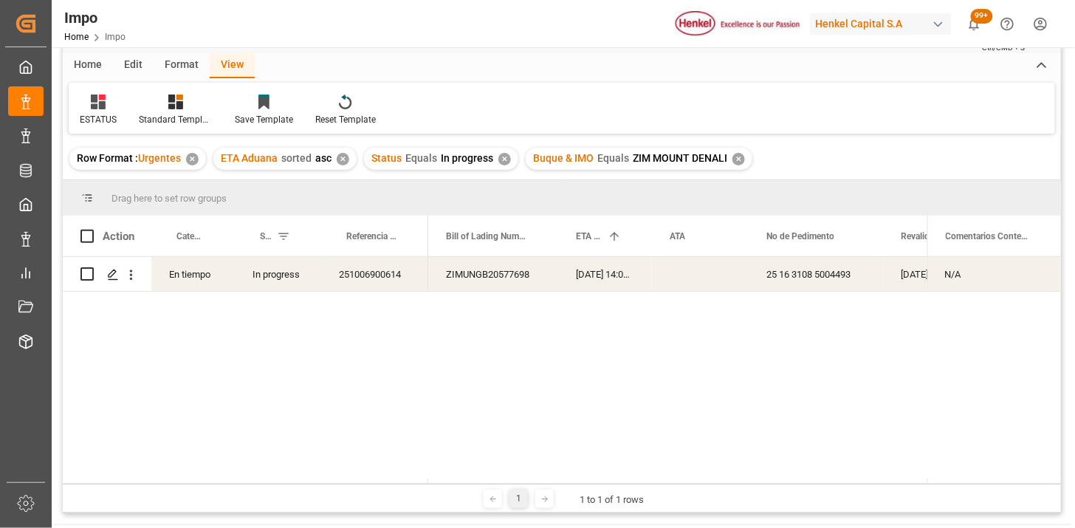
click at [505, 158] on div "✕" at bounding box center [505, 159] width 13 height 13
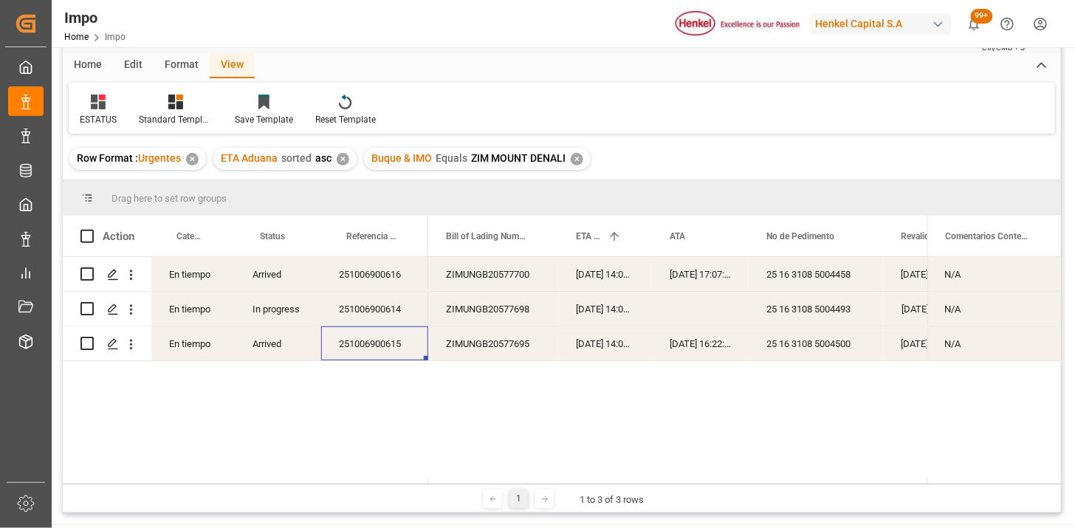
drag, startPoint x: 378, startPoint y: 341, endPoint x: 408, endPoint y: 338, distance: 29.7
click at [380, 341] on div "251006900615" at bounding box center [374, 343] width 107 height 34
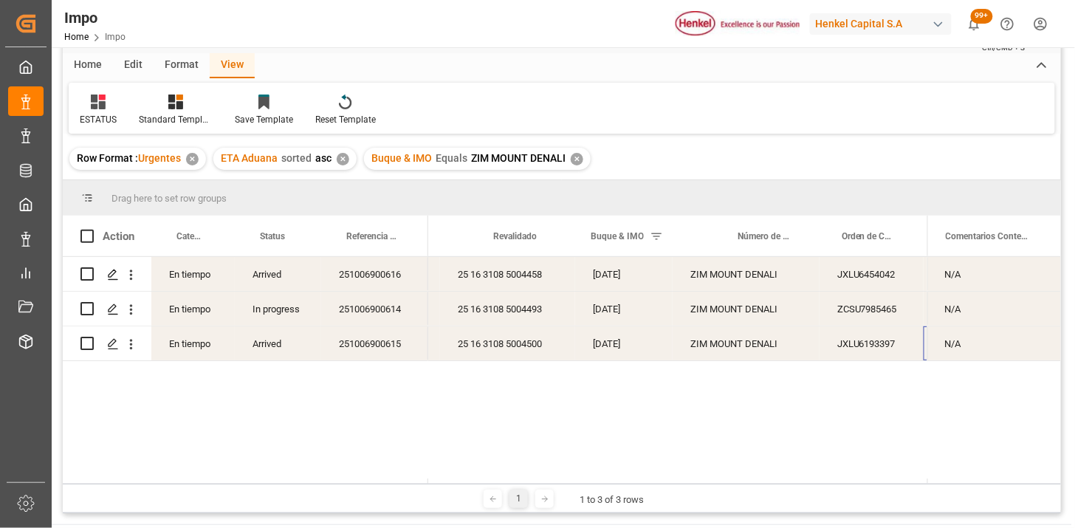
scroll to position [0, 408]
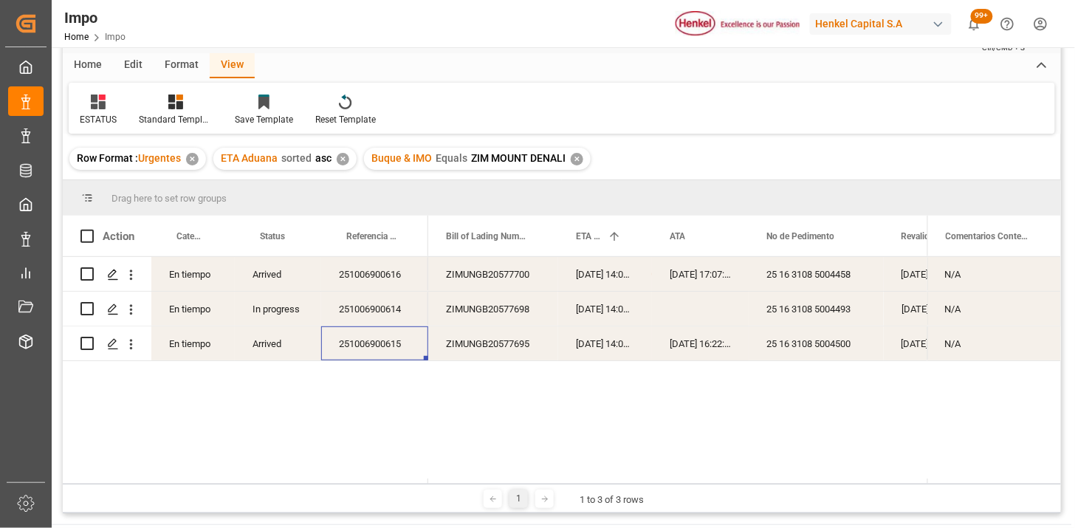
click at [610, 277] on div "08-10-2025 14:00:00" at bounding box center [605, 274] width 94 height 34
click at [690, 278] on div "06-10-2025 17:07:03" at bounding box center [700, 274] width 97 height 34
click at [700, 319] on div "Press SPACE to select this row." at bounding box center [700, 309] width 97 height 34
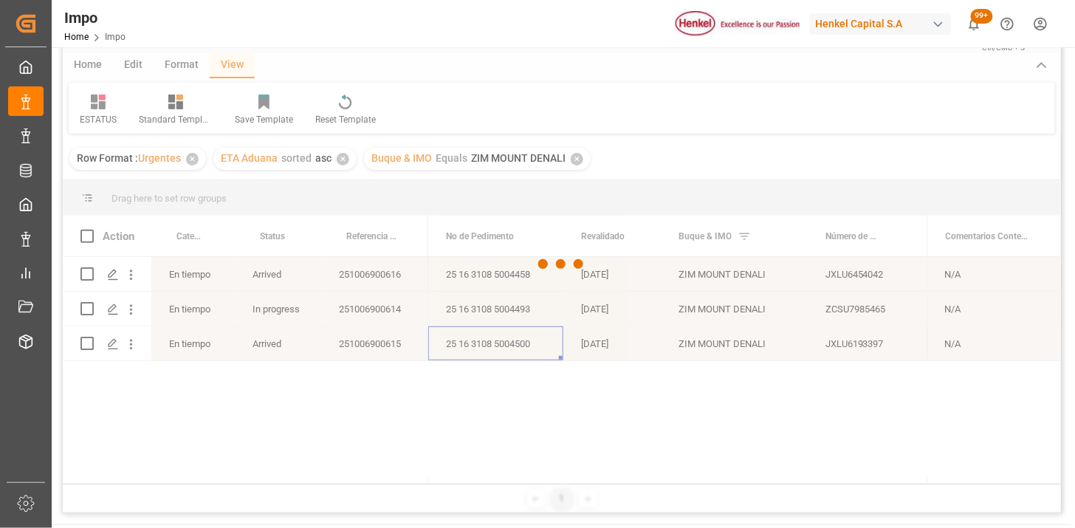
scroll to position [0, 224]
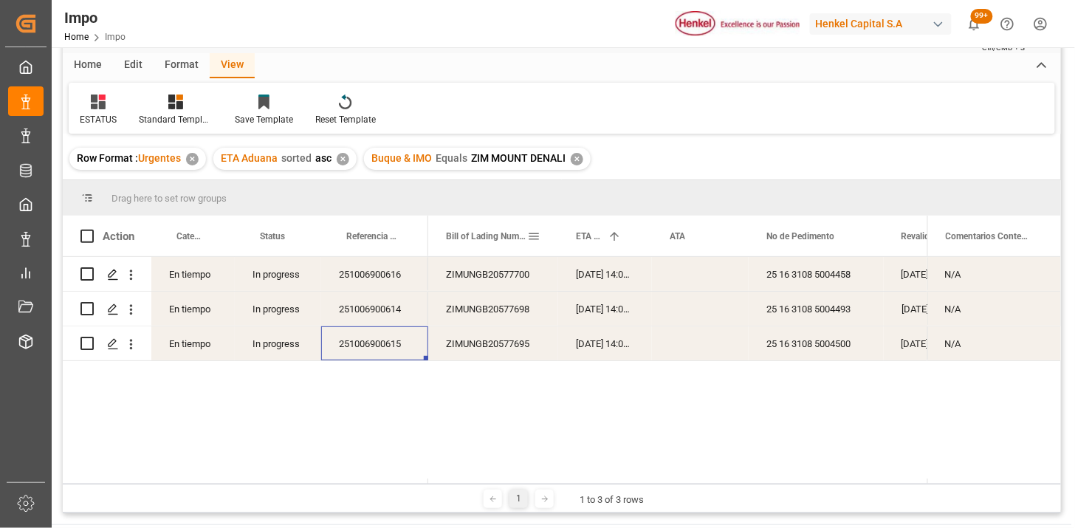
click at [538, 239] on span at bounding box center [533, 236] width 13 height 13
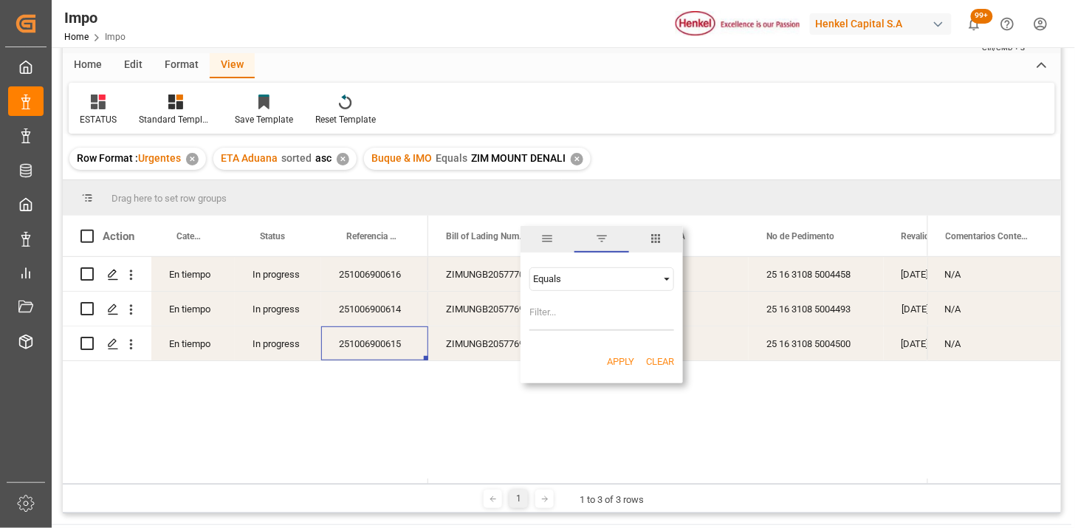
click at [644, 242] on span "columns" at bounding box center [656, 239] width 54 height 27
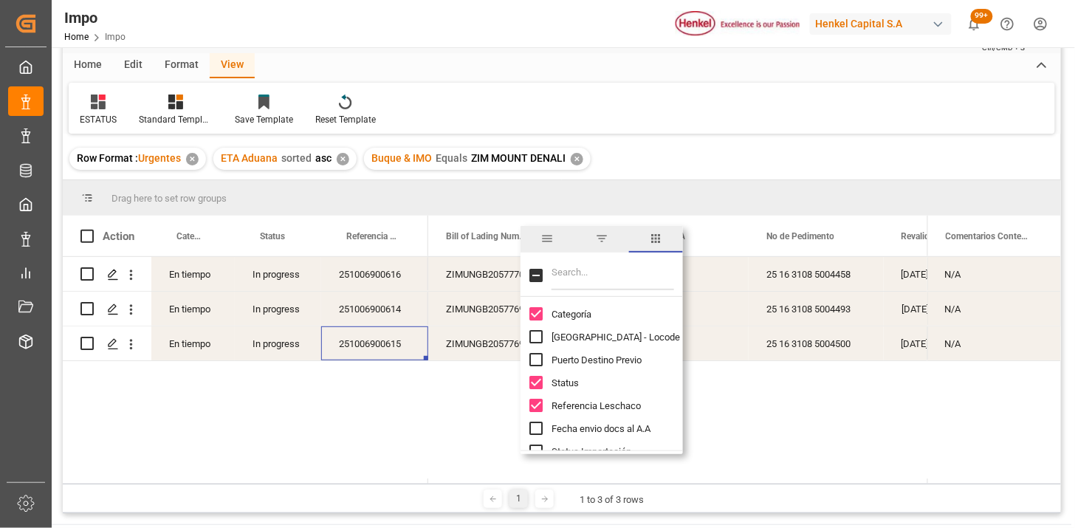
click at [614, 270] on input "Filter Columns Input" at bounding box center [613, 276] width 123 height 30
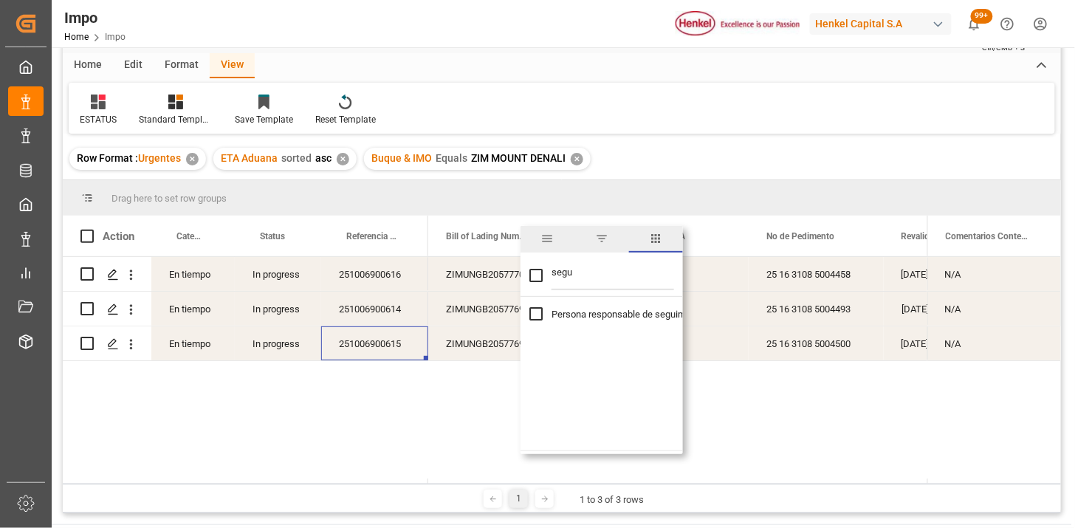
type input "segu"
click at [601, 318] on span "Persona responsable de seguimiento" at bounding box center [629, 314] width 155 height 11
checkbox input "true"
click at [459, 341] on div "ZIMUNGB20577695" at bounding box center [493, 343] width 130 height 34
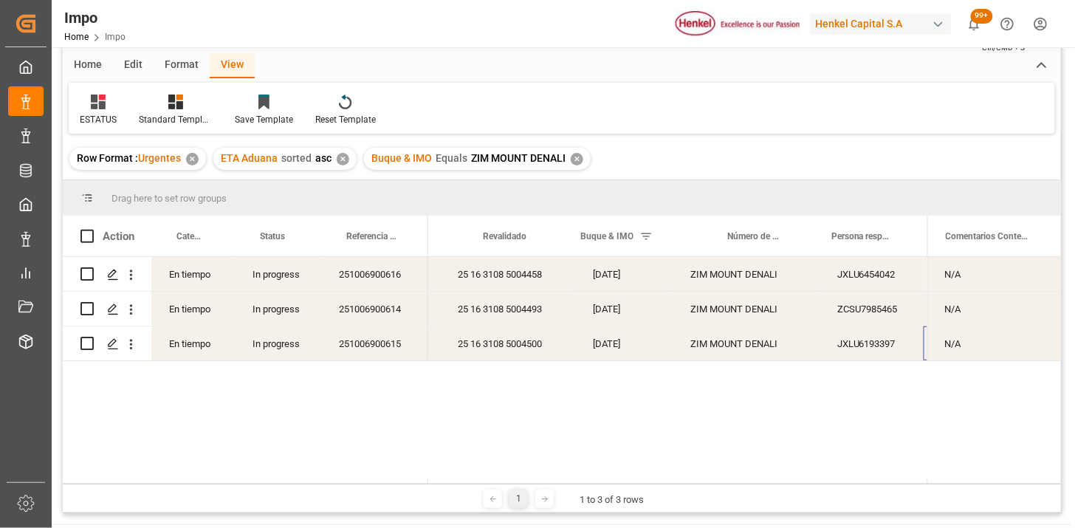
scroll to position [0, 418]
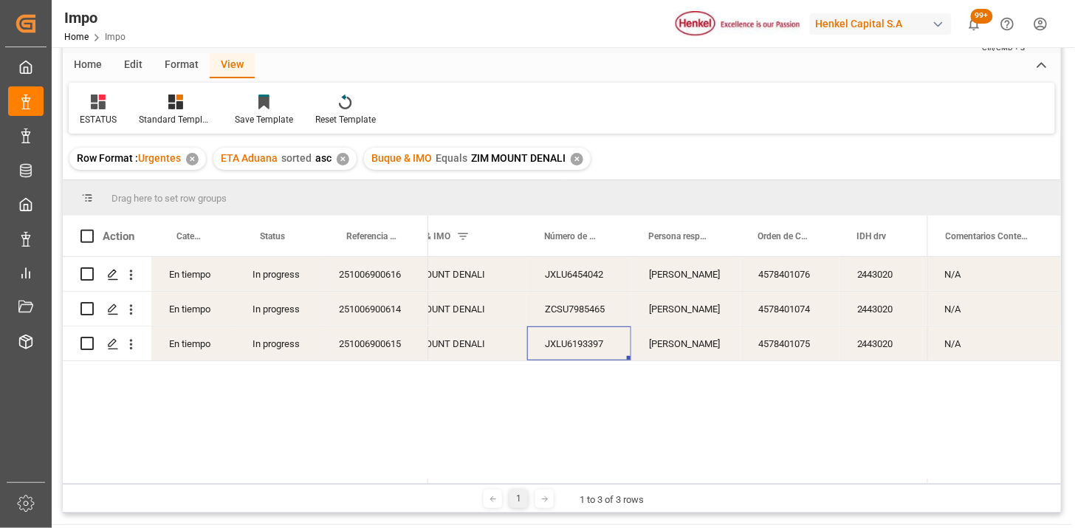
click at [578, 153] on div "✕" at bounding box center [577, 159] width 13 height 13
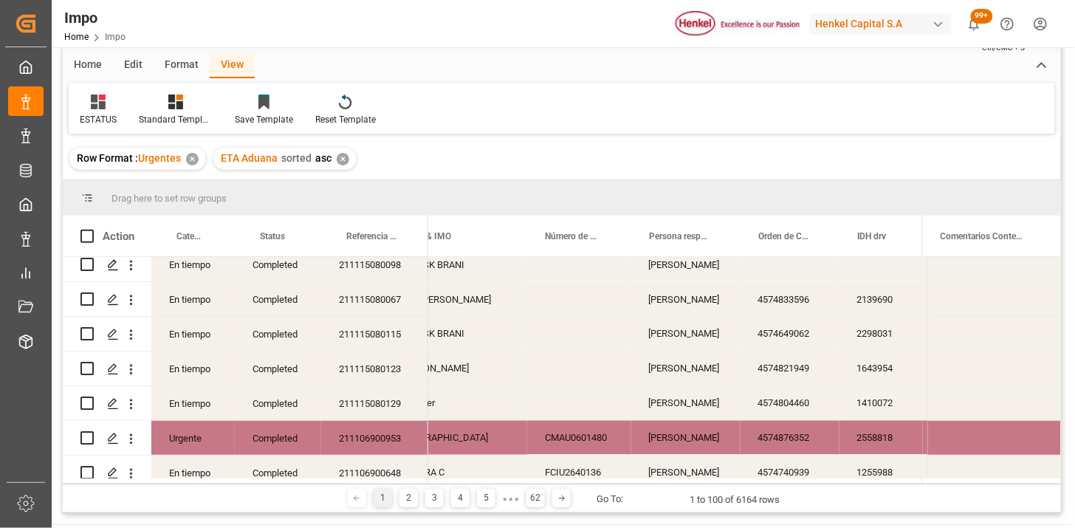
scroll to position [82, 0]
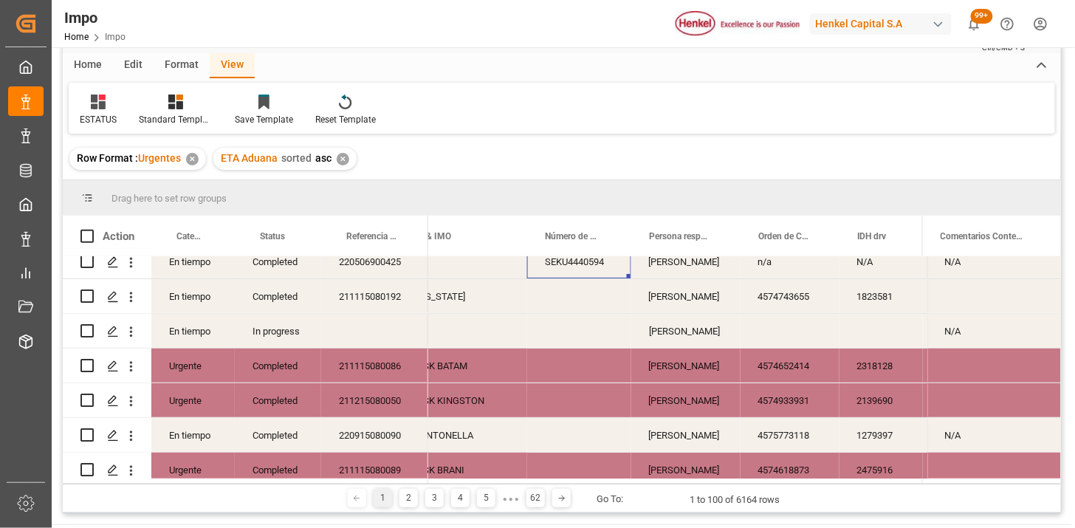
click at [346, 161] on div "✕" at bounding box center [343, 159] width 13 height 13
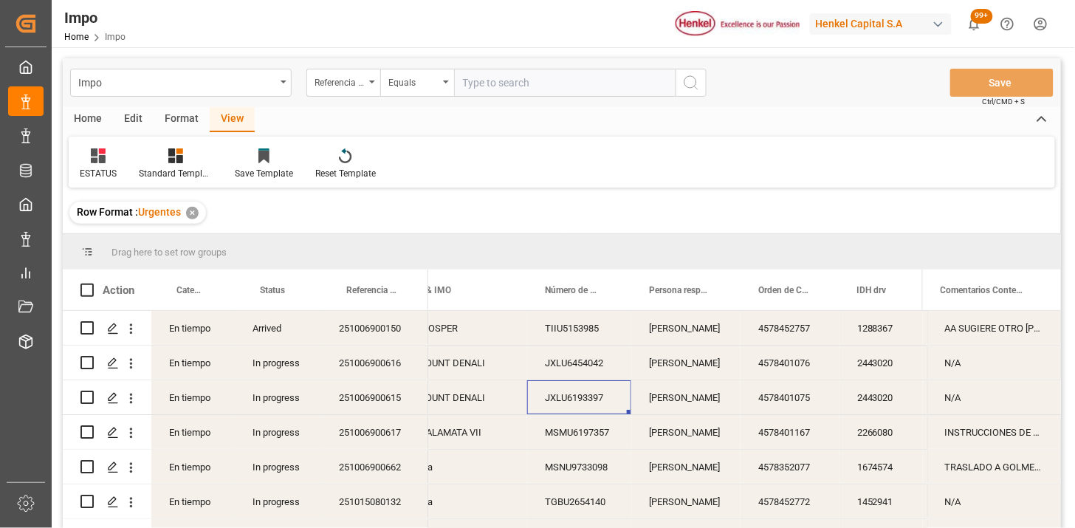
click at [510, 95] on input "text" at bounding box center [565, 83] width 222 height 28
paste input "250906900806"
paste input "250906900819"
type input "250906900806,250906900819"
click at [443, 90] on div "Equals" at bounding box center [417, 83] width 74 height 28
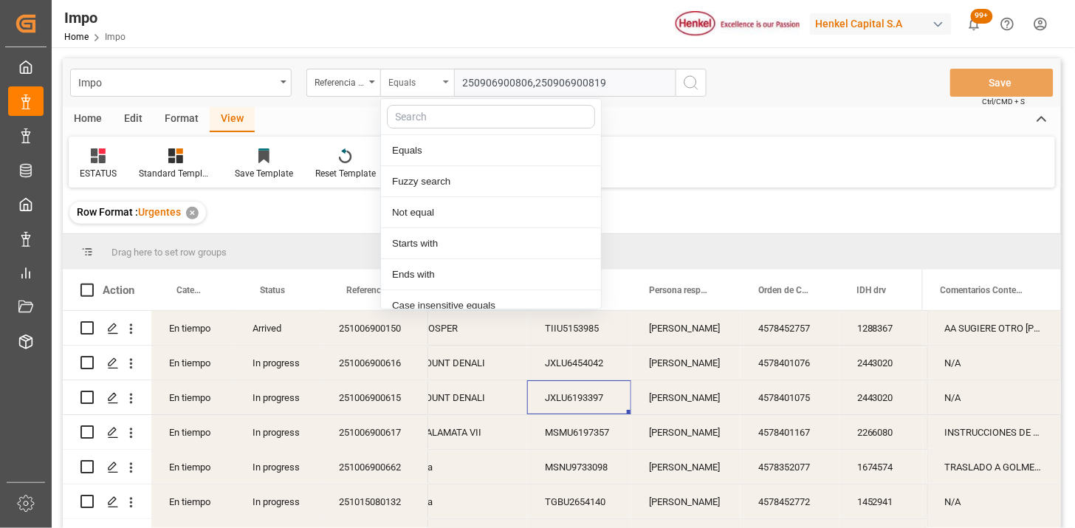
scroll to position [74, 0]
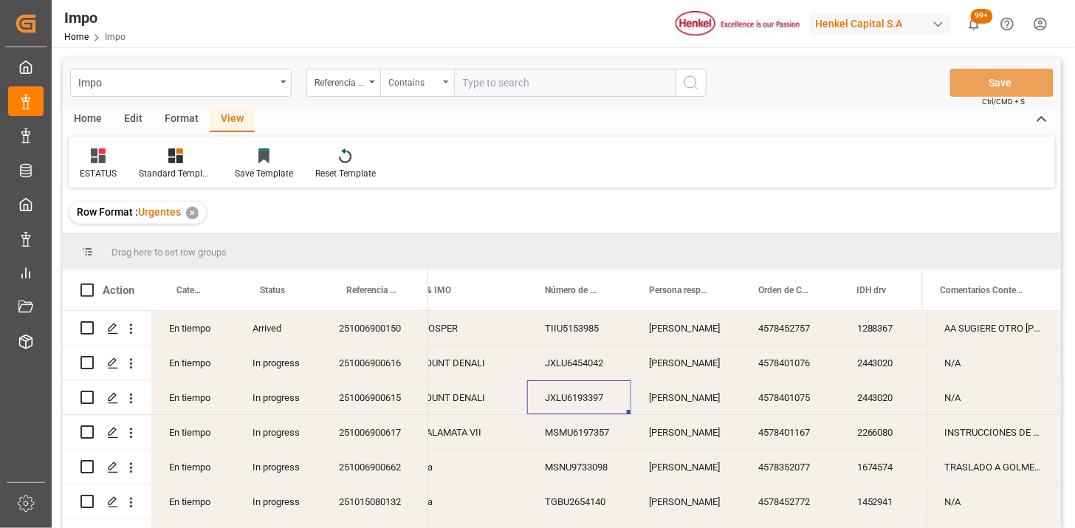
paste input "250906900806,250906900819"
type input "250906900806,250906900819"
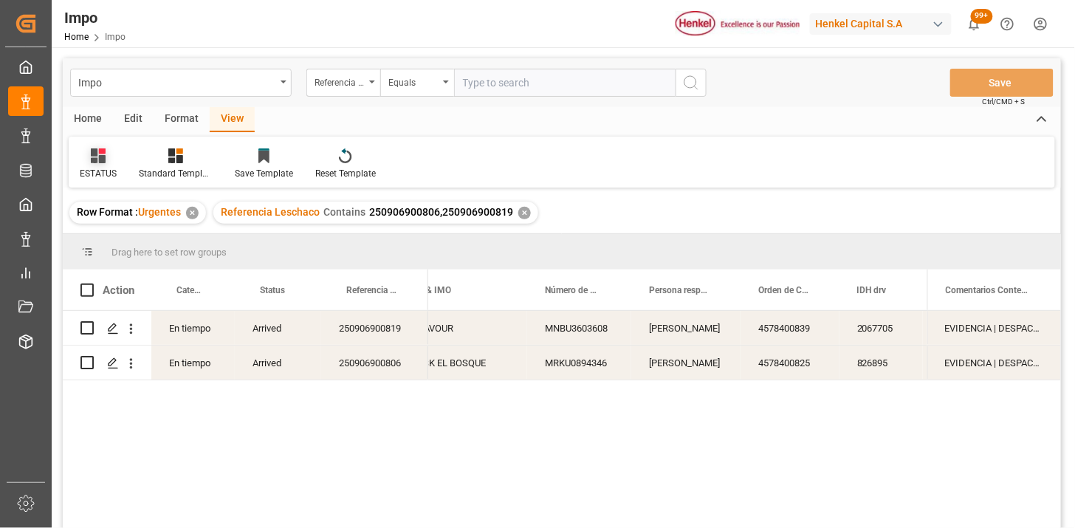
click at [108, 154] on div at bounding box center [98, 156] width 37 height 16
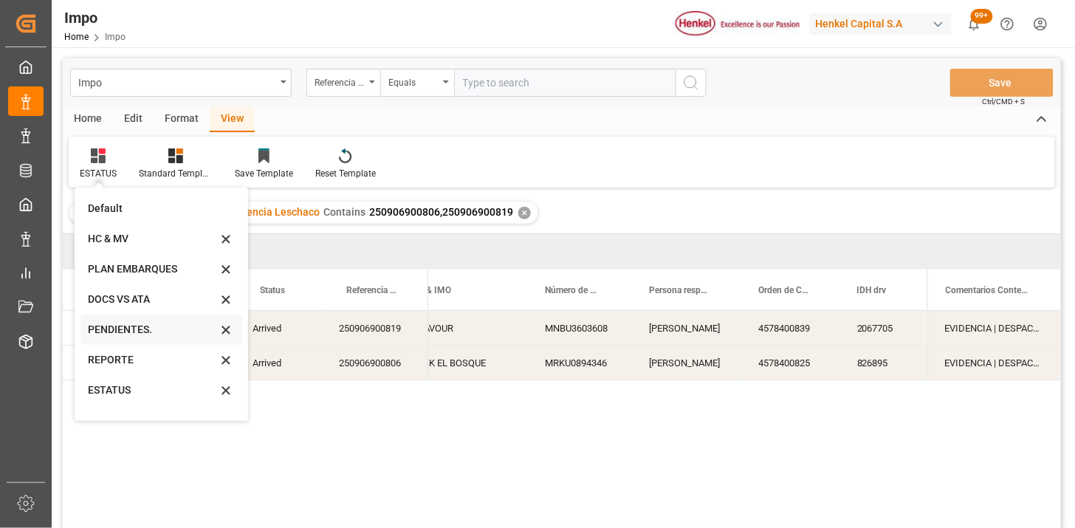
scroll to position [81, 0]
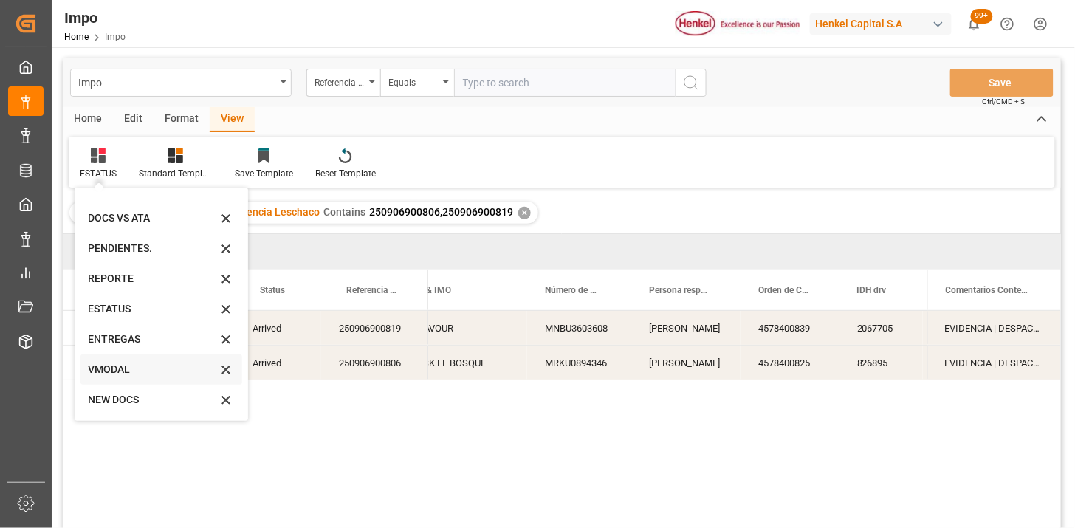
click at [133, 373] on div "VMODAL" at bounding box center [152, 370] width 129 height 16
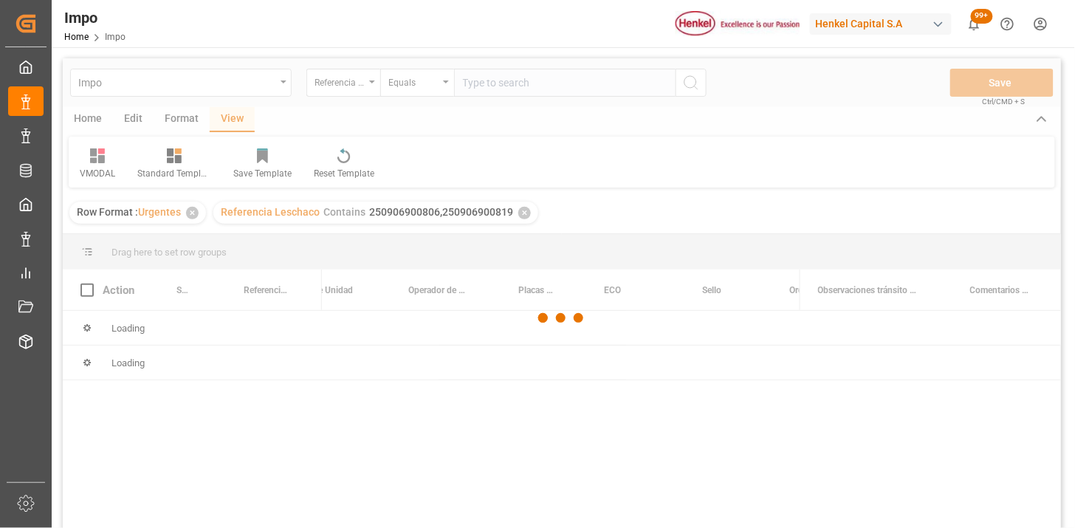
scroll to position [82, 0]
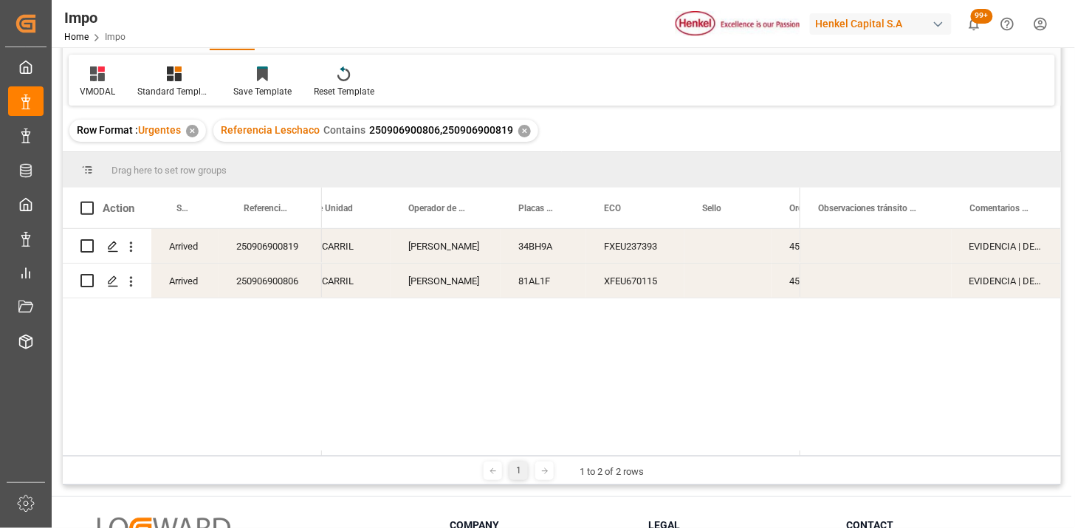
click at [436, 249] on div "JOSE OTERO" at bounding box center [446, 246] width 110 height 34
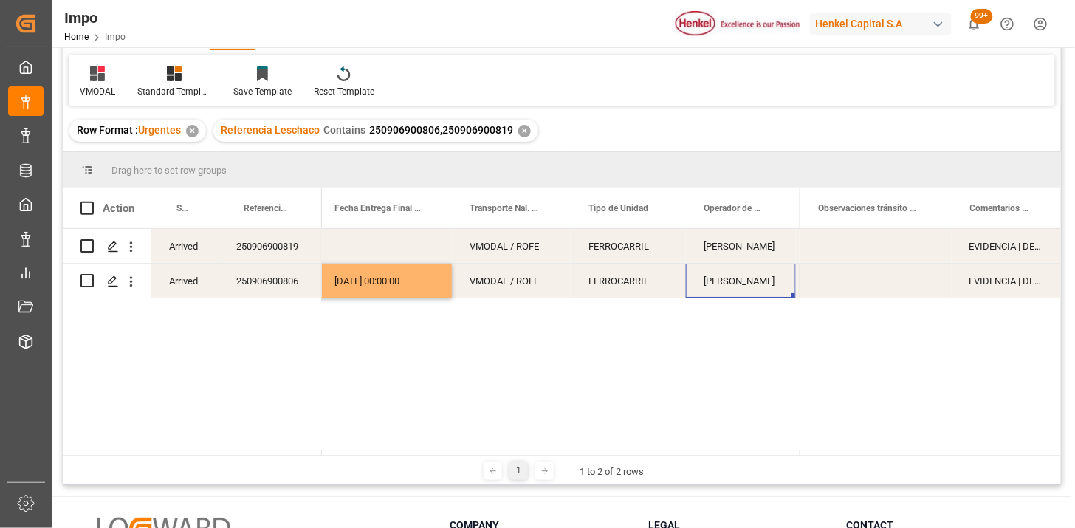
scroll to position [0, 392]
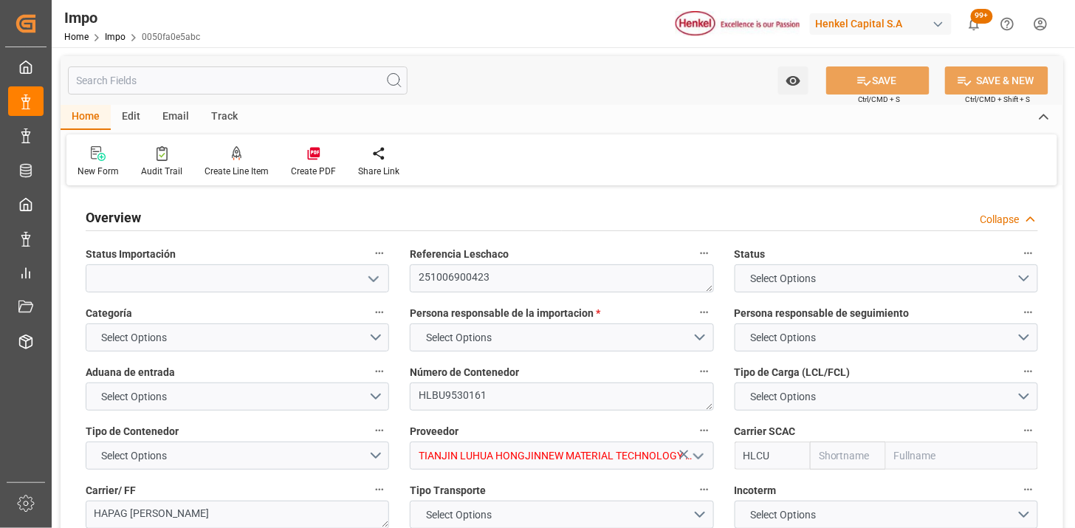
type input "Hapag [PERSON_NAME]"
type input "Hapag Lloyd Aktiengesellschaft"
type input "1"
type input "50"
type input "20"
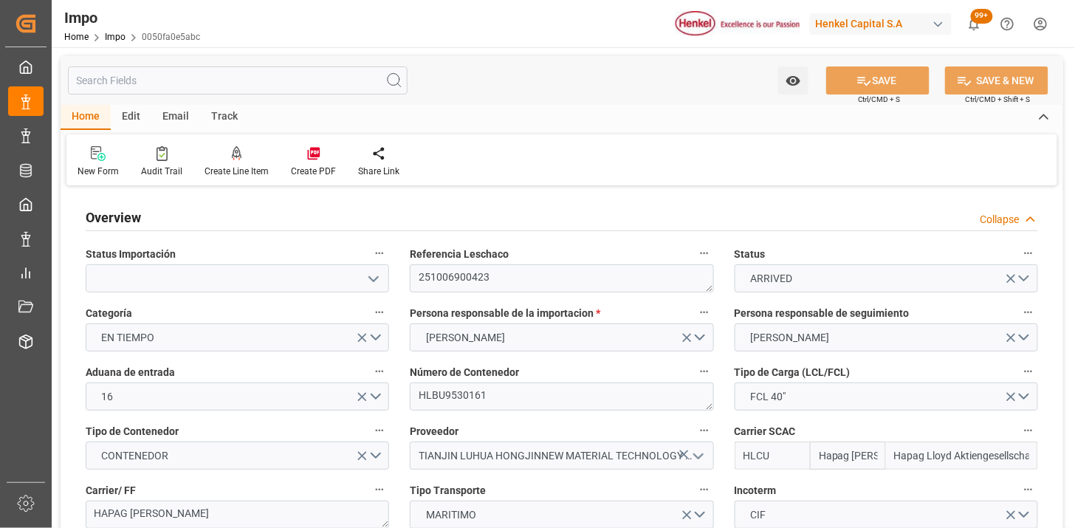
type input "[DATE]"
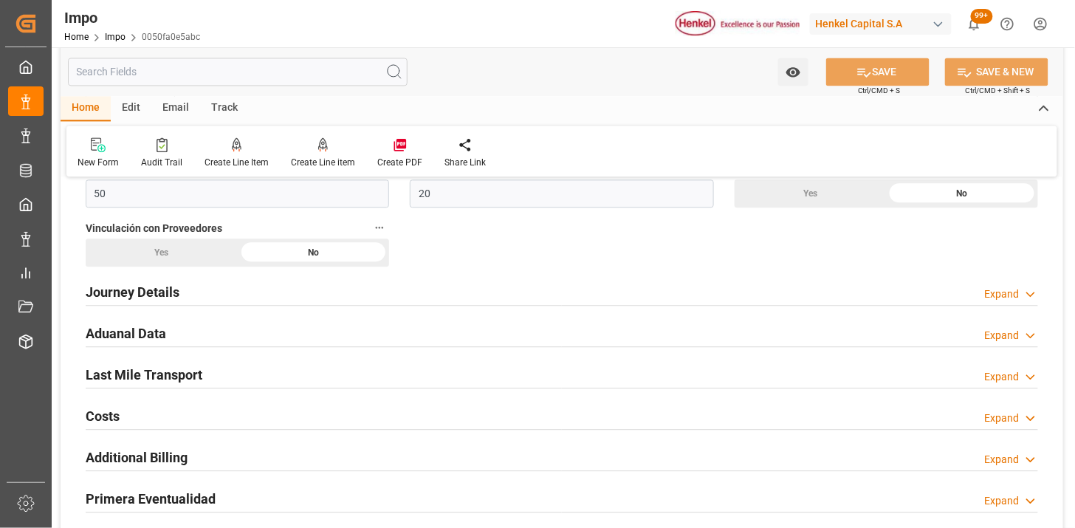
scroll to position [903, 0]
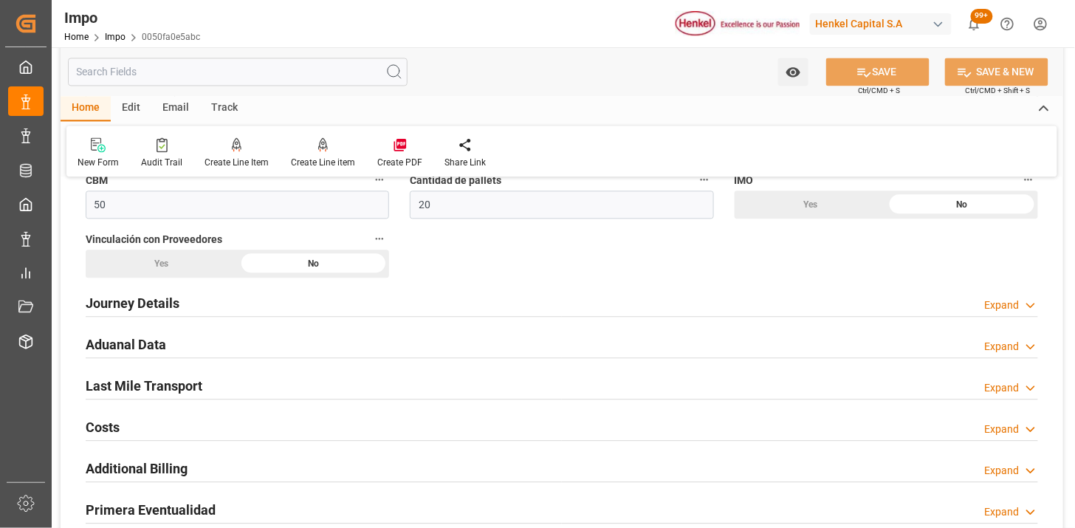
click at [270, 335] on div "Aduanal Data Expand" at bounding box center [562, 343] width 953 height 28
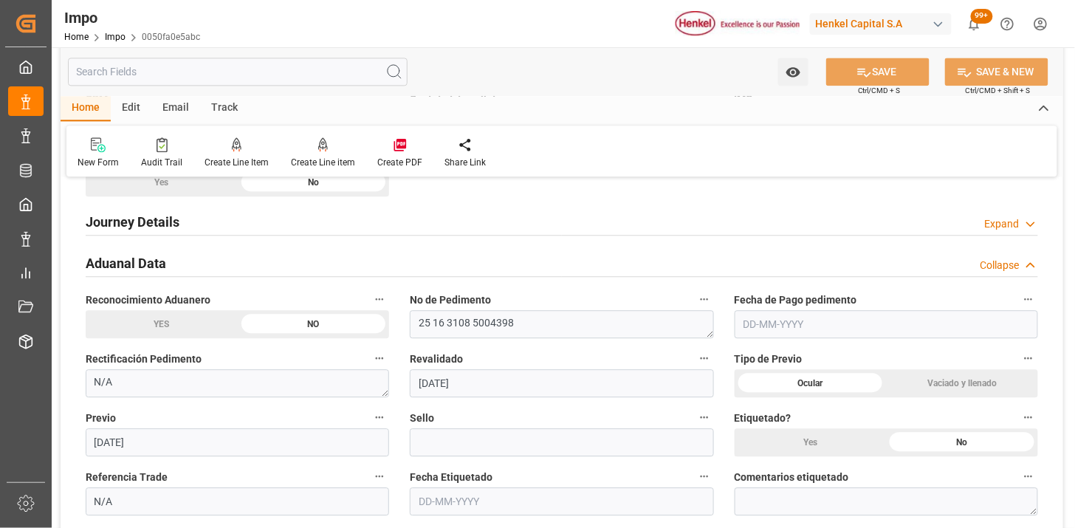
scroll to position [985, 0]
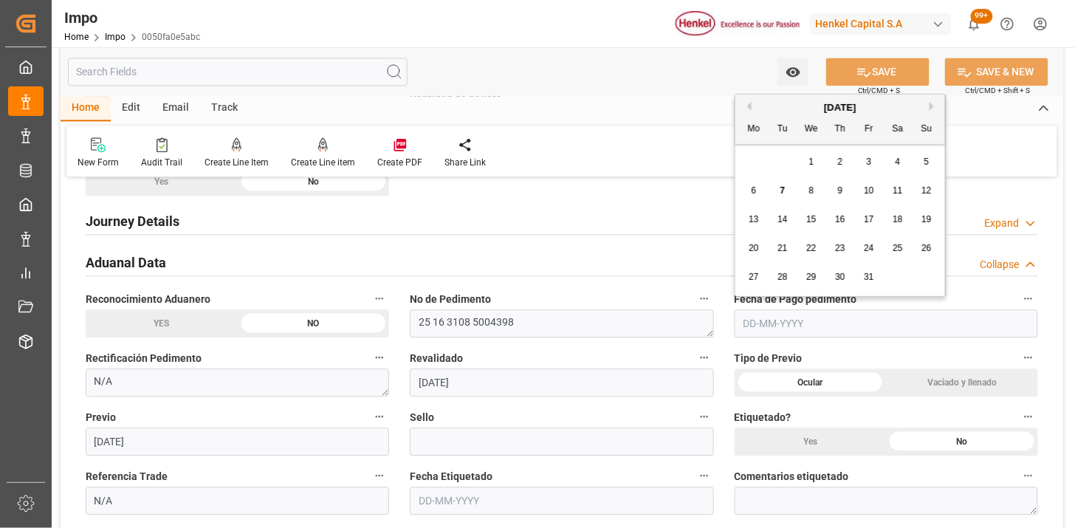
click at [754, 329] on input "text" at bounding box center [887, 323] width 304 height 28
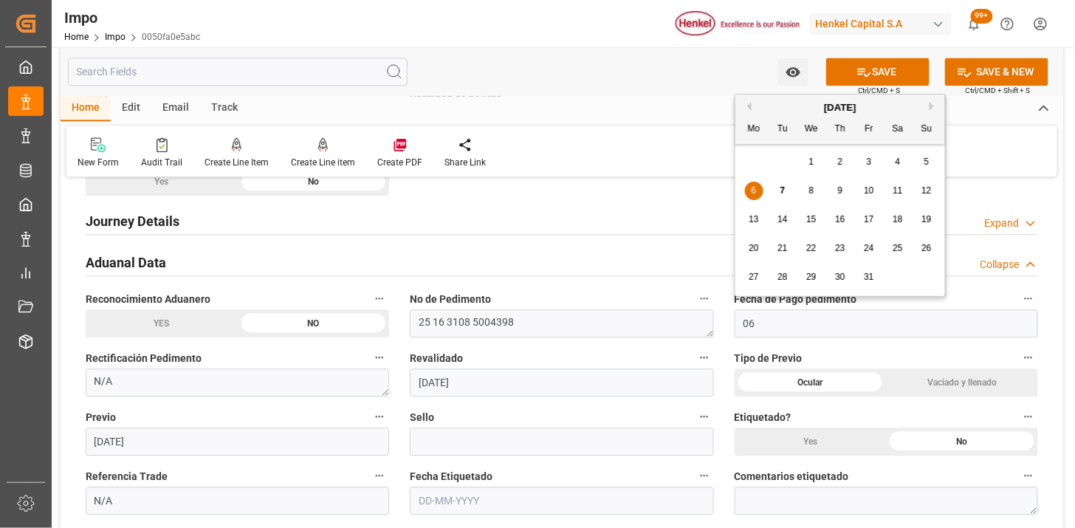
type input "[DATE]"
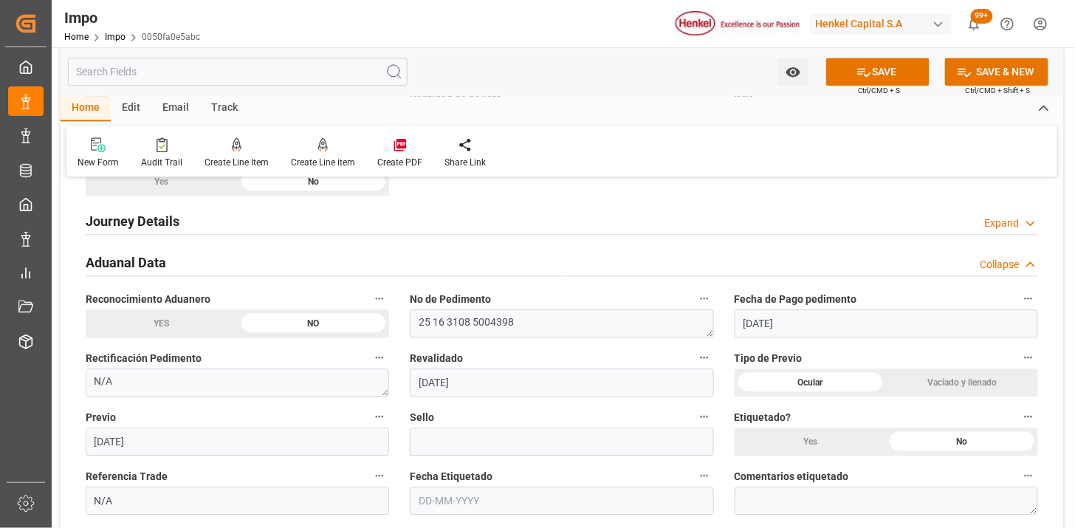
scroll to position [1149, 0]
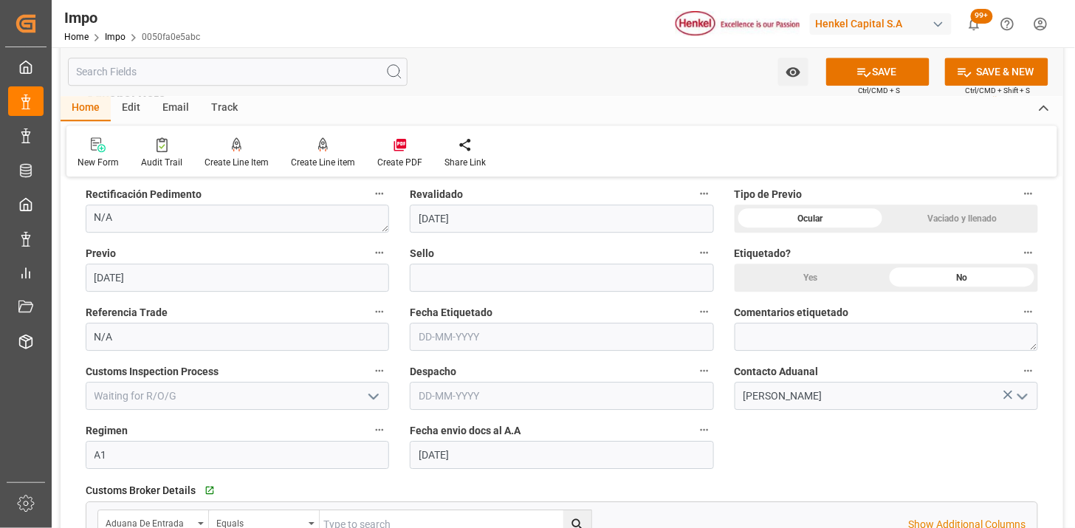
click at [466, 345] on input "text" at bounding box center [562, 337] width 304 height 28
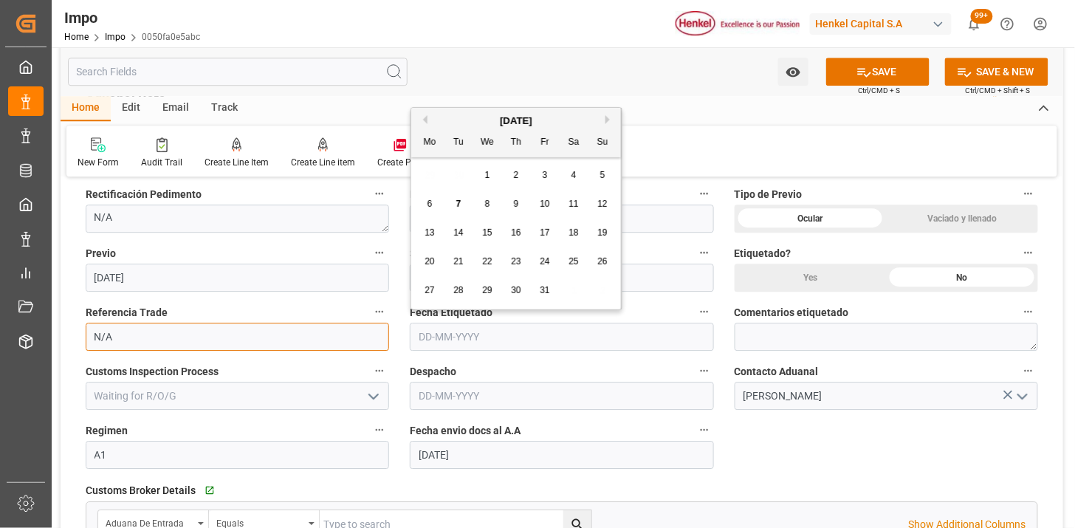
click at [375, 326] on input "N/A" at bounding box center [238, 337] width 304 height 28
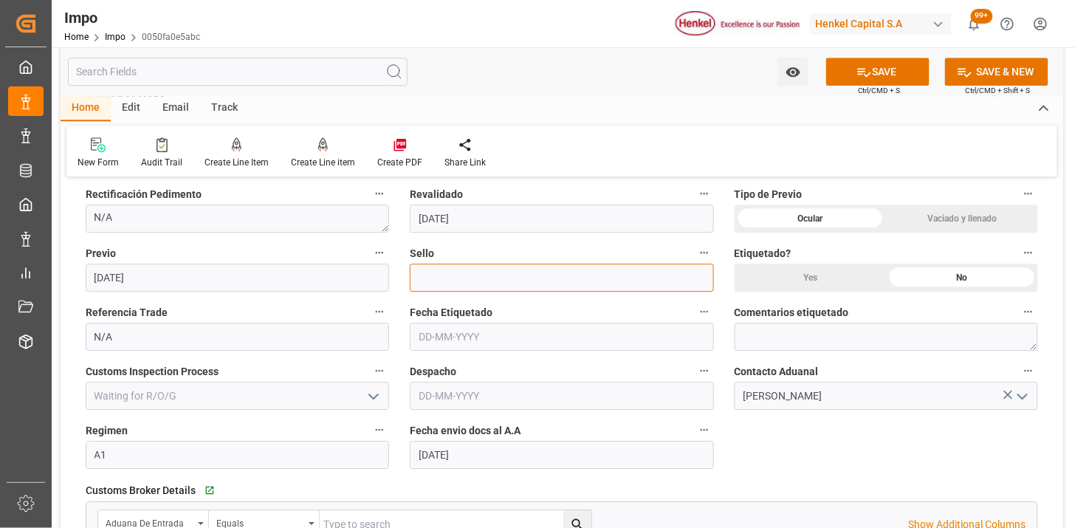
click at [637, 276] on input at bounding box center [562, 278] width 304 height 28
paste input "CEM23-3548454"
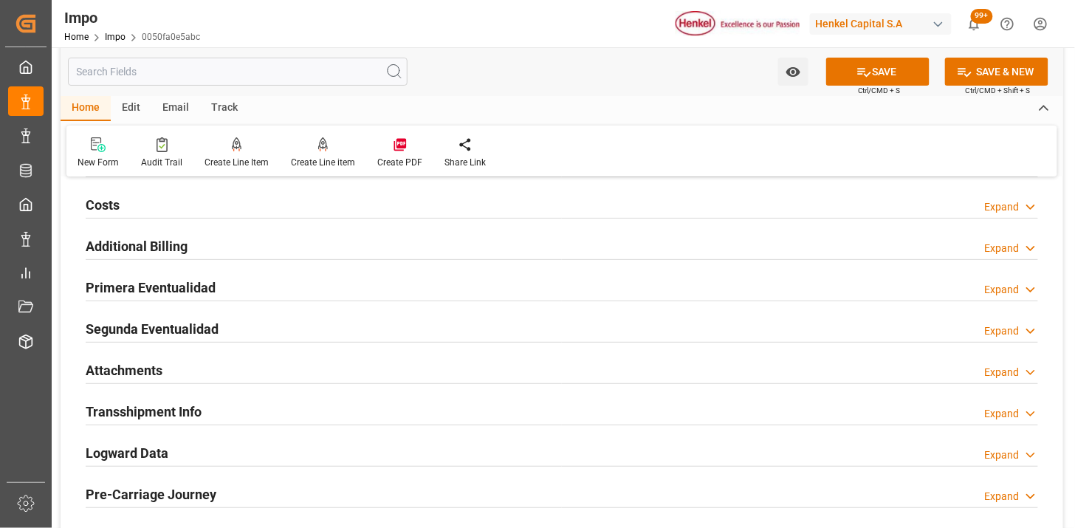
scroll to position [1641, 0]
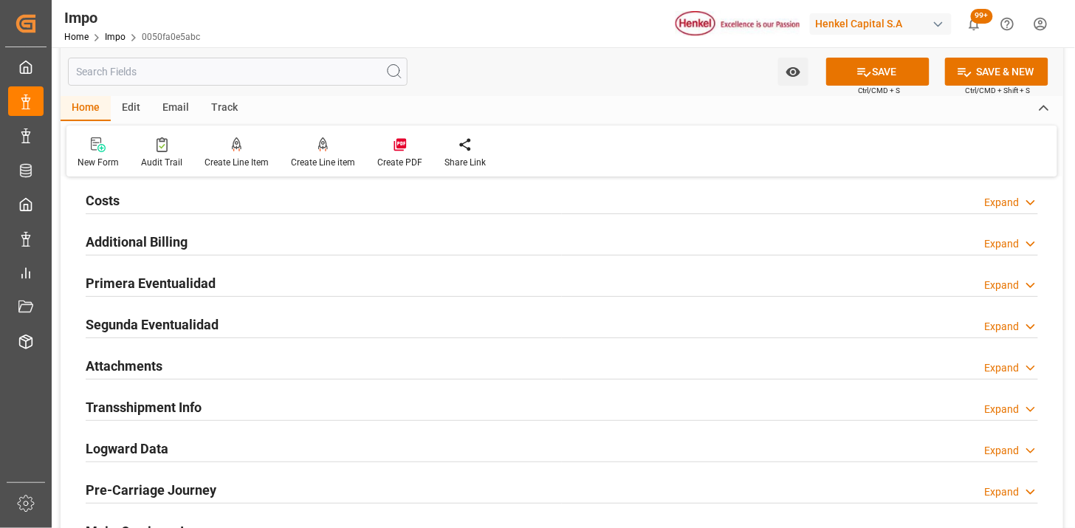
type input "CEM23-3548454"
click at [296, 284] on div "Primera Eventualidad Expand" at bounding box center [562, 282] width 953 height 28
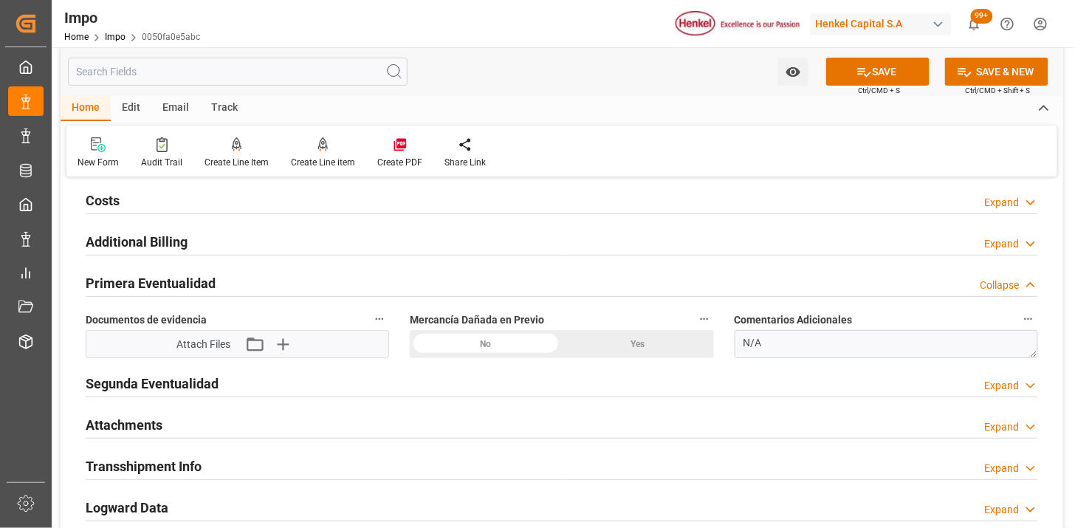
click at [501, 347] on div "No" at bounding box center [486, 344] width 152 height 28
click at [290, 348] on icon "button" at bounding box center [282, 344] width 24 height 24
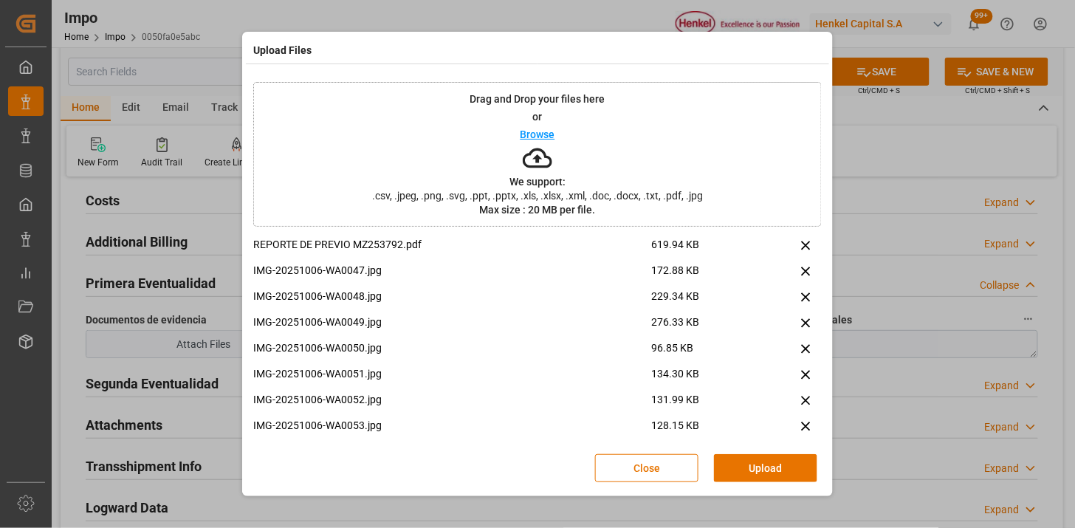
drag, startPoint x: 755, startPoint y: 471, endPoint x: 539, endPoint y: 481, distance: 215.9
click at [753, 471] on button "Upload" at bounding box center [765, 468] width 103 height 28
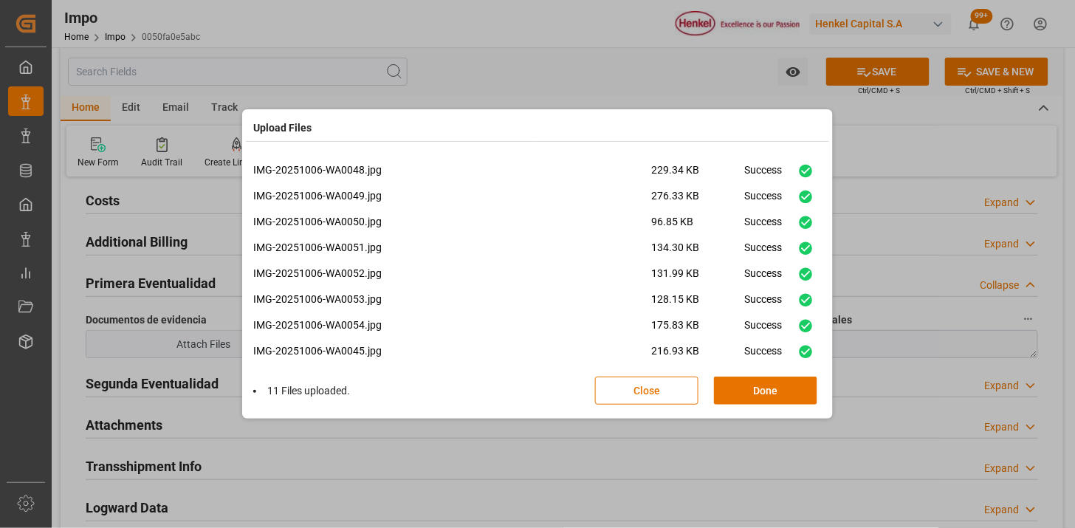
scroll to position [87, 0]
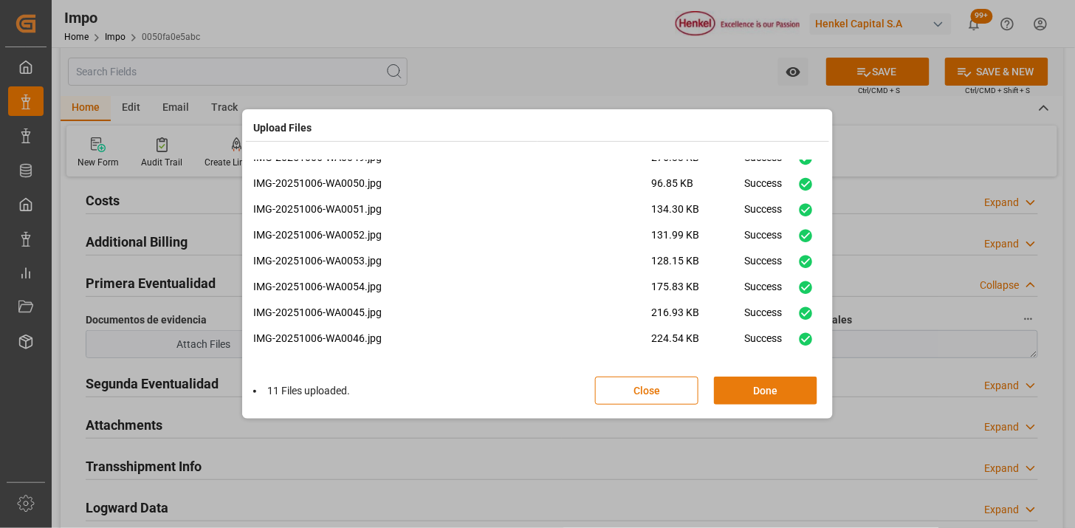
click at [754, 388] on button "Done" at bounding box center [765, 391] width 103 height 28
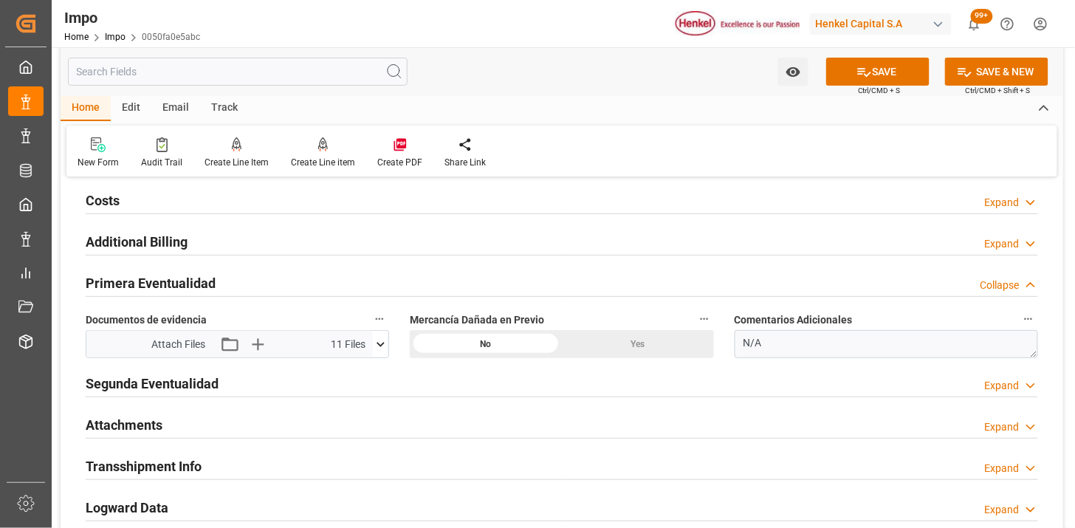
click at [239, 430] on div "Attachments Expand" at bounding box center [562, 424] width 953 height 28
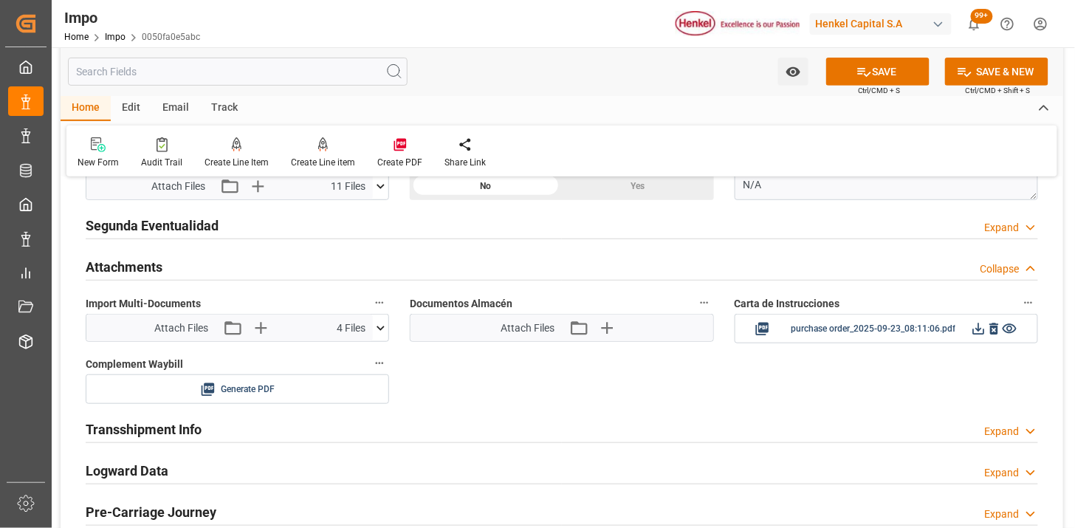
scroll to position [1805, 0]
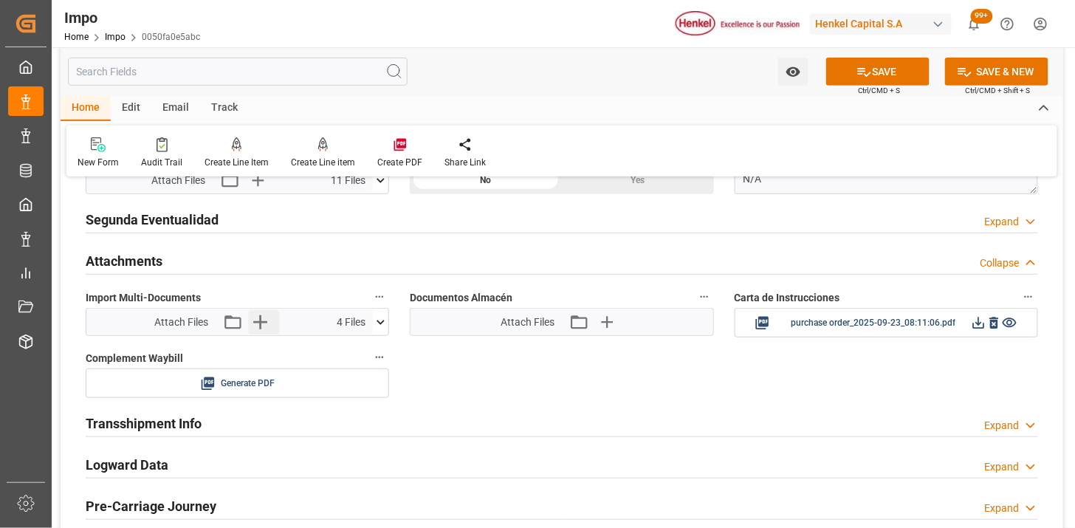
click at [273, 324] on button "Upload new file" at bounding box center [263, 322] width 31 height 24
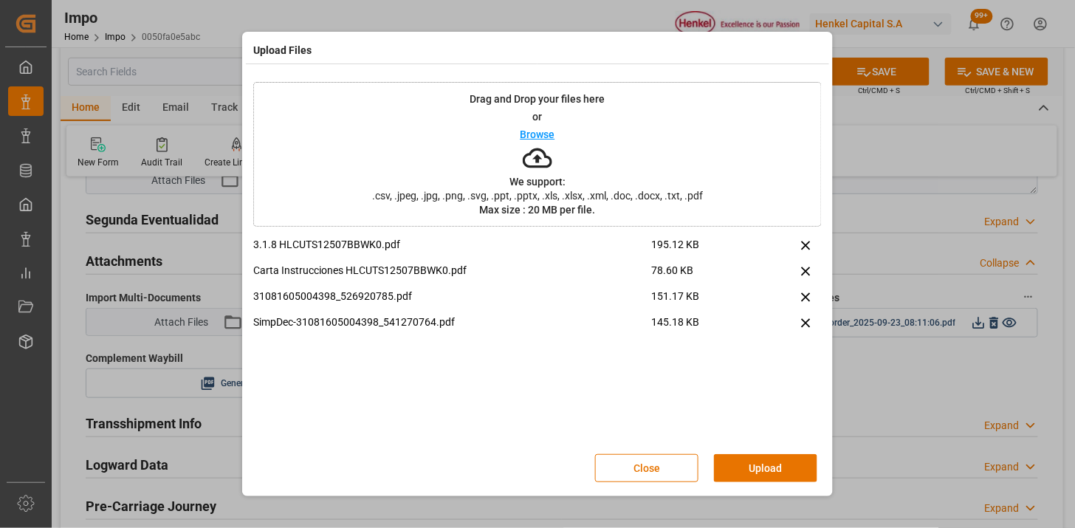
drag, startPoint x: 748, startPoint y: 465, endPoint x: 714, endPoint y: 483, distance: 38.3
click at [734, 471] on button "Upload" at bounding box center [765, 468] width 103 height 28
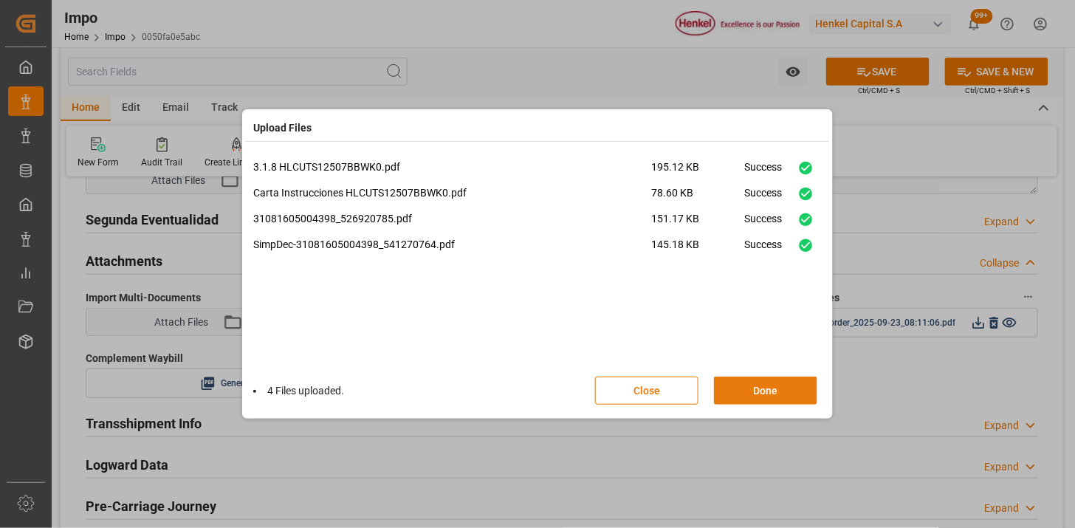
click at [756, 393] on button "Done" at bounding box center [765, 391] width 103 height 28
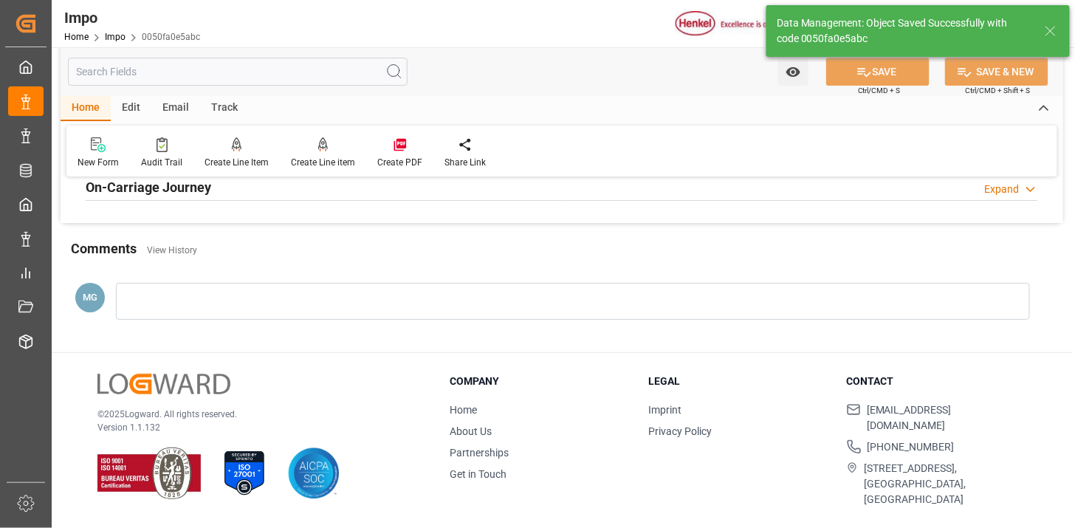
scroll to position [1293, 0]
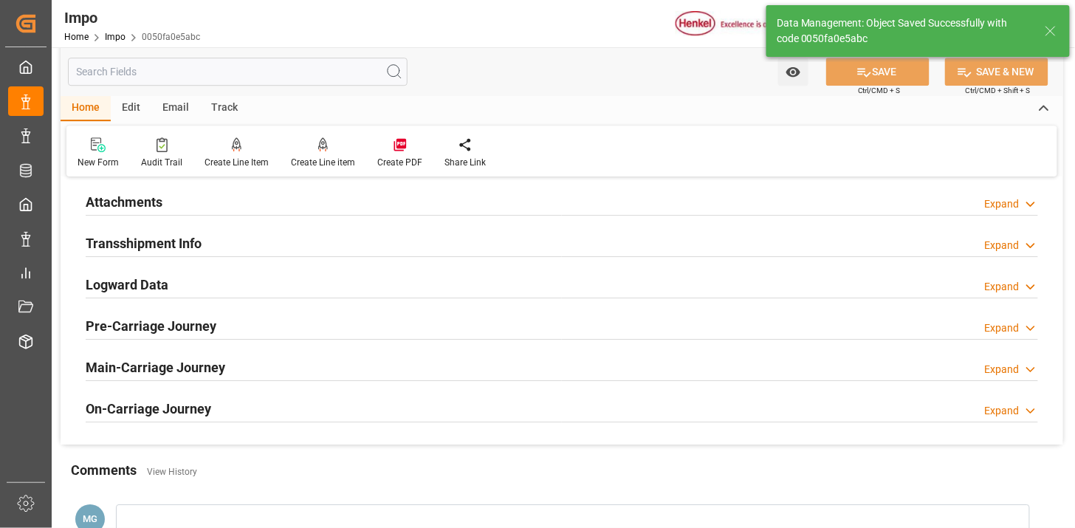
click at [371, 204] on div "Attachments Expand" at bounding box center [562, 201] width 953 height 28
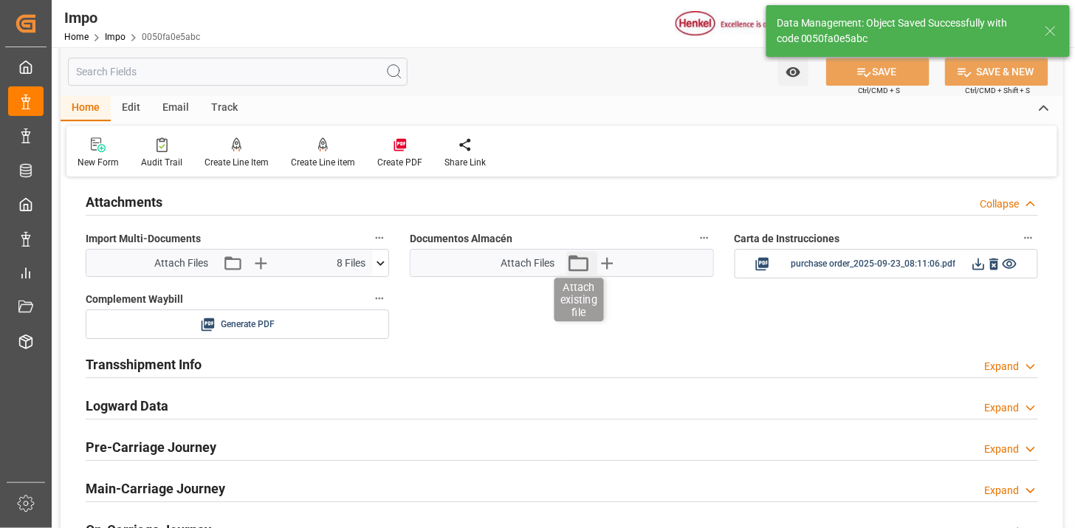
click at [581, 264] on icon "button" at bounding box center [579, 263] width 24 height 24
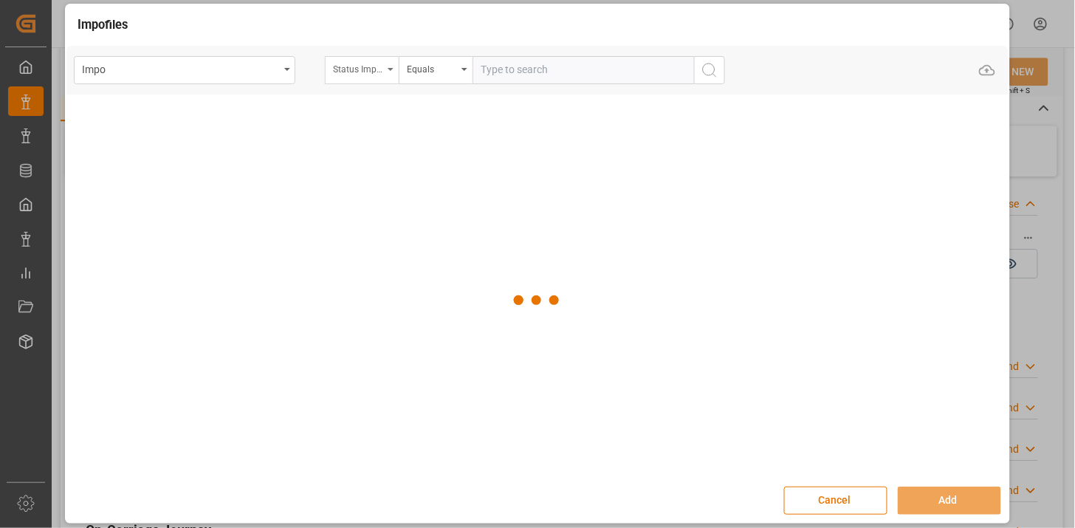
click at [358, 78] on div "Status Importación" at bounding box center [362, 70] width 74 height 28
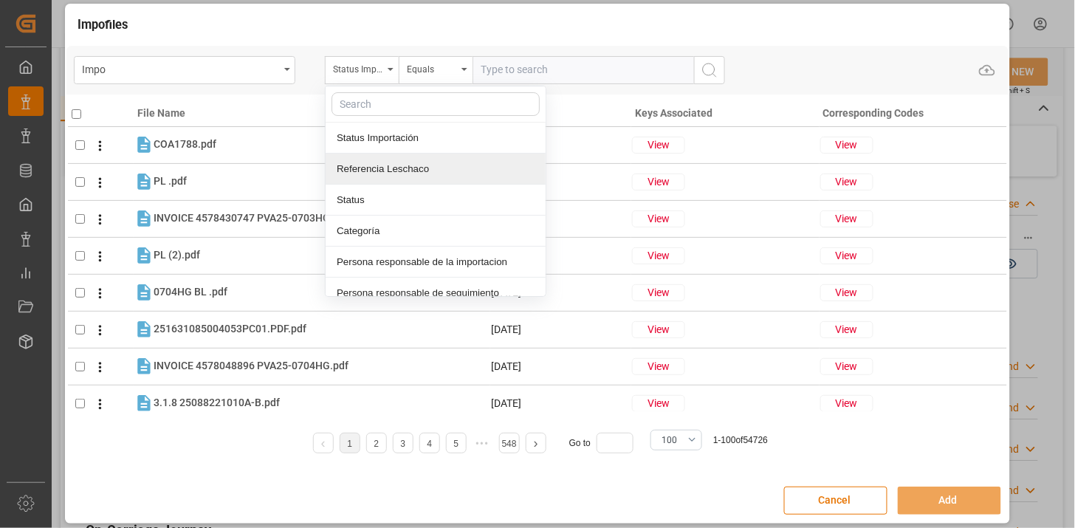
drag, startPoint x: 394, startPoint y: 171, endPoint x: 499, endPoint y: 63, distance: 151.5
click at [396, 171] on div "Referencia Leschaco" at bounding box center [436, 169] width 220 height 31
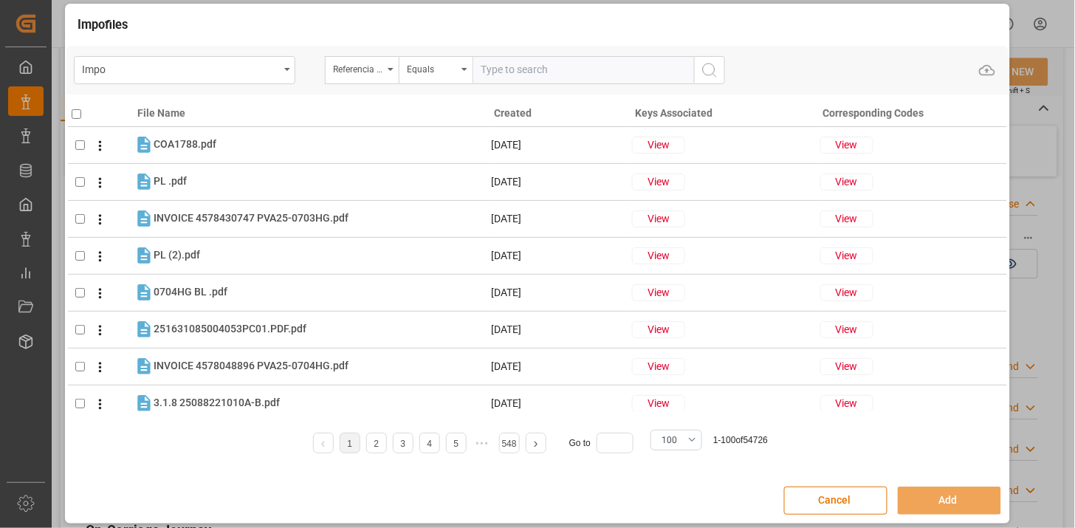
click at [505, 56] on div "Impo Referencia Leschaco Equals Upload" at bounding box center [537, 70] width 943 height 49
click at [563, 59] on input "text" at bounding box center [584, 70] width 222 height 28
paste input "251006900423"
type input "251006900423"
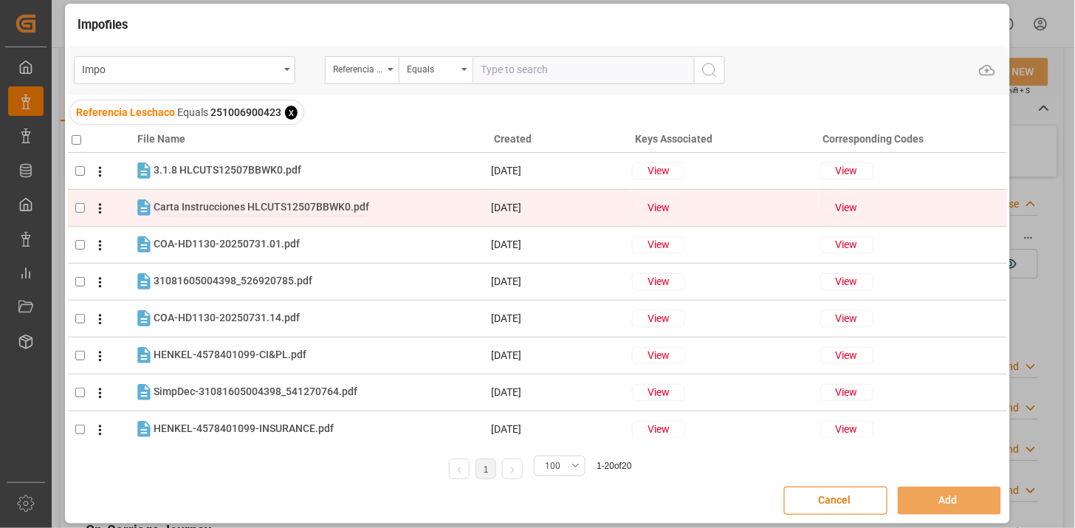
click at [234, 205] on span "Carta Instrucciones HLCUTS12507BBWK0.pdf" at bounding box center [262, 207] width 216 height 12
checkbox input "true"
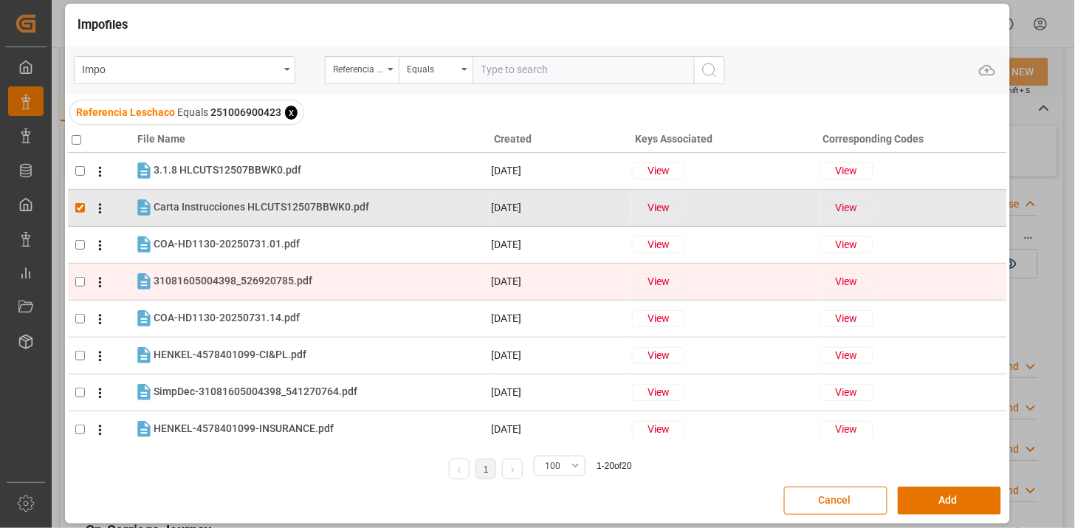
click at [246, 271] on td "31081605004398_526920785.pdf 31081605004398_526920785.pdf" at bounding box center [312, 281] width 357 height 21
checkbox input "true"
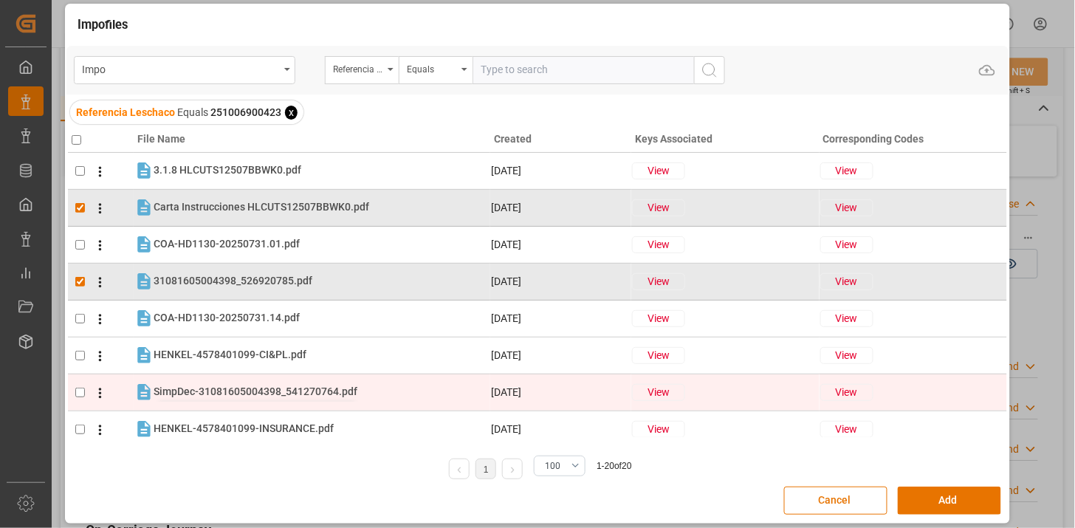
click at [225, 389] on span "SimpDec-31081605004398_541270764.pdf" at bounding box center [256, 392] width 204 height 12
checkbox input "true"
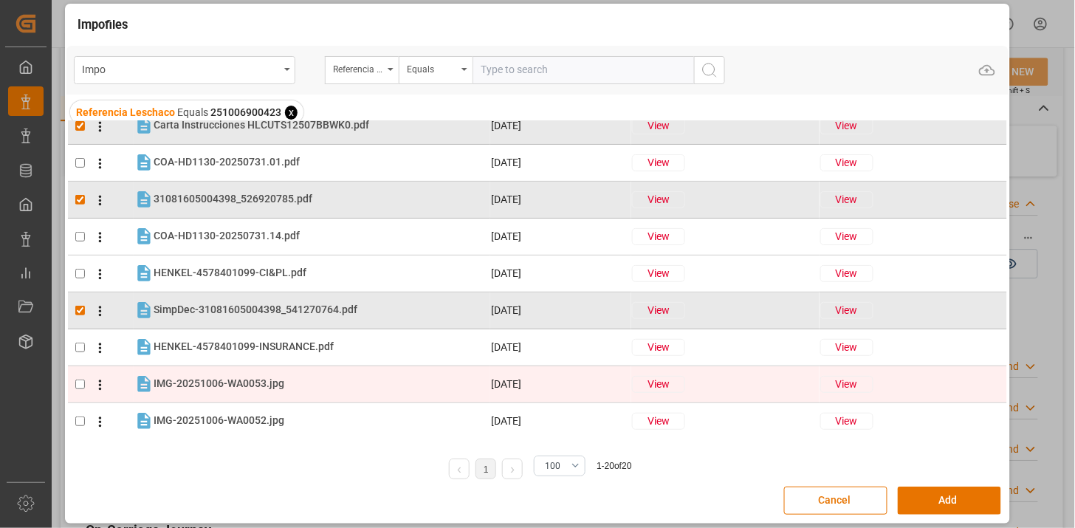
scroll to position [0, 0]
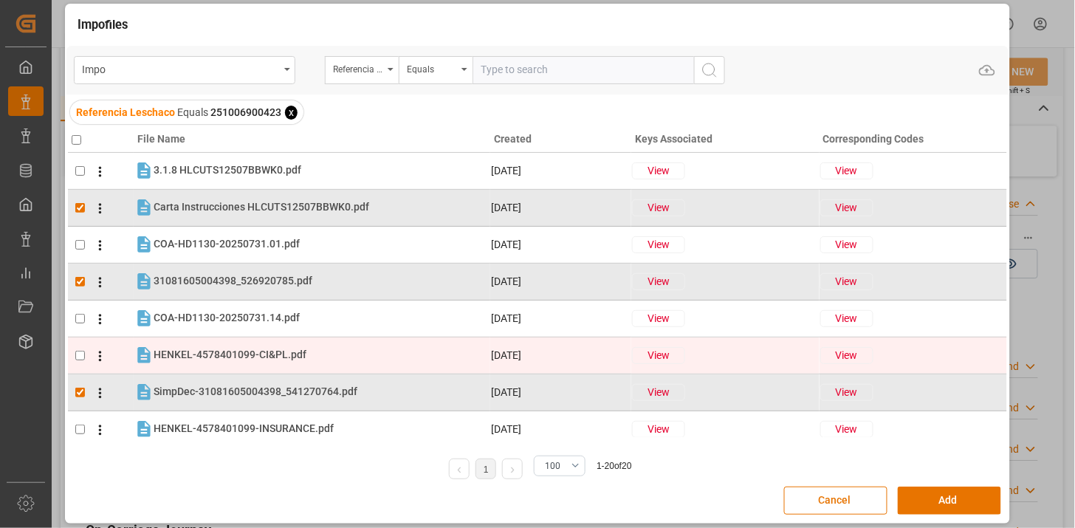
click at [289, 366] on tr "HENKEL-4578401099-CI&PL.pdf HENKEL-4578401099-CI&PL.pdf 23-09-2025 View View" at bounding box center [538, 355] width 940 height 37
checkbox input "true"
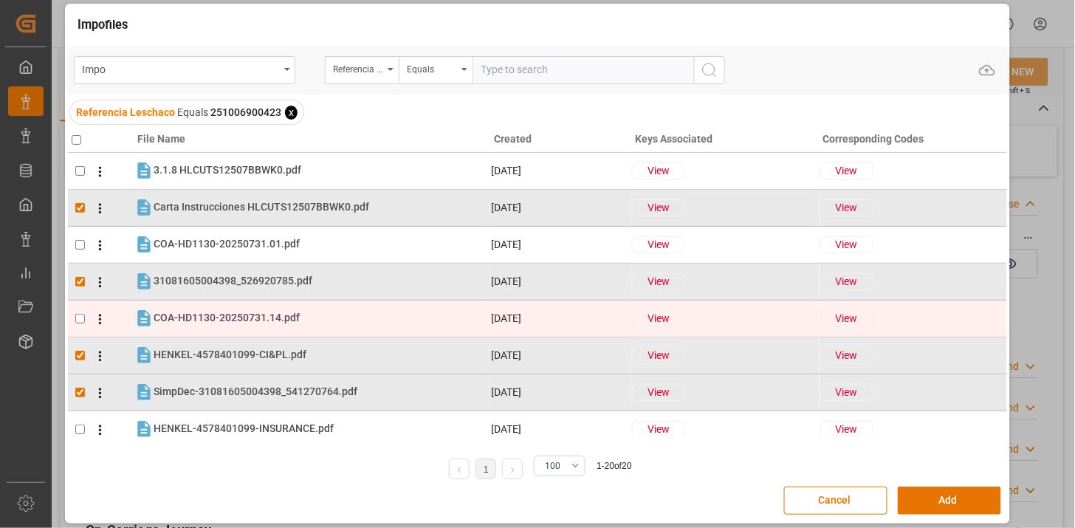
click at [276, 329] on tr "COA-HD1130-20250731.14.pdf COA-HD1130-20250731.14.pdf 23-09-2025 View View" at bounding box center [538, 318] width 940 height 37
checkbox input "true"
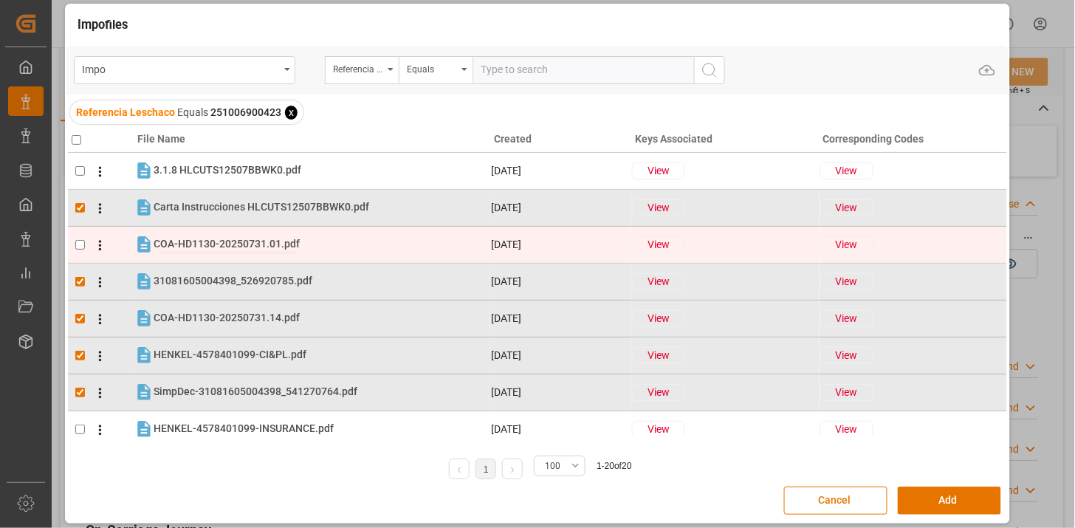
click at [268, 247] on span "COA-HD1130-20250731.01.pdf" at bounding box center [227, 244] width 146 height 12
checkbox input "true"
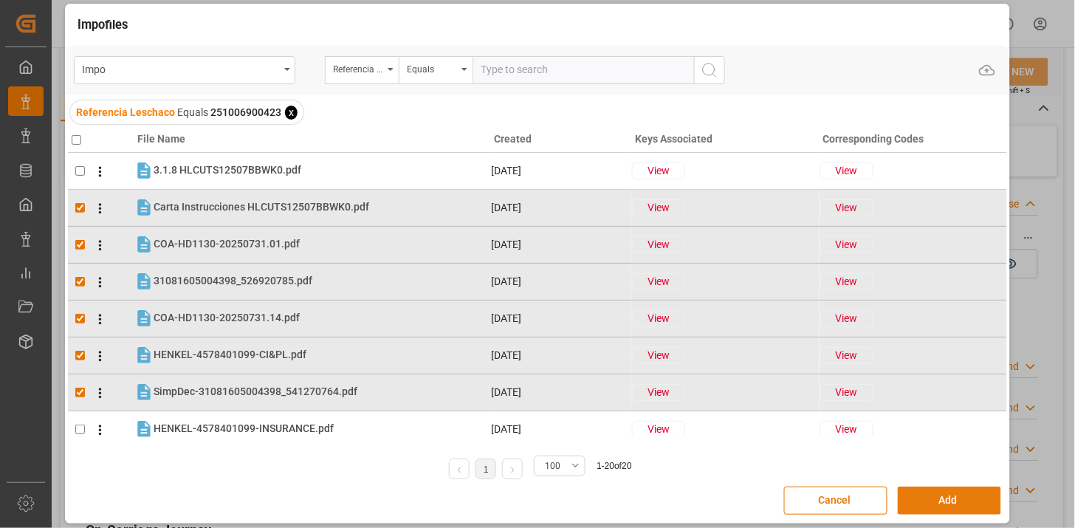
click at [925, 499] on button "Add" at bounding box center [949, 501] width 103 height 28
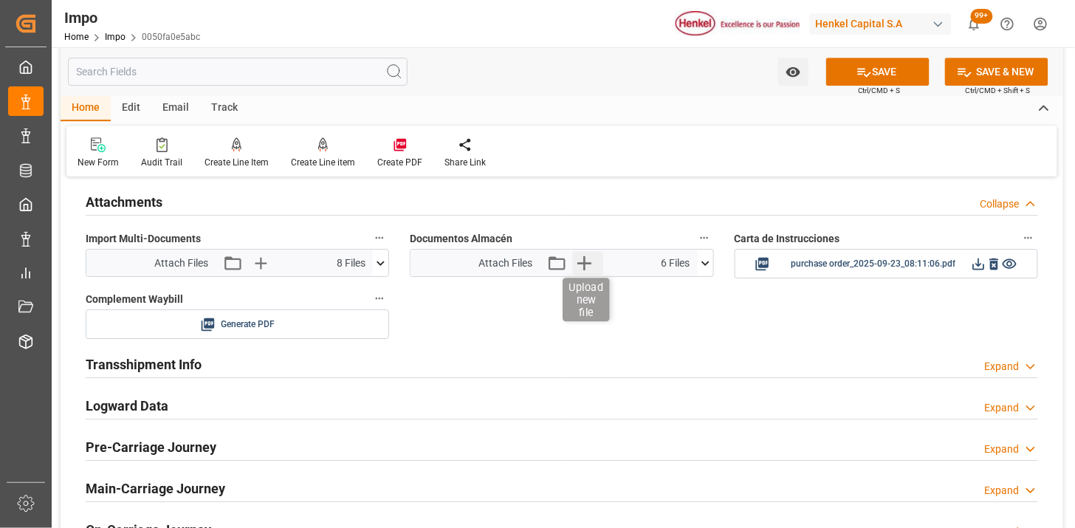
click at [588, 270] on icon "button" at bounding box center [584, 263] width 24 height 24
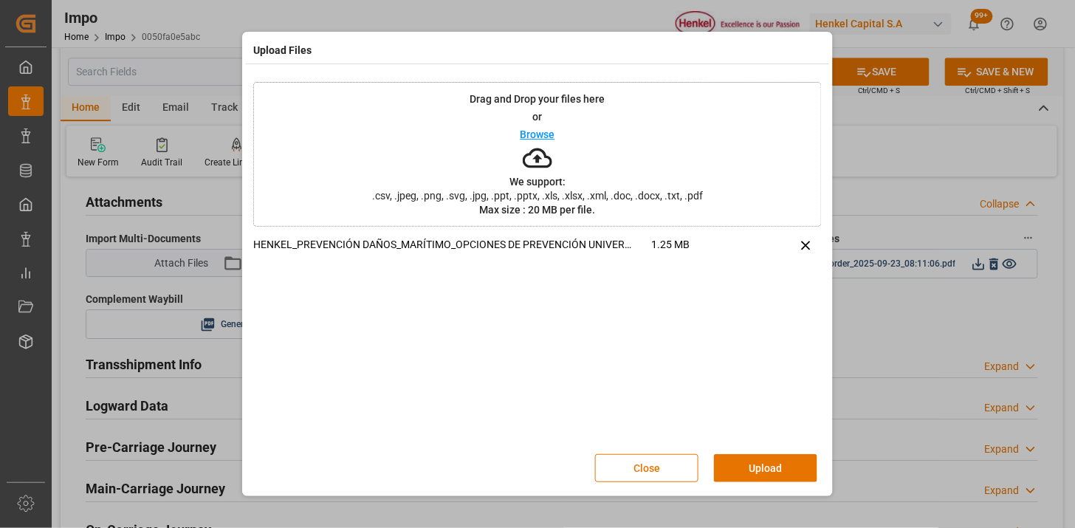
click at [761, 486] on div "Close Upload" at bounding box center [537, 468] width 569 height 49
click at [764, 456] on button "Upload" at bounding box center [765, 468] width 103 height 28
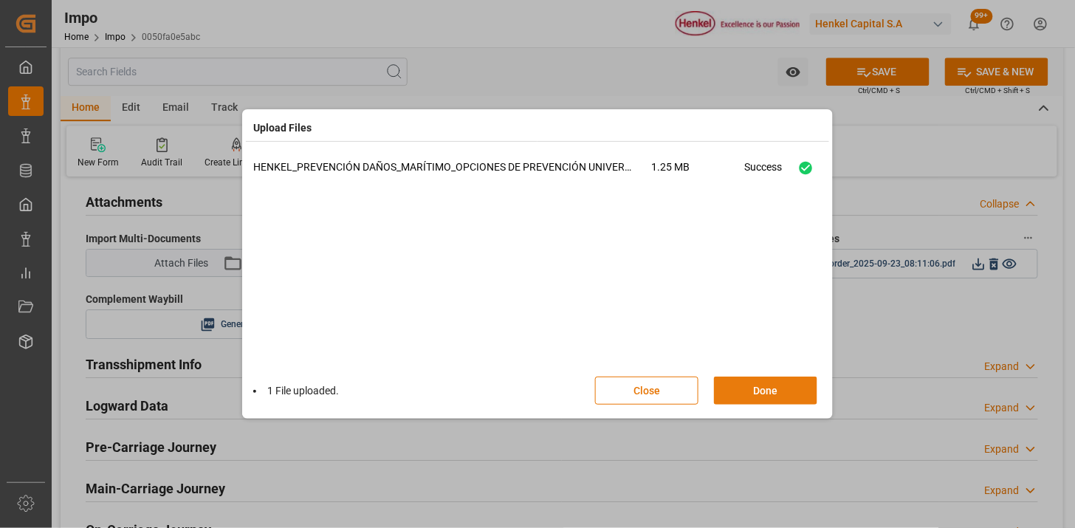
click at [736, 382] on button "Done" at bounding box center [765, 391] width 103 height 28
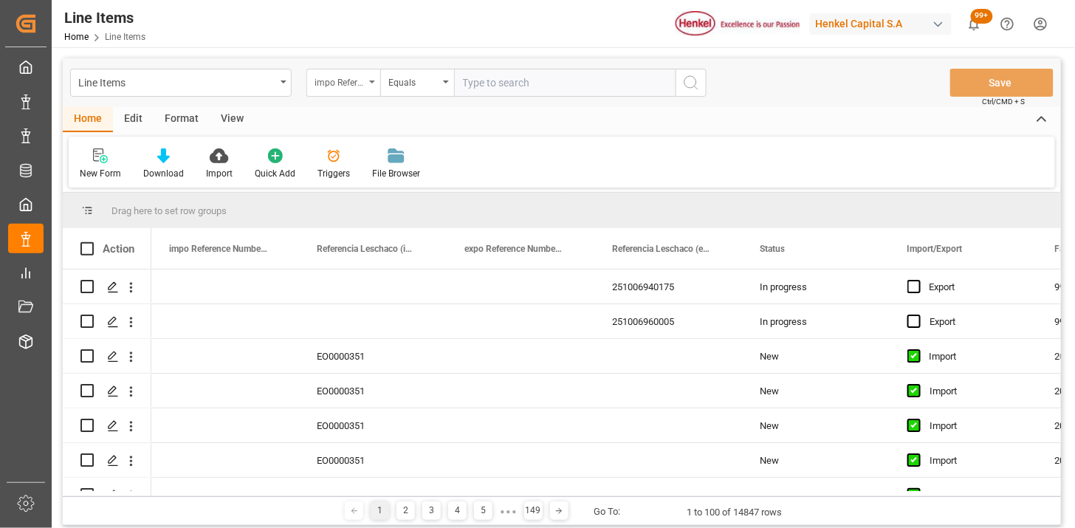
click at [360, 86] on div "impo Reference Number WF" at bounding box center [340, 80] width 50 height 17
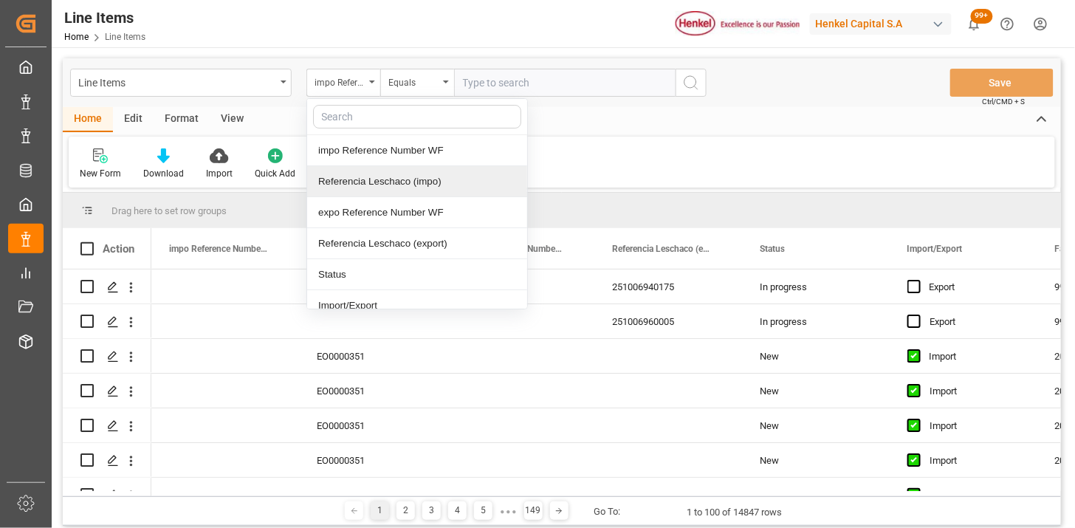
drag, startPoint x: 397, startPoint y: 177, endPoint x: 403, endPoint y: 171, distance: 8.4
click at [400, 174] on div "Referencia Leschaco (impo)" at bounding box center [417, 181] width 220 height 31
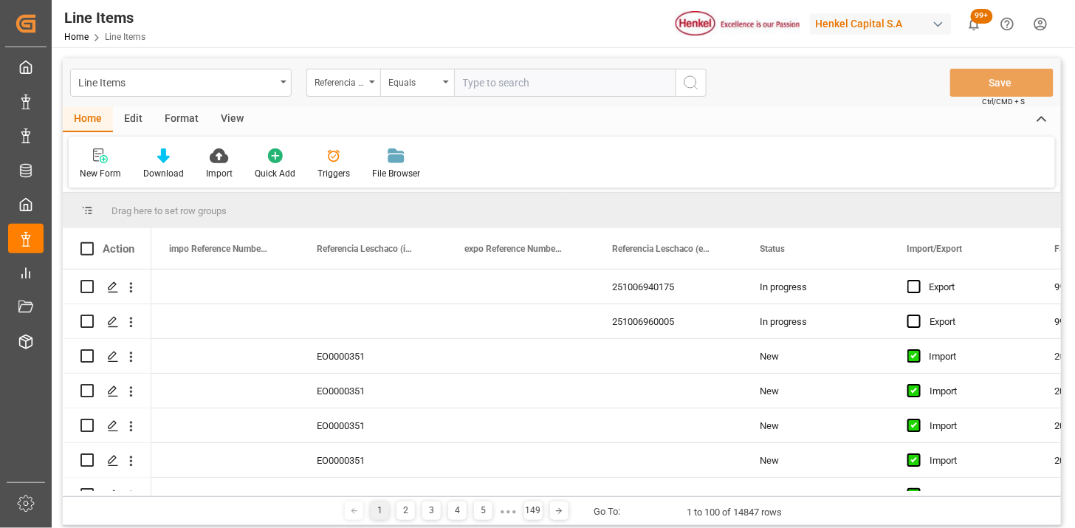
click at [488, 90] on input "text" at bounding box center [565, 83] width 222 height 28
paste input "251006900423"
type input "251006900423"
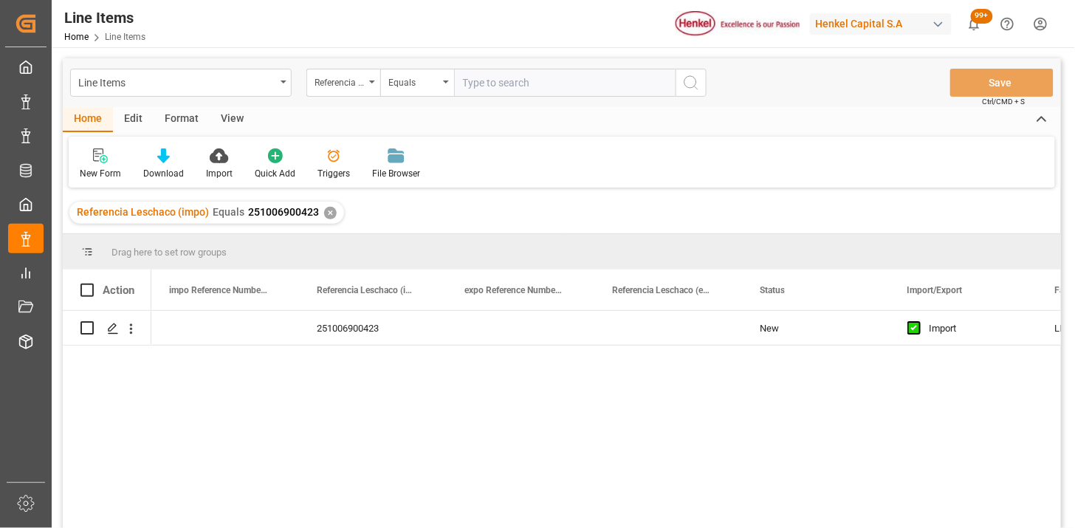
click at [225, 126] on div "View" at bounding box center [232, 119] width 45 height 25
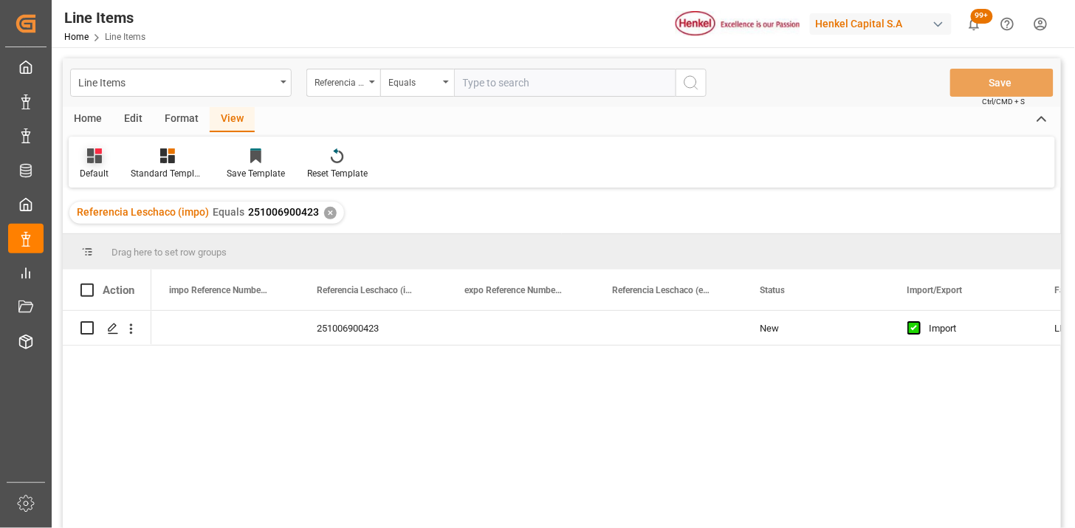
drag, startPoint x: 225, startPoint y: 126, endPoint x: 96, endPoint y: 168, distance: 135.2
click at [96, 168] on div "Default" at bounding box center [94, 173] width 29 height 13
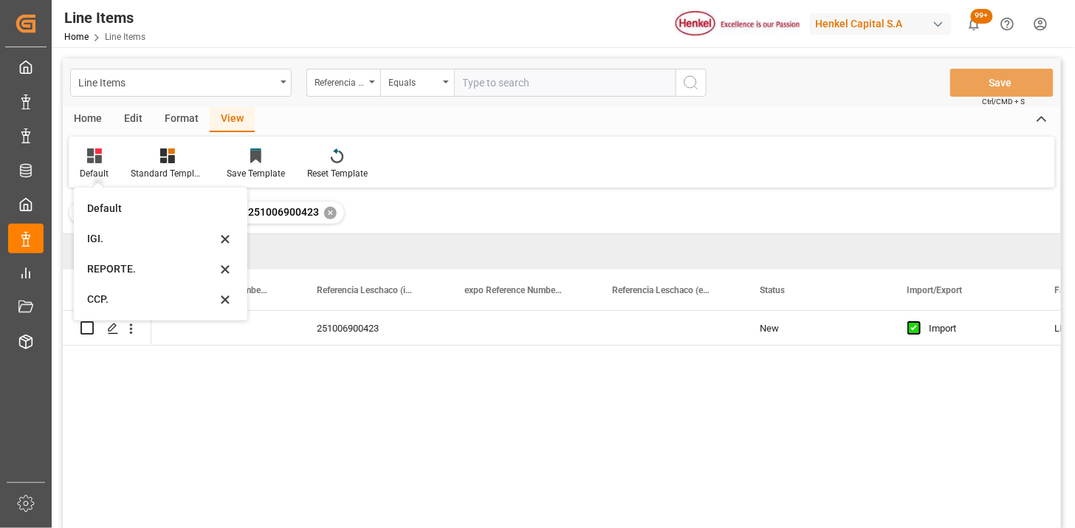
drag, startPoint x: 100, startPoint y: 242, endPoint x: 111, endPoint y: 244, distance: 11.2
click at [100, 242] on div "IGI." at bounding box center [151, 239] width 129 height 16
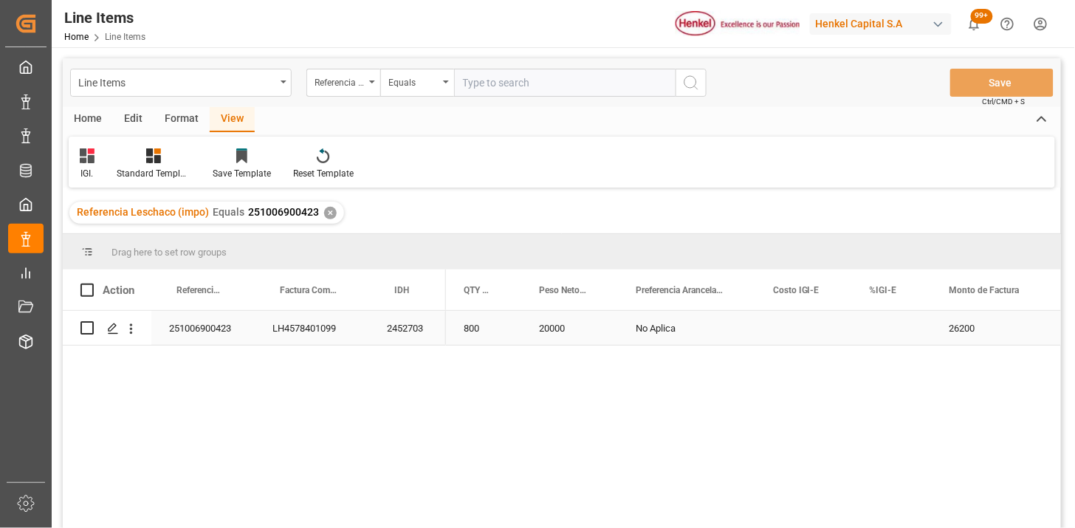
click at [883, 326] on div "Press SPACE to select this row." at bounding box center [892, 328] width 80 height 34
click at [883, 326] on input "Press SPACE to select this row." at bounding box center [892, 337] width 56 height 28
type input "0"
click at [496, 89] on input "text" at bounding box center [565, 83] width 222 height 28
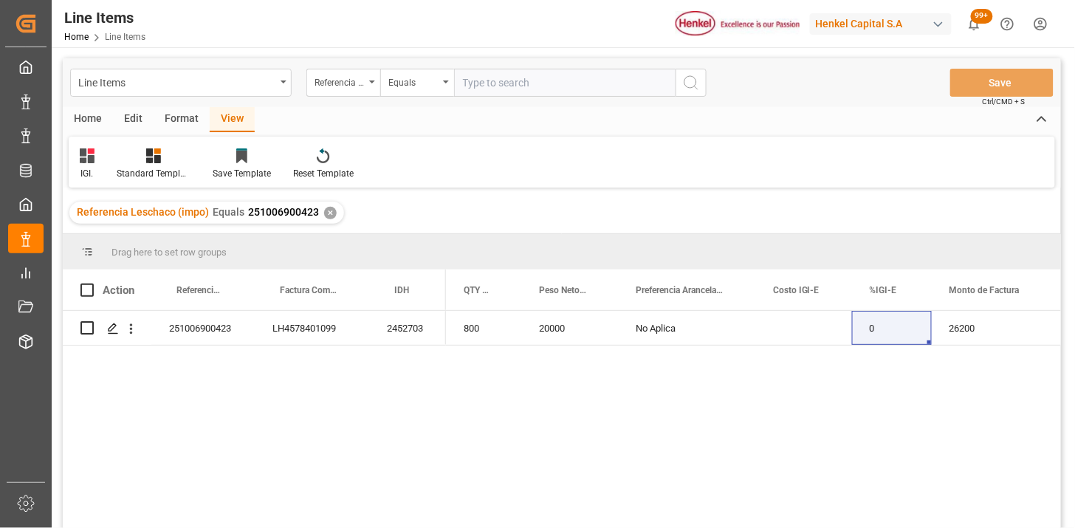
paste input "251006900147"
type input "251006900147"
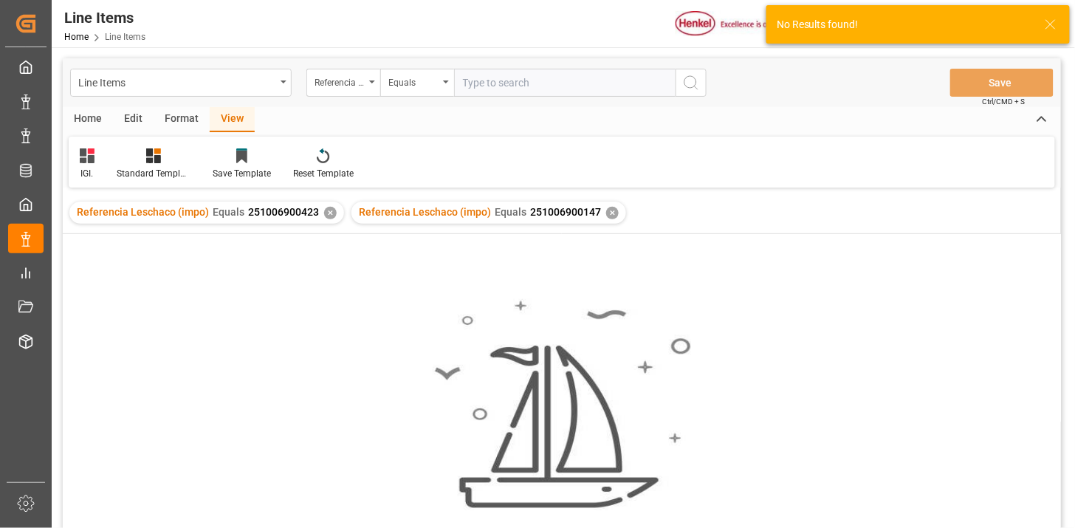
click at [325, 216] on div "✕" at bounding box center [330, 213] width 13 height 13
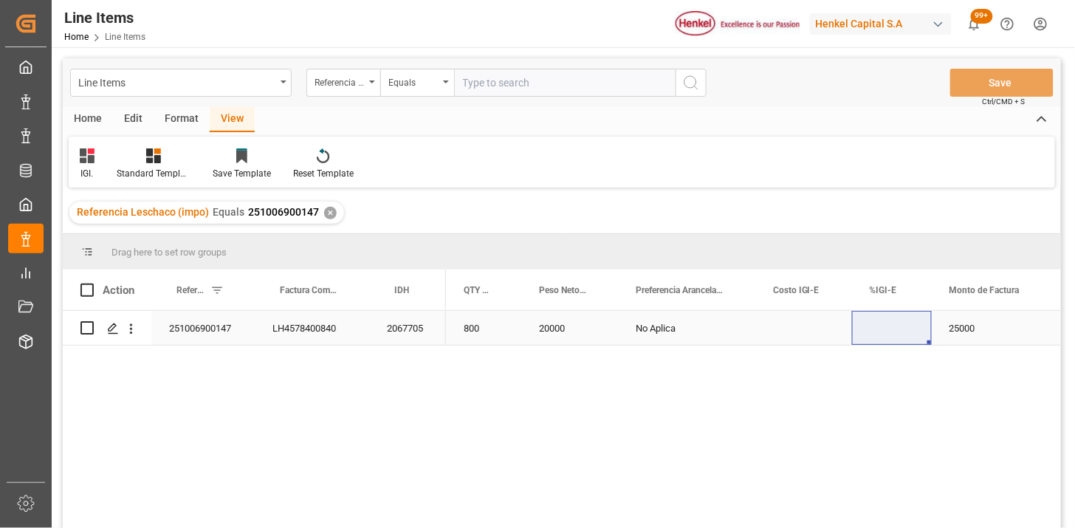
click at [879, 324] on div "Press SPACE to select this row." at bounding box center [892, 328] width 80 height 34
click at [886, 329] on input "Press SPACE to select this row." at bounding box center [892, 337] width 56 height 28
type input "0"
click at [489, 78] on input "text" at bounding box center [565, 83] width 222 height 28
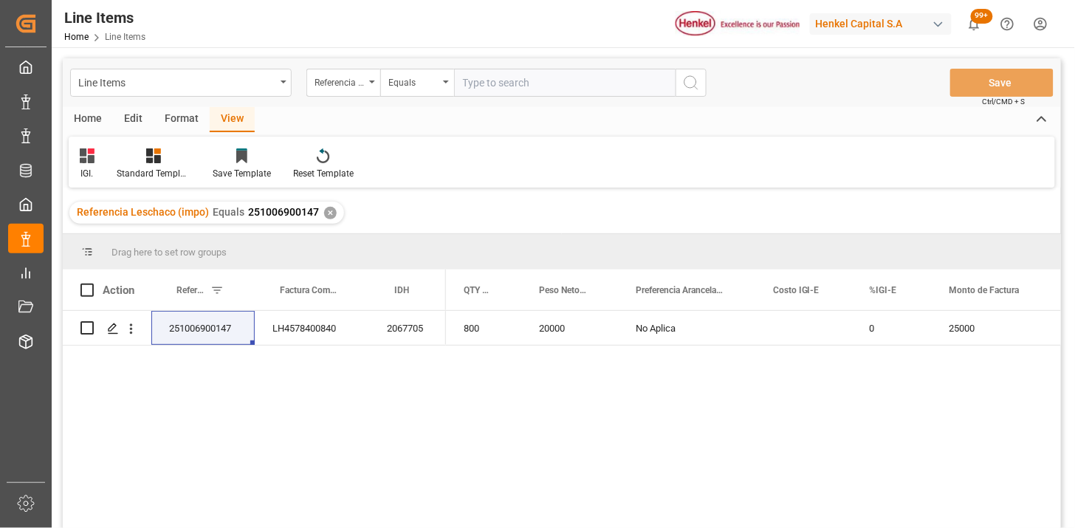
paste input "251006900149"
type input "251006900149"
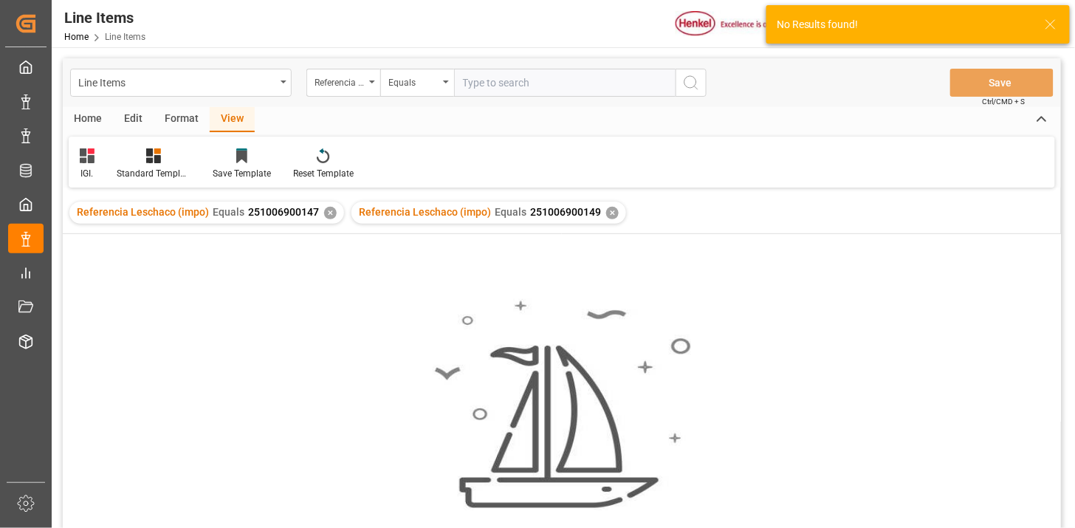
click at [325, 207] on div "✕" at bounding box center [330, 213] width 13 height 13
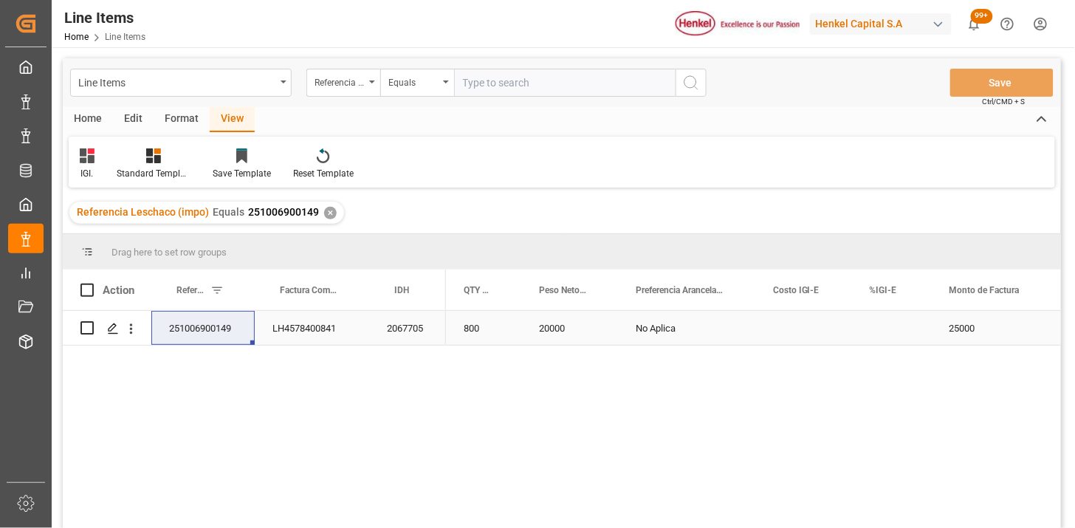
click at [872, 331] on div "Press SPACE to select this row." at bounding box center [892, 328] width 80 height 34
click at [872, 331] on input "Press SPACE to select this row." at bounding box center [892, 337] width 56 height 28
type input "0"
click at [485, 69] on input "text" at bounding box center [565, 83] width 222 height 28
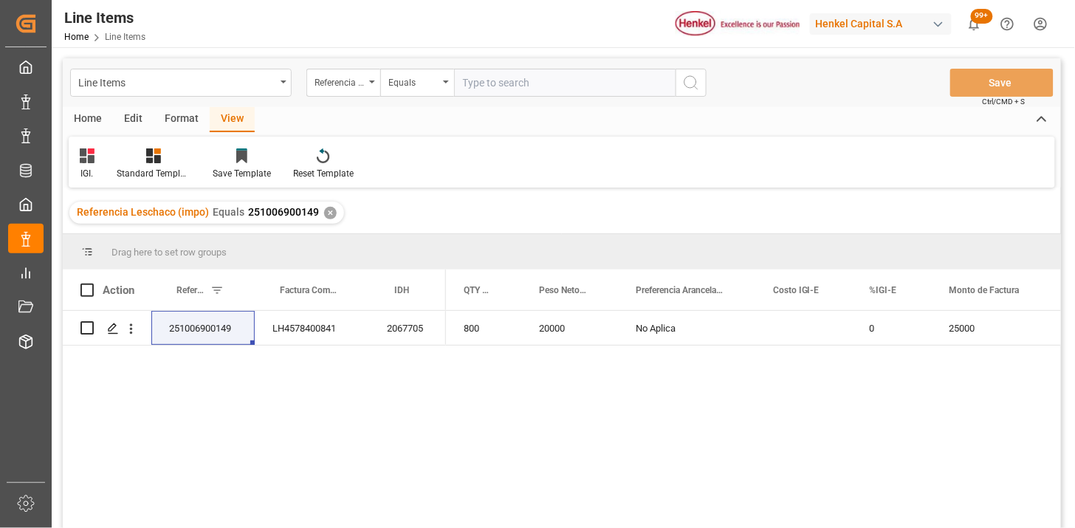
paste input "251006900608"
type input "251006900608"
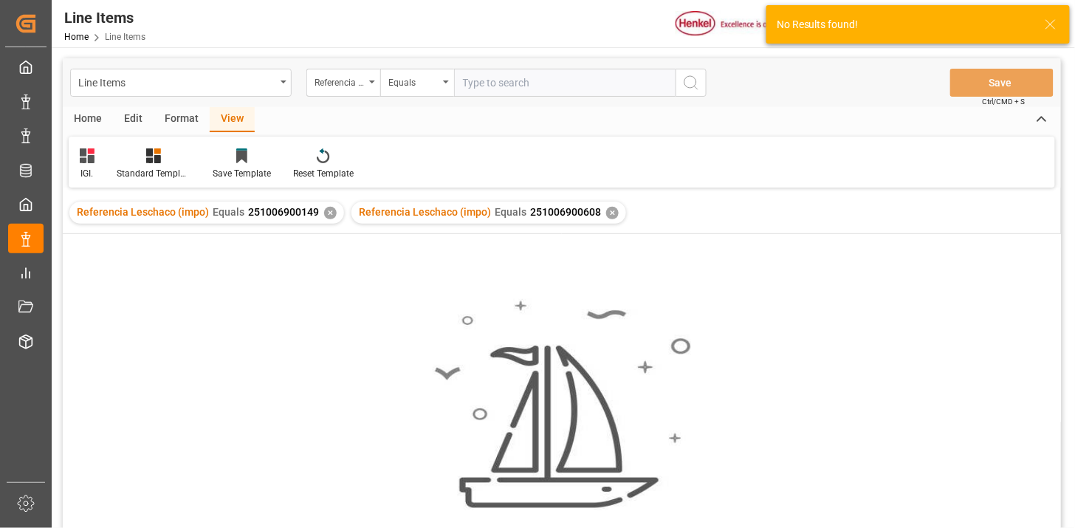
click at [326, 211] on div "✕" at bounding box center [330, 213] width 13 height 13
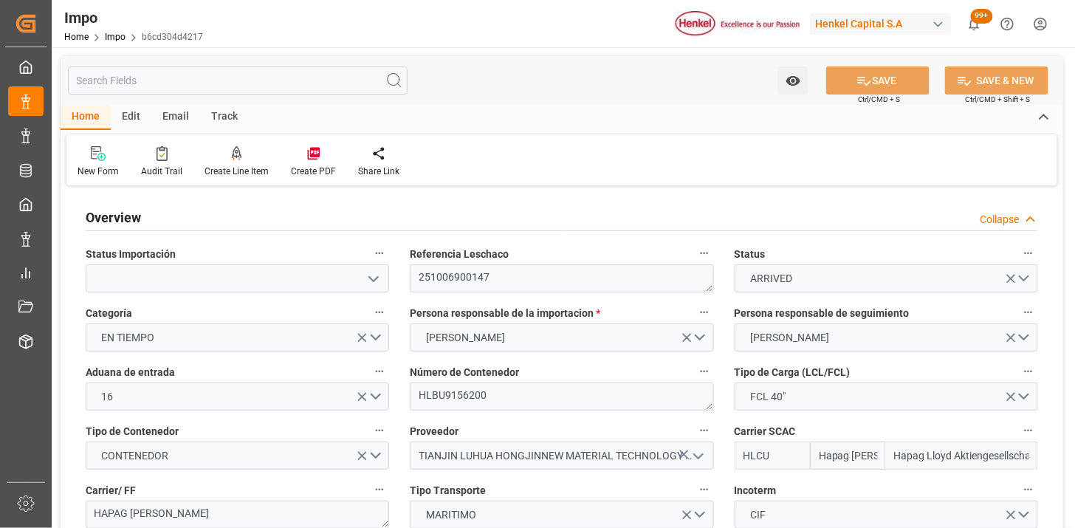
type input "Hapag Lloyd"
type input "Hapag Lloyd Aktiengesellschaft"
type input "1"
type input "50"
type input "20"
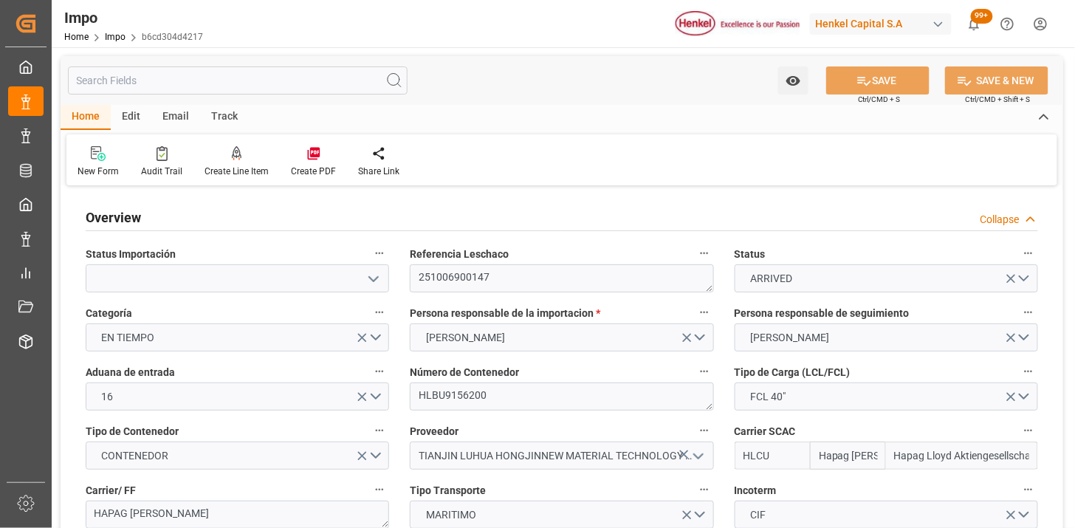
type input "03-09-2025"
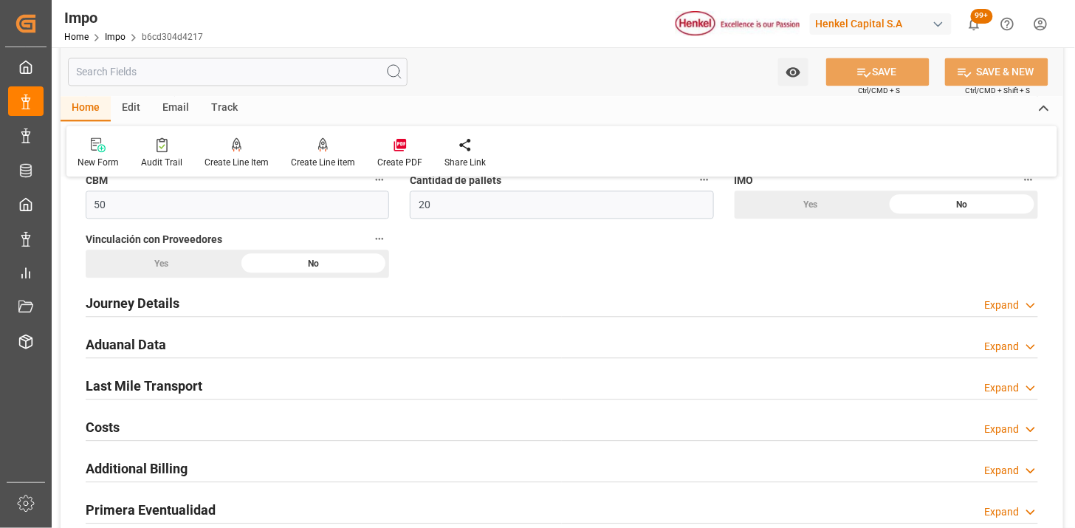
scroll to position [985, 0]
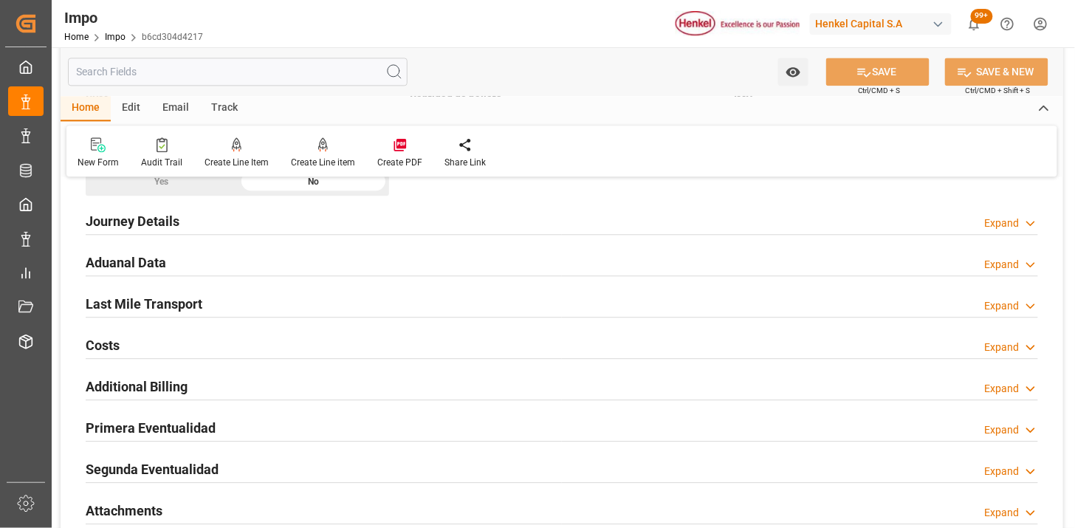
click at [328, 277] on div "Aduanal Data Expand" at bounding box center [562, 262] width 974 height 41
click at [334, 267] on div "Aduanal Data Expand" at bounding box center [562, 261] width 953 height 28
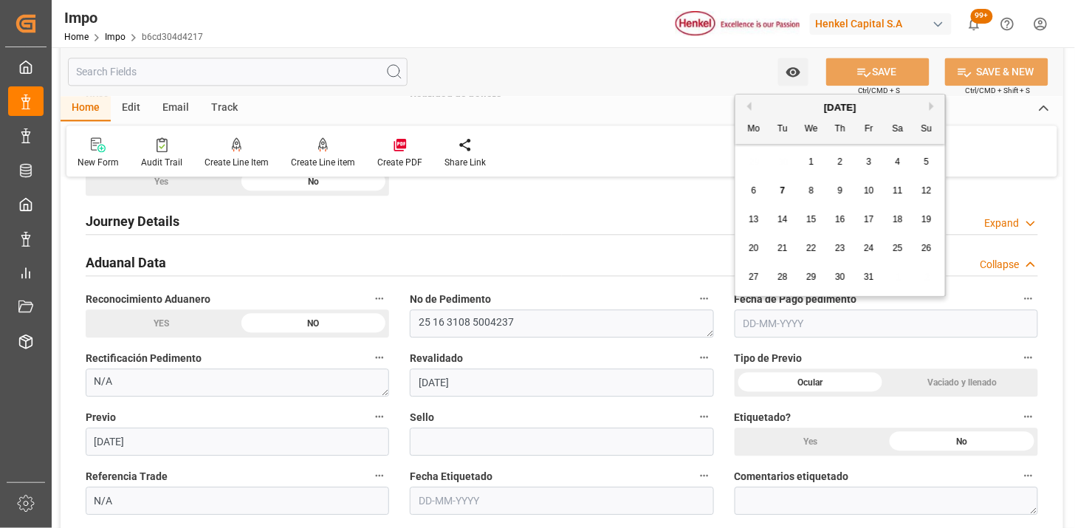
click at [810, 323] on input "text" at bounding box center [887, 323] width 304 height 28
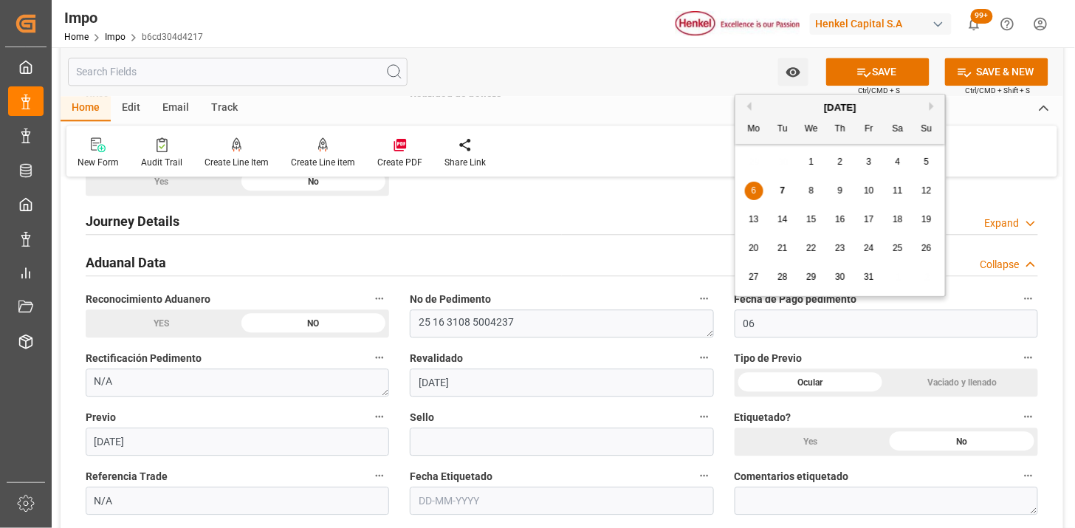
type input "[DATE]"
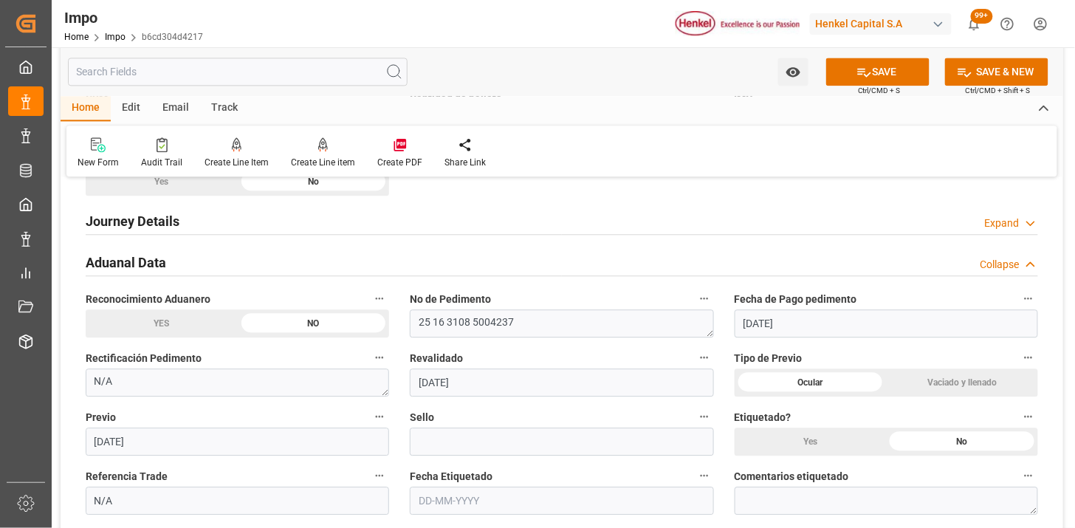
scroll to position [1067, 0]
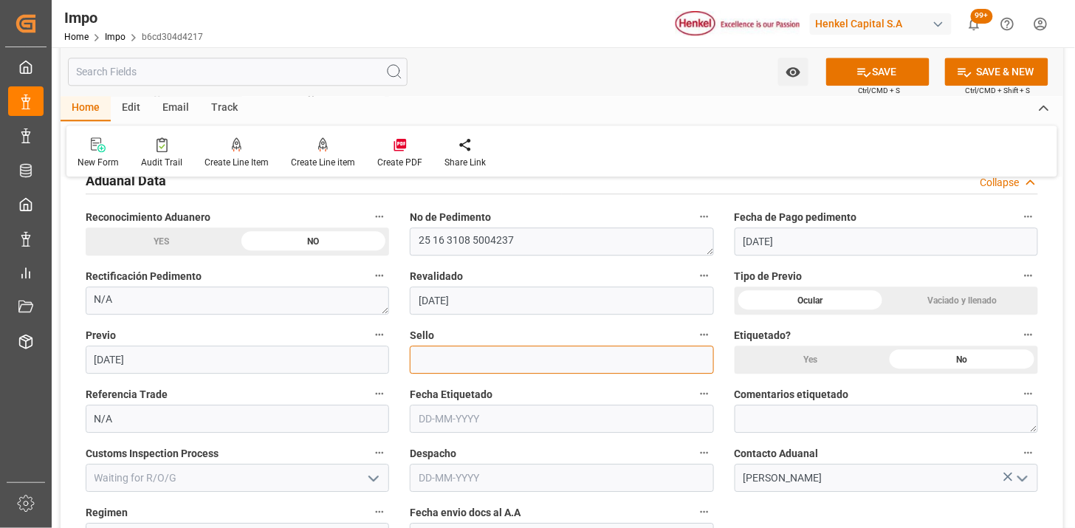
click at [475, 365] on input at bounding box center [562, 360] width 304 height 28
paste input "CEM23-3548452"
type input "CEM23-3548452"
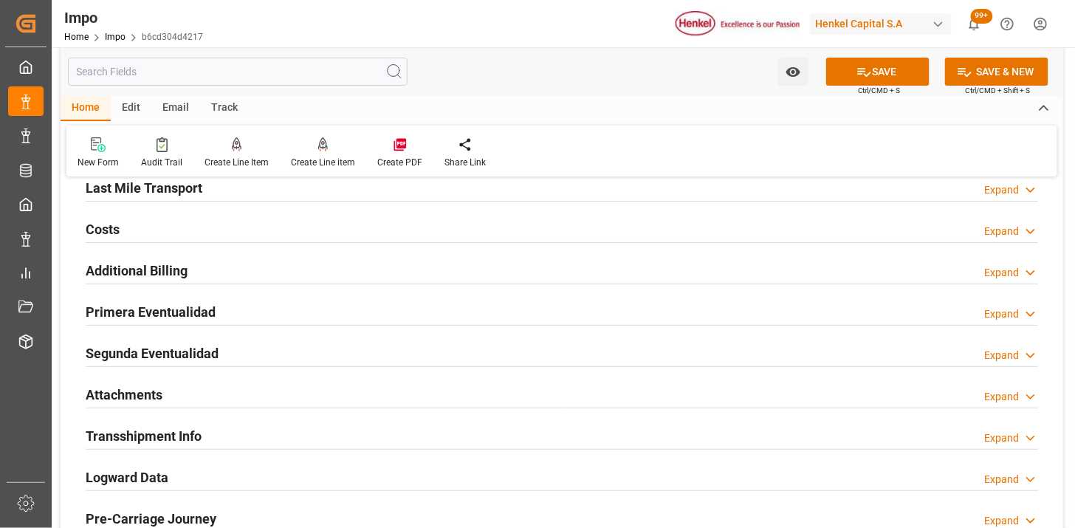
scroll to position [1641, 0]
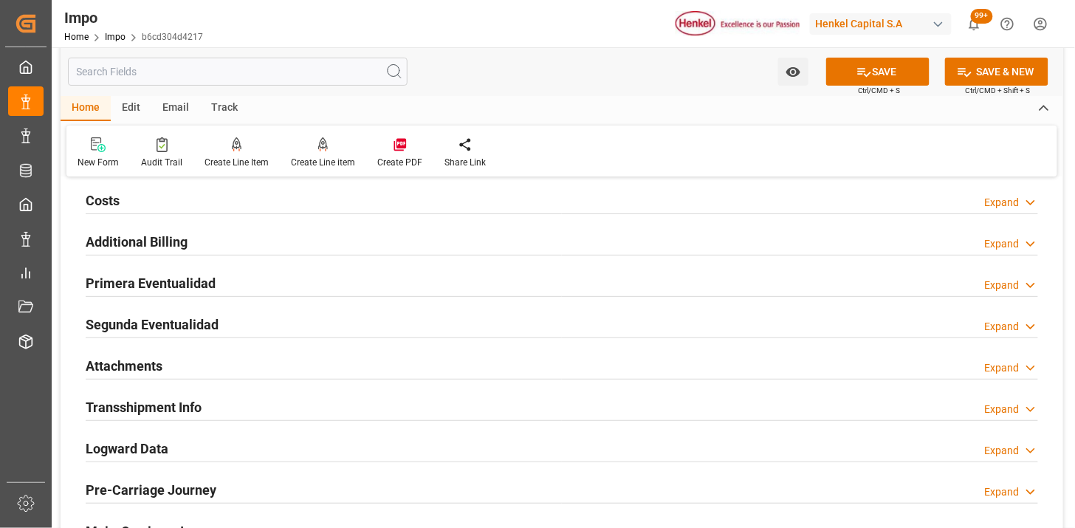
click at [378, 278] on div "Primera Eventualidad Expand" at bounding box center [562, 282] width 953 height 28
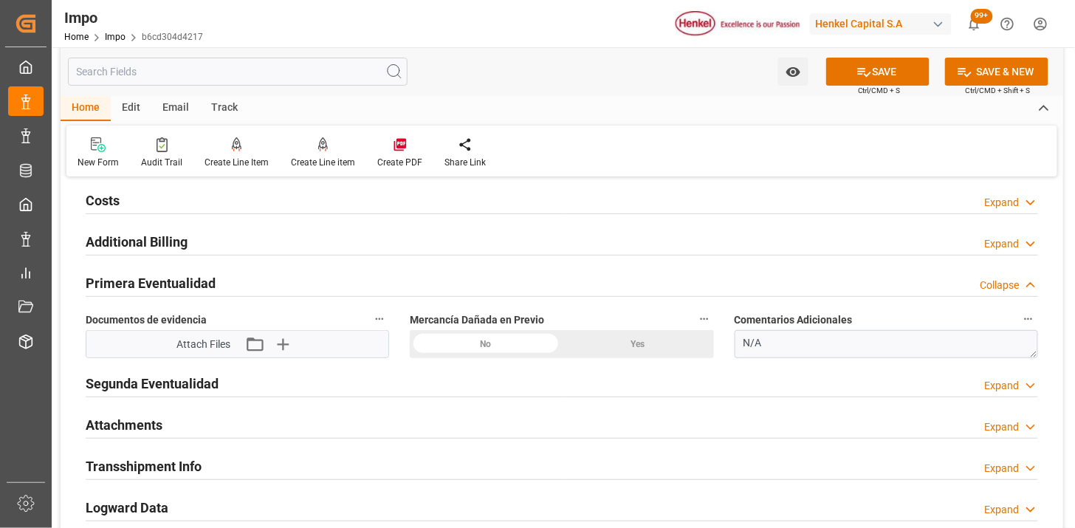
click at [490, 350] on div "No" at bounding box center [486, 344] width 152 height 28
click at [289, 350] on icon "button" at bounding box center [282, 344] width 24 height 24
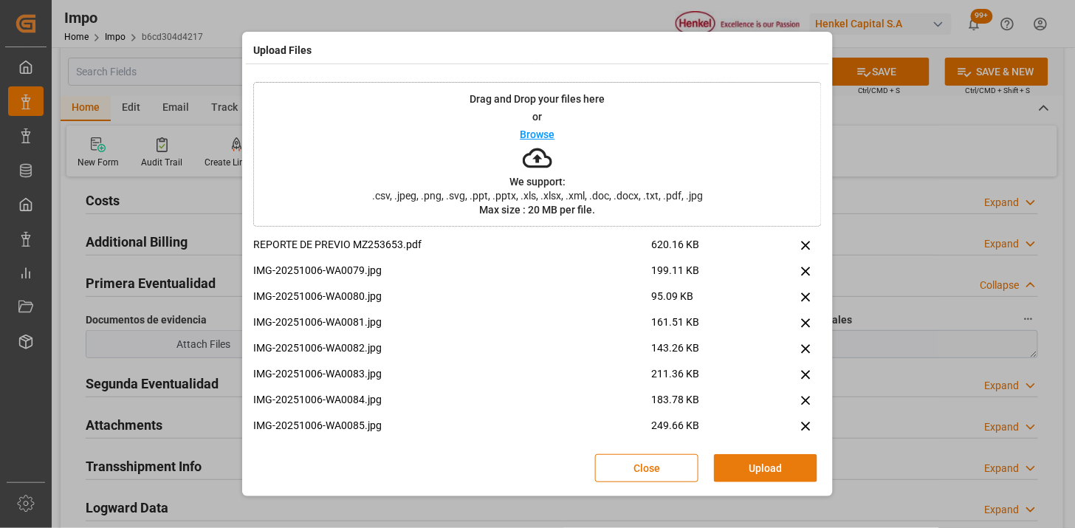
click at [769, 469] on button "Upload" at bounding box center [765, 468] width 103 height 28
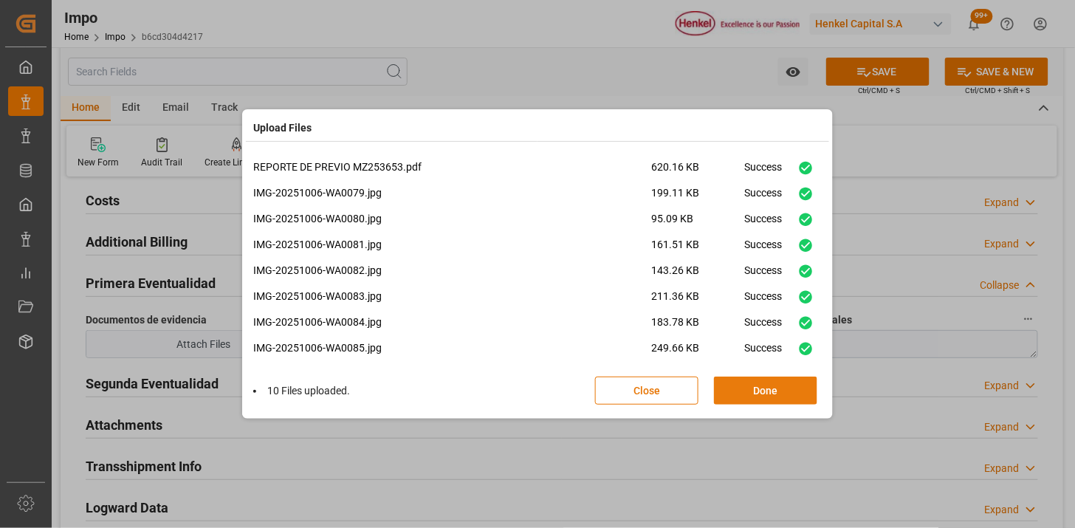
drag, startPoint x: 795, startPoint y: 390, endPoint x: 787, endPoint y: 396, distance: 9.5
click at [795, 391] on button "Done" at bounding box center [765, 391] width 103 height 28
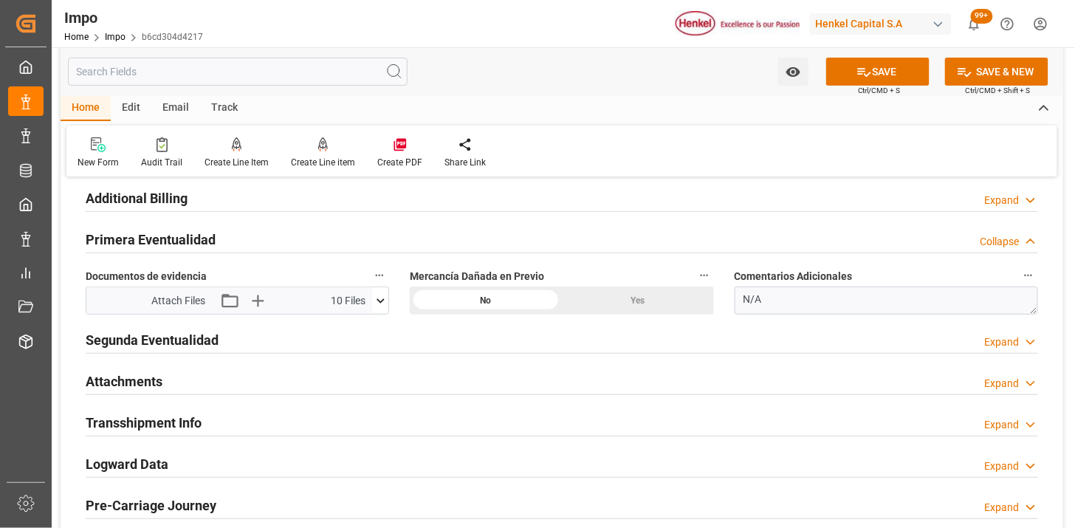
scroll to position [1805, 0]
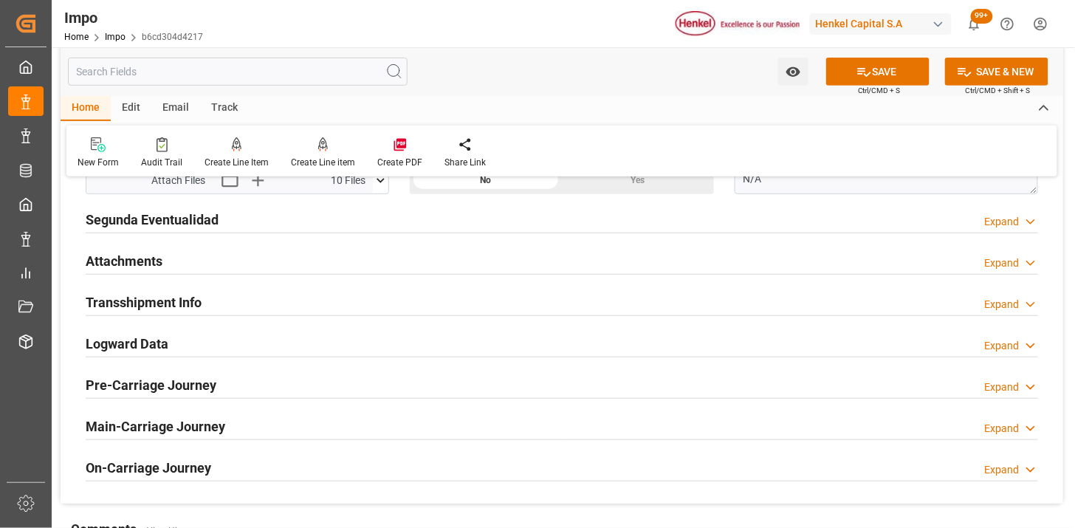
click at [231, 269] on div "Attachments Expand" at bounding box center [562, 260] width 953 height 28
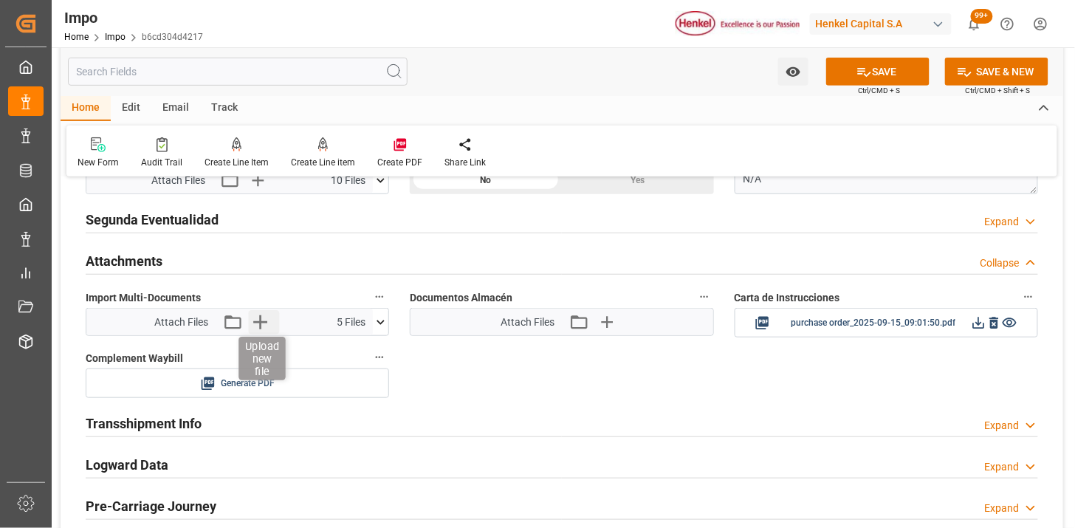
click at [256, 328] on icon "button" at bounding box center [260, 322] width 24 height 24
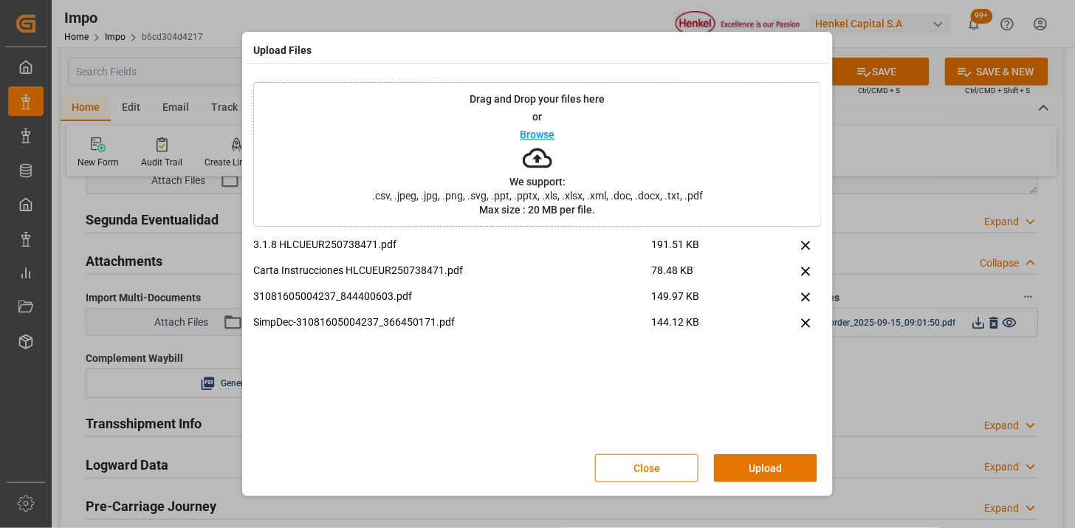
drag, startPoint x: 727, startPoint y: 471, endPoint x: 715, endPoint y: 489, distance: 21.9
click at [719, 479] on button "Upload" at bounding box center [765, 468] width 103 height 28
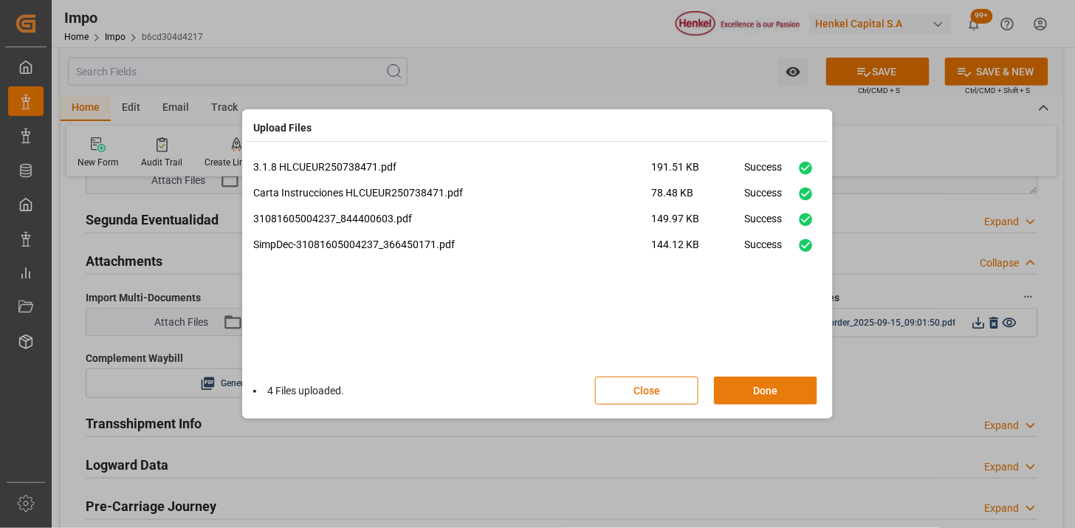
click at [728, 379] on button "Done" at bounding box center [765, 391] width 103 height 28
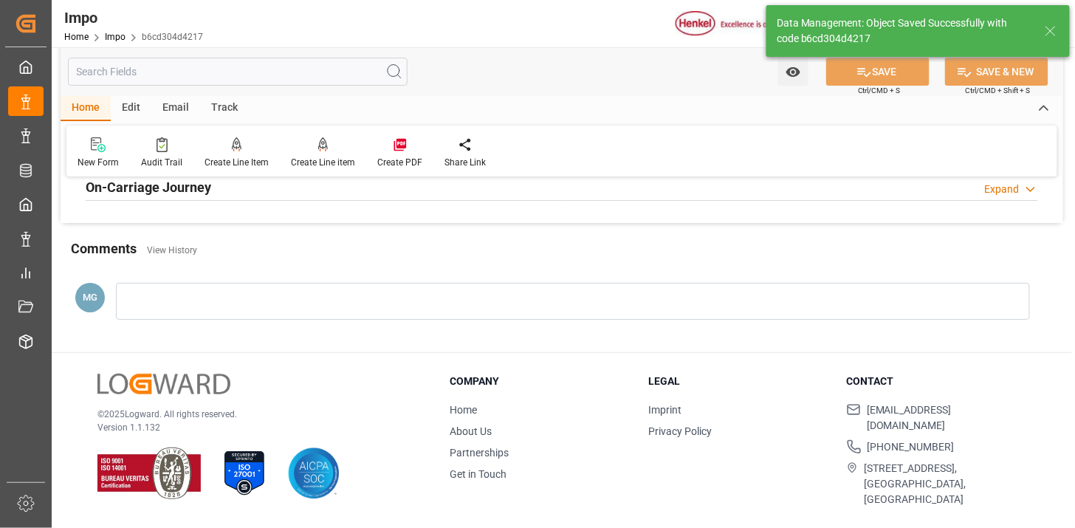
scroll to position [1293, 0]
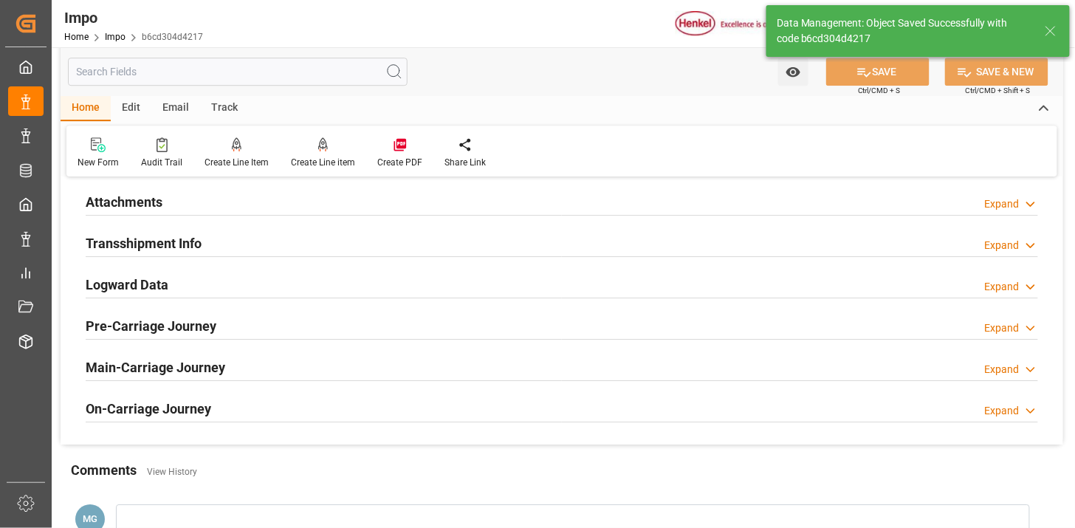
click at [214, 210] on div "Attachments Expand" at bounding box center [562, 201] width 953 height 28
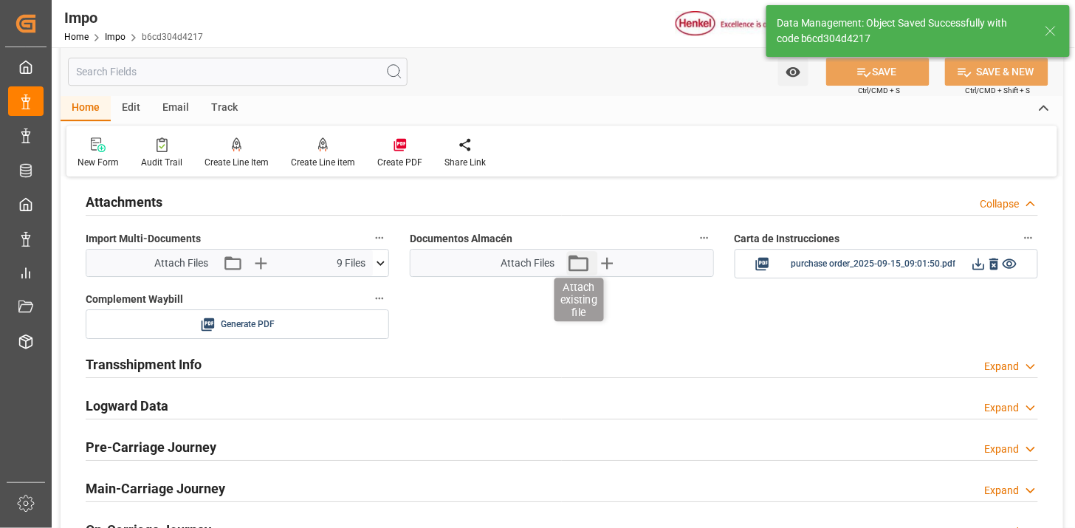
click at [574, 273] on icon "button" at bounding box center [579, 263] width 24 height 24
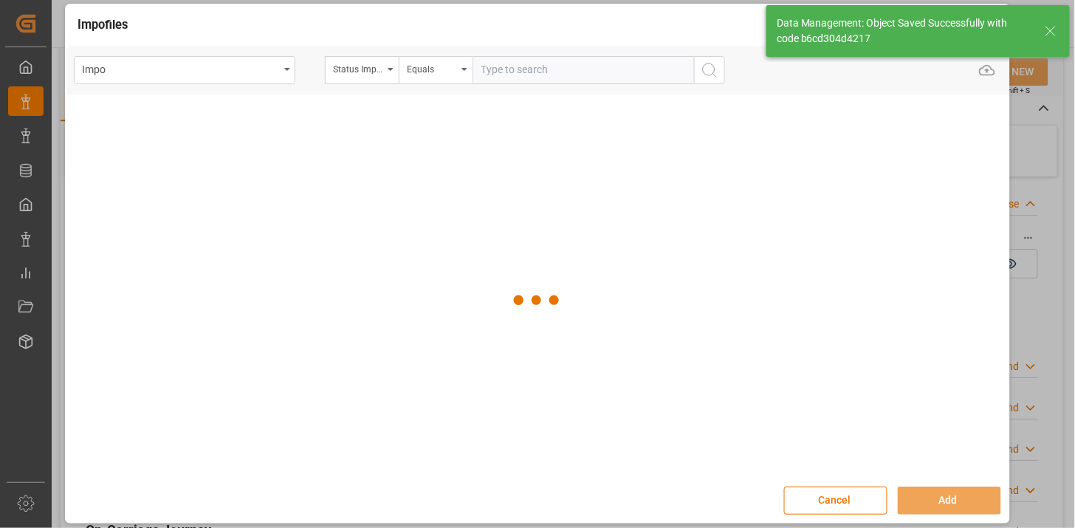
click at [360, 77] on div "Status Importación" at bounding box center [362, 70] width 74 height 28
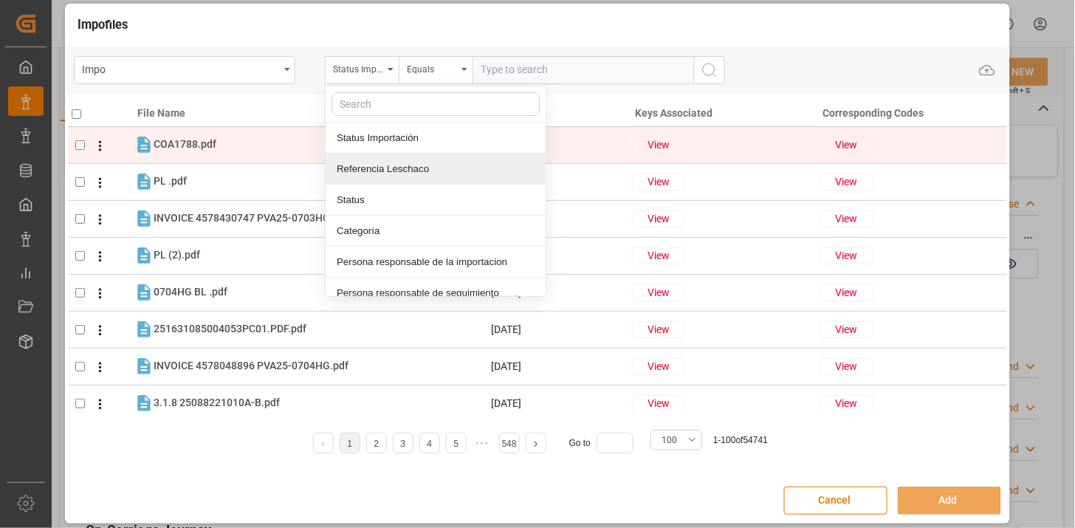
drag, startPoint x: 386, startPoint y: 173, endPoint x: 429, endPoint y: 148, distance: 49.9
click at [386, 173] on div "Referencia Leschaco" at bounding box center [436, 169] width 220 height 31
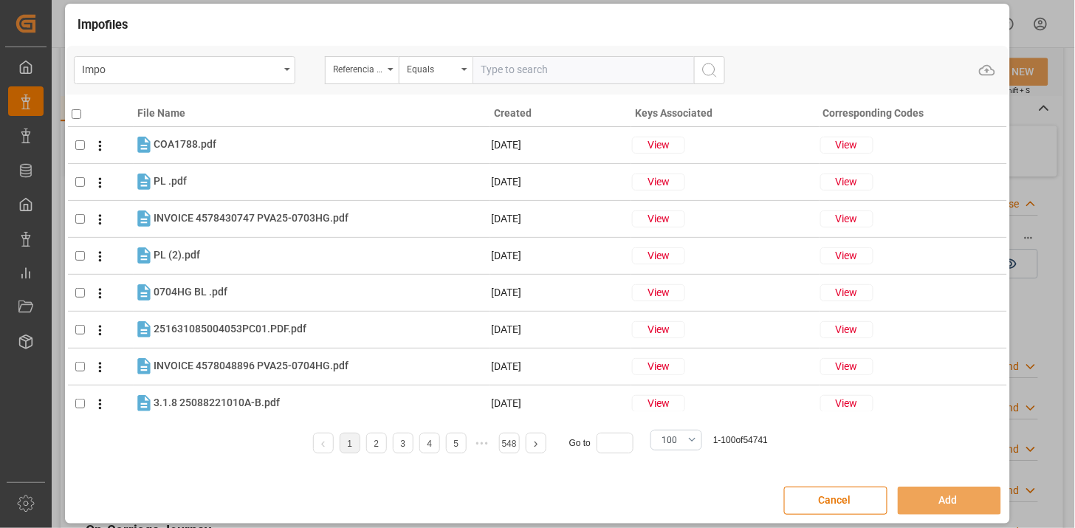
click at [540, 64] on input "text" at bounding box center [584, 70] width 222 height 28
paste input "251006900147"
type input "251006900147"
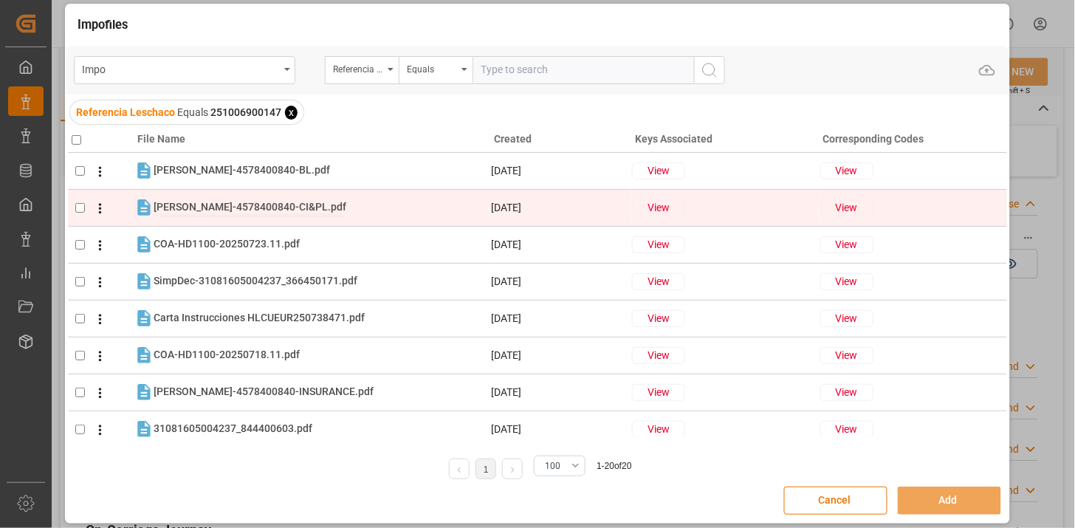
click at [299, 208] on span "HENKEL-4578400840-CI&PL.pdf" at bounding box center [250, 207] width 193 height 12
checkbox input "true"
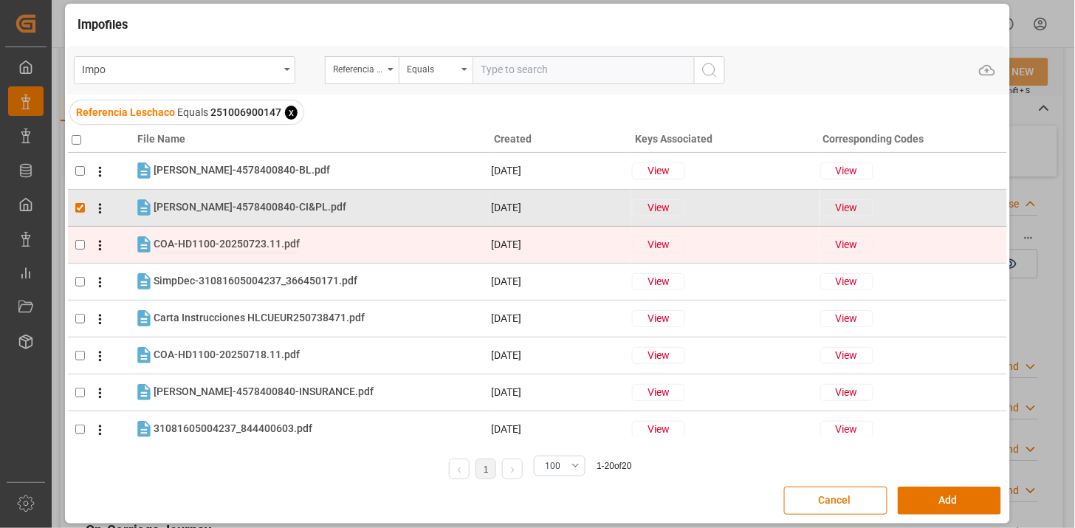
click at [276, 239] on span "COA-HD1100-20250723.11.pdf" at bounding box center [227, 244] width 146 height 12
checkbox input "true"
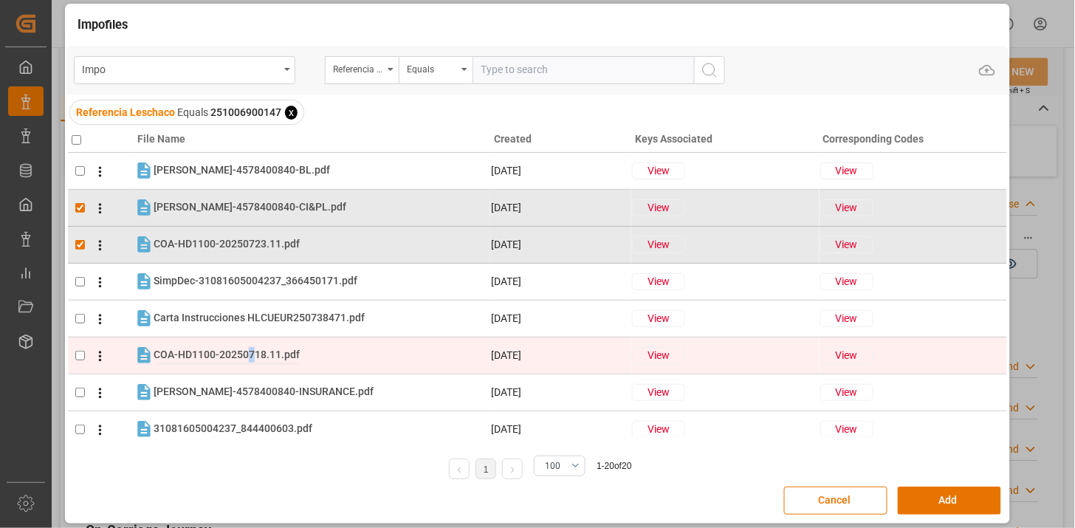
click at [251, 360] on span "COA-HD1100-20250718.11.pdf" at bounding box center [227, 355] width 146 height 12
checkbox input "true"
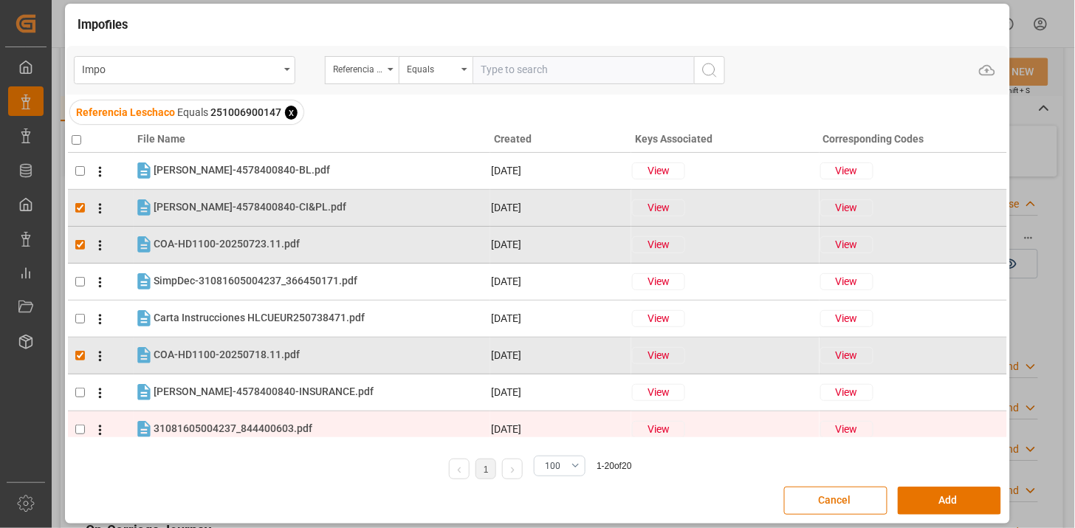
drag, startPoint x: 251, startPoint y: 360, endPoint x: 254, endPoint y: 417, distance: 57.7
click at [256, 432] on span "31081605004237_844400603.pdf" at bounding box center [233, 429] width 159 height 12
checkbox input "true"
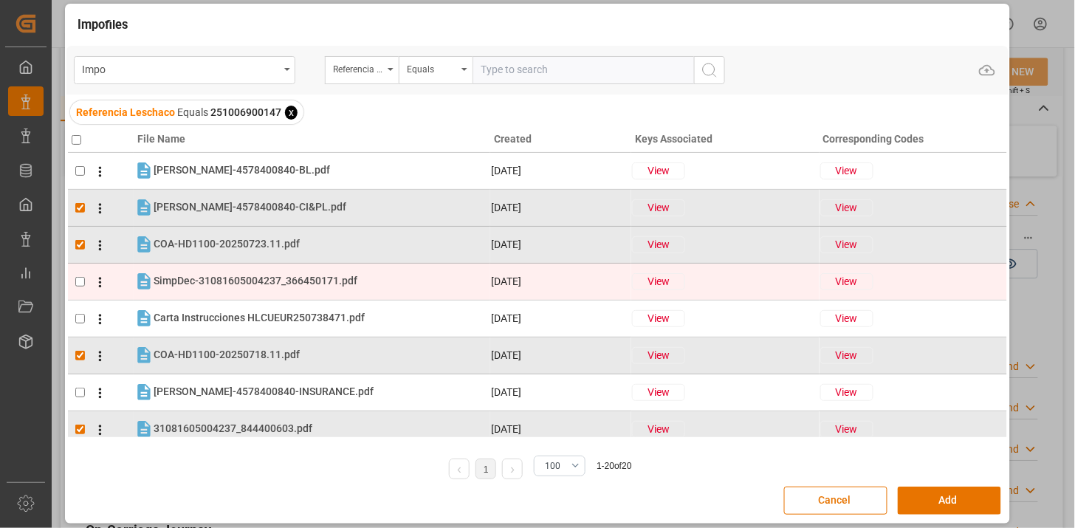
click at [249, 291] on td "SimpDec-31081605004237_366450171.pdf SimpDec-31081605004237_366450171.pdf" at bounding box center [312, 281] width 357 height 21
checkbox input "true"
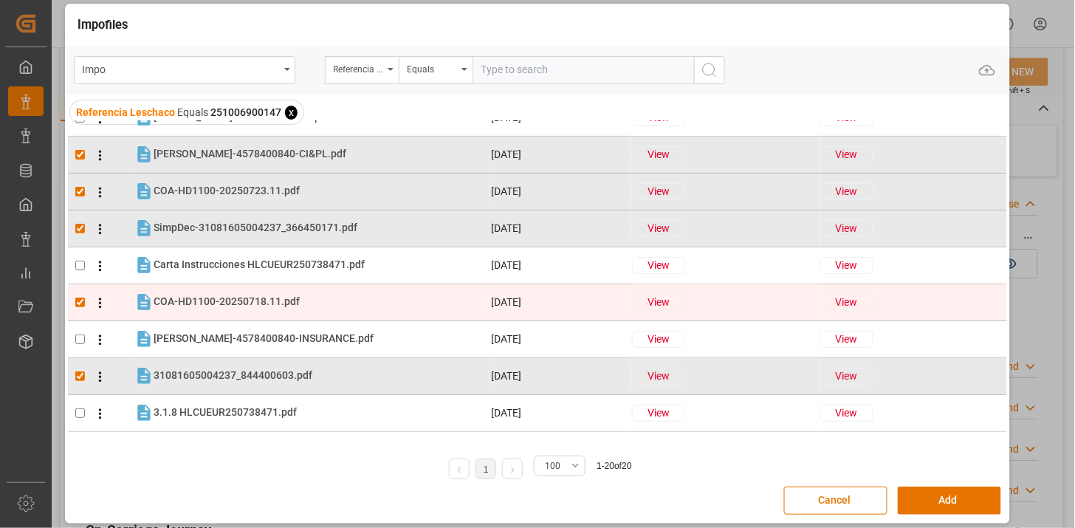
scroll to position [82, 0]
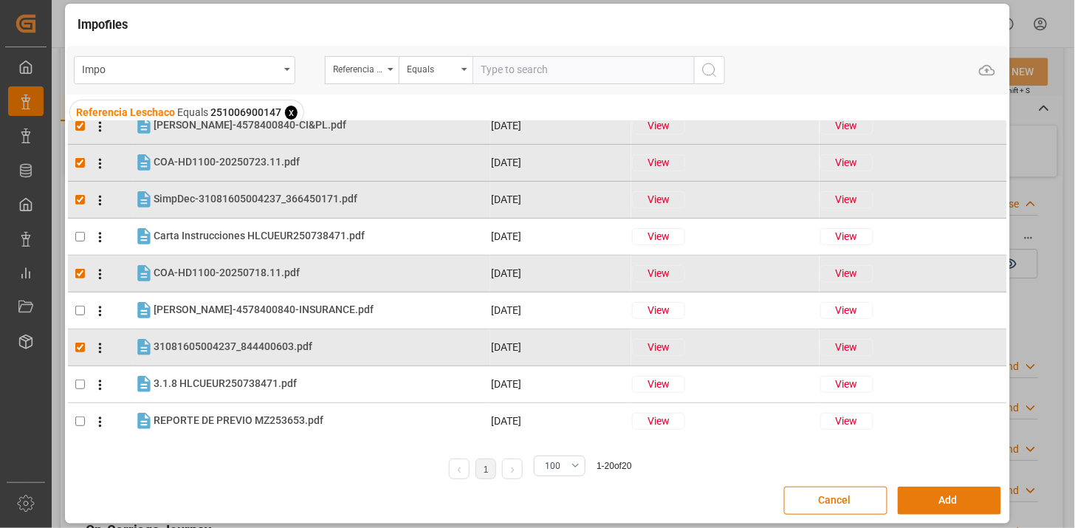
click at [957, 504] on button "Add" at bounding box center [949, 501] width 103 height 28
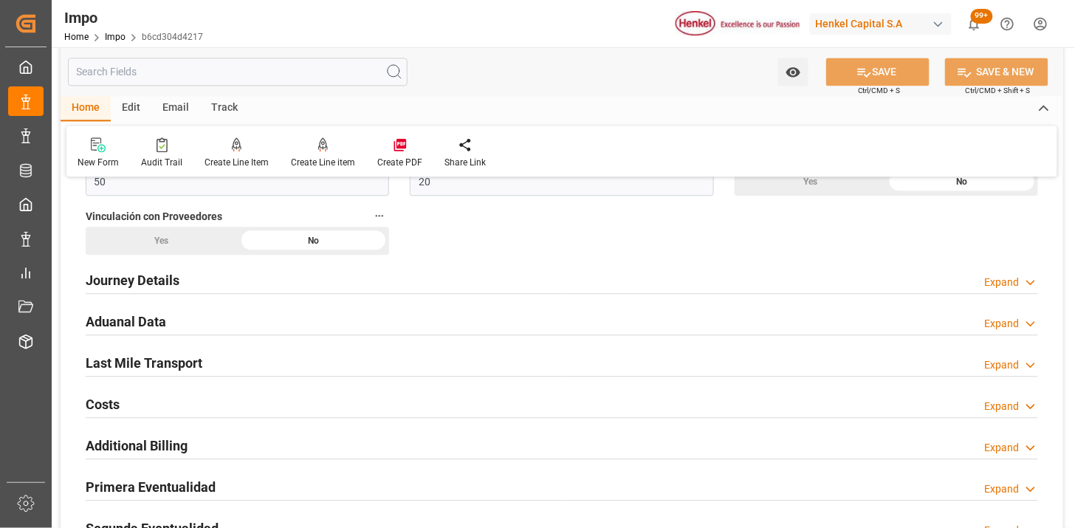
scroll to position [883, 0]
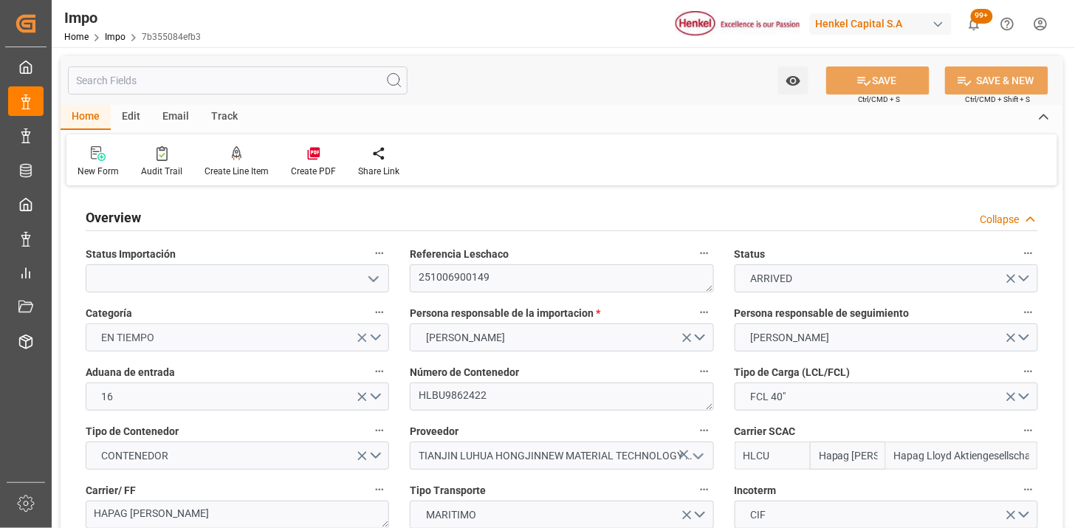
type input "Hapag [PERSON_NAME]"
type input "Hapag Lloyd Aktiengesellschaft"
type input "1"
type input "50"
type input "20"
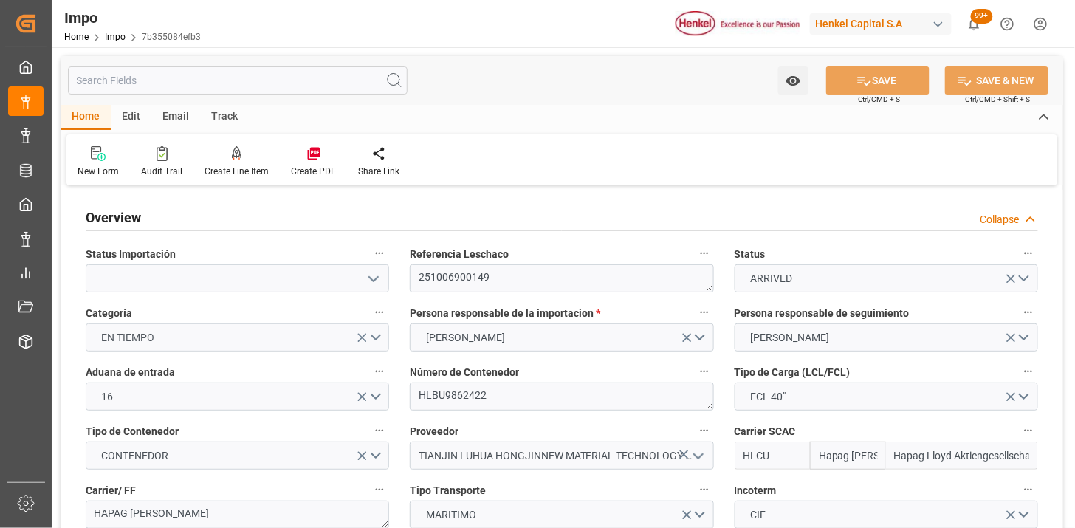
type input "[DATE]"
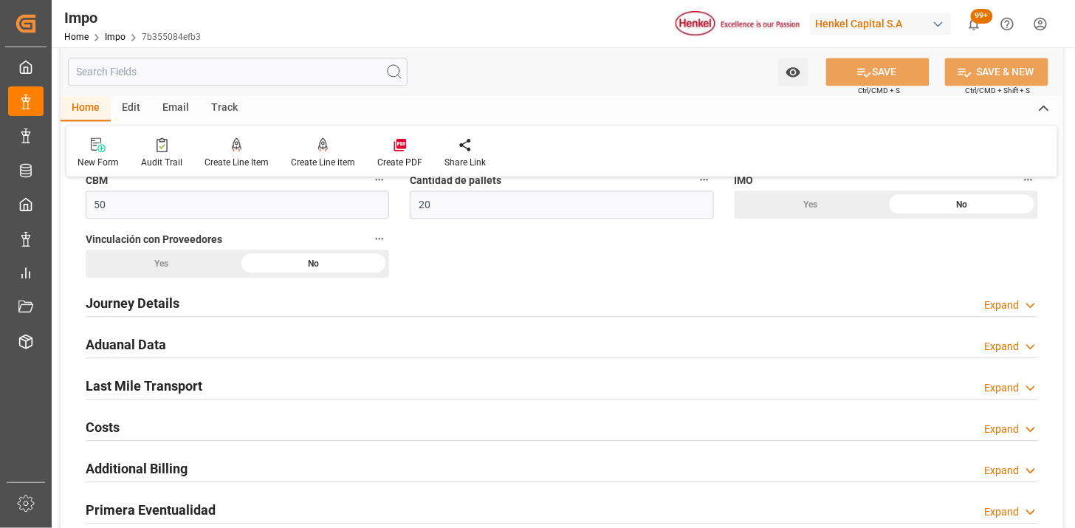
scroll to position [985, 0]
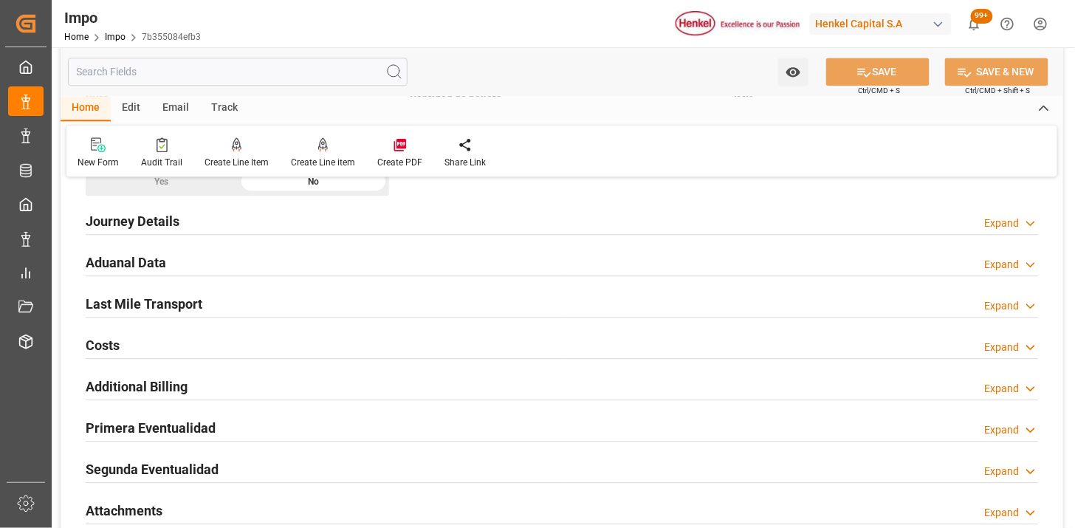
click at [268, 263] on div "Aduanal Data Expand" at bounding box center [562, 261] width 953 height 28
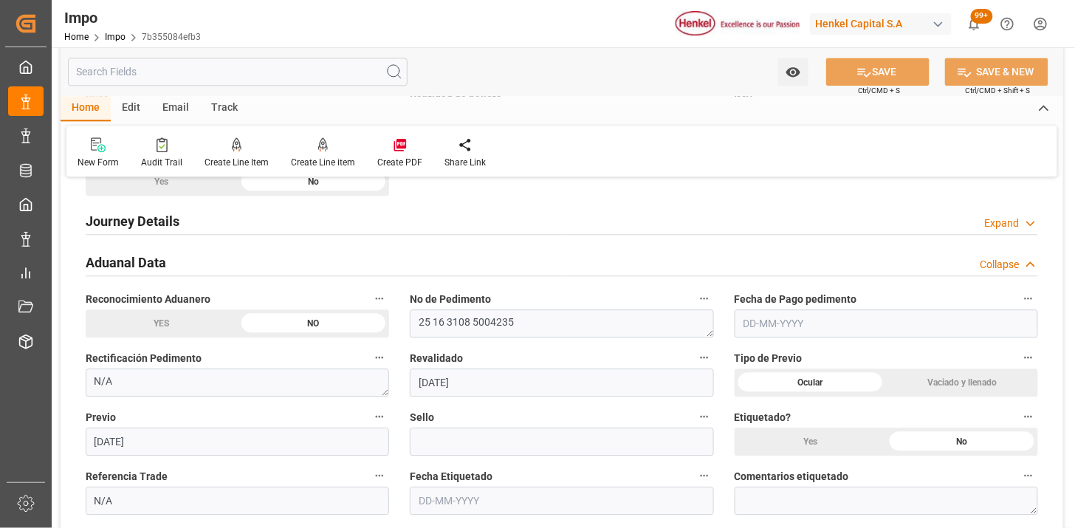
scroll to position [1067, 0]
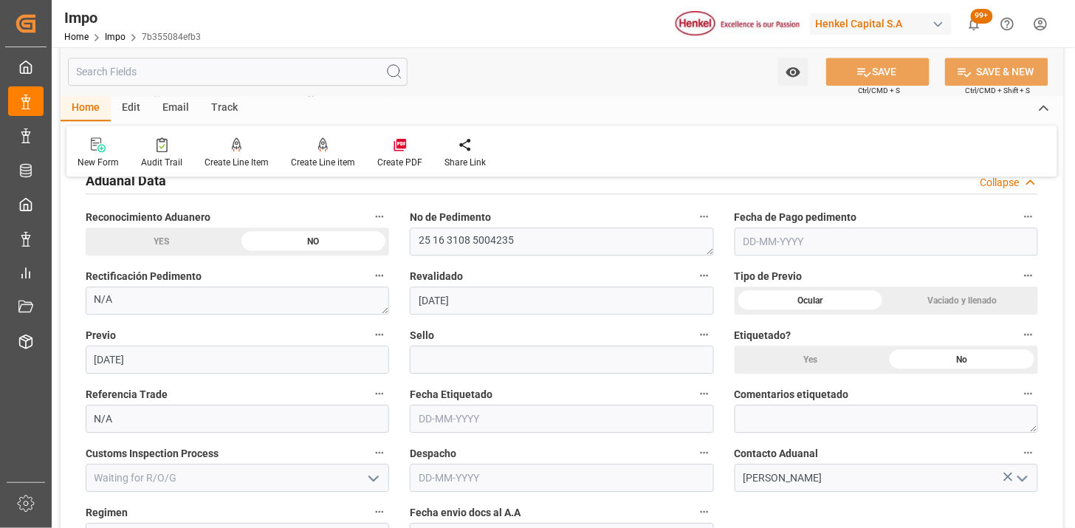
click at [798, 248] on input "text" at bounding box center [887, 242] width 304 height 28
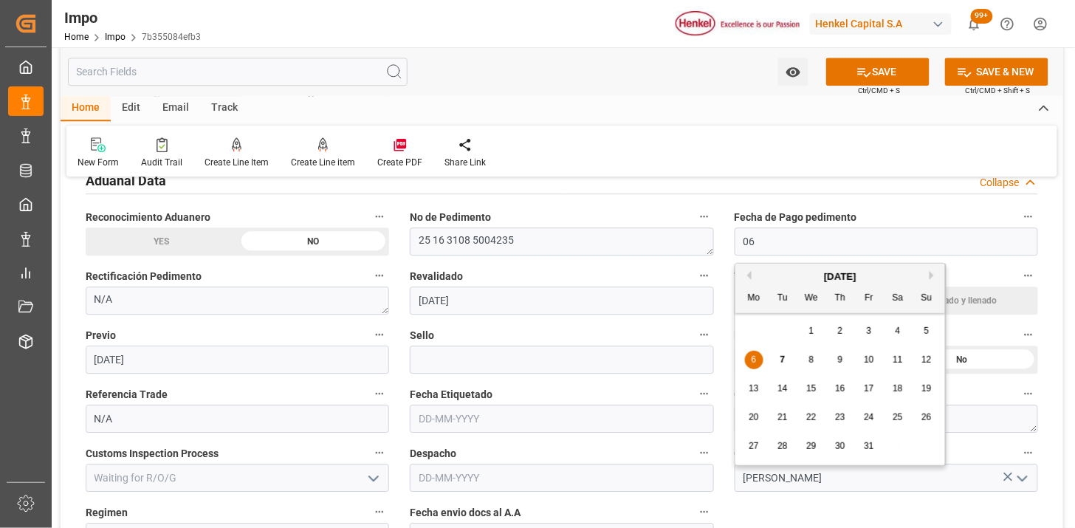
type input "[DATE]"
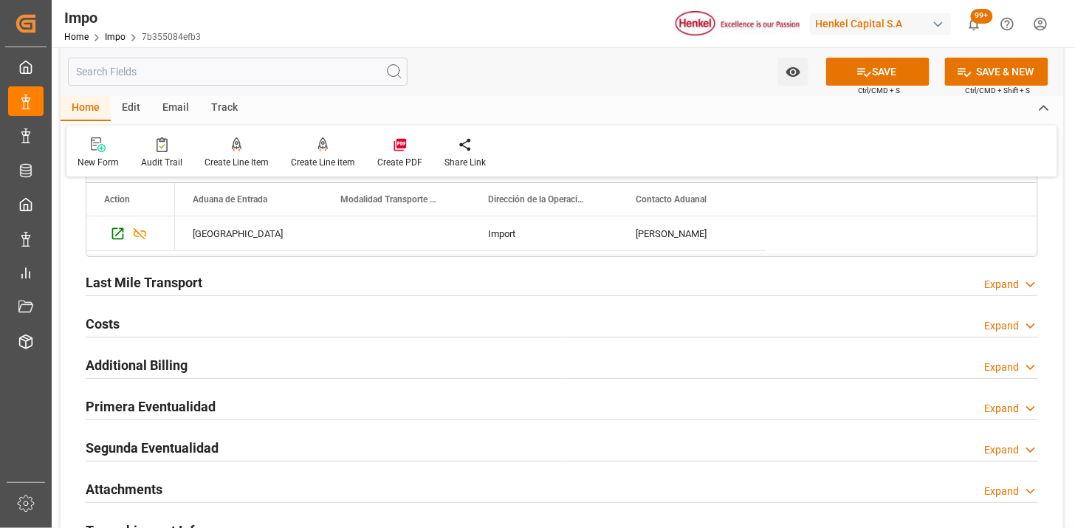
scroll to position [1559, 0]
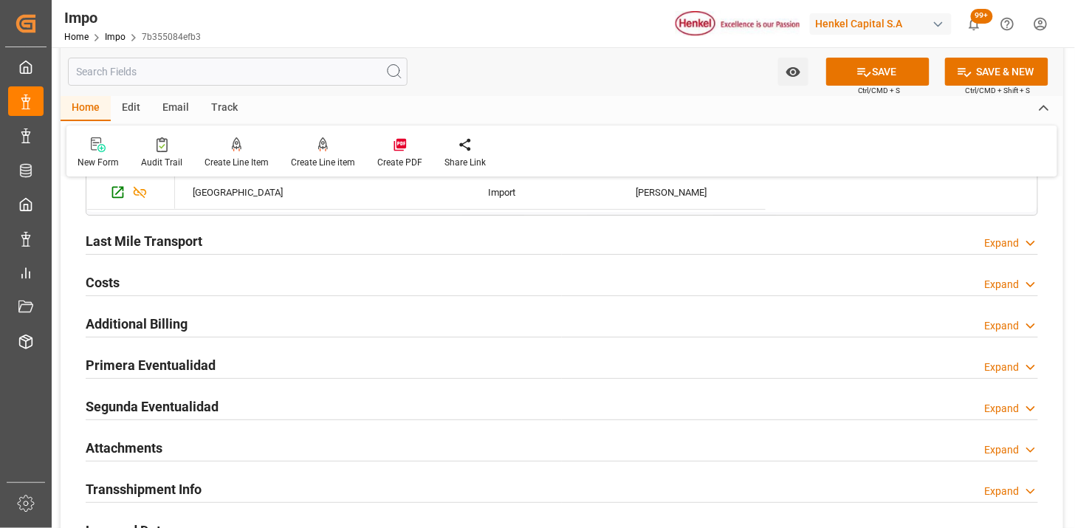
click at [303, 240] on div "Last Mile Transport Expand" at bounding box center [562, 240] width 953 height 28
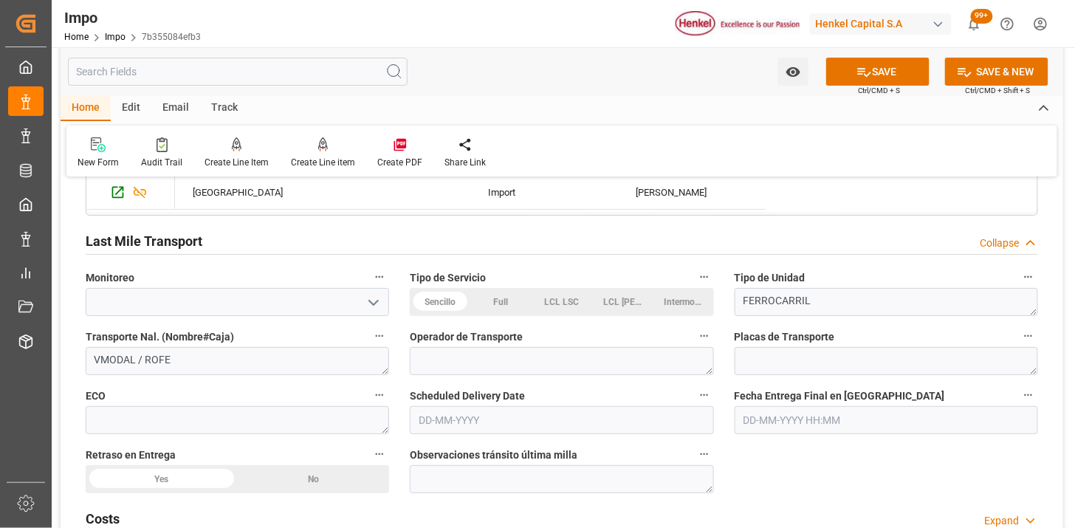
click at [303, 240] on div "Last Mile Transport Collapse" at bounding box center [562, 240] width 953 height 28
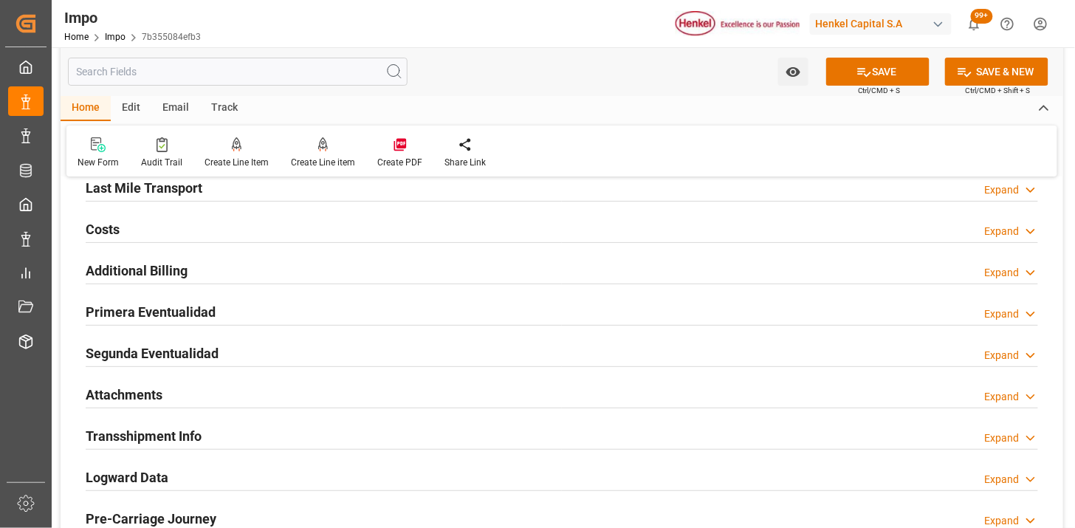
scroll to position [1641, 0]
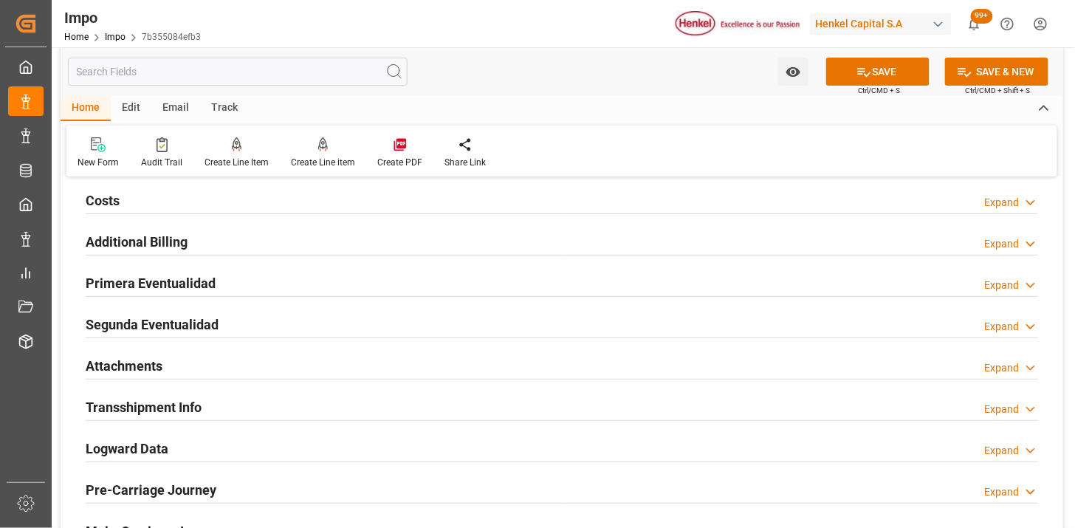
click at [289, 279] on div "Primera Eventualidad Expand" at bounding box center [562, 282] width 953 height 28
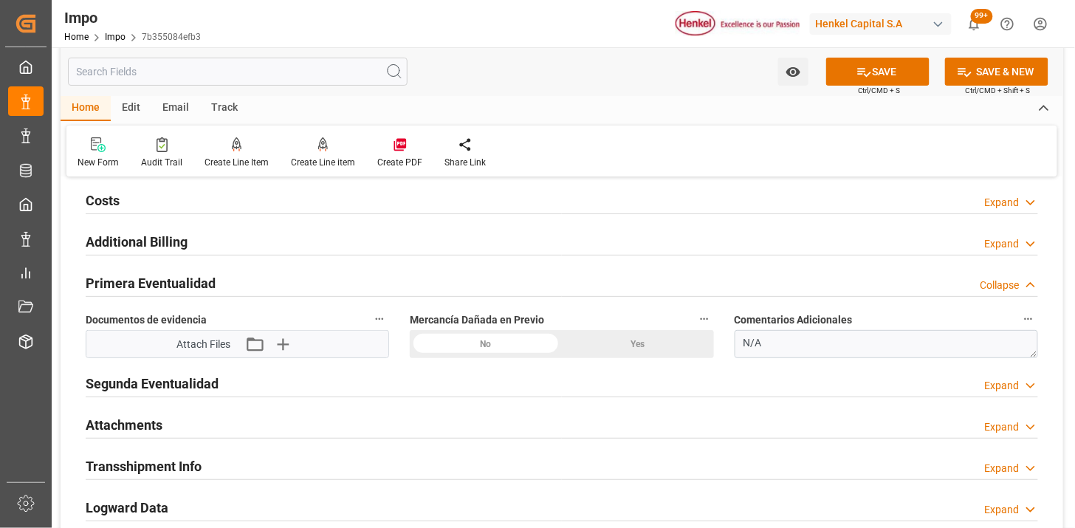
click at [525, 350] on div "No" at bounding box center [486, 344] width 152 height 28
click at [284, 358] on div "Attach Files Attach existing file Upload new file" at bounding box center [237, 344] width 302 height 27
click at [284, 349] on icon "button" at bounding box center [282, 344] width 24 height 24
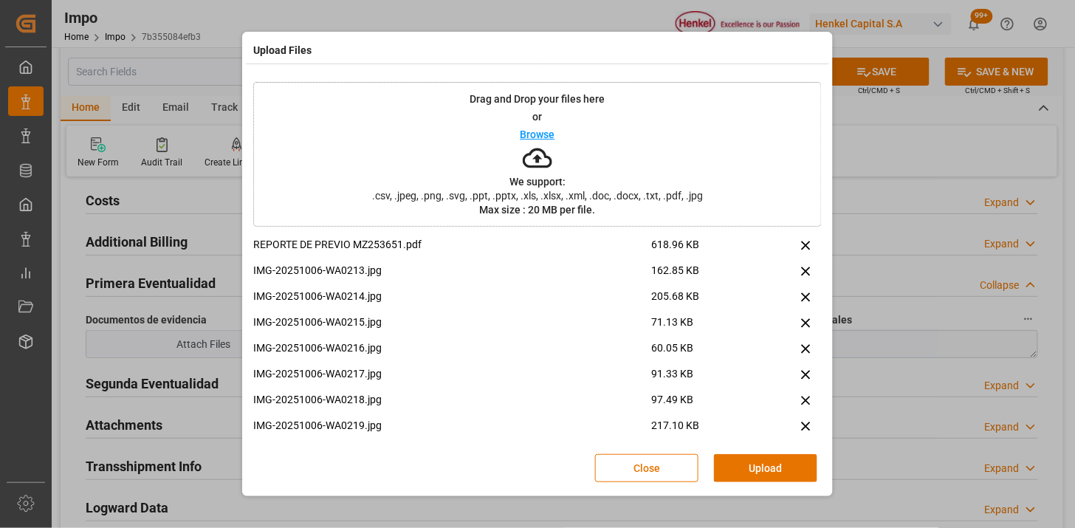
drag, startPoint x: 741, startPoint y: 469, endPoint x: 705, endPoint y: 446, distance: 42.8
click at [741, 468] on button "Upload" at bounding box center [765, 468] width 103 height 28
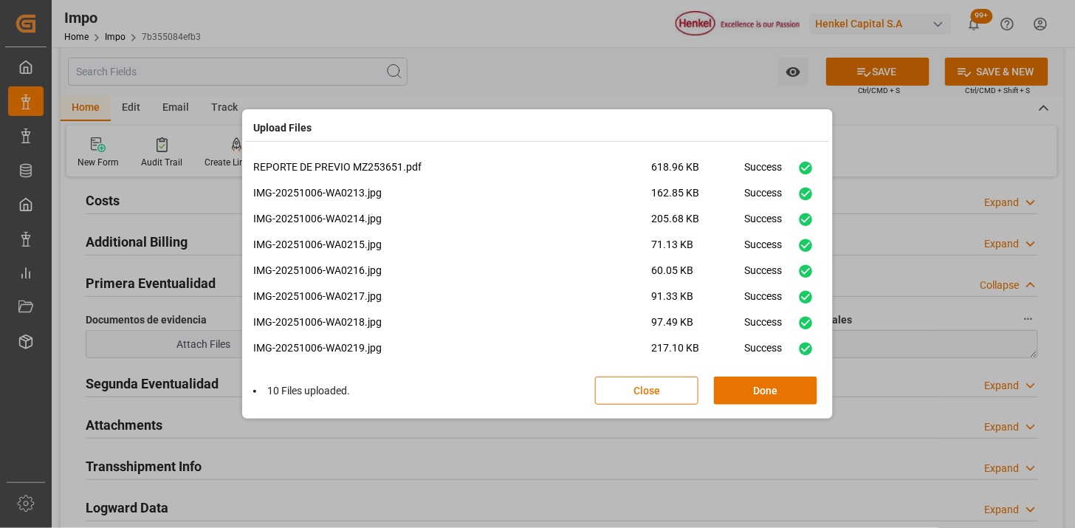
scroll to position [61, 0]
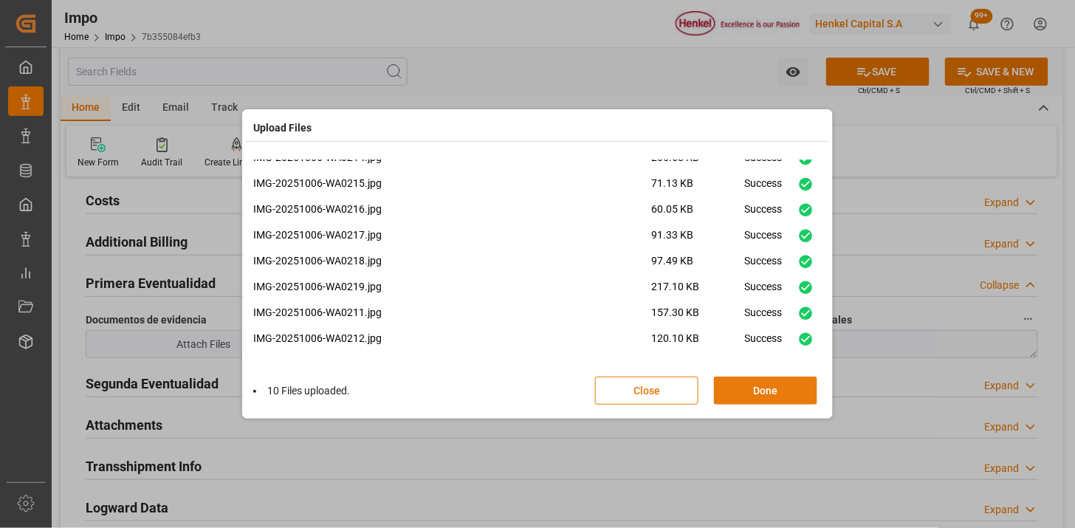
click at [752, 386] on button "Done" at bounding box center [765, 391] width 103 height 28
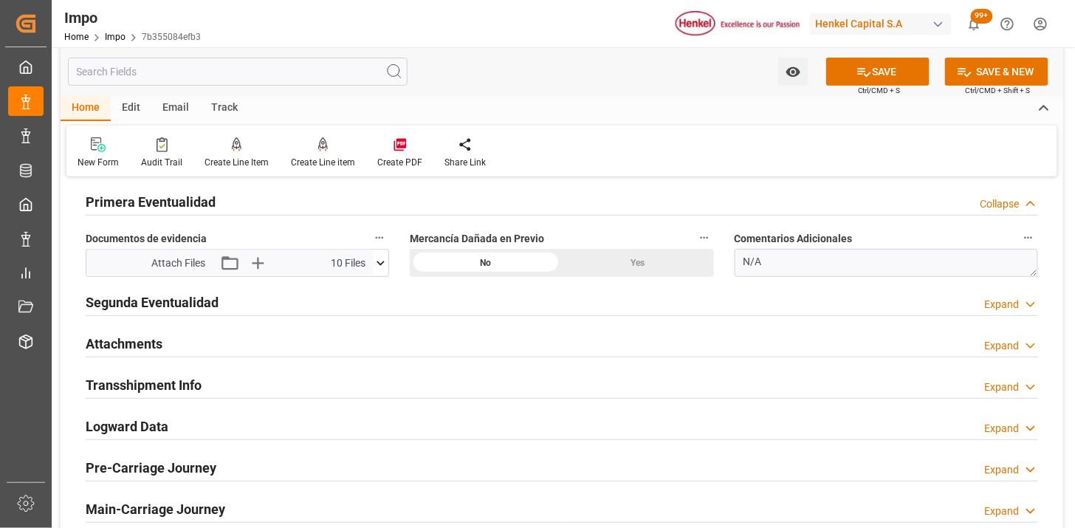
scroll to position [1805, 0]
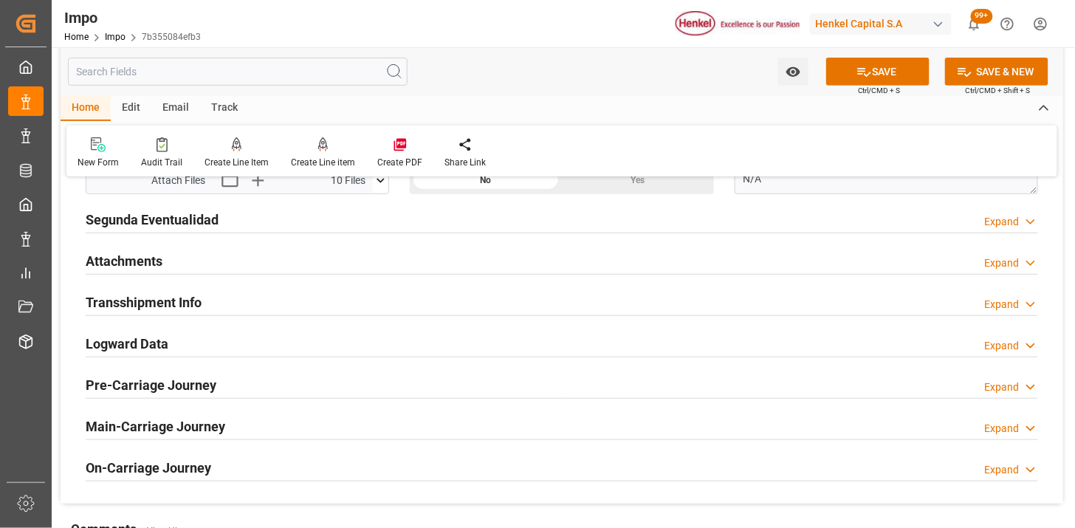
click at [219, 261] on div "Attachments Expand" at bounding box center [562, 260] width 953 height 28
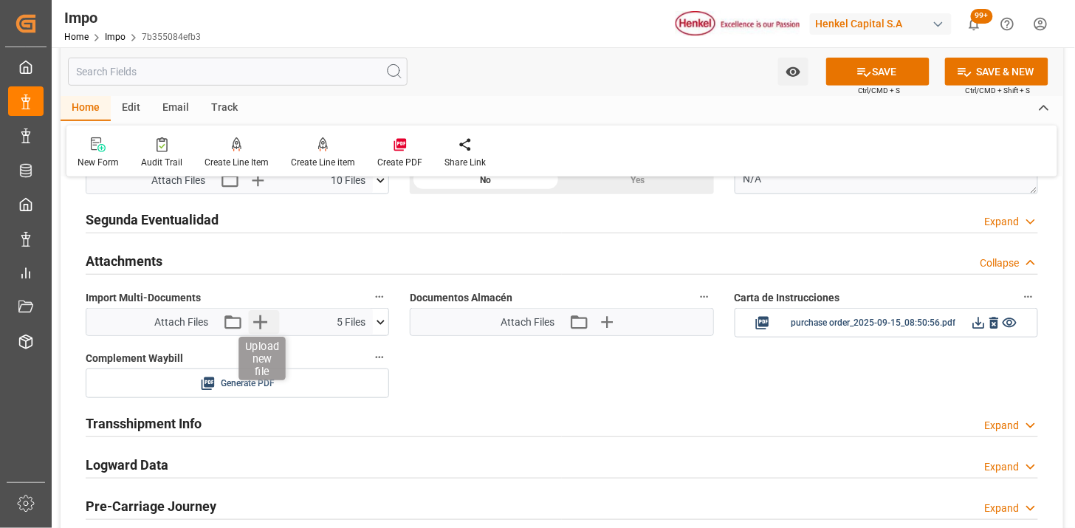
click at [267, 321] on icon "button" at bounding box center [260, 322] width 24 height 24
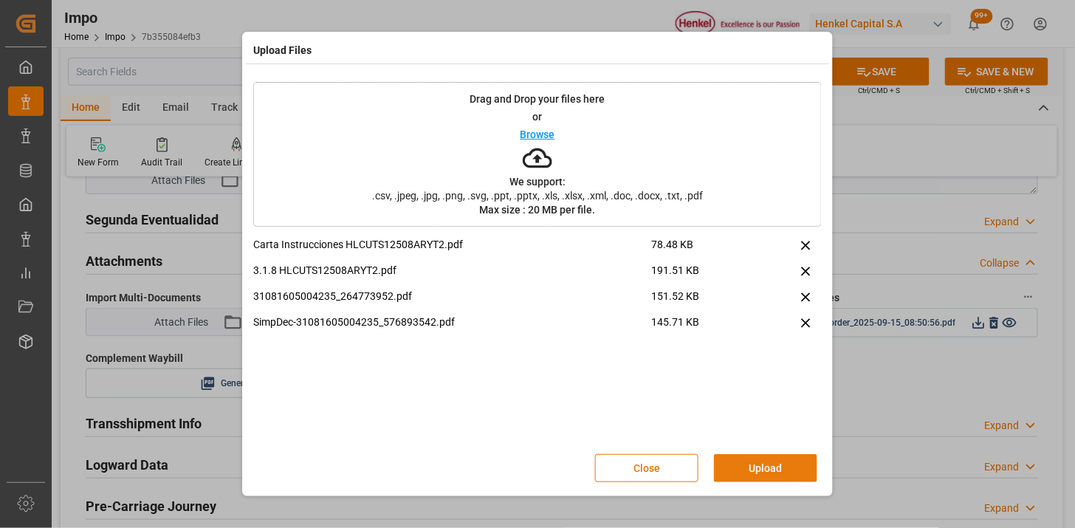
click at [779, 468] on button "Upload" at bounding box center [765, 468] width 103 height 28
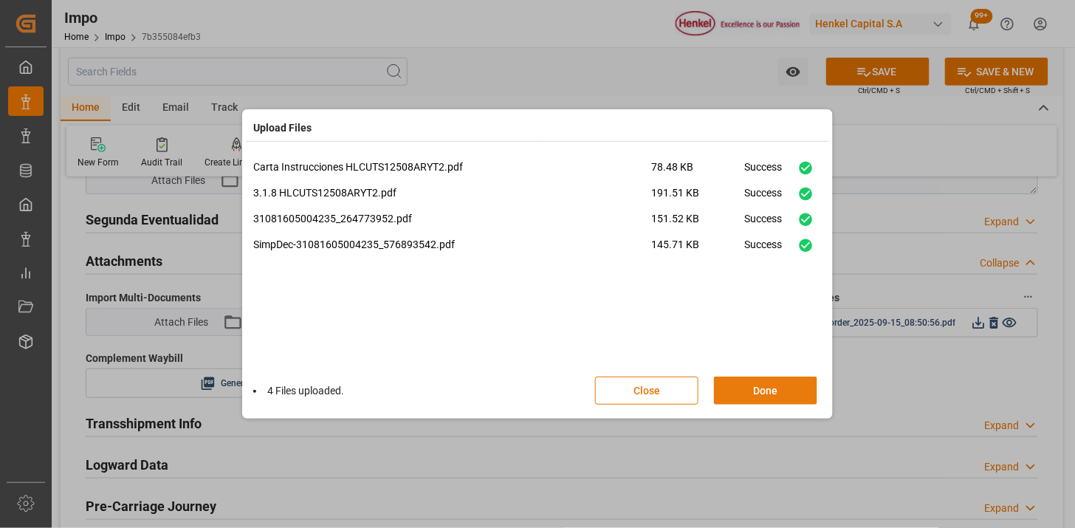
click at [756, 384] on button "Done" at bounding box center [765, 391] width 103 height 28
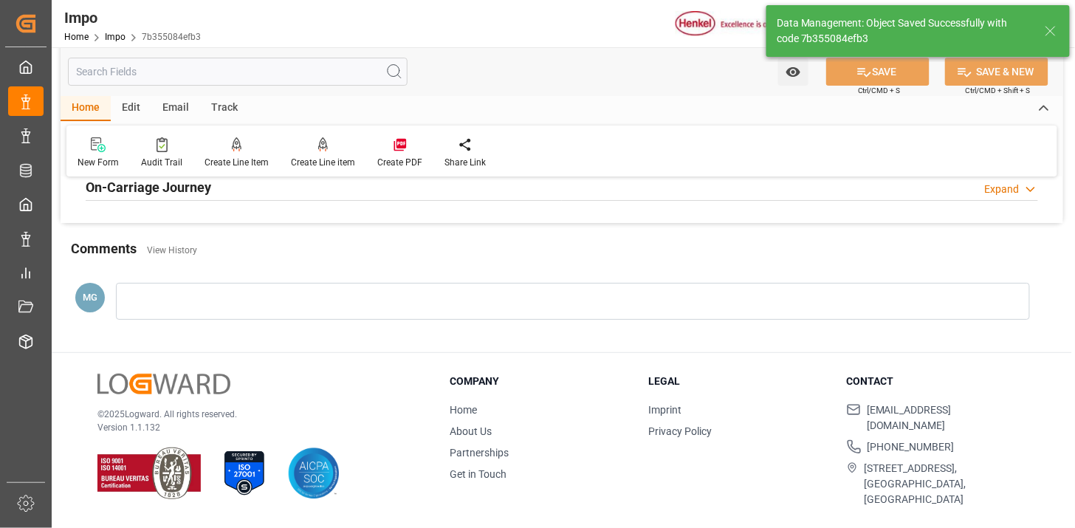
scroll to position [1293, 0]
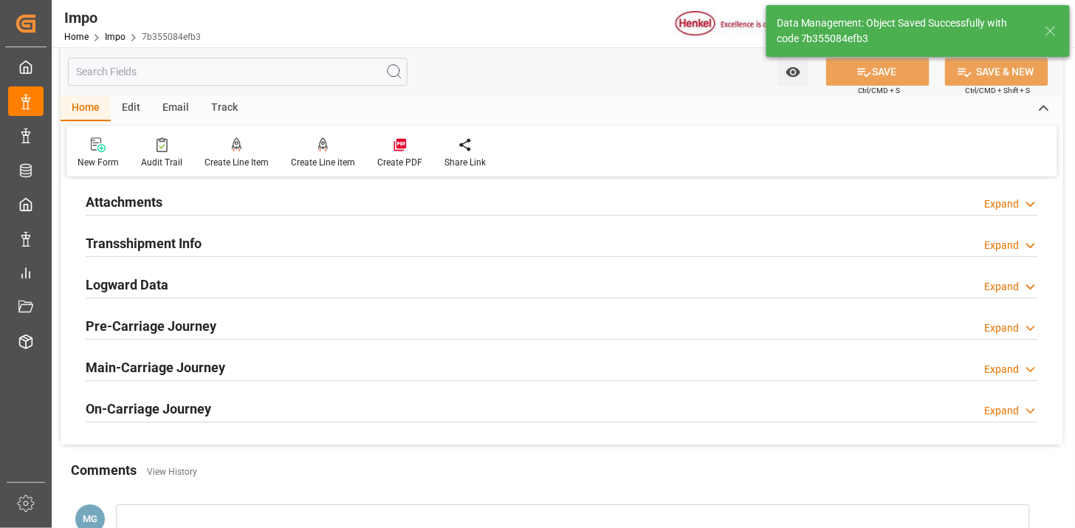
click at [259, 208] on div "Attachments Expand" at bounding box center [562, 201] width 953 height 28
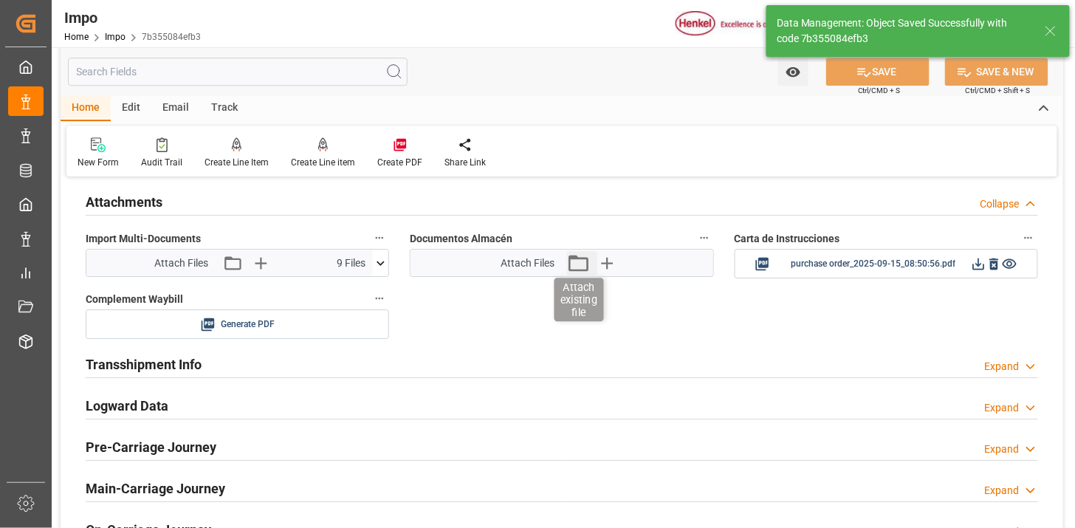
click at [572, 260] on icon "button" at bounding box center [579, 263] width 24 height 24
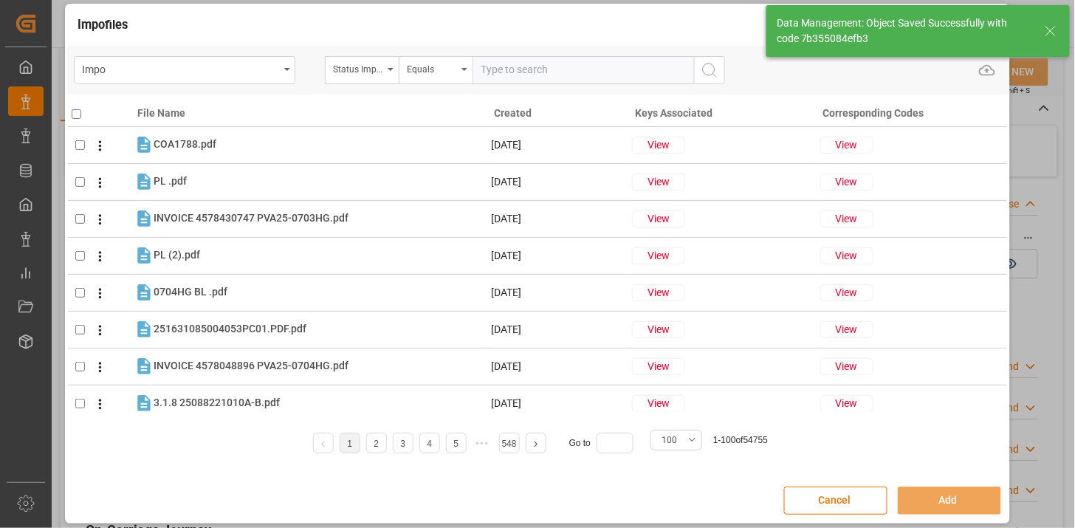
click at [379, 74] on div "Status Importación" at bounding box center [358, 67] width 50 height 17
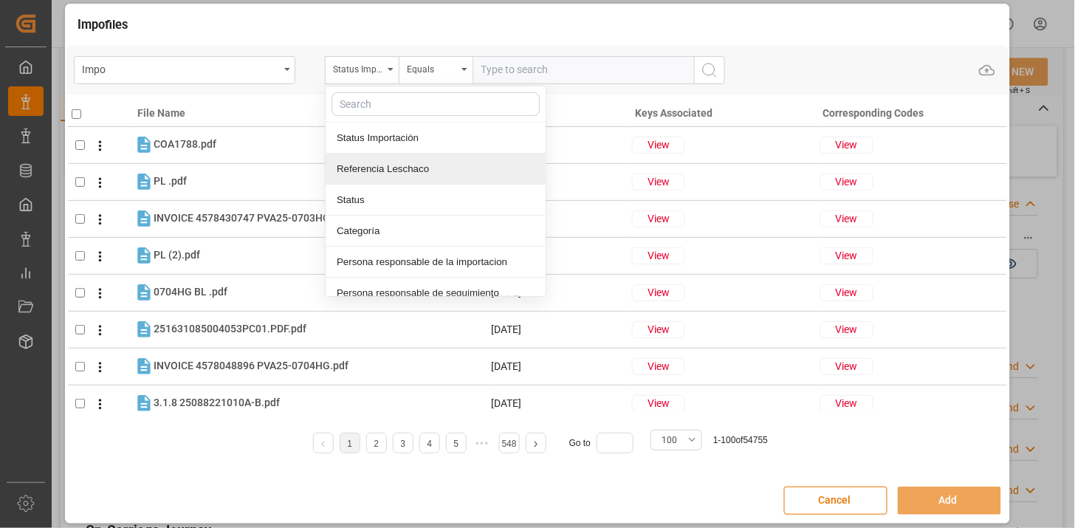
click at [386, 174] on div "Referencia Leschaco" at bounding box center [436, 169] width 220 height 31
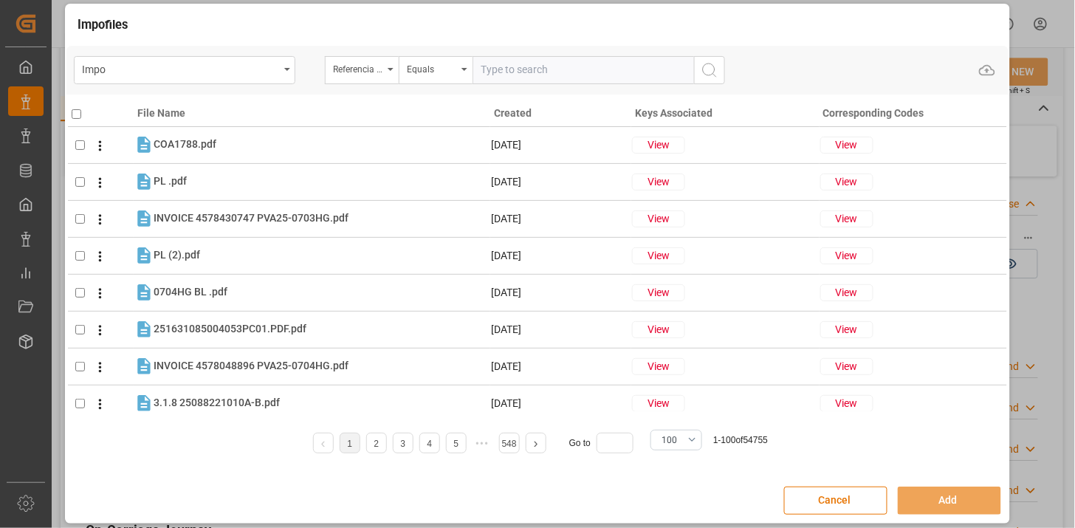
drag, startPoint x: 527, startPoint y: 79, endPoint x: 586, endPoint y: 86, distance: 59.6
click at [533, 79] on input "text" at bounding box center [584, 70] width 222 height 28
paste input "251006900149"
type input "251006900149"
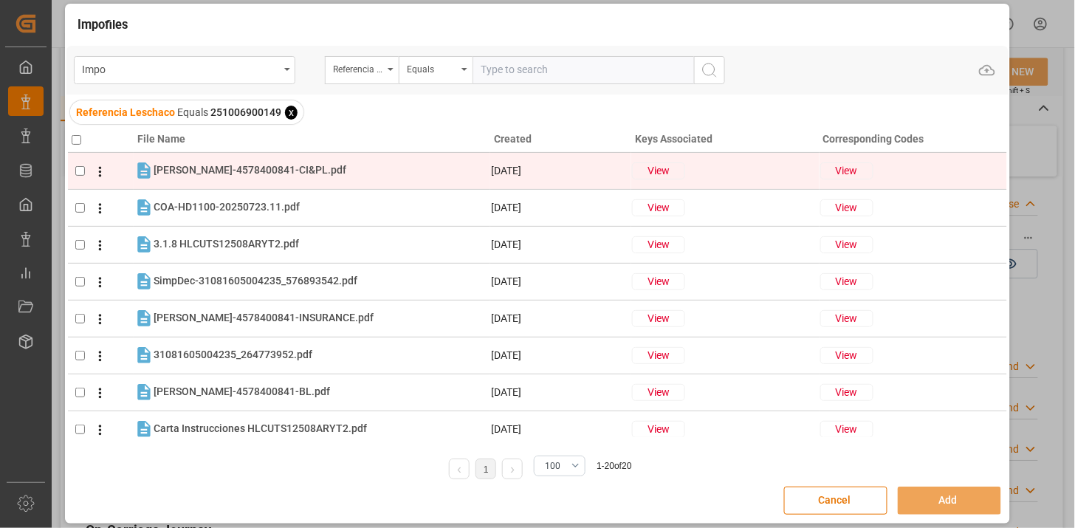
click at [277, 178] on div "HENKEL-4578400841-CI&PL.pdf HENKEL-4578400841-CI&PL.pdf" at bounding box center [322, 170] width 336 height 19
checkbox input "true"
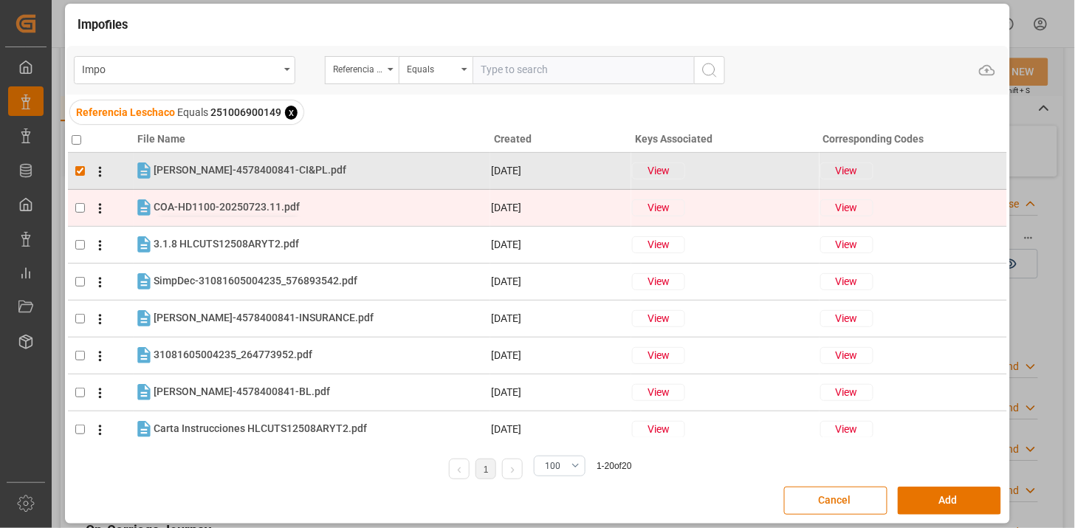
click at [268, 209] on span "COA-HD1100-20250723.11.pdf" at bounding box center [227, 207] width 146 height 12
checkbox input "true"
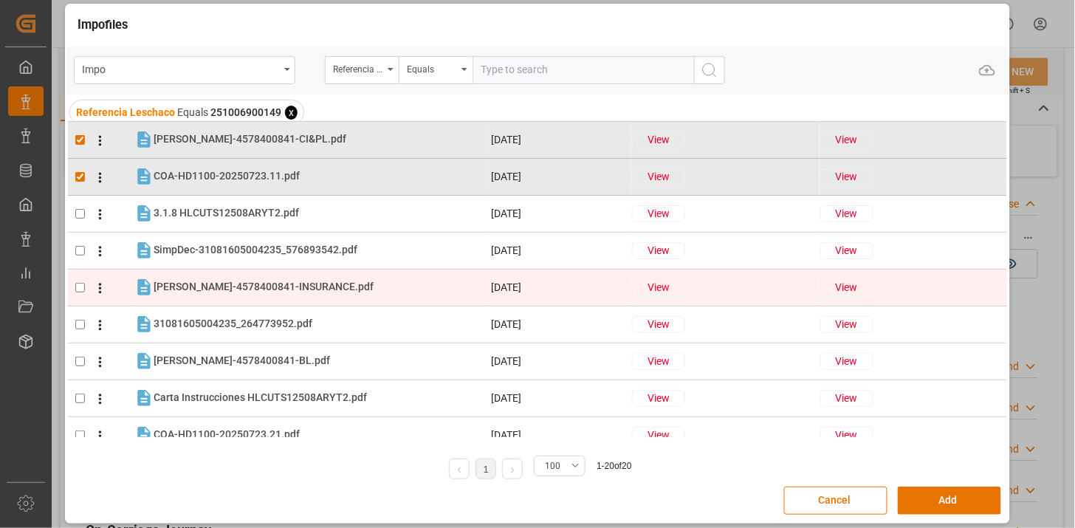
scroll to position [82, 0]
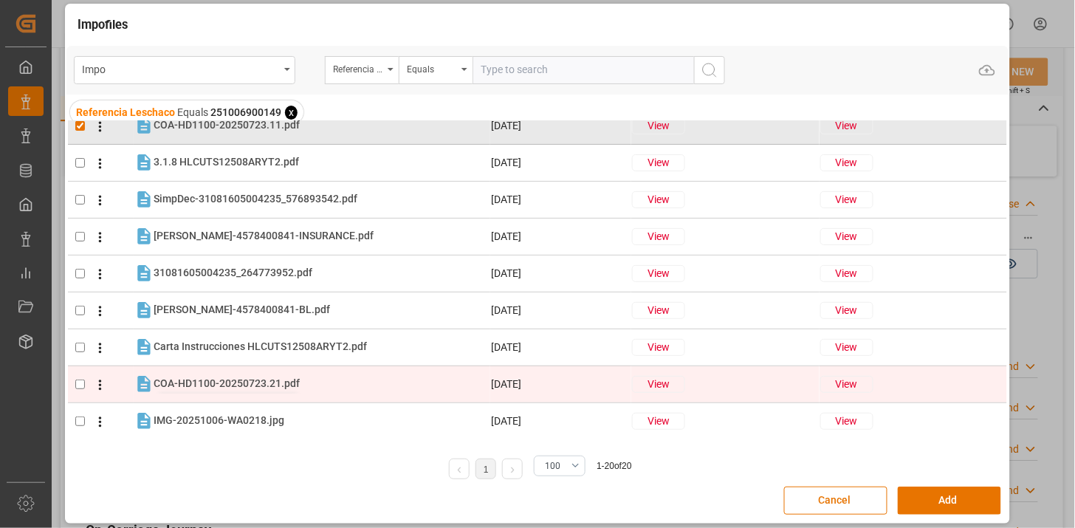
click at [235, 382] on span "COA-HD1100-20250723.21.pdf" at bounding box center [227, 383] width 146 height 12
checkbox input "true"
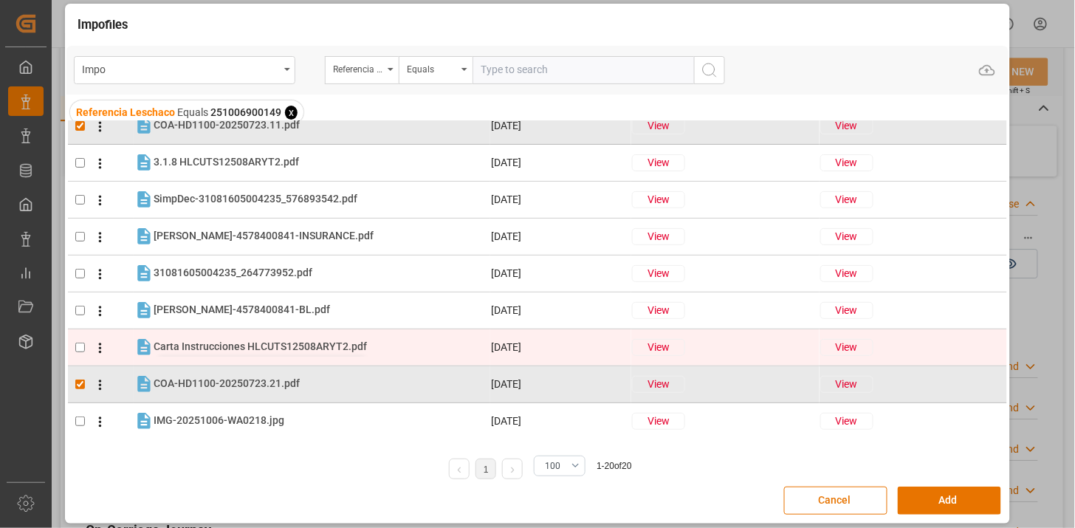
click at [352, 345] on span "Carta Instrucciones HLCUTS12508ARYT2.pdf" at bounding box center [260, 347] width 213 height 12
checkbox input "true"
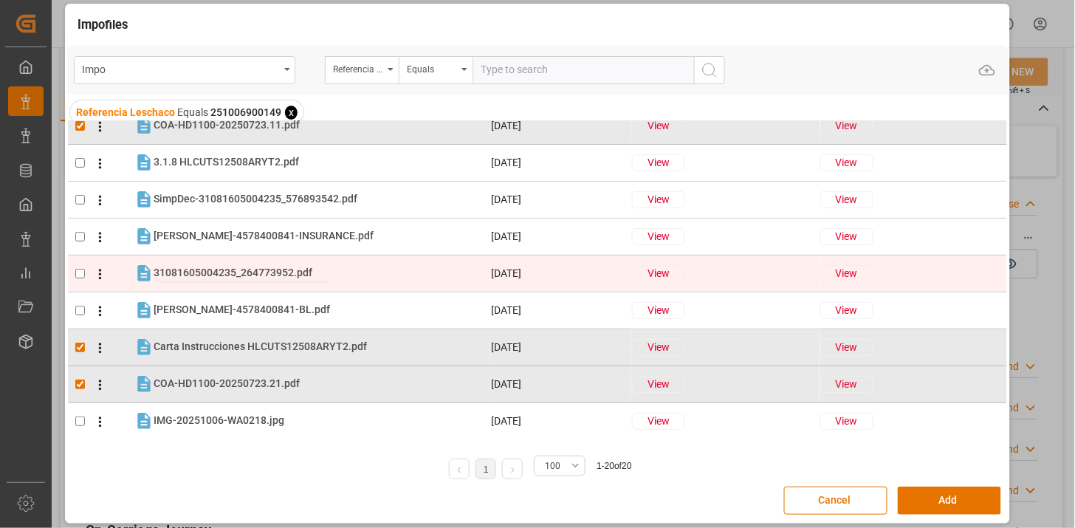
click at [222, 269] on span "31081605004235_264773952.pdf" at bounding box center [233, 273] width 159 height 12
checkbox input "true"
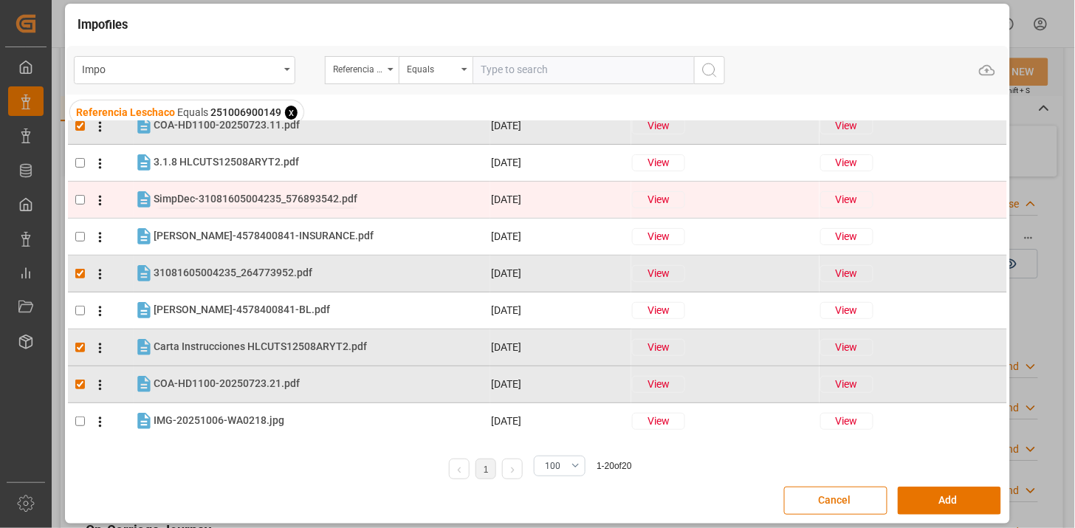
click at [227, 200] on span "SimpDec-31081605004235_576893542.pdf" at bounding box center [256, 199] width 204 height 12
checkbox input "true"
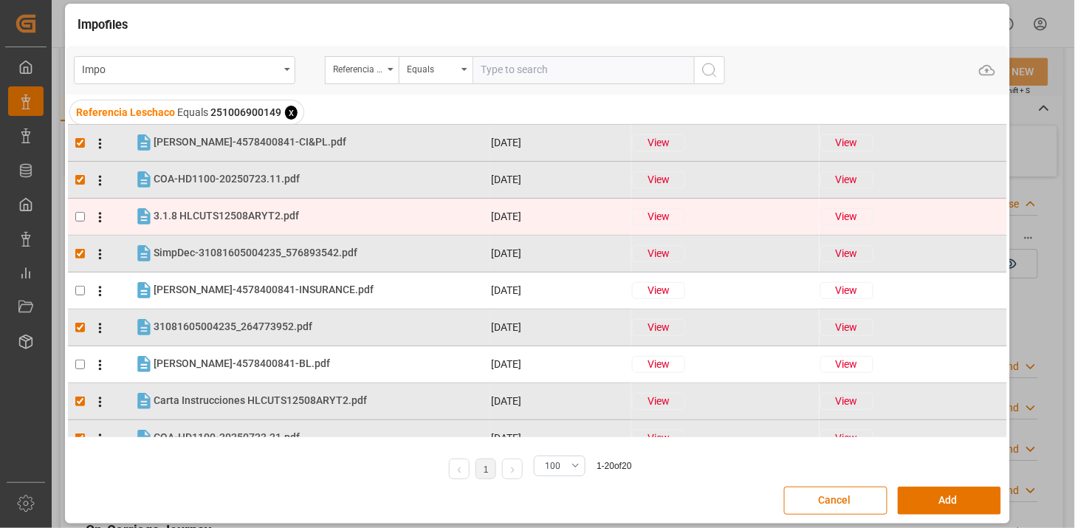
scroll to position [0, 0]
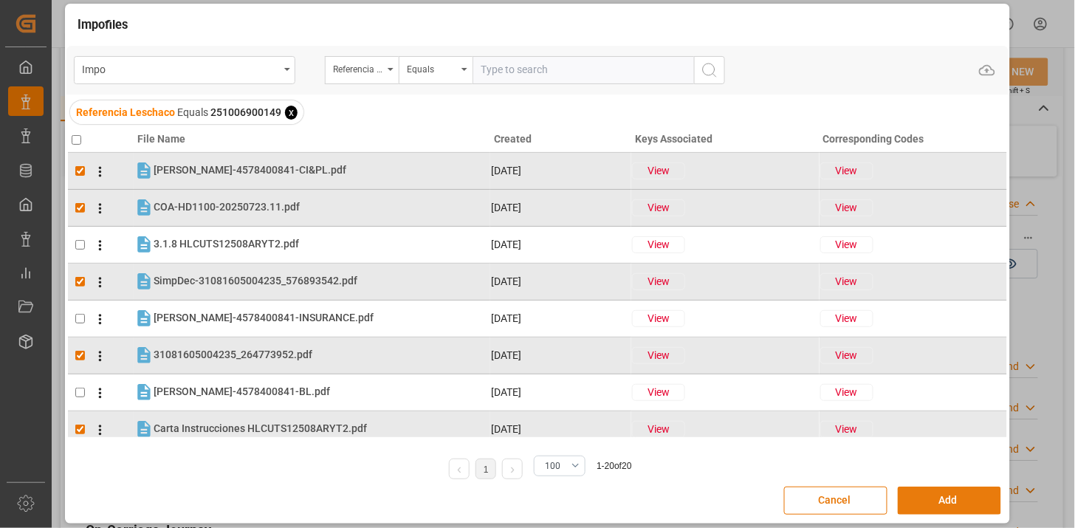
click at [976, 496] on button "Add" at bounding box center [949, 501] width 103 height 28
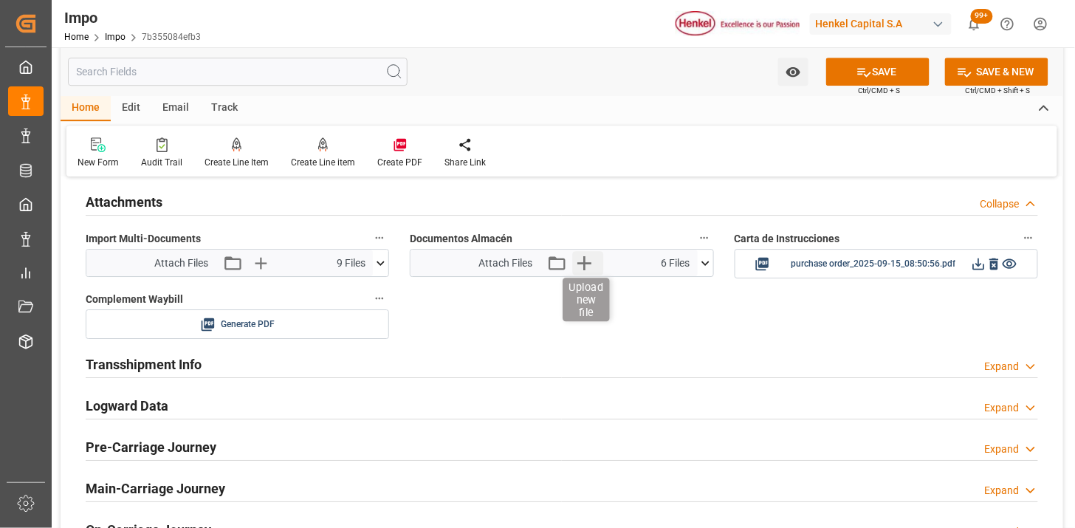
click at [588, 256] on icon "button" at bounding box center [584, 263] width 24 height 24
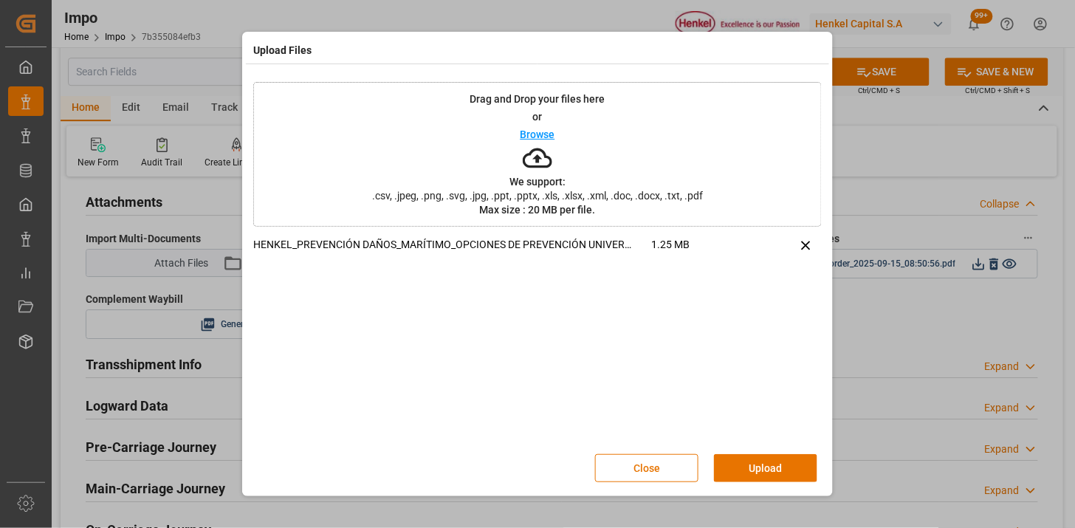
drag, startPoint x: 788, startPoint y: 474, endPoint x: 647, endPoint y: 460, distance: 141.8
click at [778, 474] on button "Upload" at bounding box center [765, 468] width 103 height 28
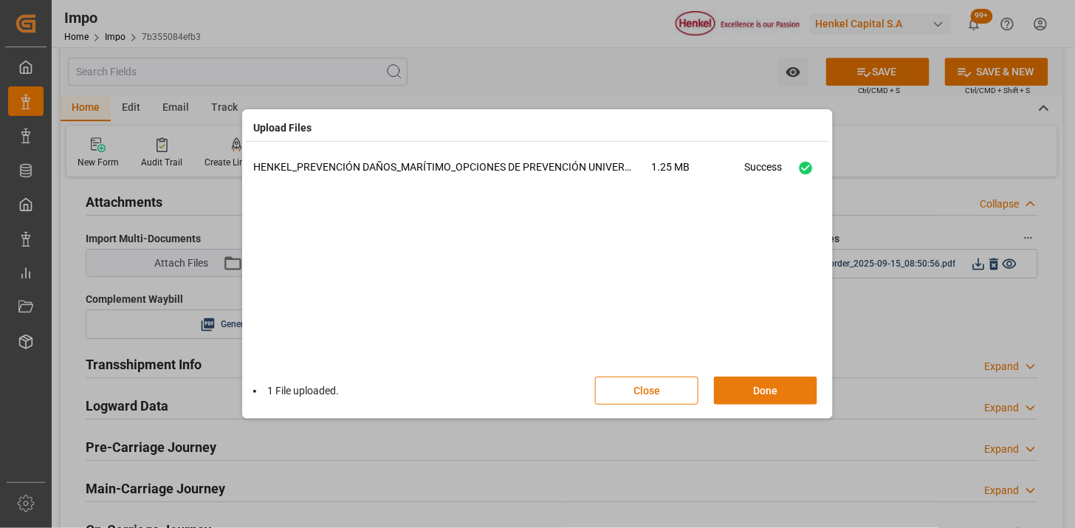
click at [736, 382] on button "Done" at bounding box center [765, 391] width 103 height 28
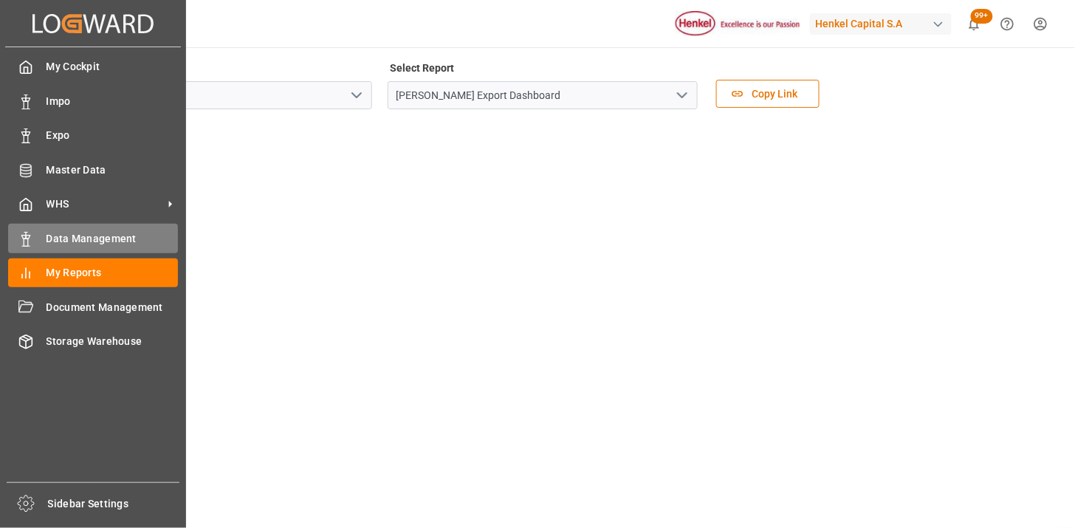
click at [71, 225] on div "Data Management Data Management" at bounding box center [93, 238] width 170 height 29
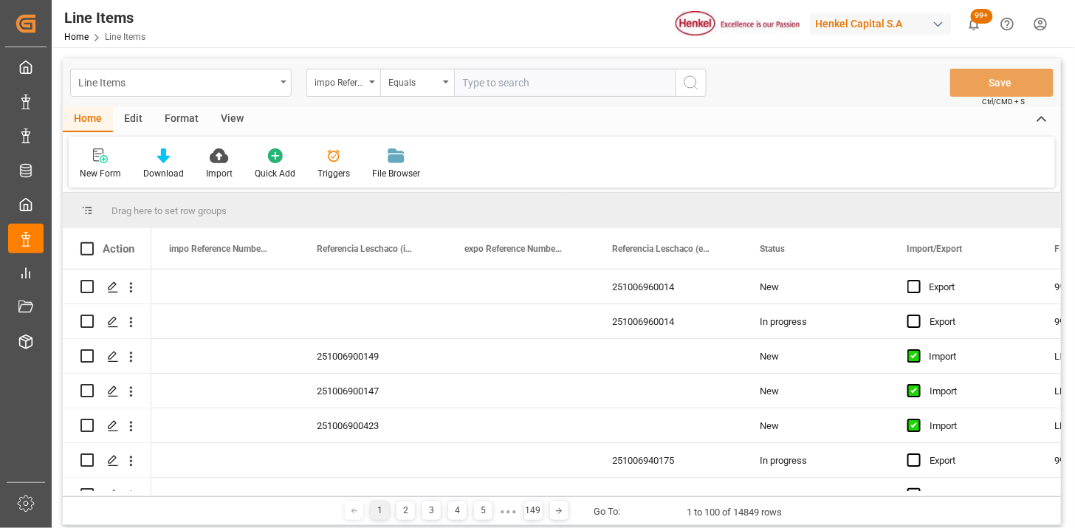
click at [230, 80] on div "Line Items" at bounding box center [176, 81] width 197 height 18
type input "IDH"
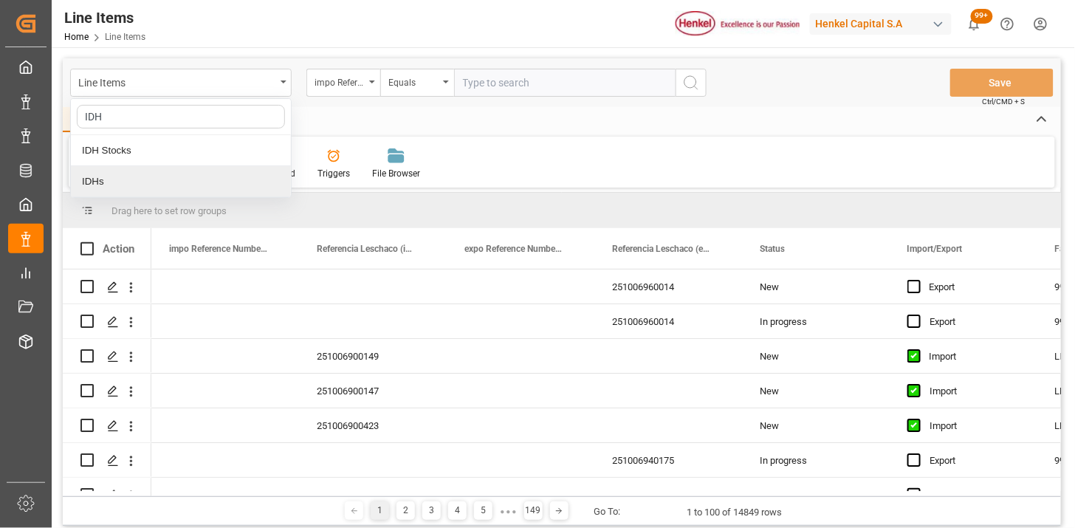
click at [224, 183] on div "IDHs" at bounding box center [181, 181] width 220 height 31
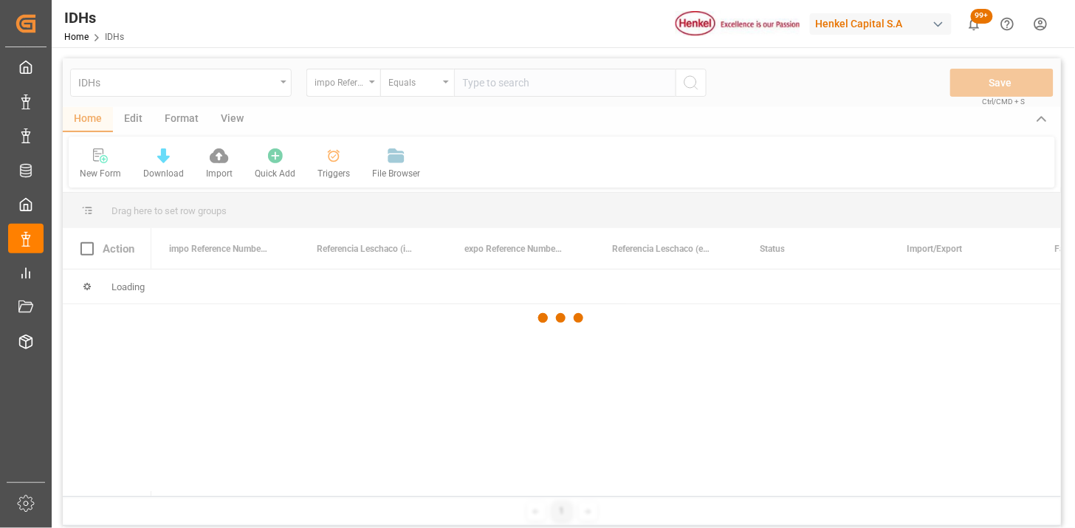
click at [485, 91] on div at bounding box center [562, 317] width 999 height 519
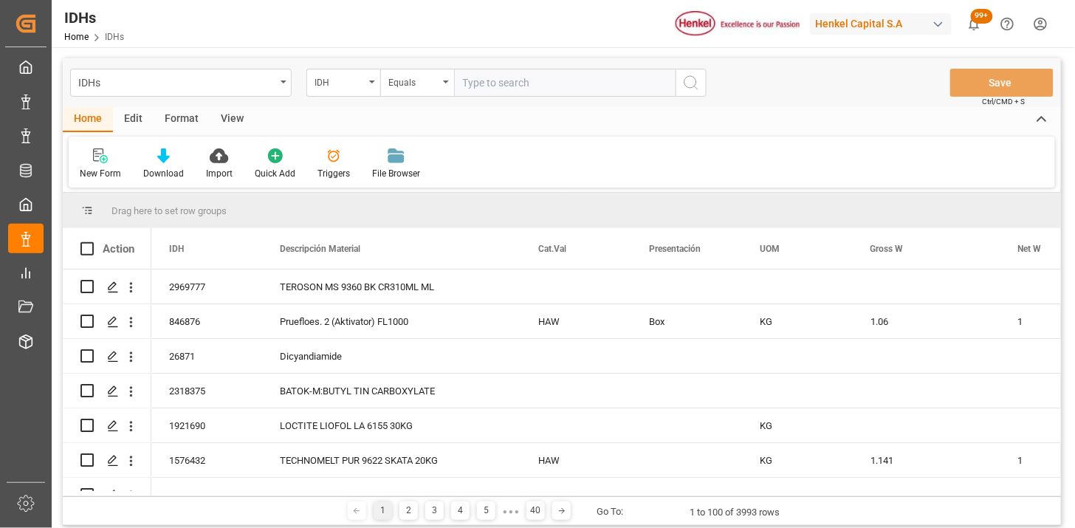
click at [578, 83] on input "text" at bounding box center [565, 83] width 222 height 28
paste input "26871"
type input "26871"
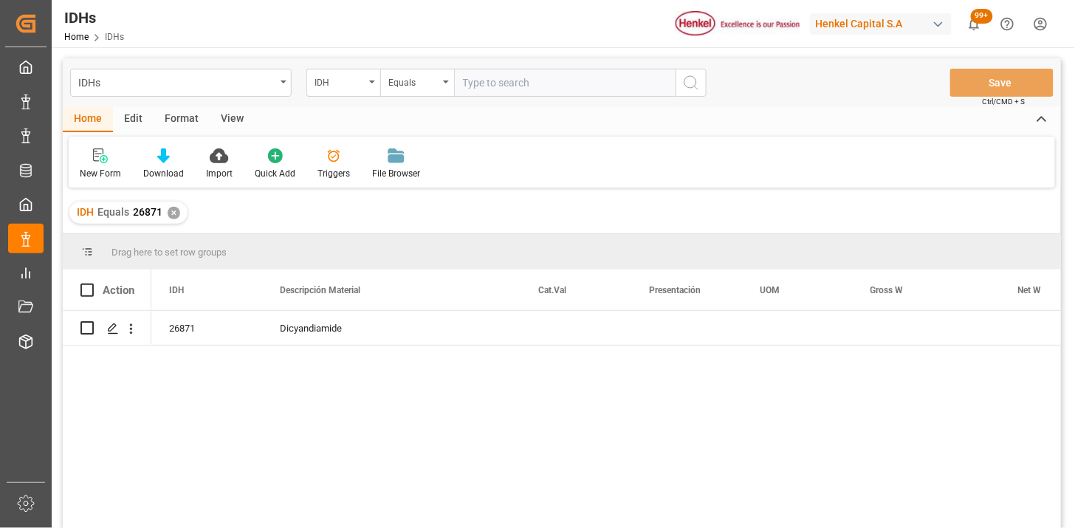
click at [225, 113] on div "View" at bounding box center [232, 119] width 45 height 25
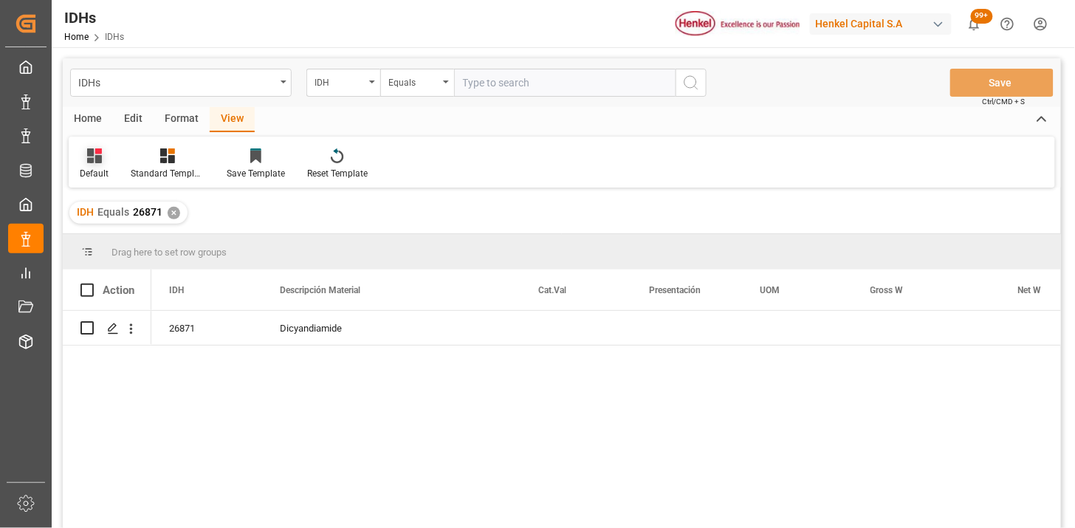
click at [94, 165] on div "Default" at bounding box center [94, 164] width 51 height 33
click at [123, 240] on div "IDH" at bounding box center [151, 239] width 129 height 16
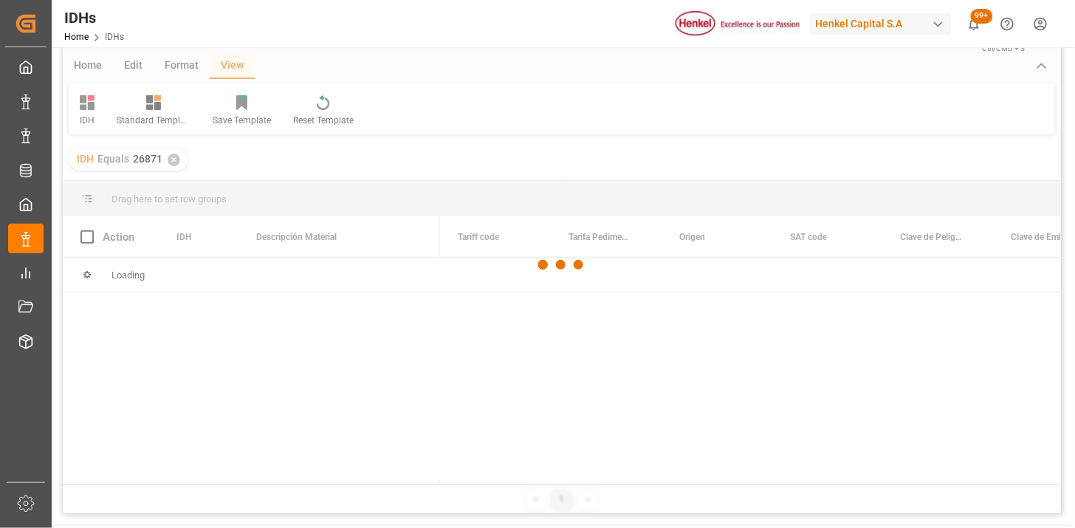
scroll to position [82, 0]
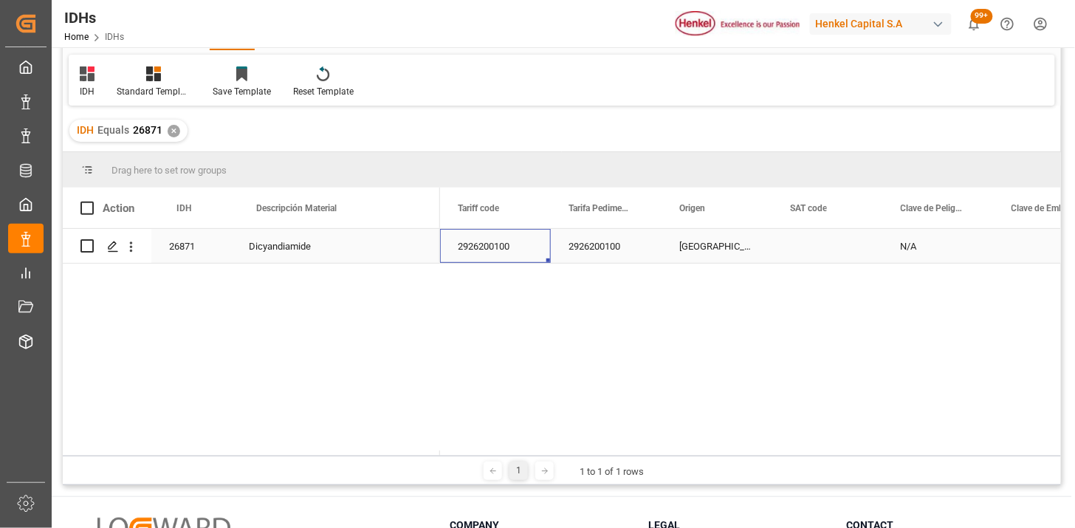
click at [481, 251] on div "2926200100" at bounding box center [495, 246] width 111 height 34
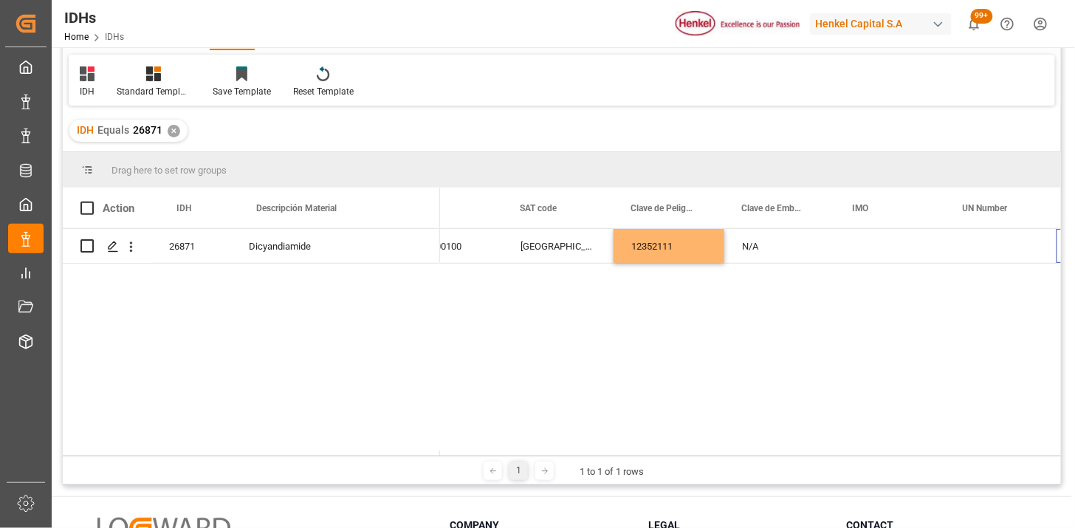
scroll to position [0, 270]
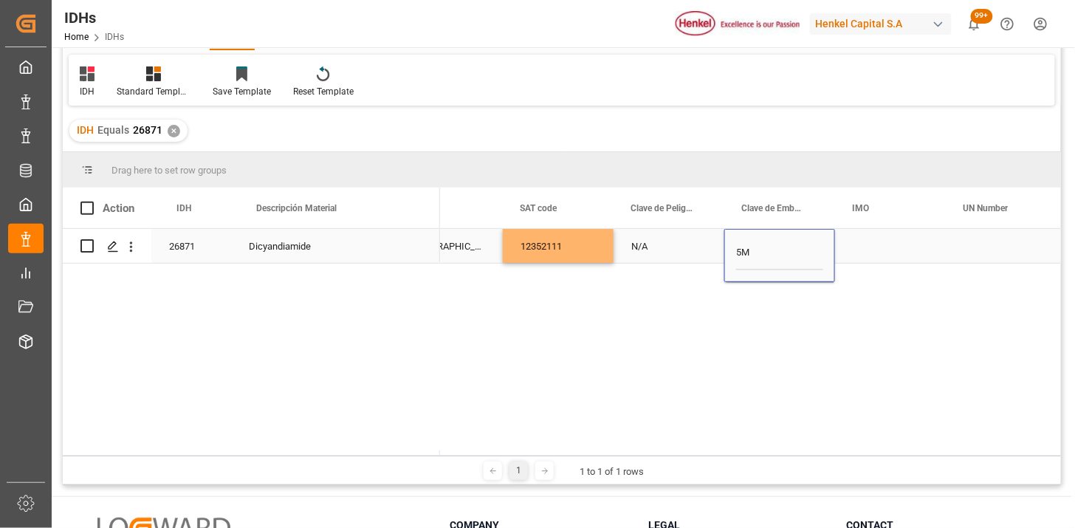
type input "5M2"
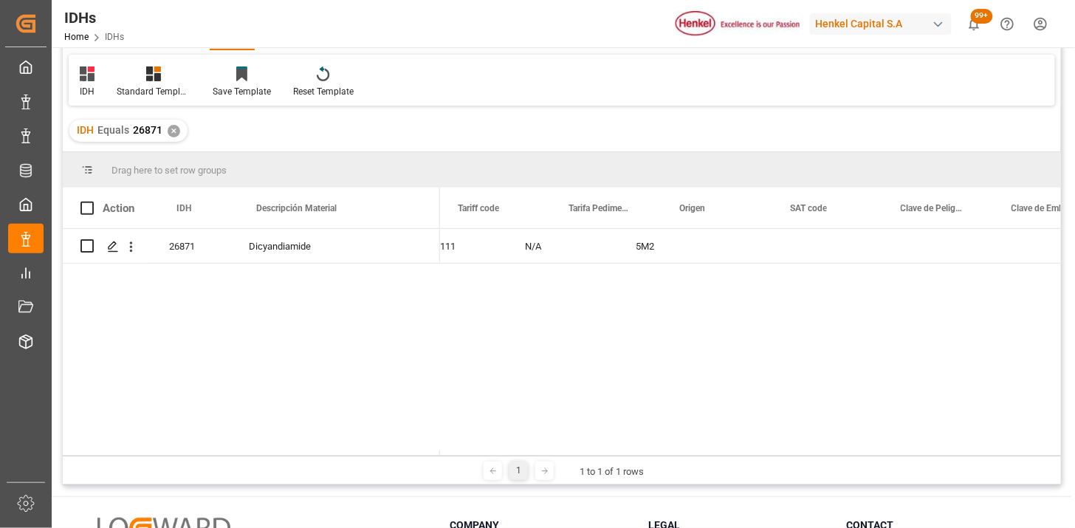
scroll to position [0, 0]
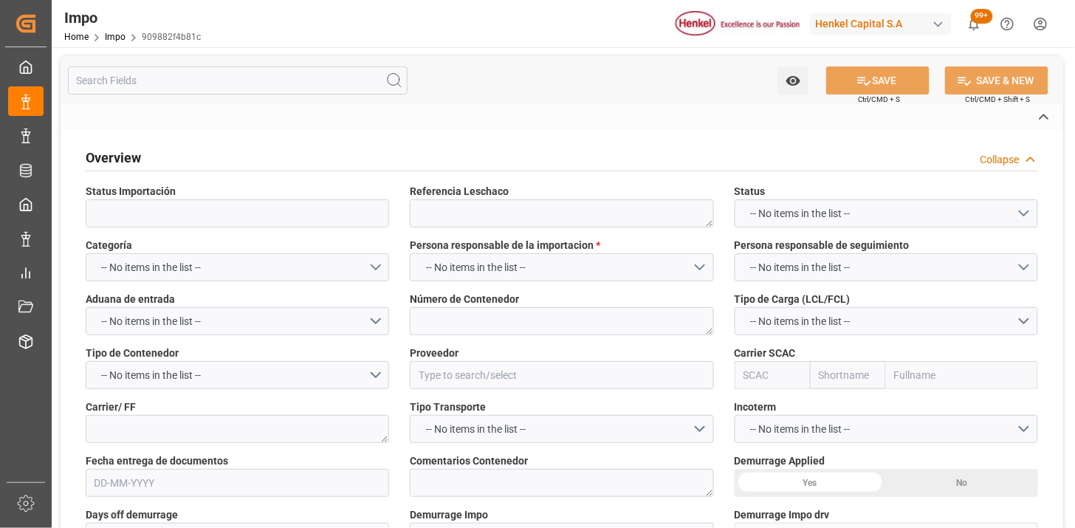
type textarea "250906900477"
type textarea "TEMU0115920"
type input "[PERSON_NAME] GLOBAL SUPPLY CHAIN B.V."
type input "MAEU"
type textarea "LESCHACO"
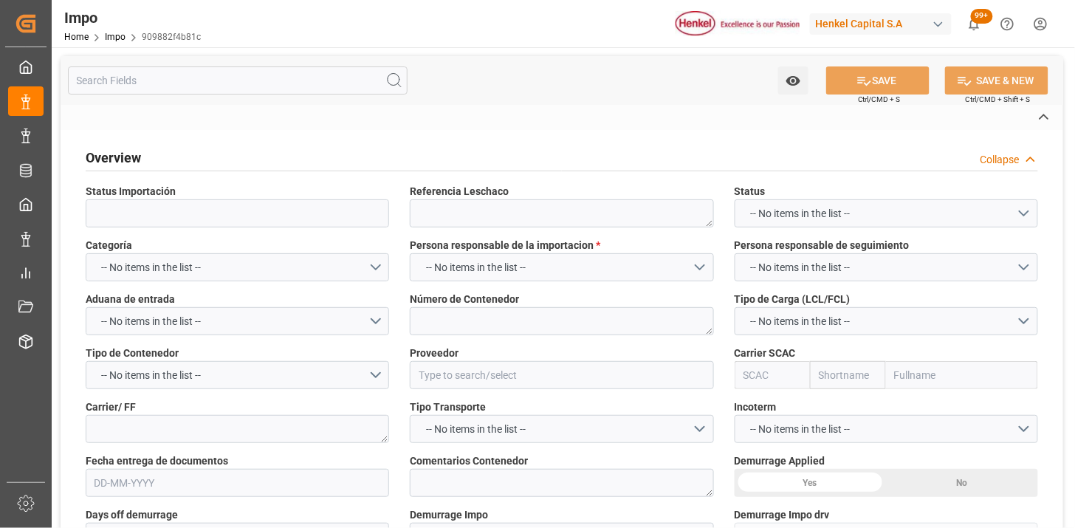
type textarea "N/A"
type input "AA"
type textarea "AA"
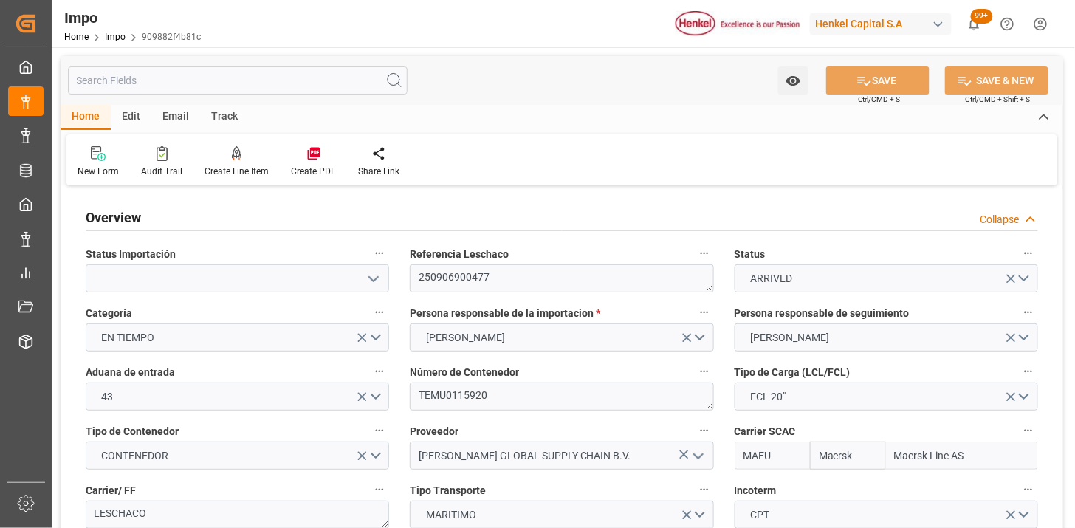
type input "Maersk"
type input "Maersk Line AS"
type input "2"
type input "11"
type input "[DATE]"
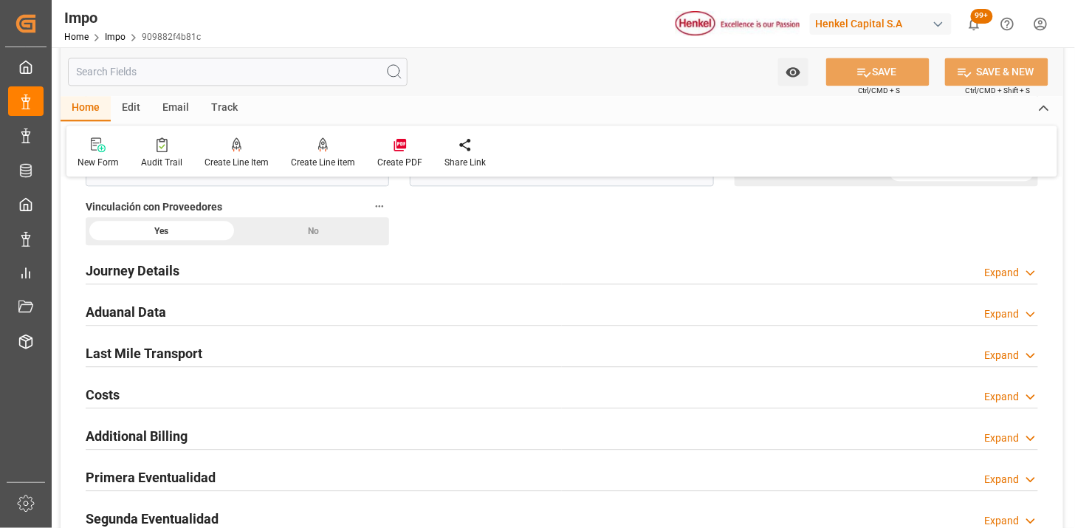
scroll to position [985, 0]
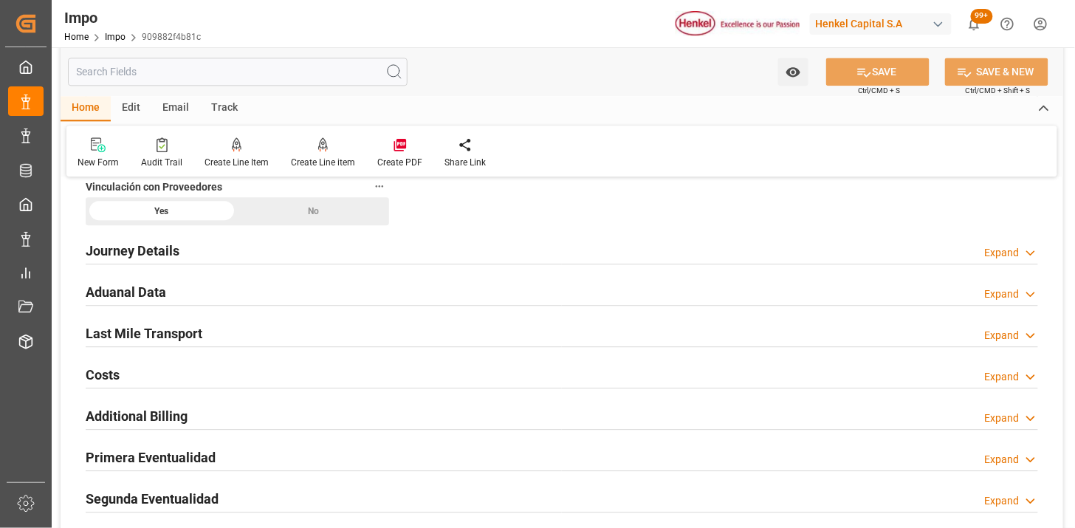
click at [329, 299] on div "Aduanal Data Expand" at bounding box center [562, 291] width 953 height 28
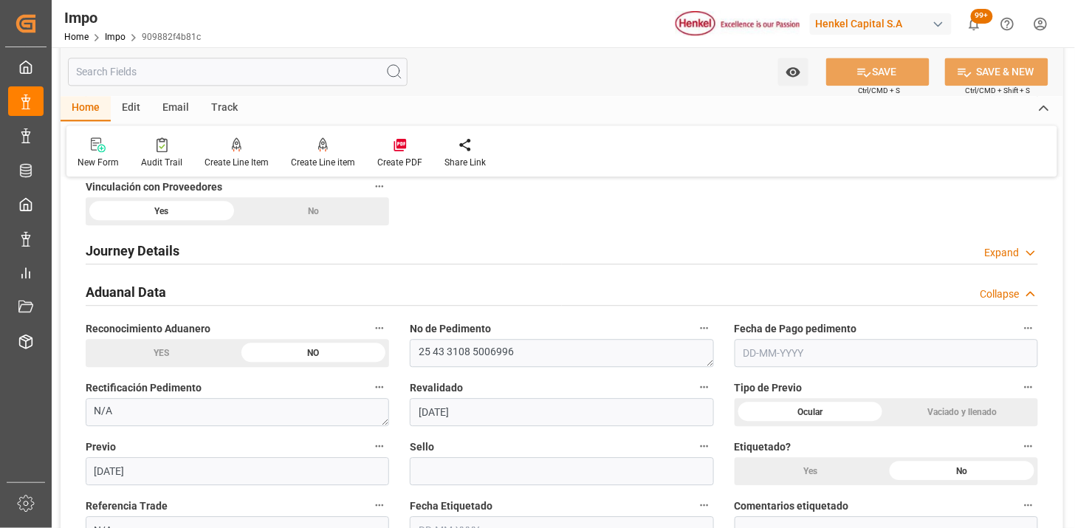
click at [337, 293] on div "Aduanal Data Collapse" at bounding box center [562, 291] width 953 height 28
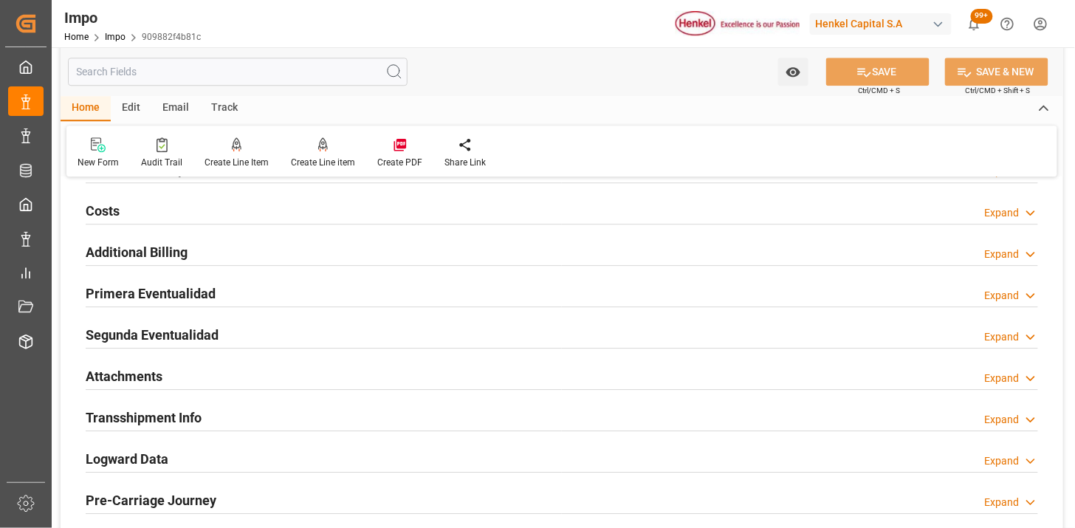
scroll to position [1067, 0]
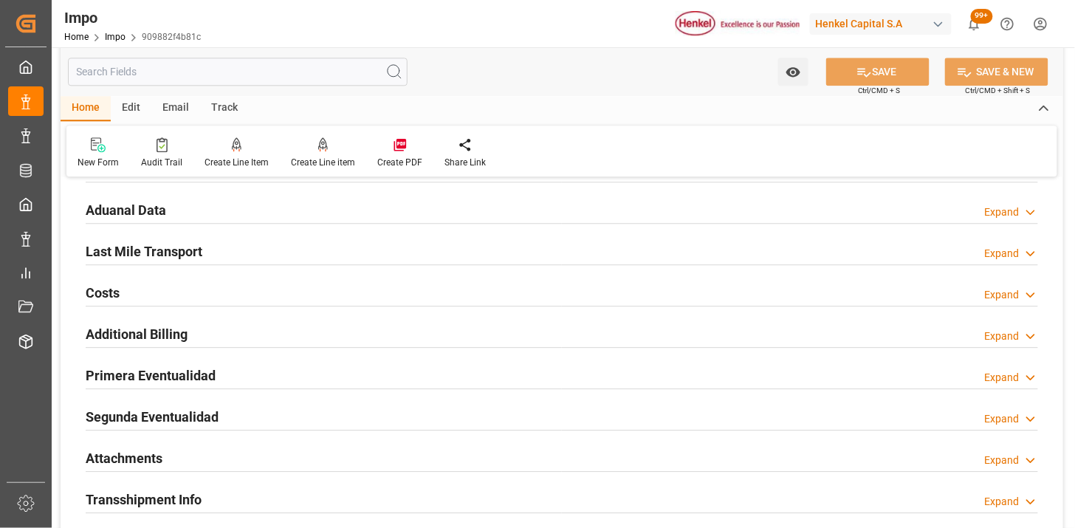
click at [278, 204] on div "Aduanal Data Expand" at bounding box center [562, 209] width 953 height 28
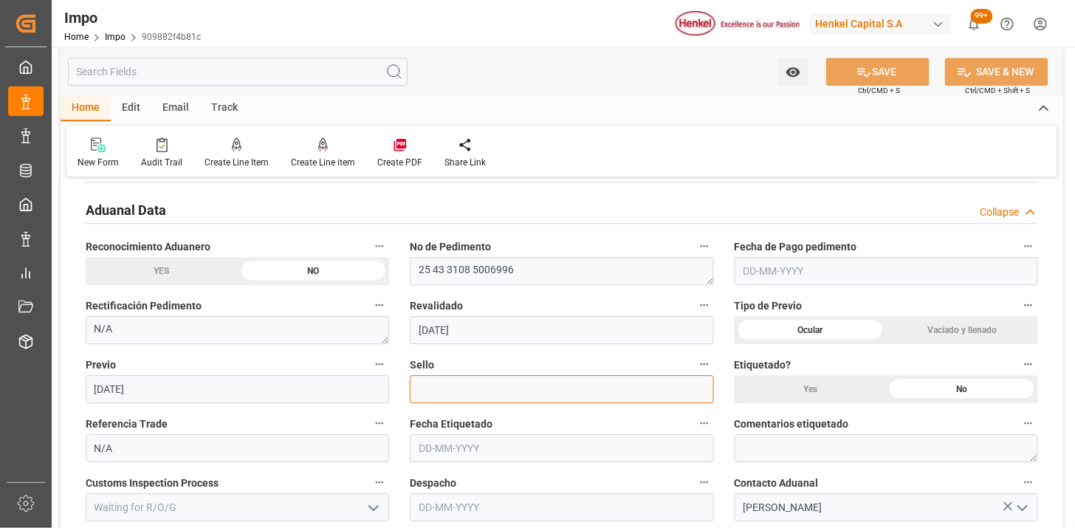
click at [560, 397] on input at bounding box center [562, 389] width 304 height 28
paste input "CEM23-3676909"
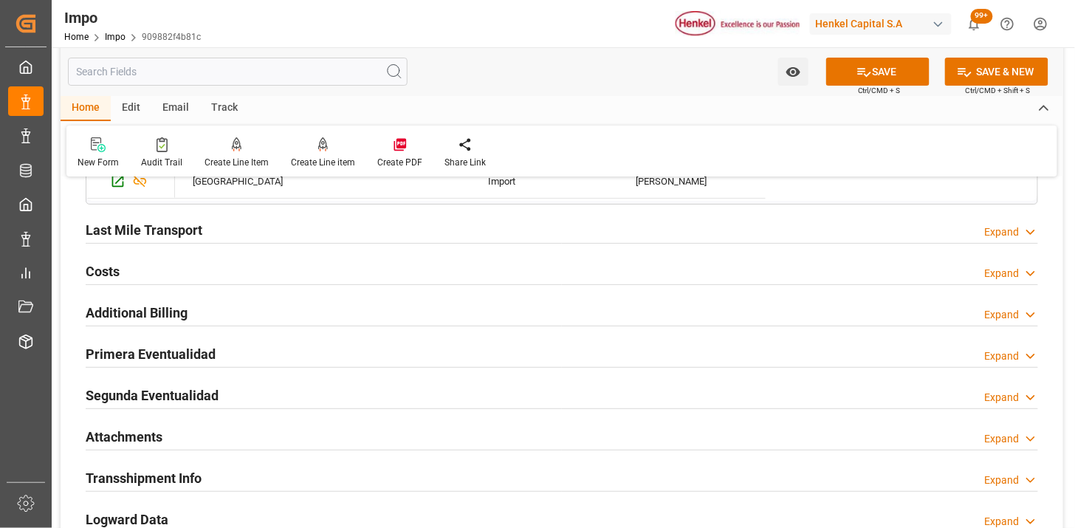
scroll to position [1641, 0]
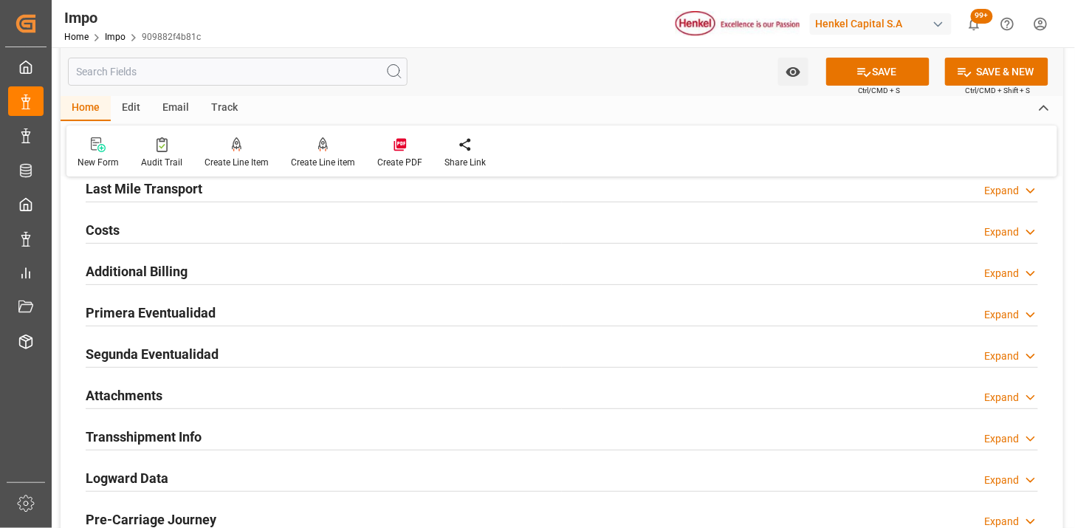
type input "CEM23-3676909"
click at [372, 194] on div "Last Mile Transport Expand" at bounding box center [562, 188] width 953 height 28
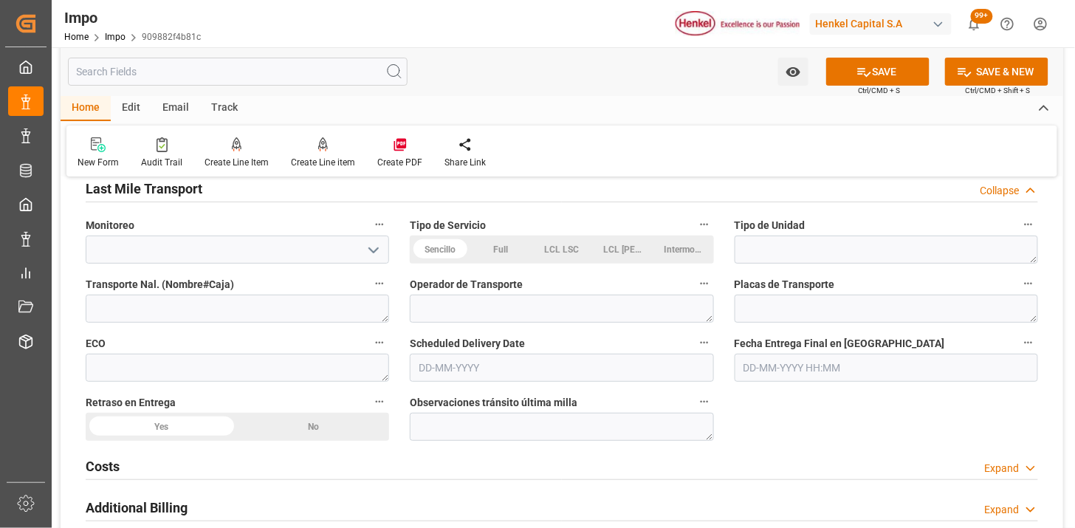
click at [373, 192] on div "Last Mile Transport Collapse" at bounding box center [562, 188] width 953 height 28
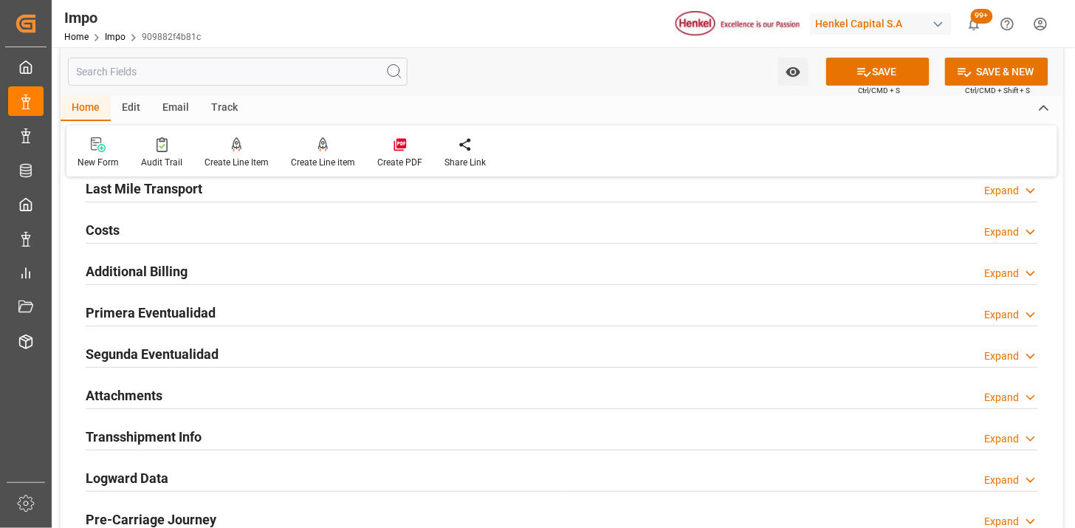
click at [332, 316] on div "Primera Eventualidad Expand" at bounding box center [562, 312] width 953 height 28
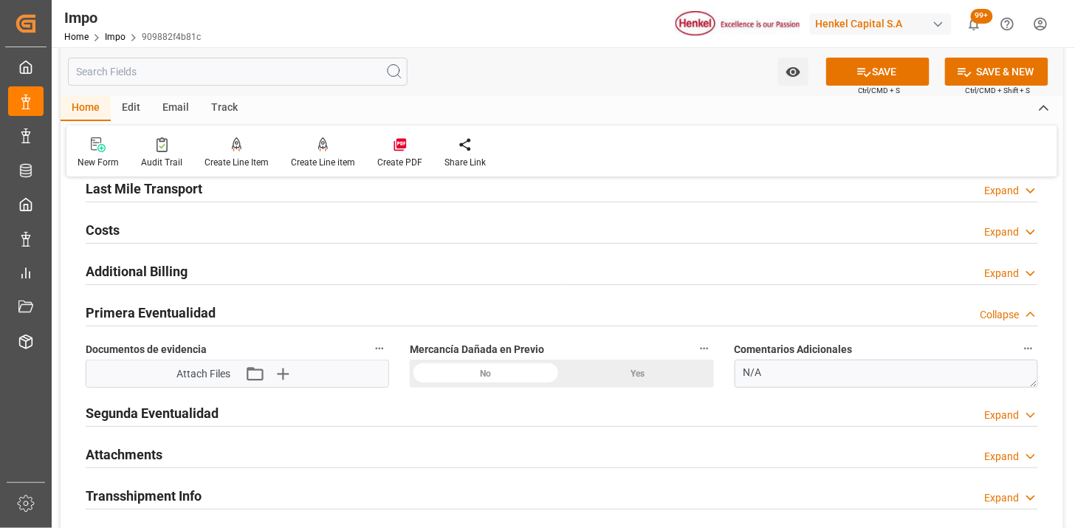
click at [652, 377] on div "Yes" at bounding box center [638, 374] width 152 height 28
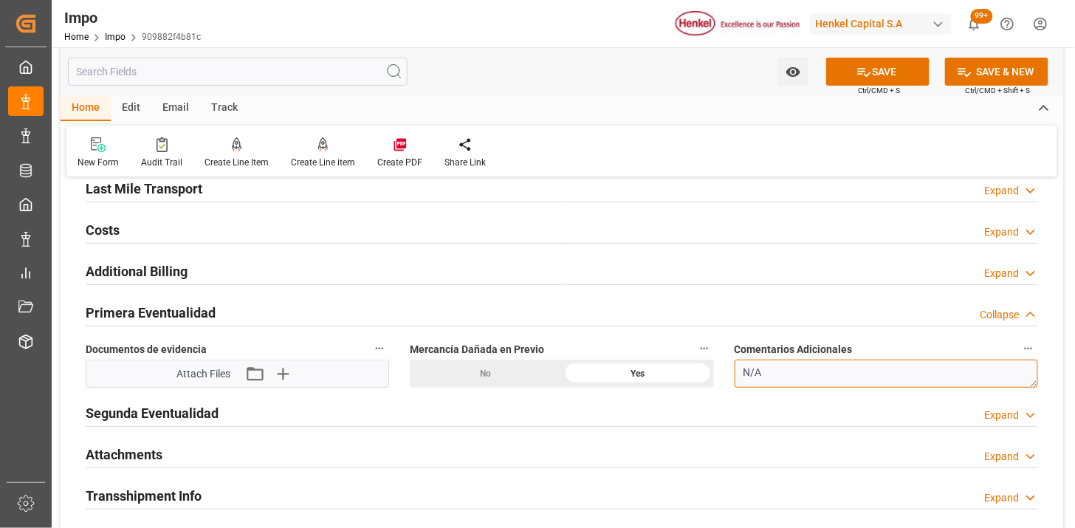
click at [776, 378] on textarea "N/A" at bounding box center [887, 374] width 304 height 28
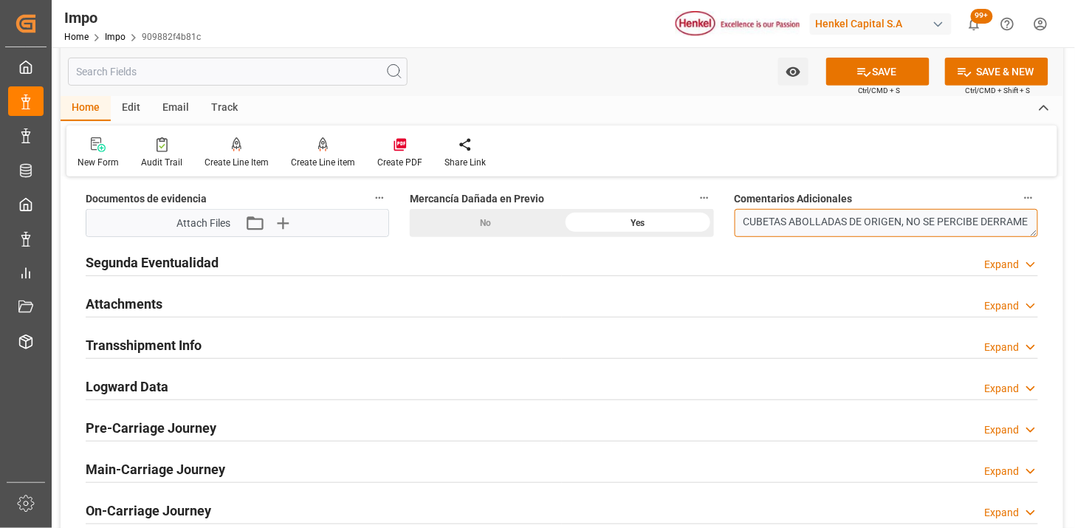
scroll to position [1805, 0]
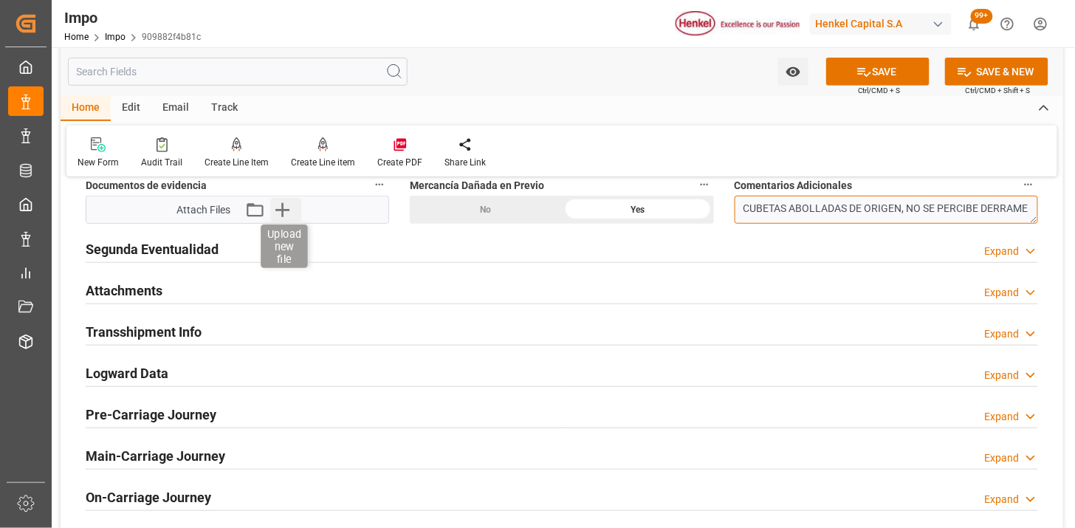
type textarea "CUBETAS ABOLLADAS DE ORIGEN, NO SE PERCIBE DERRAME"
click at [290, 202] on icon "button" at bounding box center [282, 210] width 24 height 24
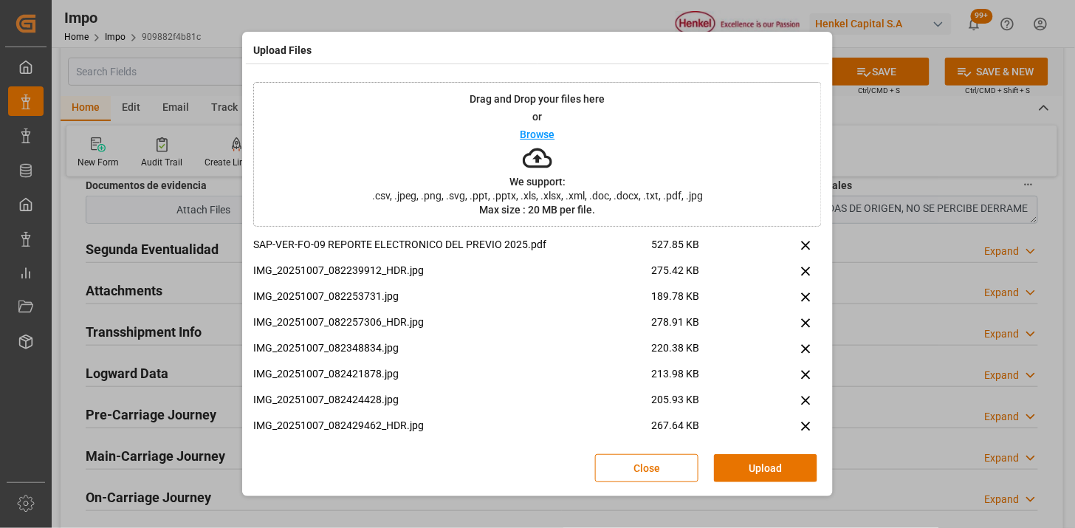
drag, startPoint x: 756, startPoint y: 462, endPoint x: 691, endPoint y: 405, distance: 85.8
click at [755, 461] on button "Upload" at bounding box center [765, 468] width 103 height 28
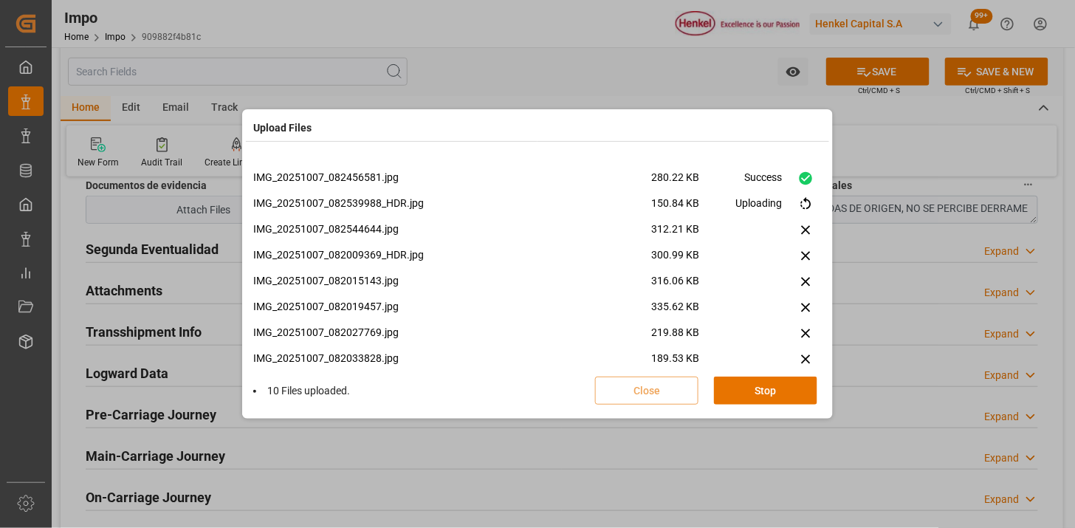
scroll to position [372, 0]
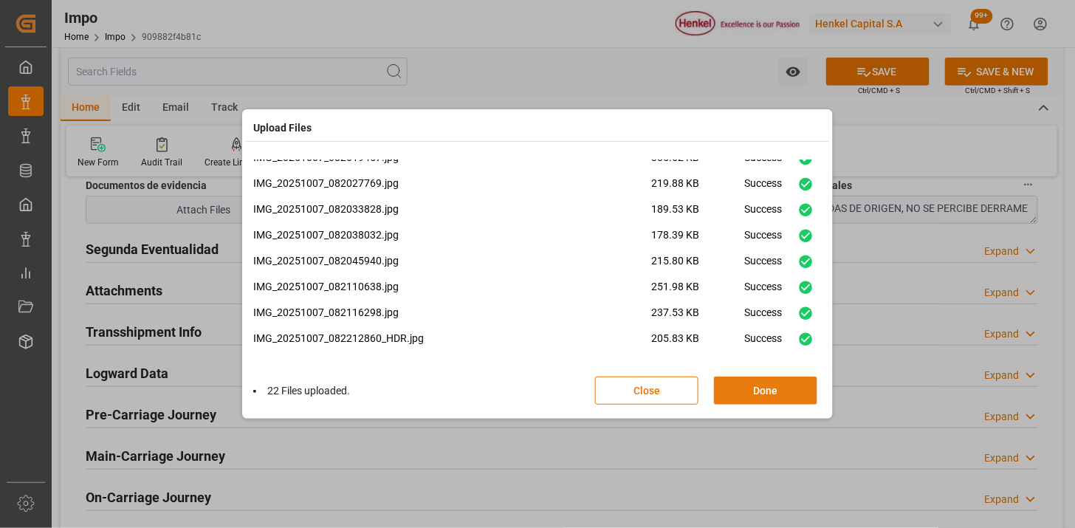
click at [784, 380] on button "Done" at bounding box center [765, 391] width 103 height 28
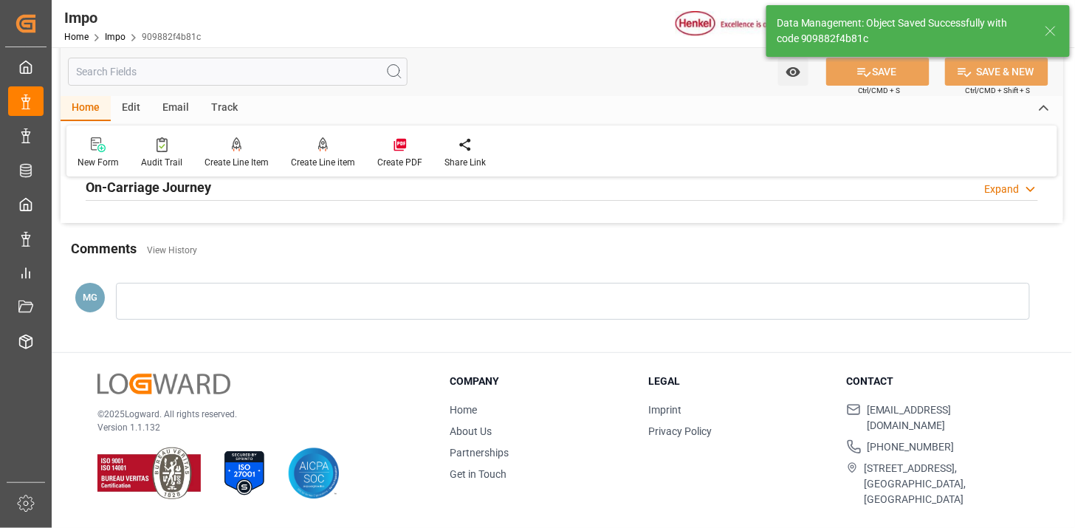
scroll to position [1293, 0]
